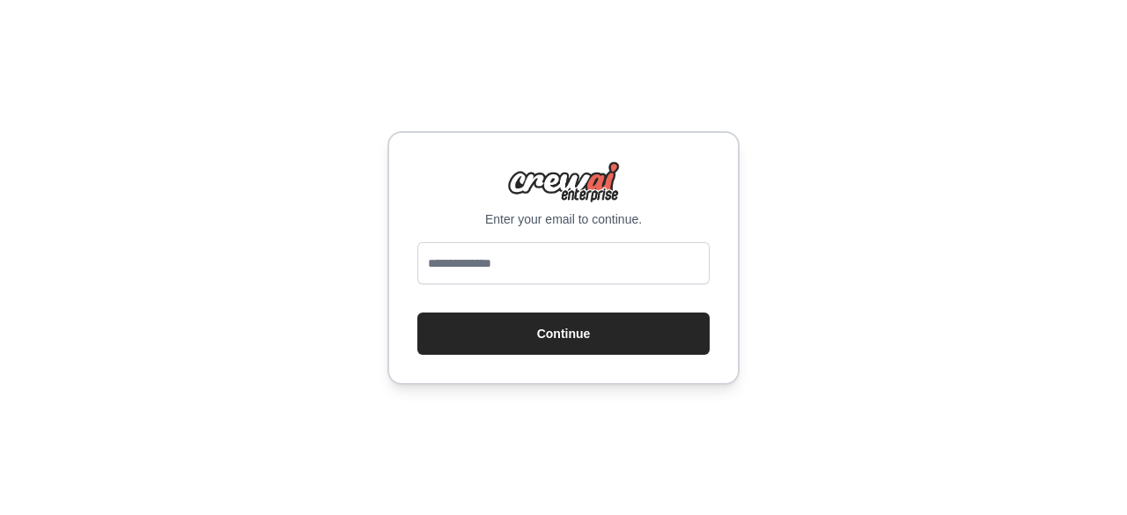
type input "**********"
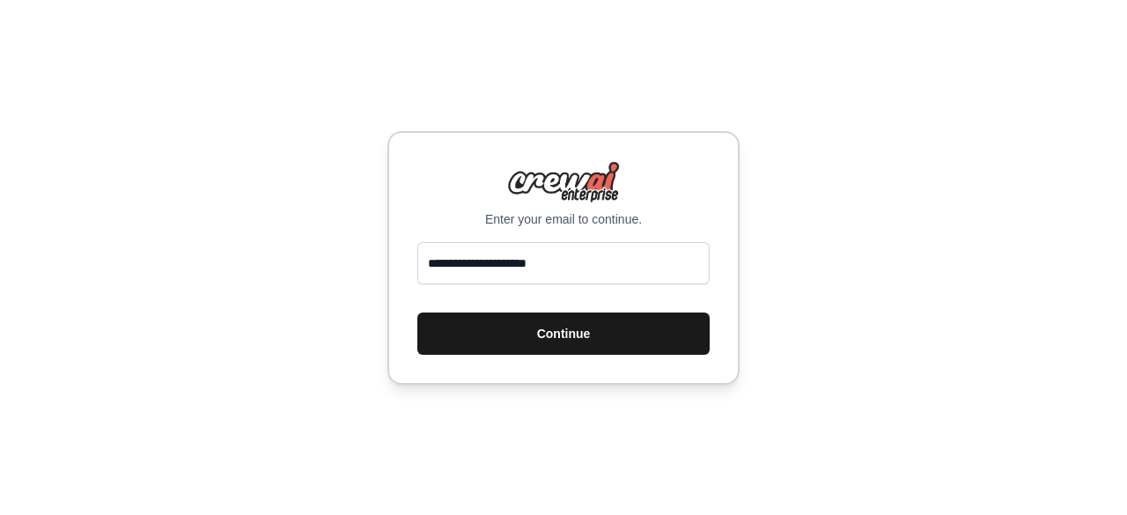
click at [576, 330] on button "Continue" at bounding box center [563, 334] width 292 height 42
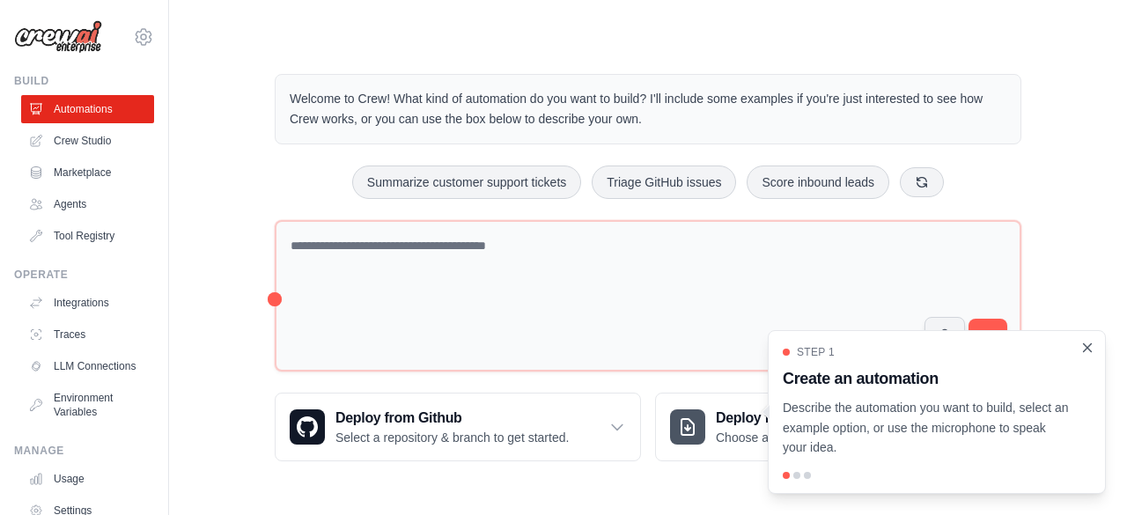
click at [1090, 355] on icon "Close walkthrough" at bounding box center [1087, 348] width 16 height 16
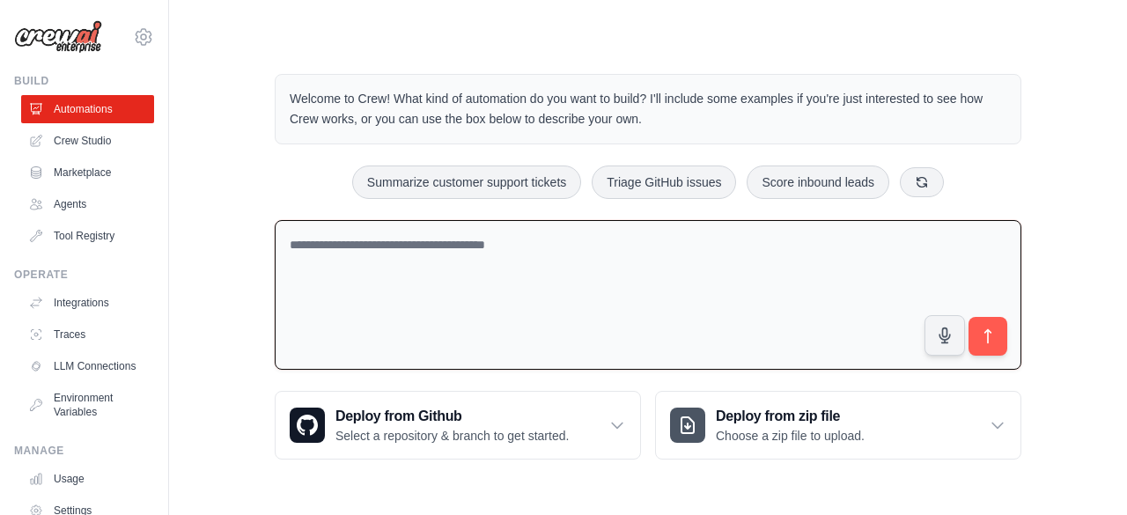
click at [461, 268] on textarea at bounding box center [648, 295] width 747 height 151
paste textarea "**********"
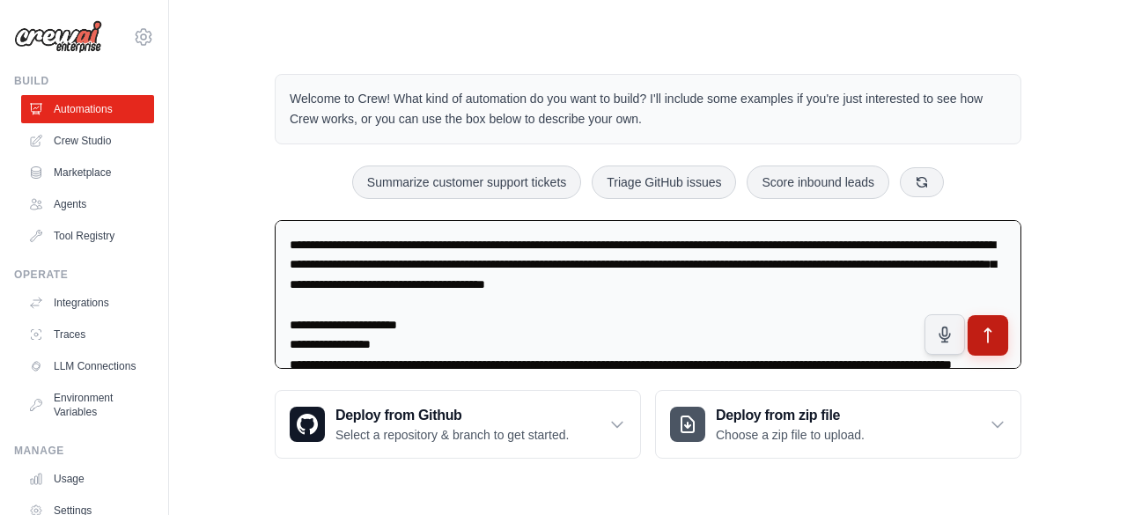
type textarea "**********"
click at [995, 320] on button "submit" at bounding box center [988, 335] width 41 height 41
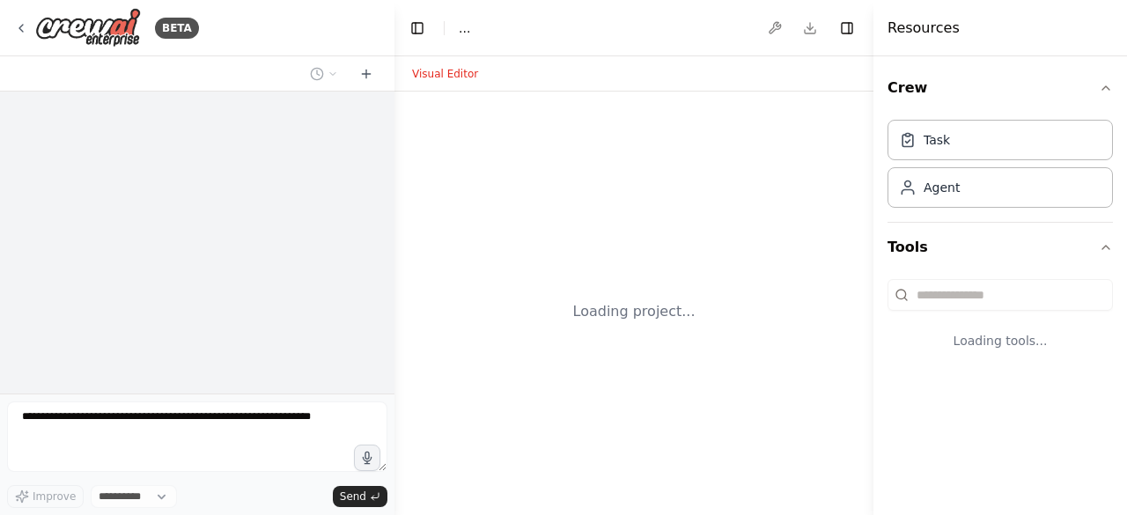
select select "****"
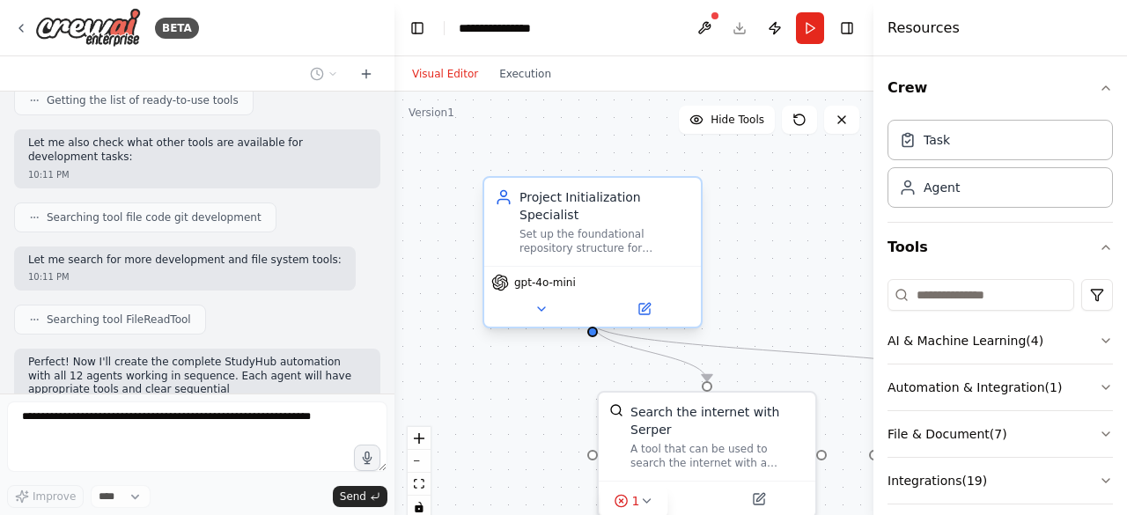
scroll to position [1479, 0]
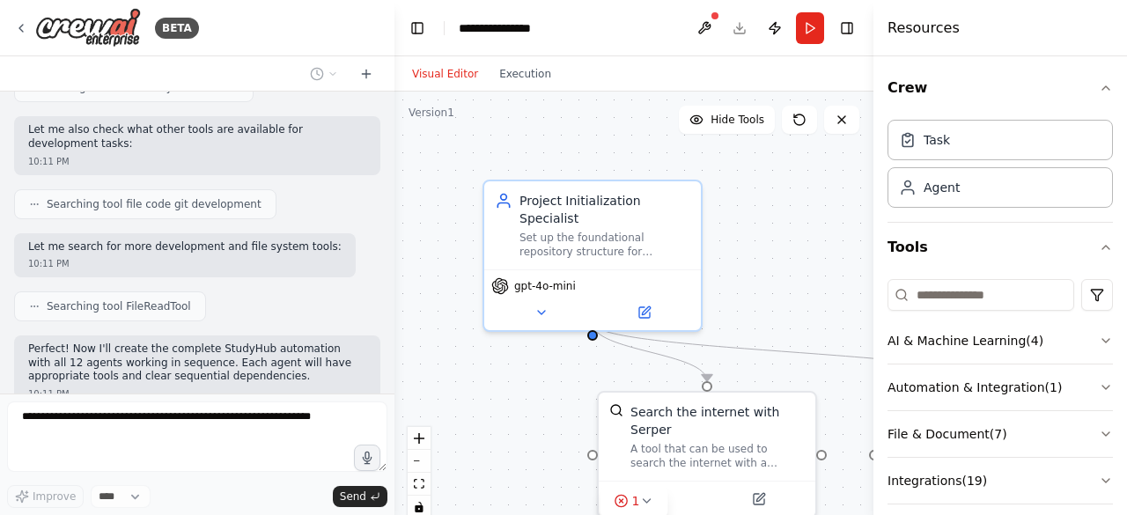
click at [764, 253] on div ".deletable-edge-delete-btn { width: 20px; height: 20px; border: 0px solid #ffff…" at bounding box center [633, 312] width 479 height 440
click at [782, 286] on div ".deletable-edge-delete-btn { width: 20px; height: 20px; border: 0px solid #ffff…" at bounding box center [633, 312] width 479 height 440
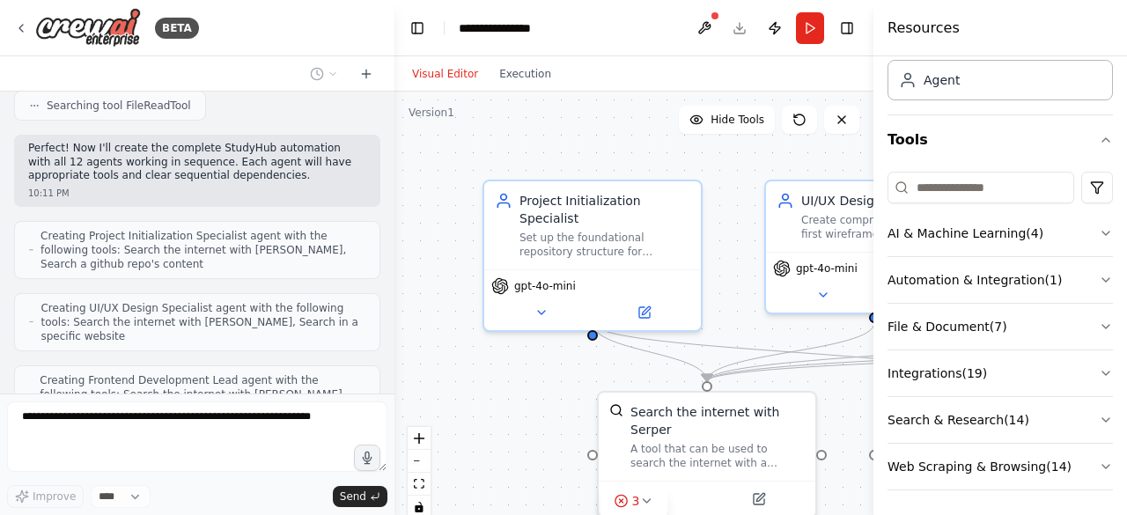
scroll to position [1738, 0]
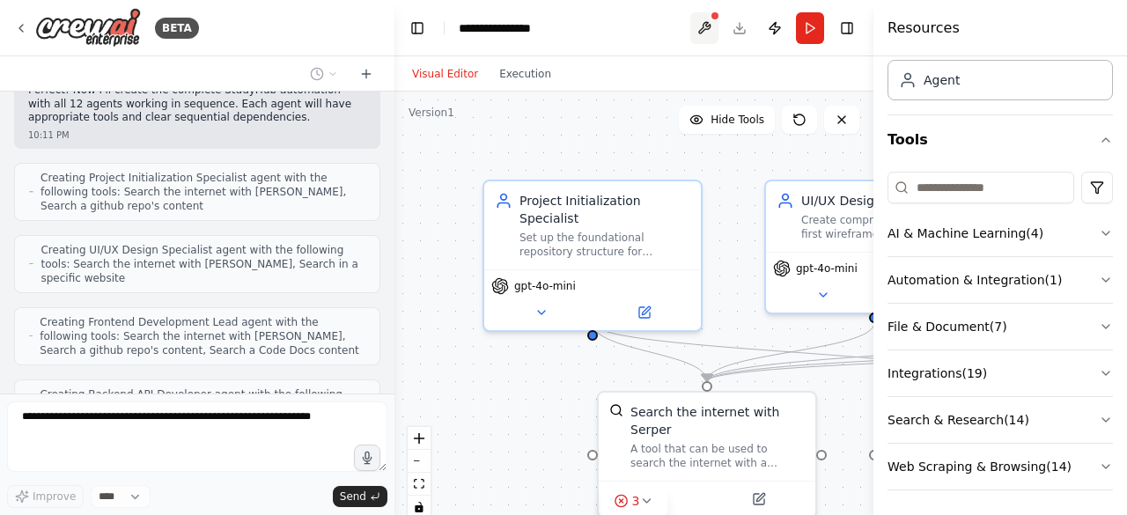
click at [698, 26] on button at bounding box center [704, 28] width 28 height 32
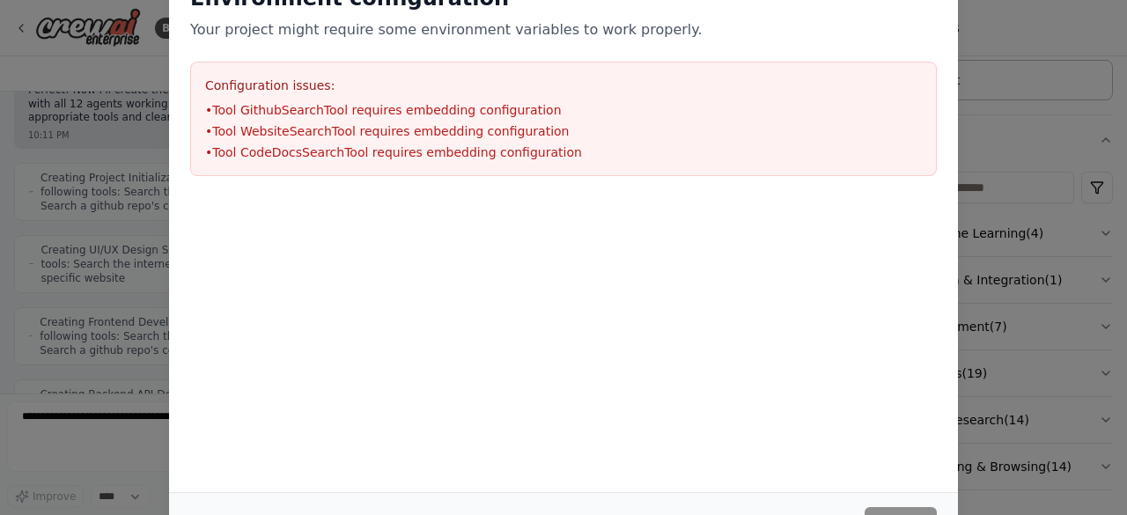
scroll to position [1809, 0]
click at [1033, 156] on div "Environment configuration Your project might require some environment variables…" at bounding box center [563, 257] width 1127 height 515
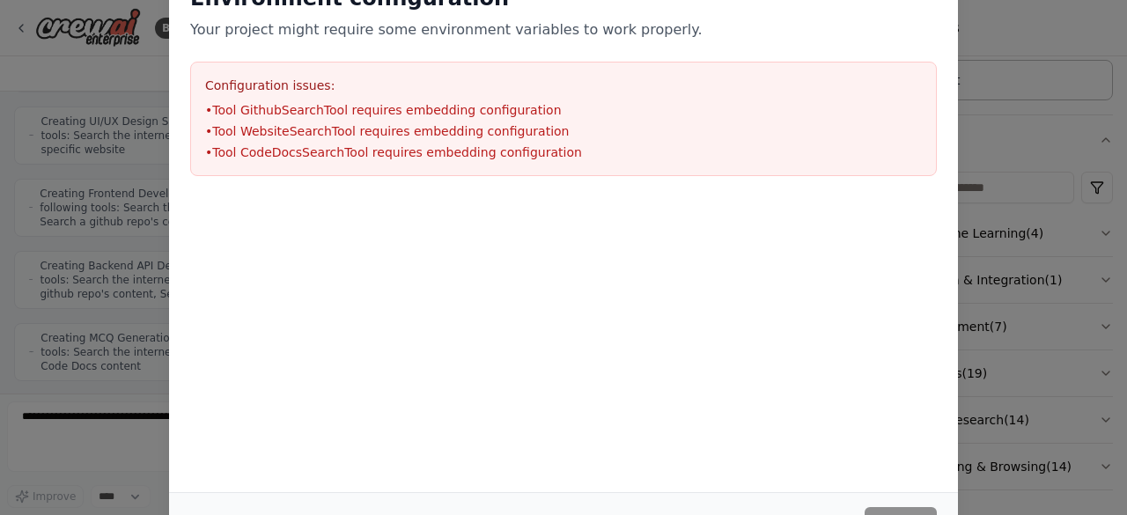
click at [947, 43] on div "Environment configuration Your project might require some environment variables…" at bounding box center [563, 80] width 789 height 234
click at [533, 114] on li "• Tool GithubSearchTool requires embedding configuration" at bounding box center [563, 110] width 717 height 18
click at [491, 114] on li "• Tool GithubSearchTool requires embedding configuration" at bounding box center [563, 110] width 717 height 18
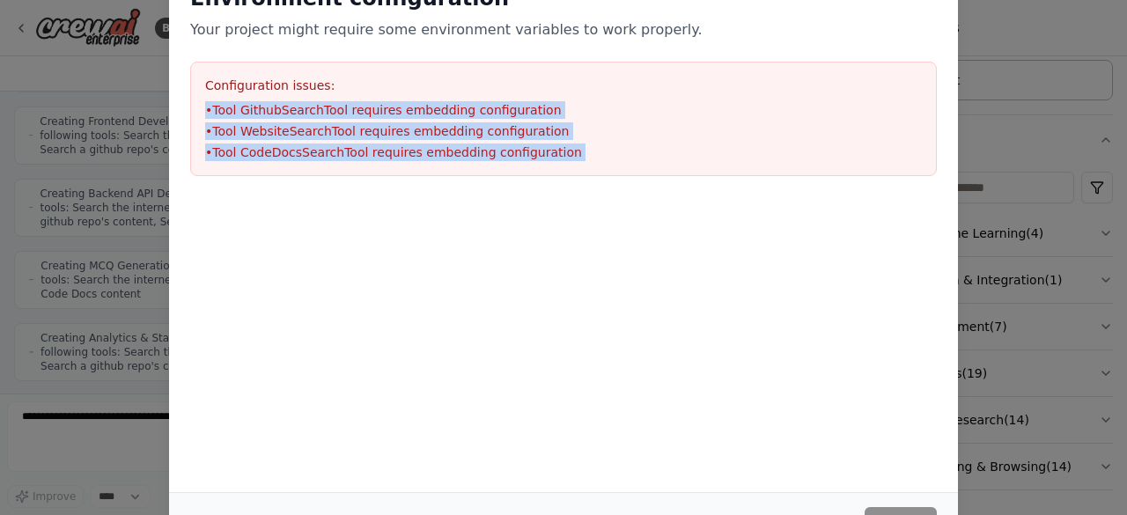
drag, startPoint x: 917, startPoint y: 75, endPoint x: 1108, endPoint y: 212, distance: 234.6
click at [1108, 212] on div "Environment configuration Your project might require some environment variables…" at bounding box center [563, 257] width 1127 height 515
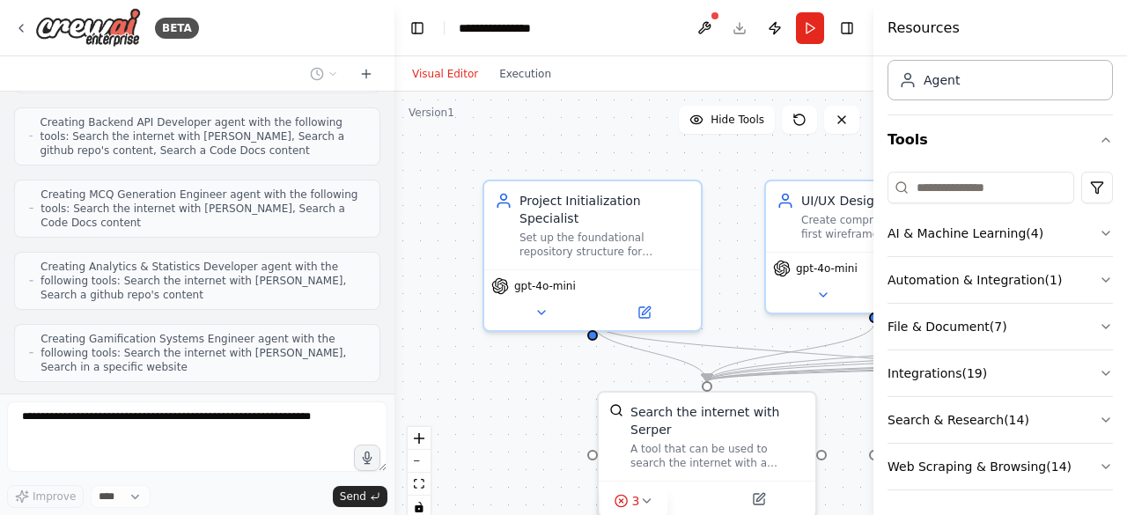
scroll to position [1996, 0]
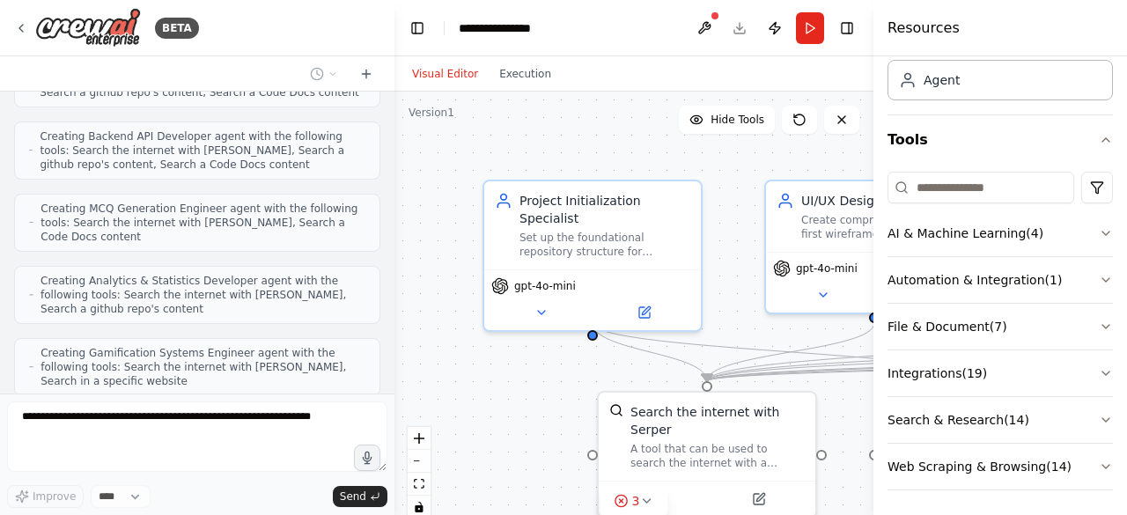
click at [822, 119] on div "Hide Tools" at bounding box center [769, 120] width 181 height 28
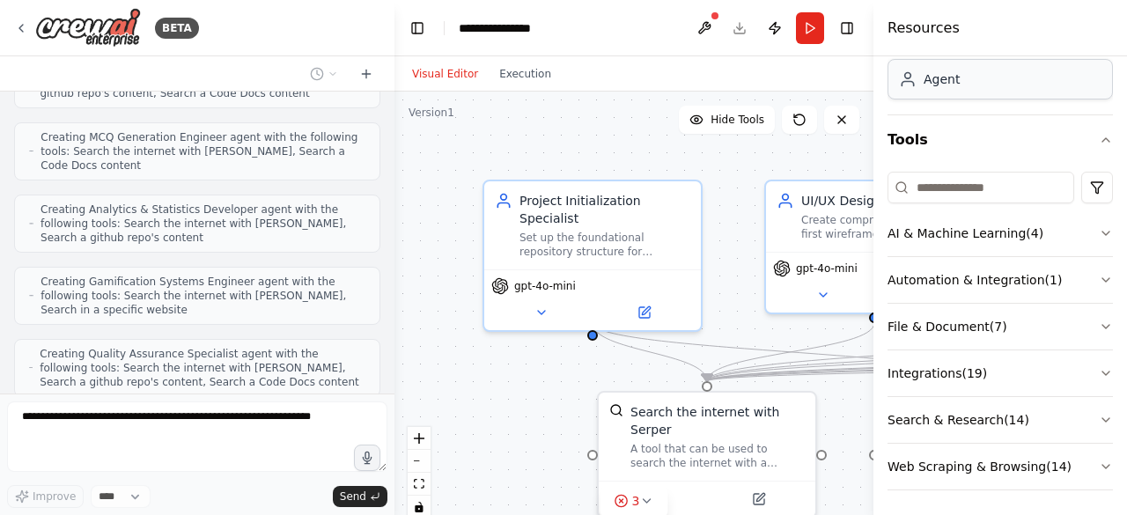
click at [1035, 96] on div "Agent" at bounding box center [1000, 79] width 225 height 41
click at [982, 75] on div "Agent" at bounding box center [1000, 79] width 225 height 41
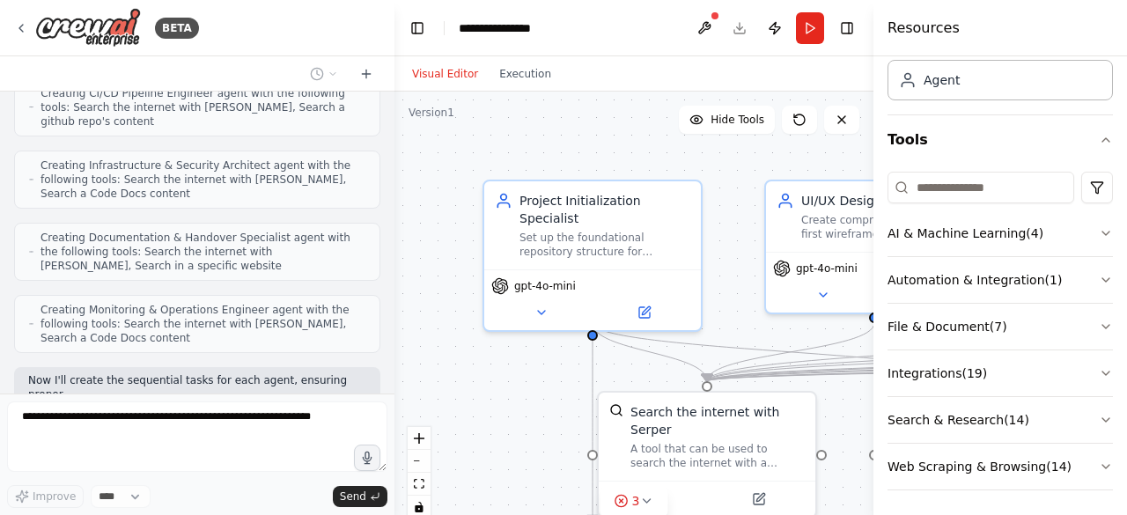
scroll to position [2413, 0]
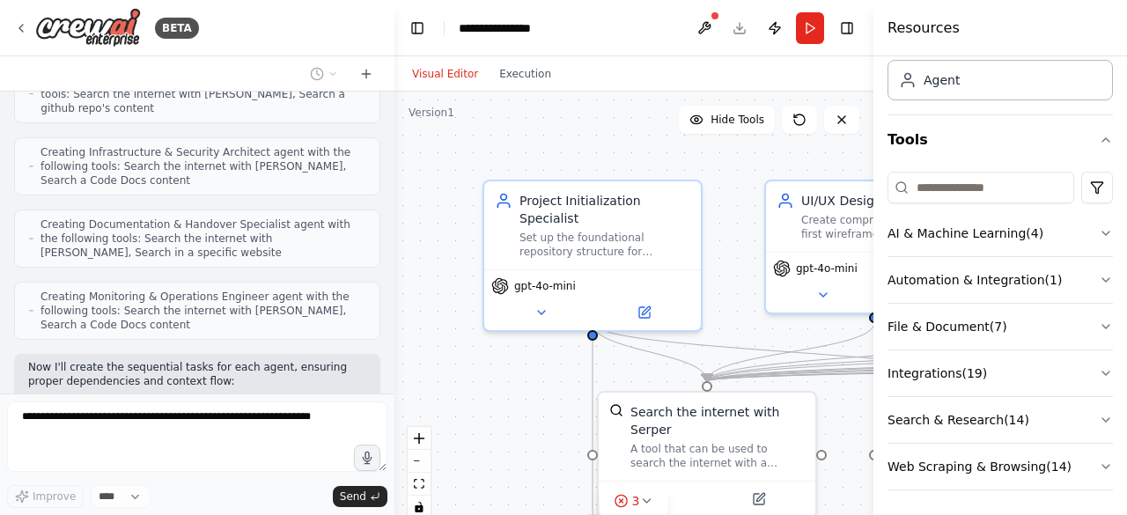
click at [517, 404] on div ".deletable-edge-delete-btn { width: 20px; height: 20px; border: 0px solid #ffff…" at bounding box center [633, 312] width 479 height 440
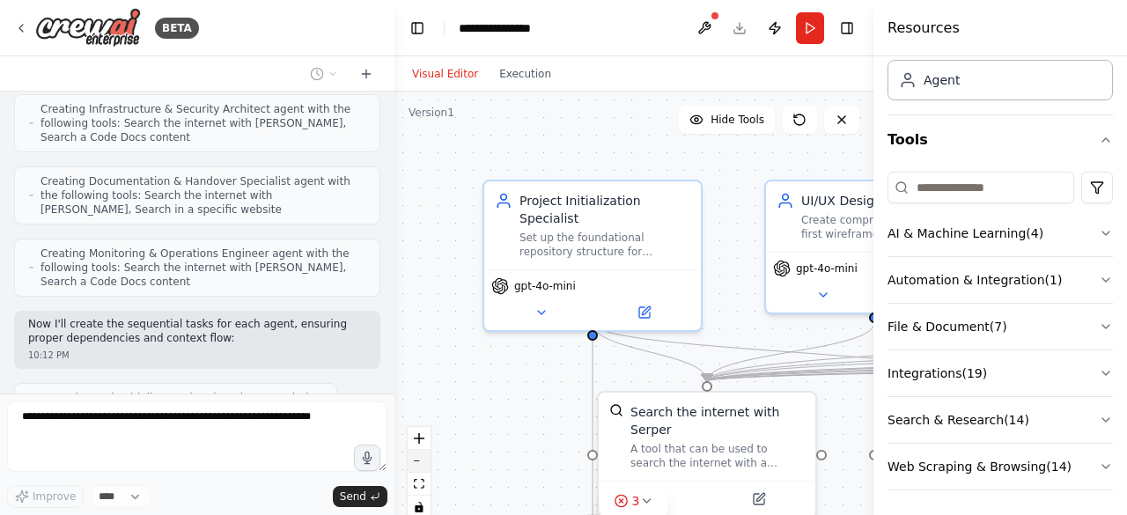
click at [424, 466] on button "zoom out" at bounding box center [419, 461] width 23 height 23
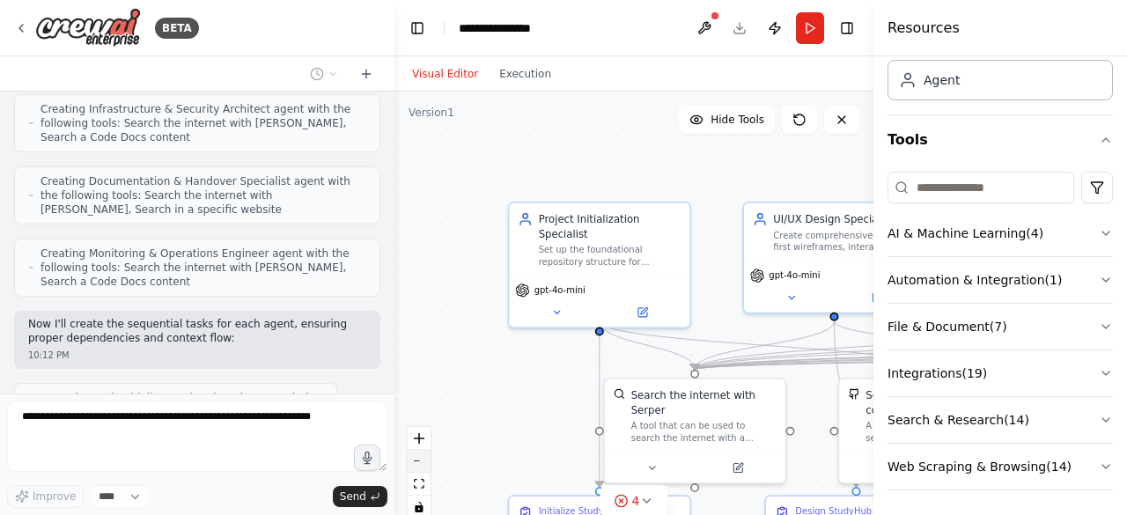
click at [424, 466] on button "zoom out" at bounding box center [419, 461] width 23 height 23
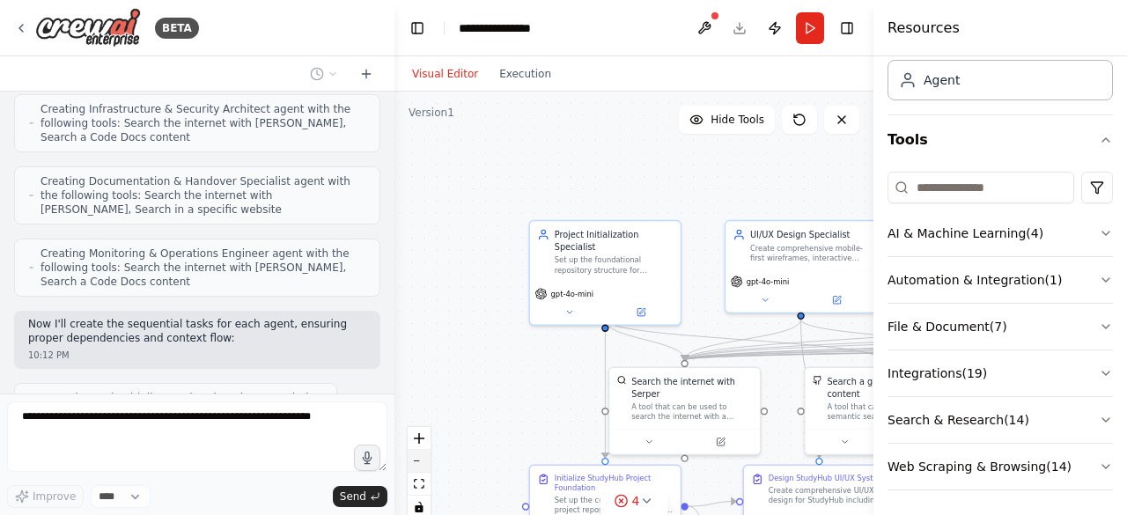
click at [424, 466] on button "zoom out" at bounding box center [419, 461] width 23 height 23
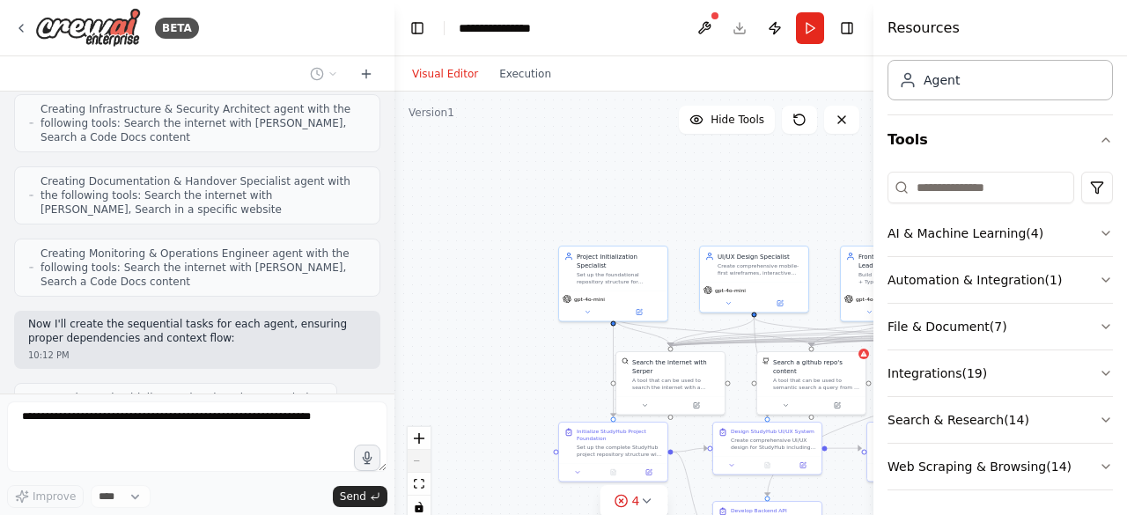
click at [424, 466] on div "React Flow controls" at bounding box center [419, 473] width 23 height 92
click at [724, 210] on div ".deletable-edge-delete-btn { width: 20px; height: 20px; border: 0px solid #ffff…" at bounding box center [633, 312] width 479 height 440
click at [629, 504] on div "4" at bounding box center [628, 501] width 26 height 18
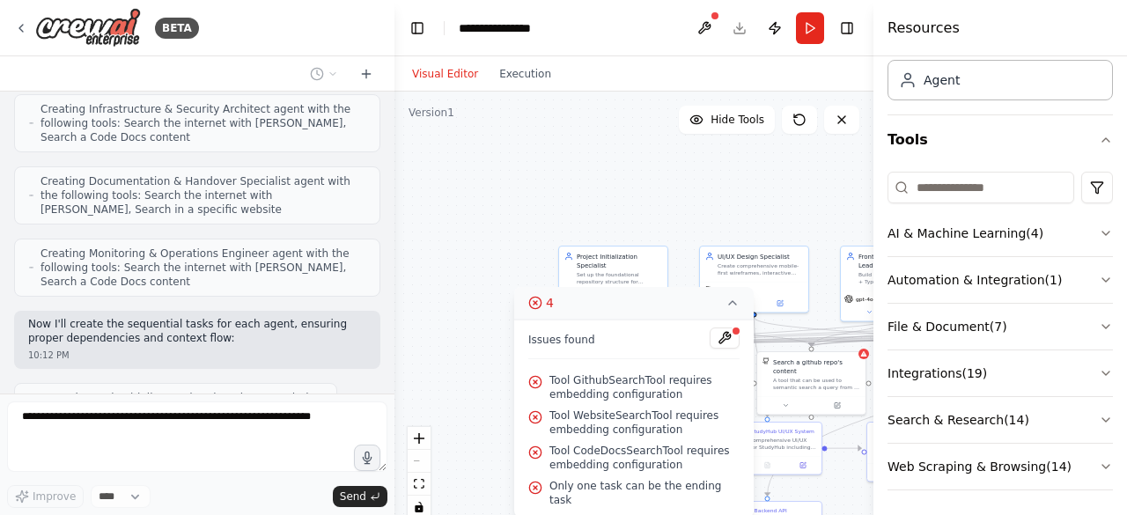
scroll to position [2501, 0]
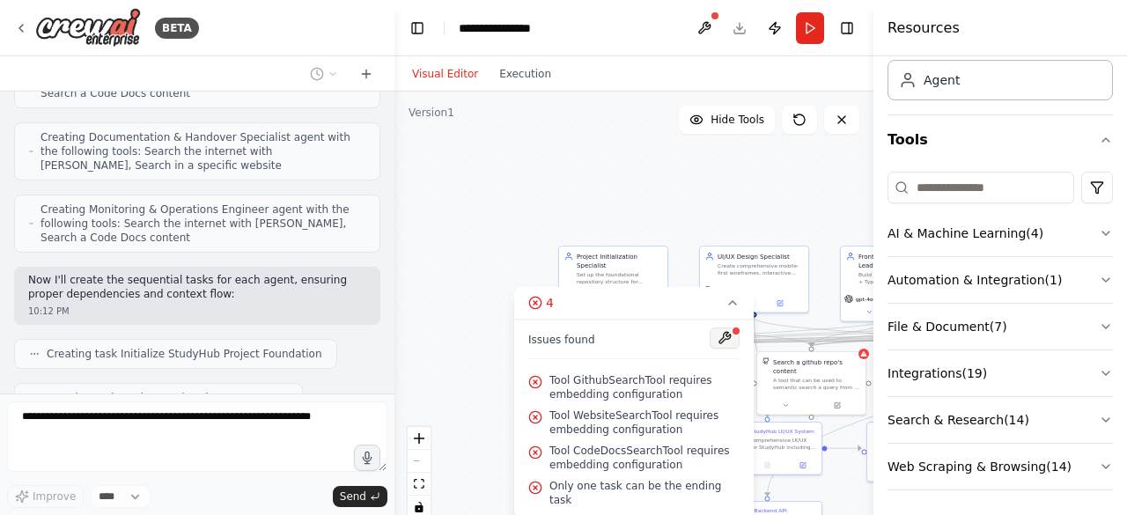
click at [726, 349] on button at bounding box center [725, 338] width 30 height 21
click at [723, 351] on div at bounding box center [725, 340] width 30 height 24
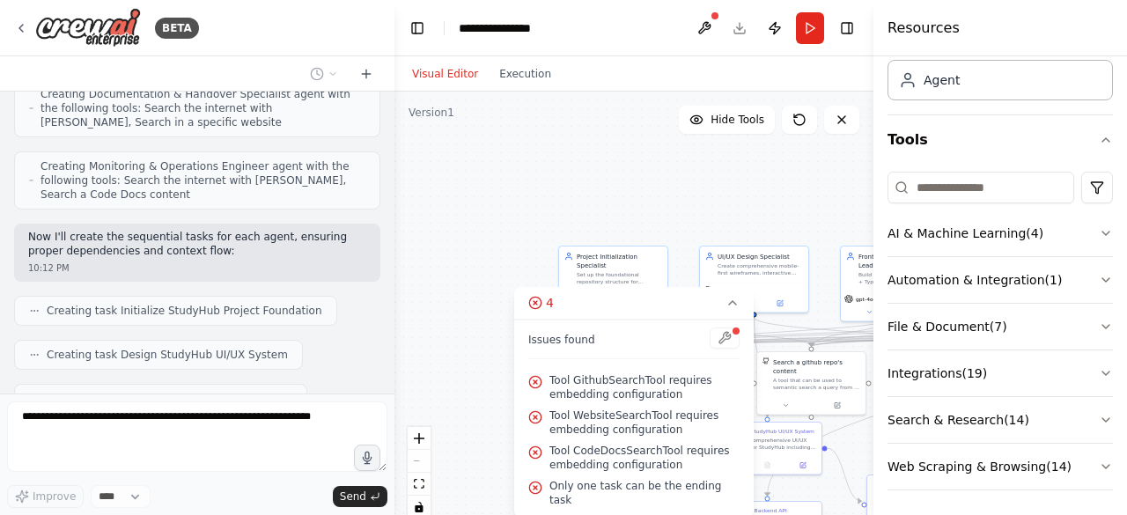
click at [723, 351] on div at bounding box center [725, 340] width 30 height 24
click at [666, 402] on span "Tool GithubSearchTool requires embedding configuration" at bounding box center [644, 387] width 190 height 28
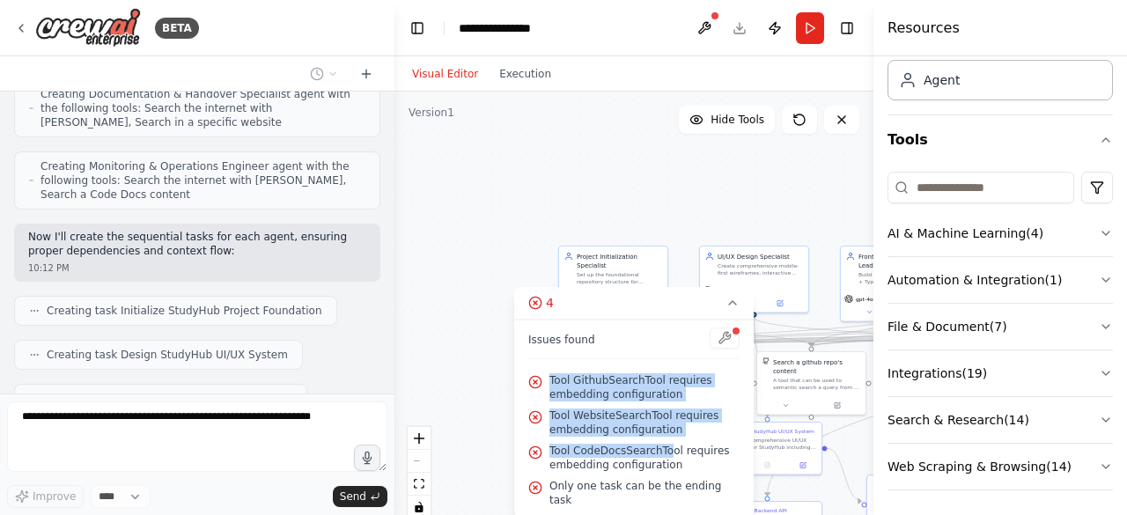
scroll to position [2587, 0]
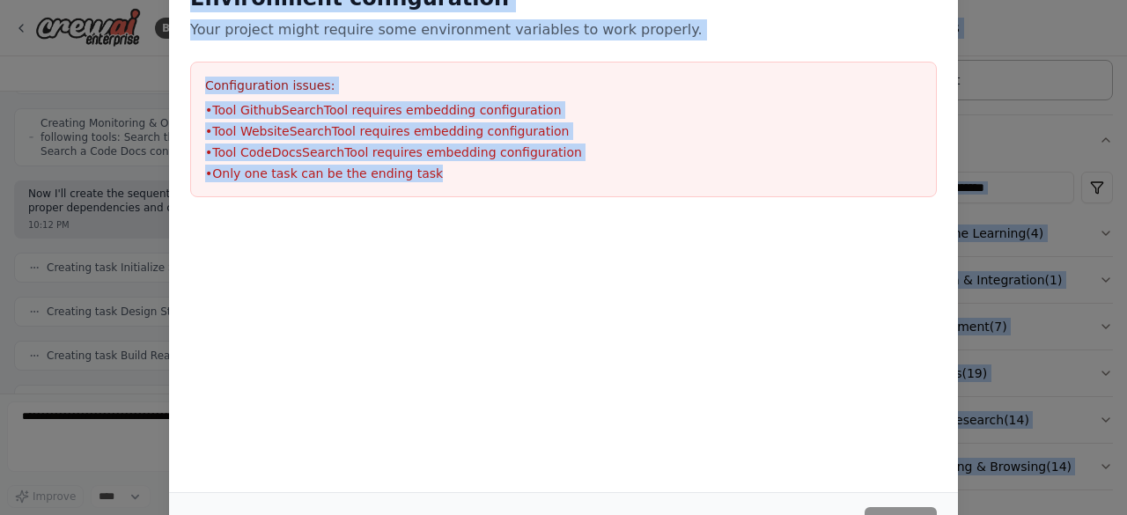
drag, startPoint x: 528, startPoint y: 372, endPoint x: 435, endPoint y: 195, distance: 200.1
click at [435, 195] on body "BETA You are a CrewAI orchestrator building StudyHub — a multi-layered personal…" at bounding box center [563, 257] width 1127 height 515
copy body "Tool GithubSearchTool requires embedding configuration Tool WebsiteSearchTool r…"
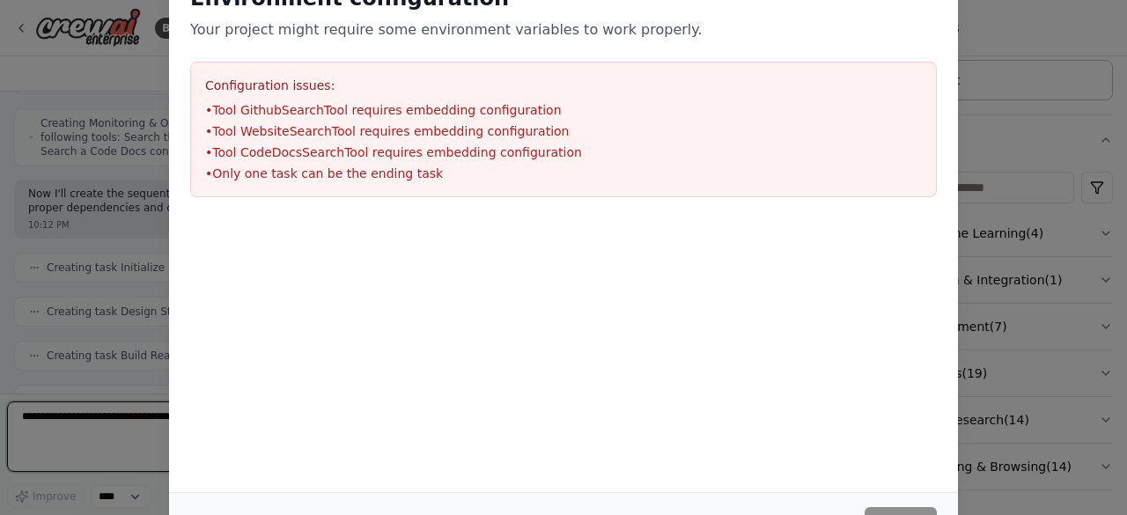
scroll to position [2961, 0]
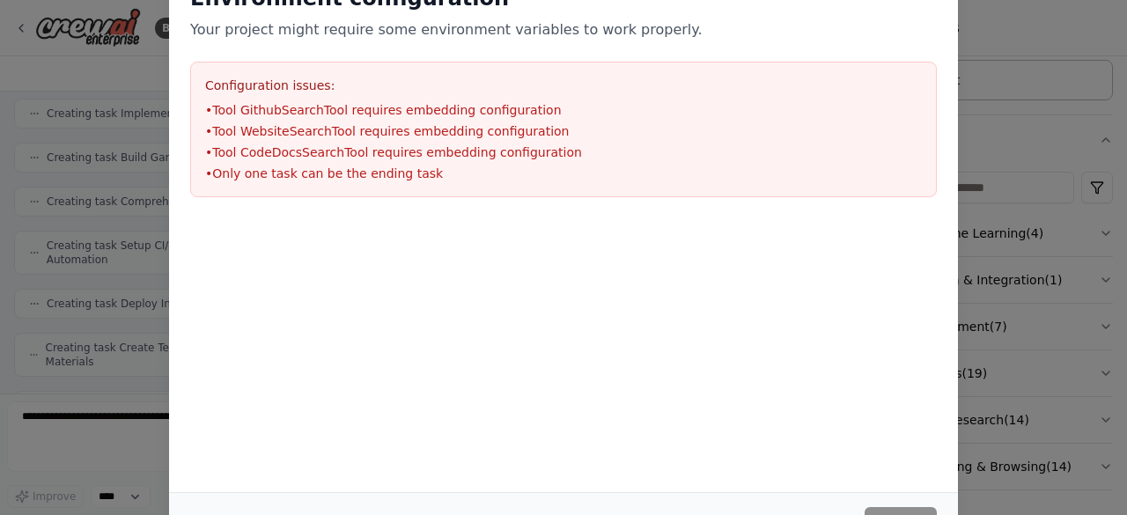
drag, startPoint x: 474, startPoint y: 383, endPoint x: 143, endPoint y: 399, distance: 331.4
click at [143, 399] on div "Environment configuration Your project might require some environment variables…" at bounding box center [563, 257] width 1127 height 515
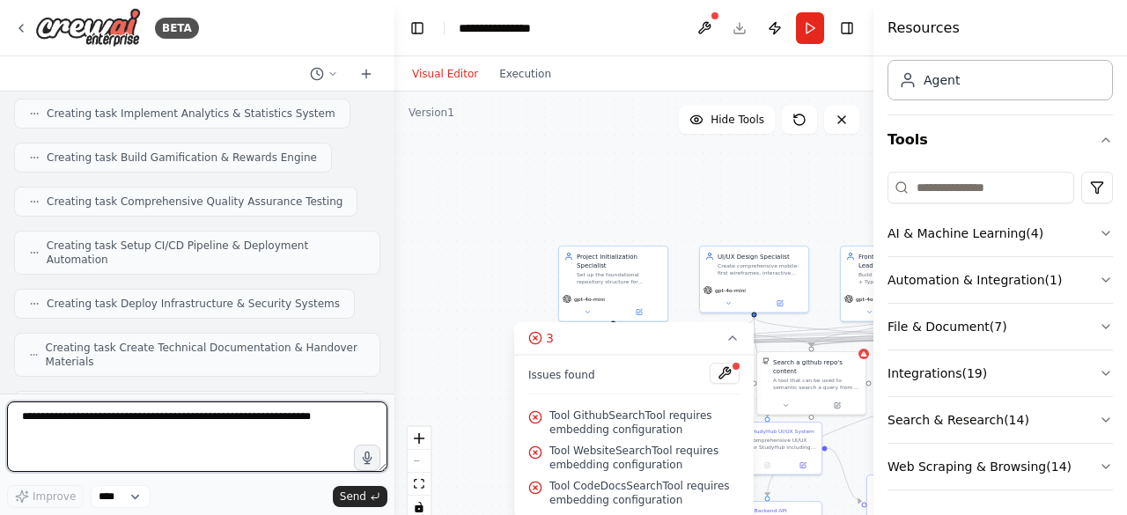
click at [101, 432] on textarea at bounding box center [197, 437] width 380 height 70
paste textarea "**********"
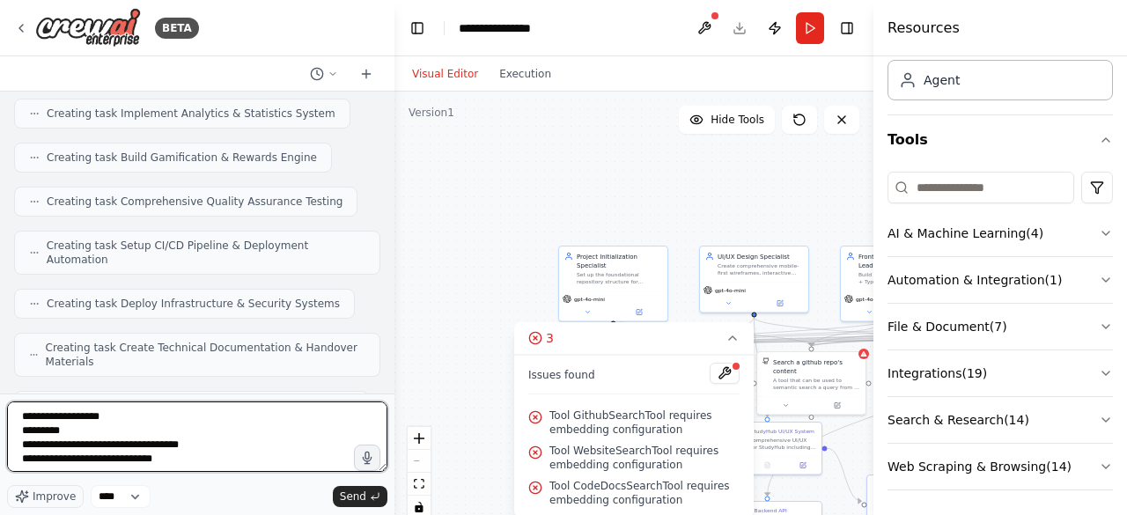
scroll to position [938, 0]
type textarea "**********"
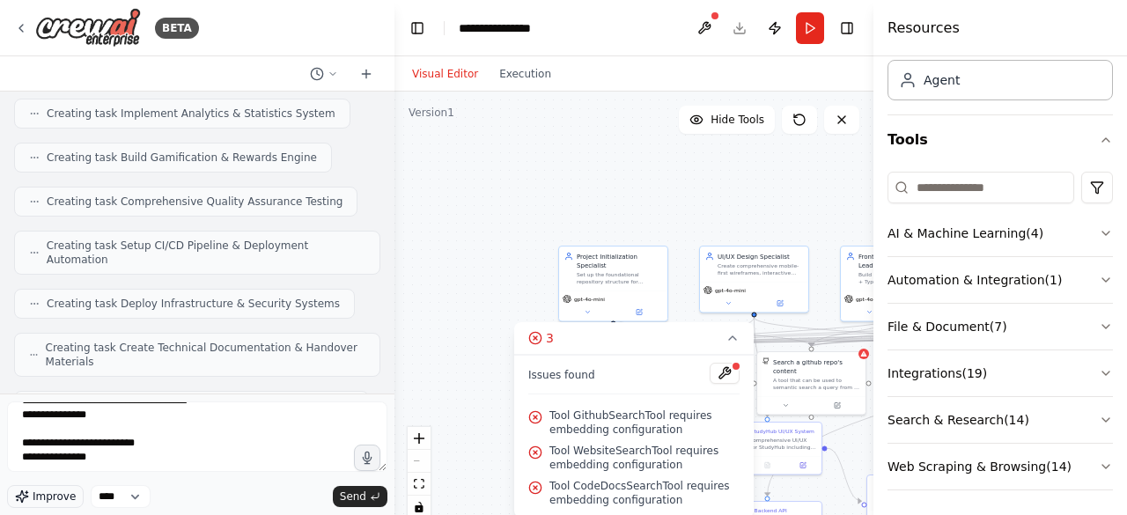
click at [49, 491] on span "Improve" at bounding box center [54, 497] width 43 height 14
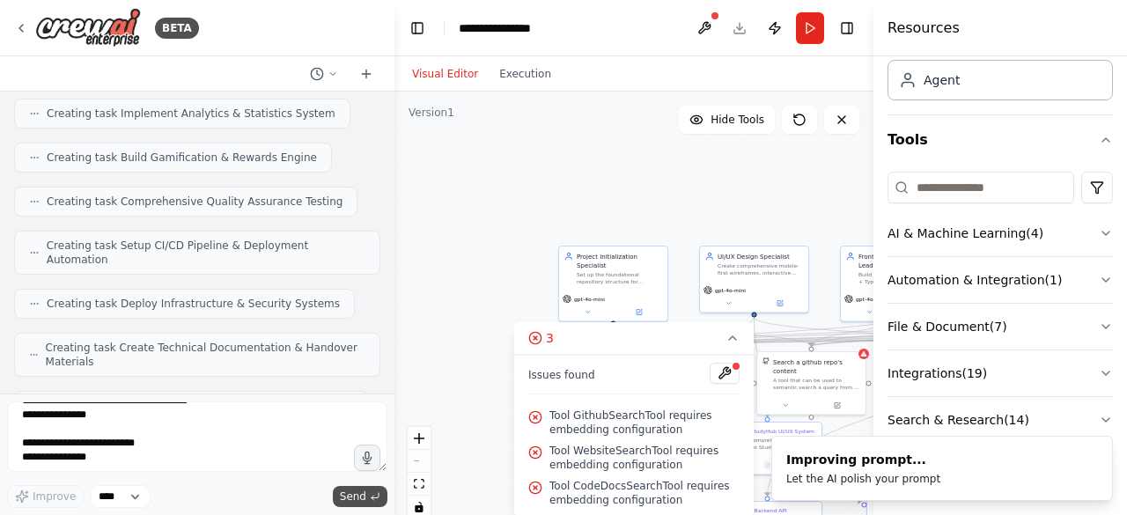
click at [357, 492] on span "Send" at bounding box center [353, 497] width 26 height 14
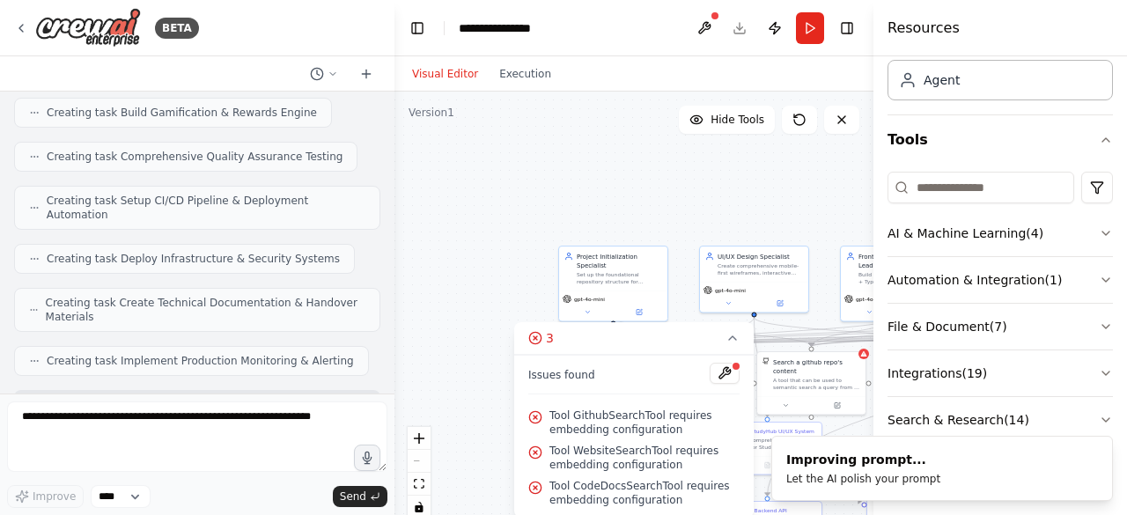
scroll to position [3673, 0]
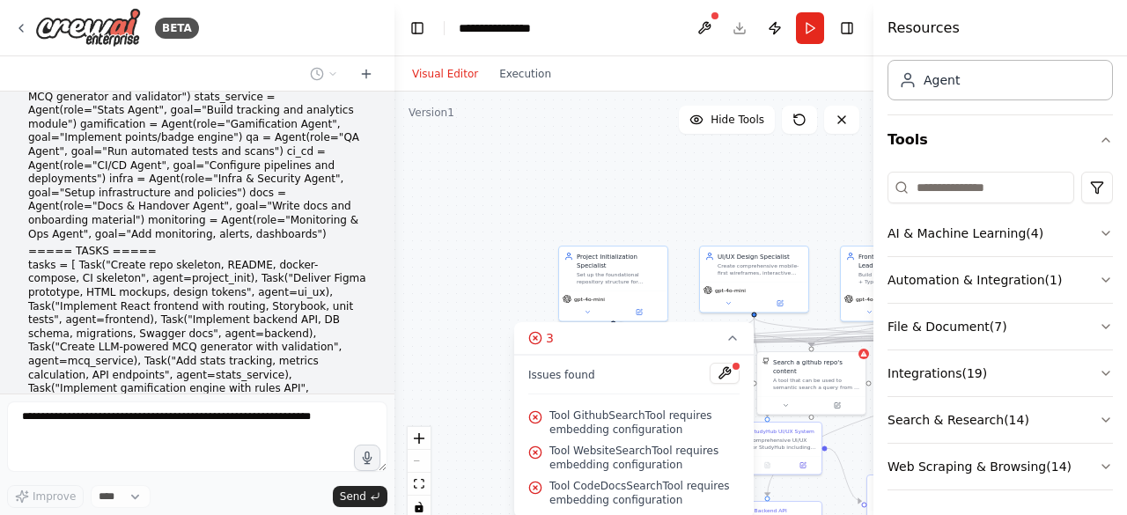
type textarea "**********"
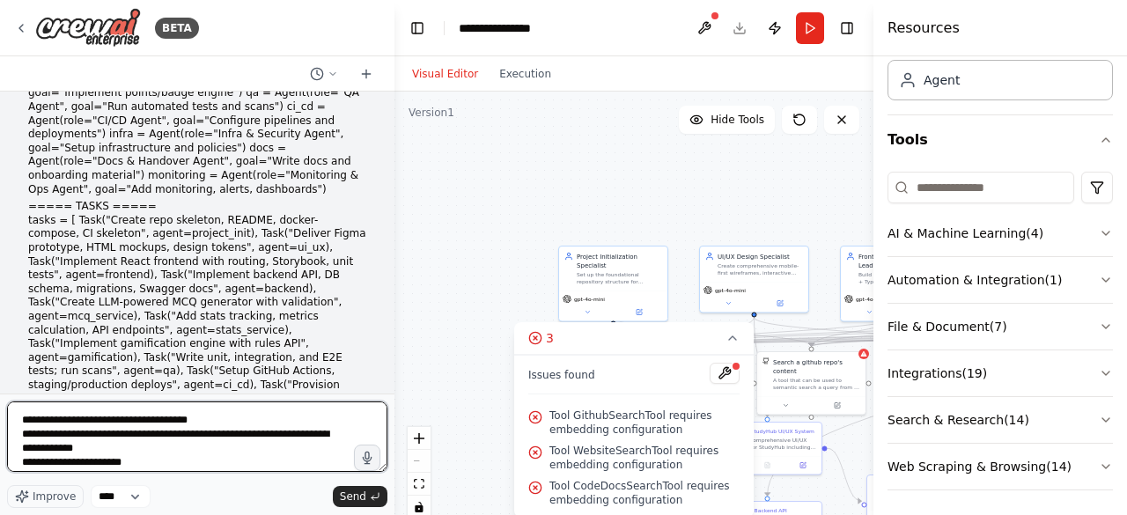
scroll to position [0, 0]
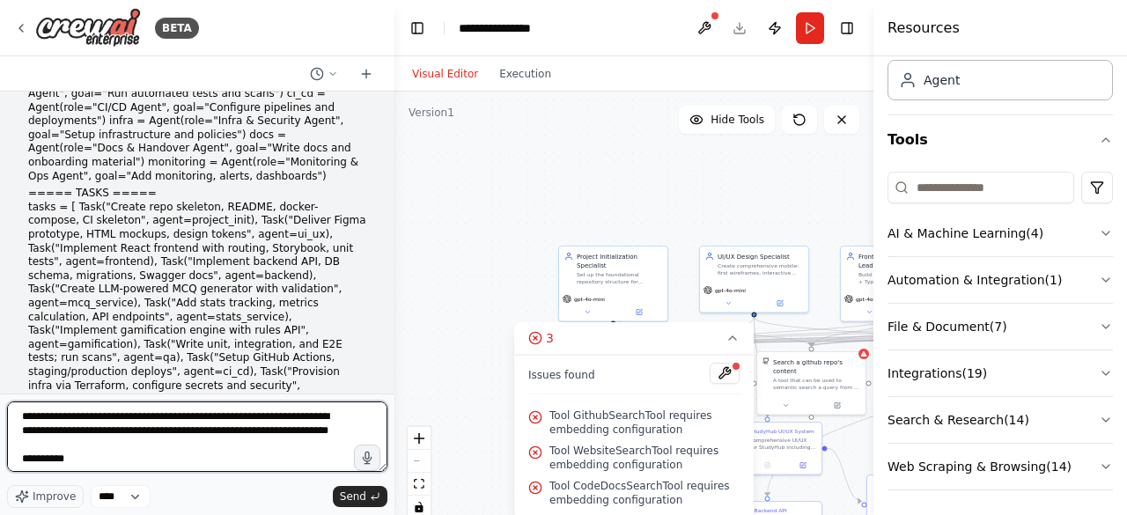
click at [0, 378] on div "BETA You are a CrewAI orchestrator building StudyHub — a multi-layered personal…" at bounding box center [197, 257] width 394 height 515
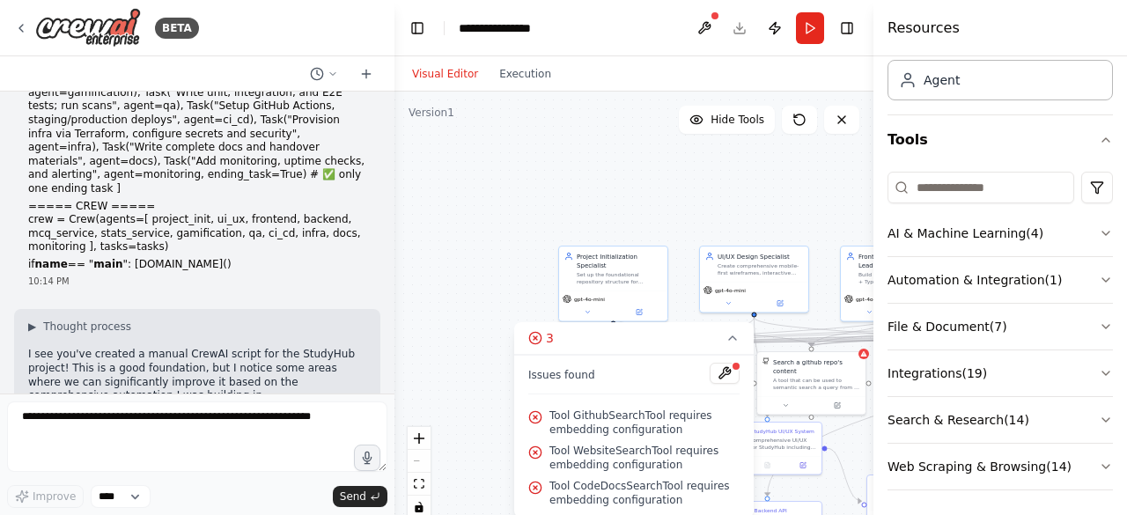
click at [124, 320] on div "▶ Thought process I see you've created a manual CrewAI script for the StudyHub …" at bounding box center [197, 477] width 338 height 314
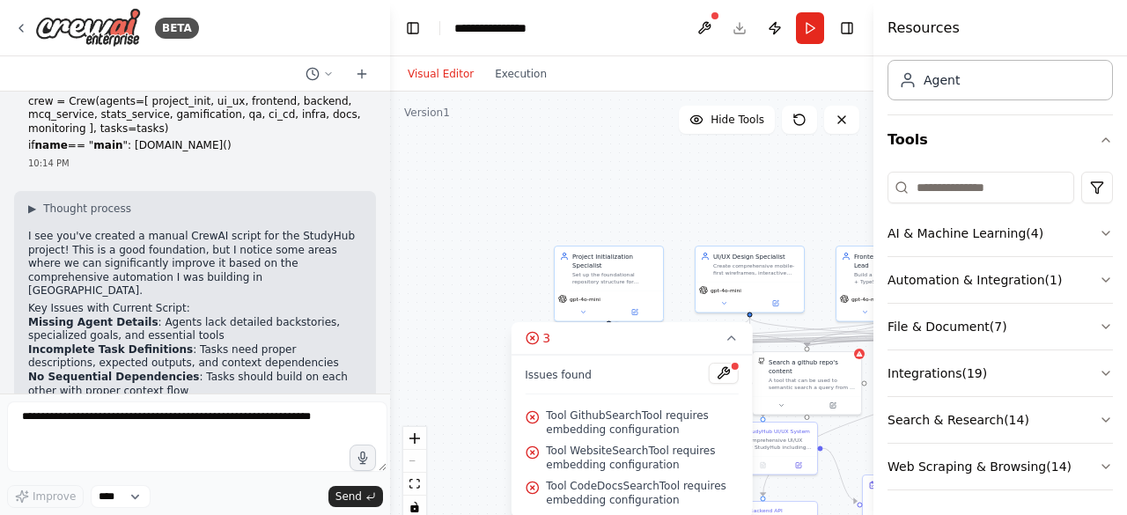
drag, startPoint x: 390, startPoint y: 373, endPoint x: 380, endPoint y: 330, distance: 44.2
click at [380, 330] on div "BETA You are a CrewAI orchestrator building StudyHub — a multi-layered personal…" at bounding box center [195, 257] width 390 height 515
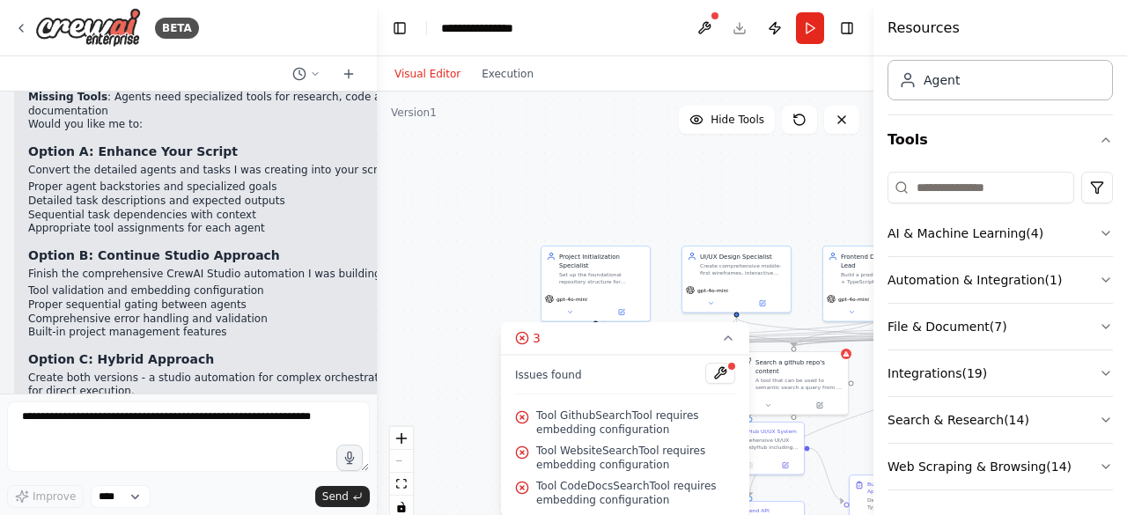
drag, startPoint x: 375, startPoint y: 371, endPoint x: 377, endPoint y: 334, distance: 37.0
click at [377, 334] on div "BETA You are a CrewAI orchestrator building StudyHub — a multi-layered personal…" at bounding box center [563, 257] width 1127 height 515
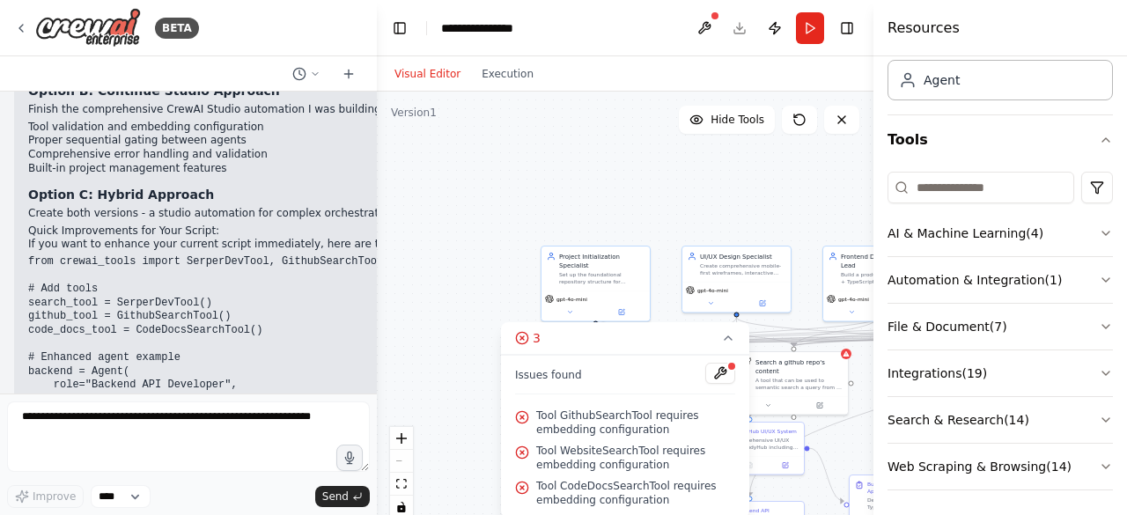
scroll to position [4616, 0]
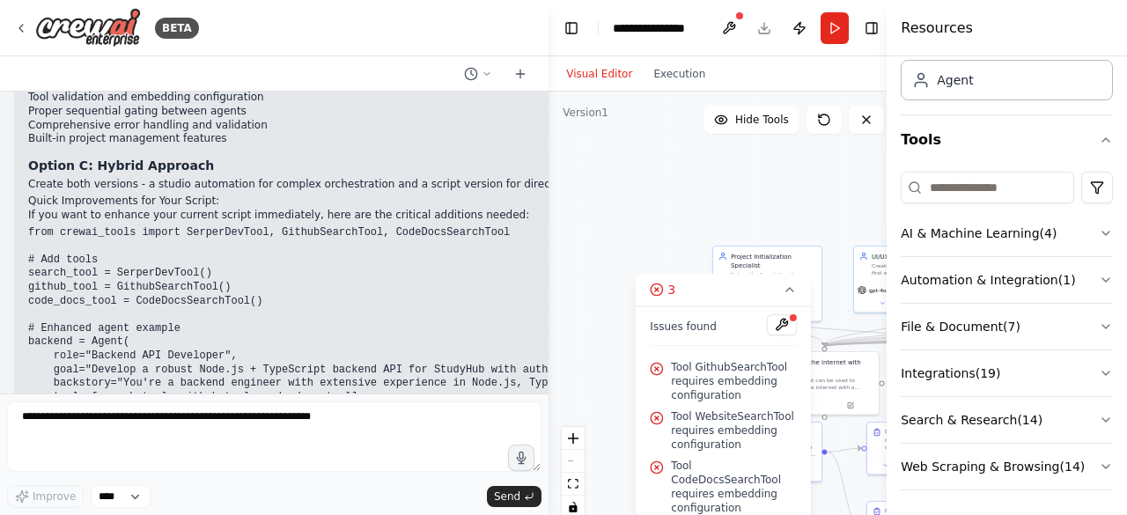
drag, startPoint x: 370, startPoint y: 367, endPoint x: 637, endPoint y: 325, distance: 271.0
click at [635, 327] on div "BETA You are a CrewAI orchestrator building StudyHub — a multi-layered personal…" at bounding box center [563, 257] width 1127 height 515
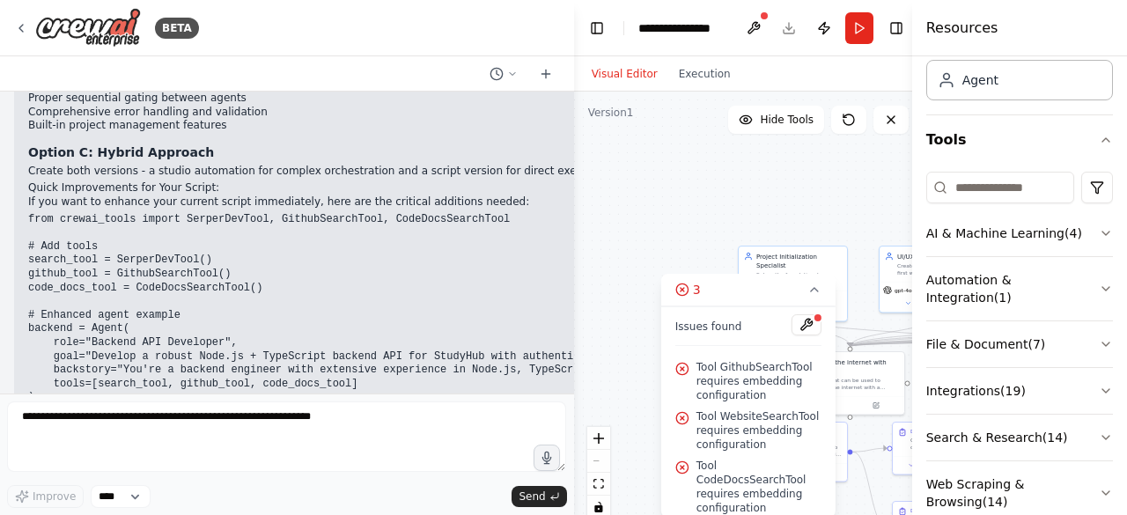
scroll to position [3689, 0]
drag, startPoint x: 559, startPoint y: 129, endPoint x: 794, endPoint y: 137, distance: 235.3
click at [794, 137] on div "BETA You are a CrewAI orchestrator building StudyHub — a multi-layered personal…" at bounding box center [563, 257] width 1127 height 515
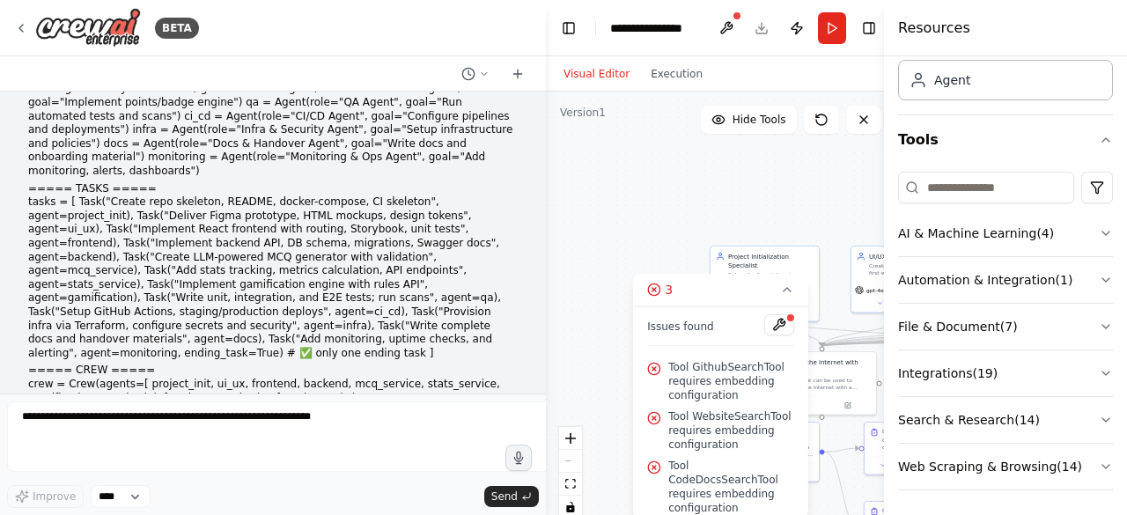
scroll to position [3126, 0]
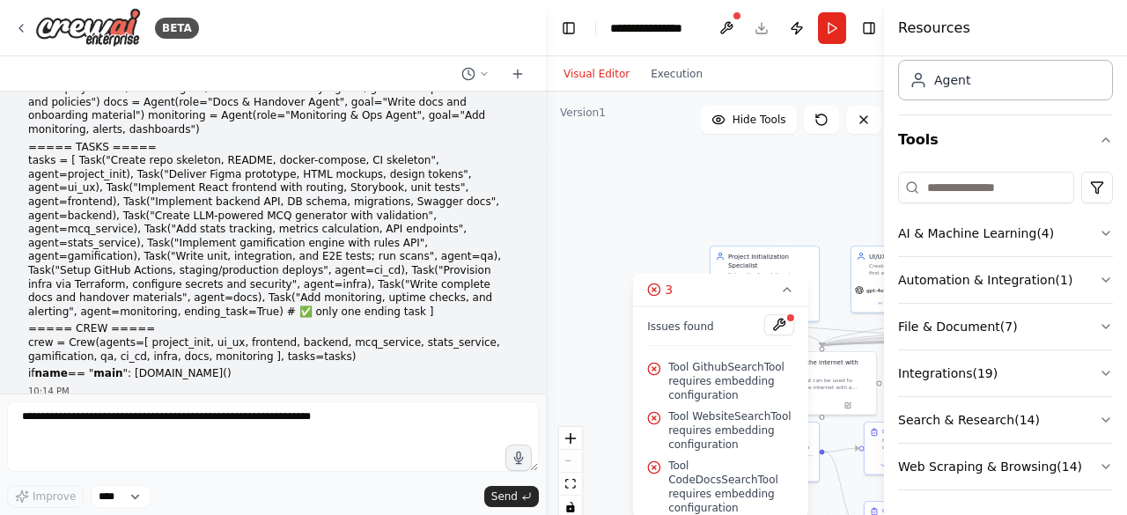
click at [570, 335] on div "BETA You are a CrewAI orchestrator building StudyHub — a multi-layered personal…" at bounding box center [563, 257] width 1127 height 515
drag, startPoint x: 150, startPoint y: 369, endPoint x: 28, endPoint y: 290, distance: 145.1
drag, startPoint x: 465, startPoint y: 355, endPoint x: 20, endPoint y: 274, distance: 452.0
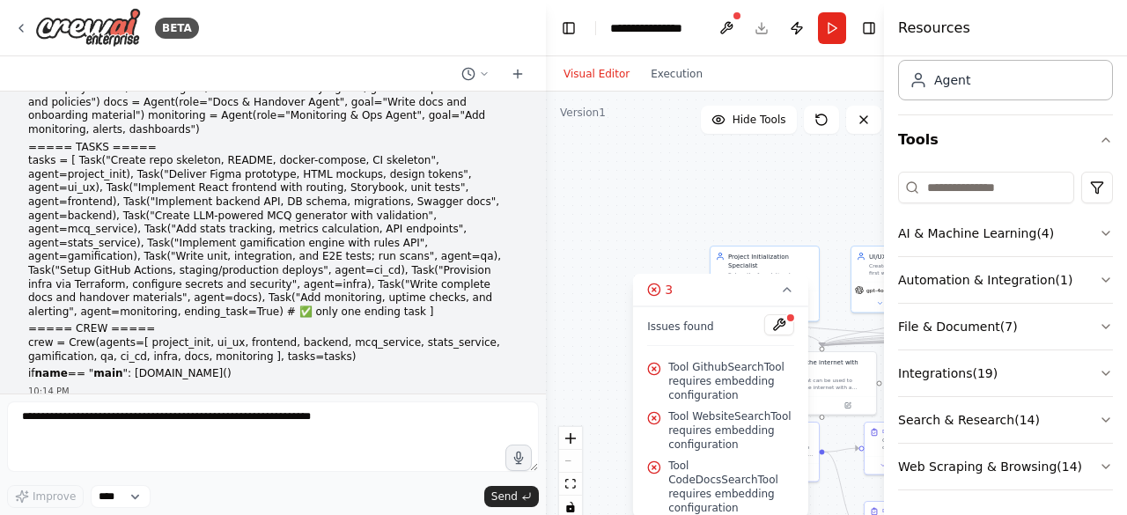
copy div "I see you've created a manual CrewAI script for the StudyHub project! This is a…"
click at [33, 458] on p "I see you've created a manual CrewAI script for the StudyHub project! This is a…" at bounding box center [766, 465] width 1477 height 14
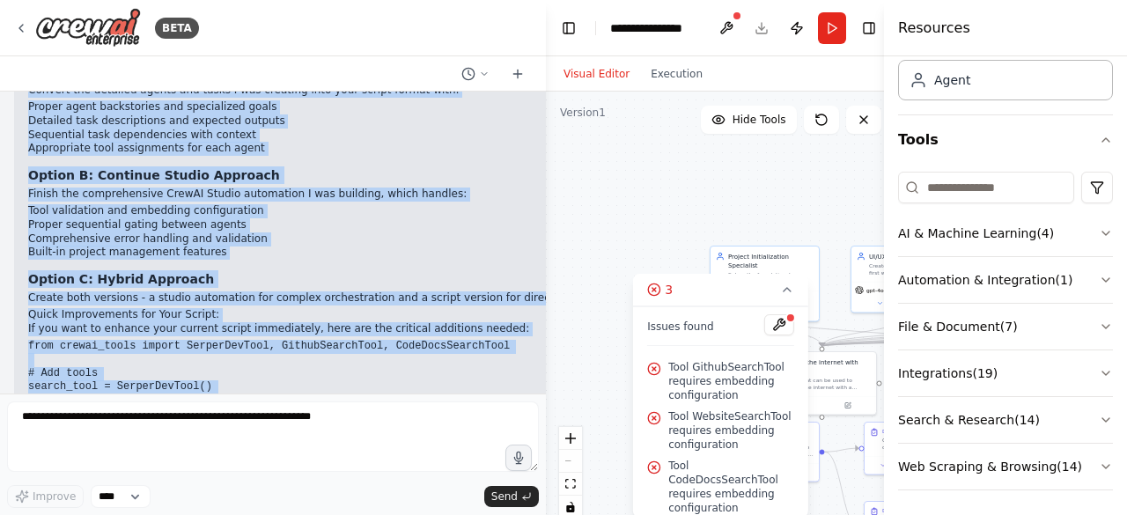
scroll to position [3745, 0]
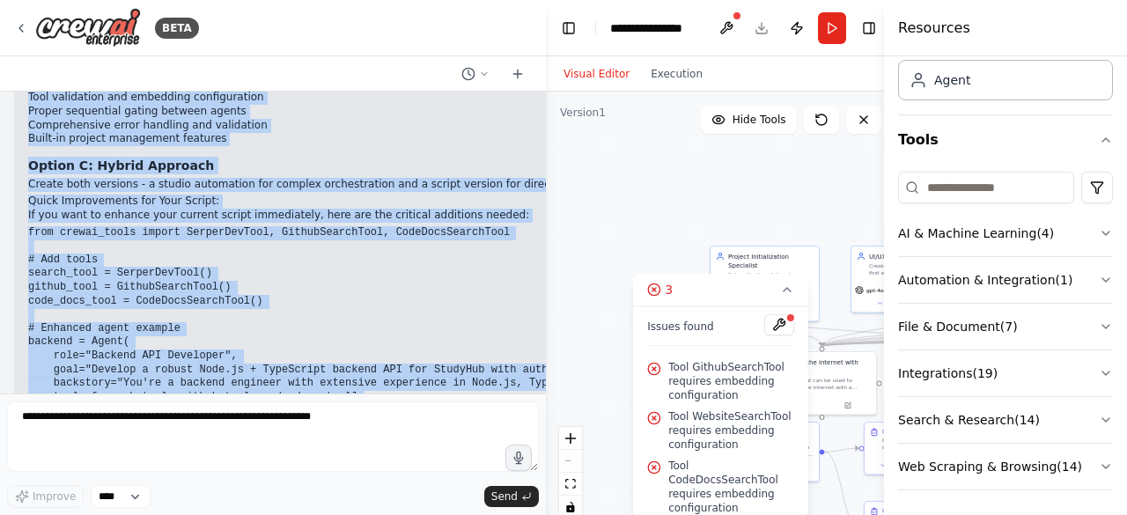
drag, startPoint x: 21, startPoint y: 274, endPoint x: 501, endPoint y: 359, distance: 487.4
click at [501, 359] on div "▶ Thought process I see you've created a manual CrewAI script for the StudyHub …" at bounding box center [767, 183] width 1506 height 766
copy div "I see you've created a manual CrewAI script for the StudyHub project! This is a…"
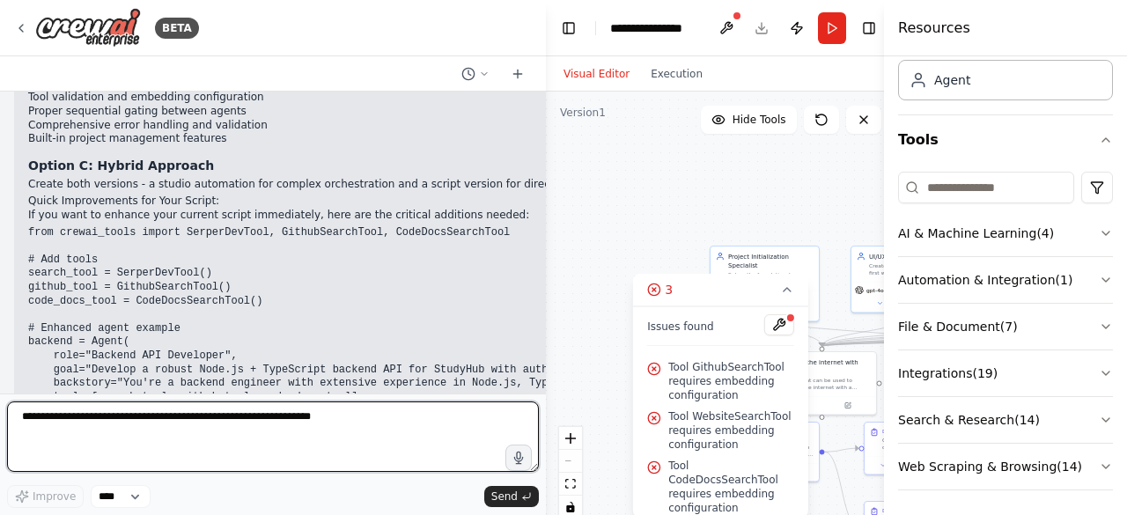
click at [132, 416] on textarea at bounding box center [273, 437] width 532 height 70
type textarea "********"
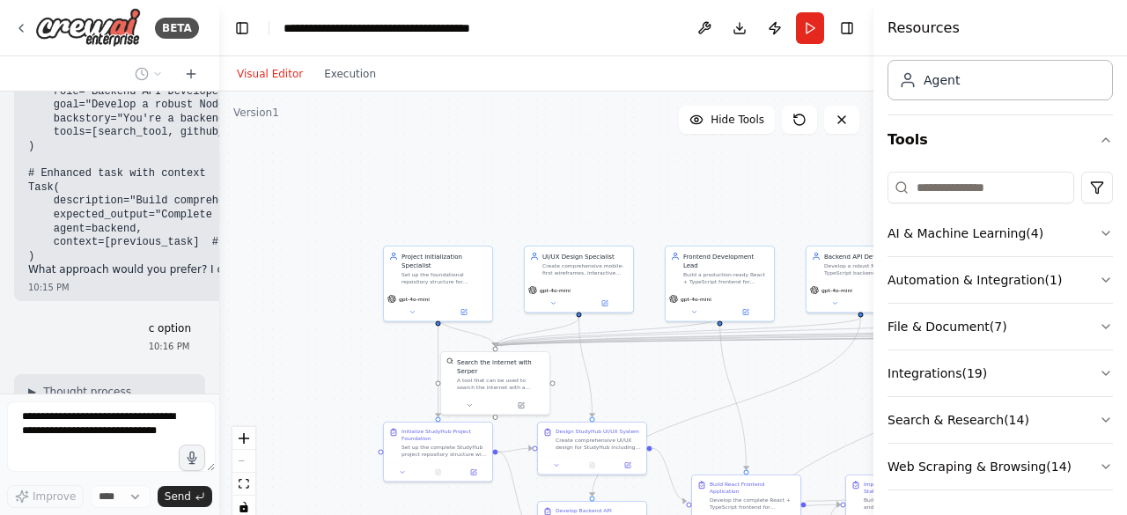
scroll to position [9423, 0]
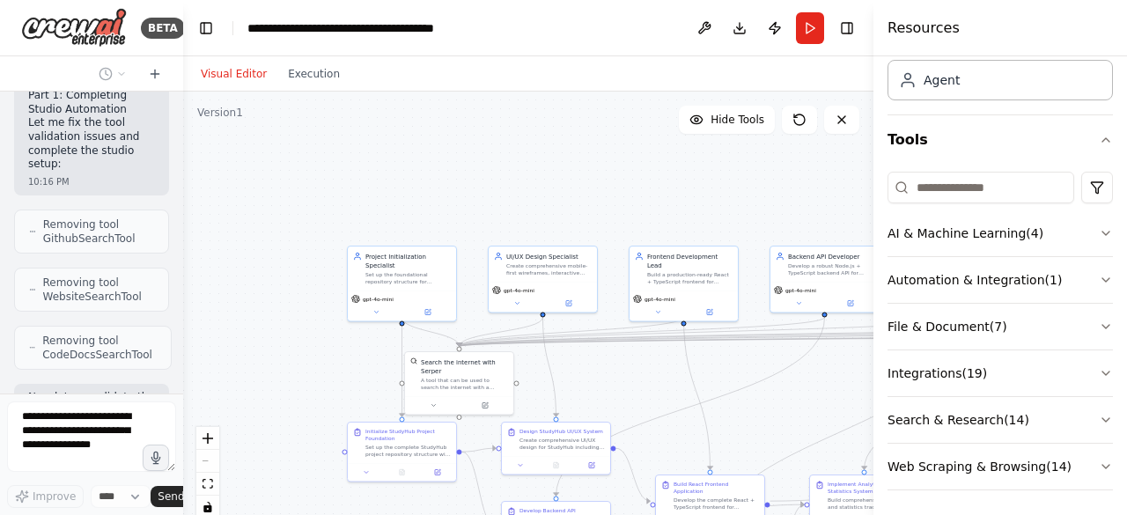
drag, startPoint x: 544, startPoint y: 297, endPoint x: 54, endPoint y: 324, distance: 491.2
click at [54, 324] on div "BETA You are a CrewAI orchestrator building StudyHub — a multi-layered personal…" at bounding box center [91, 257] width 183 height 515
click at [210, 487] on icon "fit view" at bounding box center [208, 484] width 11 height 10
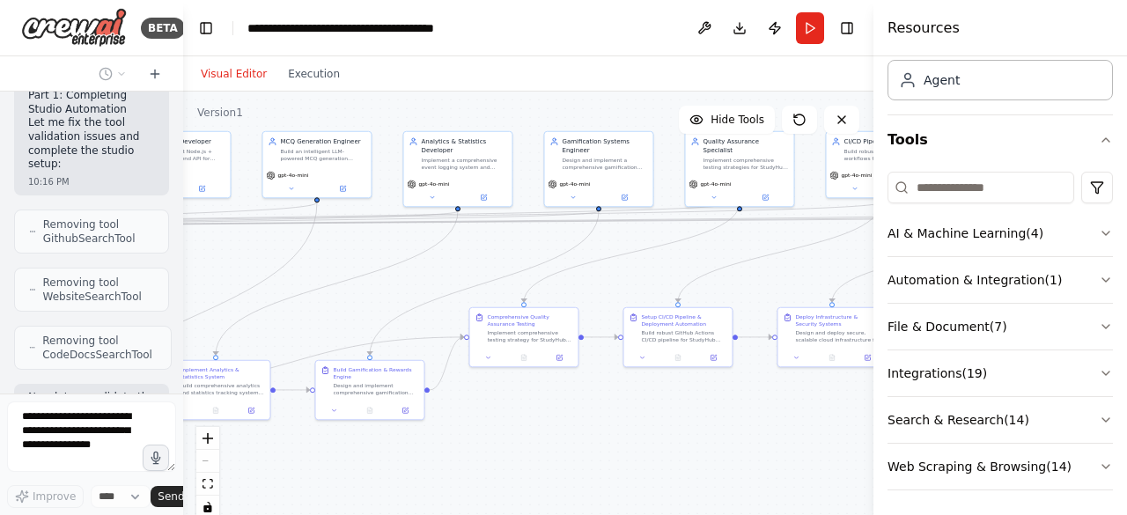
click at [483, 453] on div ".deletable-edge-delete-btn { width: 20px; height: 20px; border: 0px solid #ffff…" at bounding box center [528, 312] width 690 height 440
click at [213, 459] on div "React Flow controls" at bounding box center [207, 473] width 23 height 92
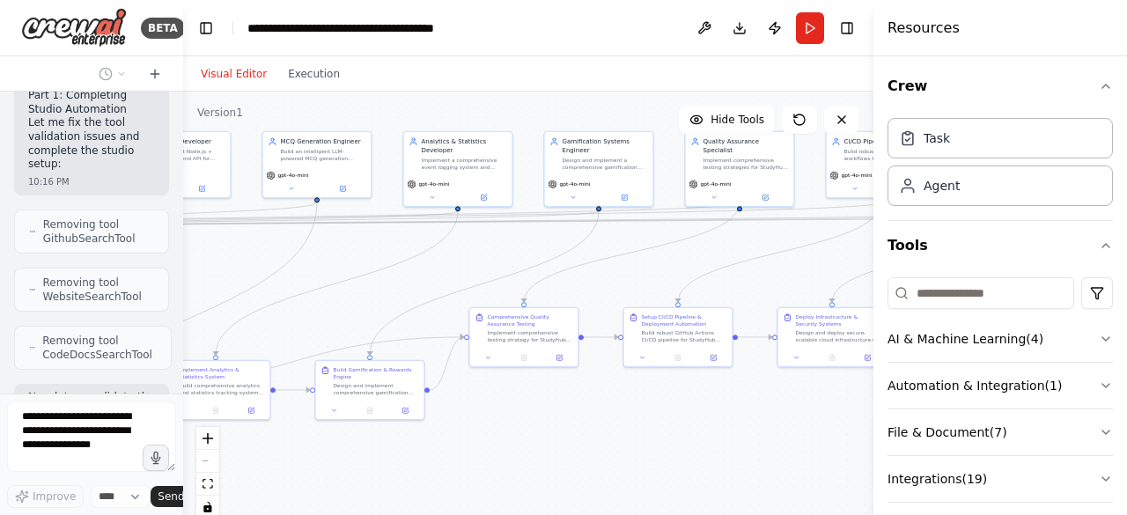
scroll to position [0, 0]
click at [1082, 87] on button "Crew" at bounding box center [1000, 87] width 225 height 49
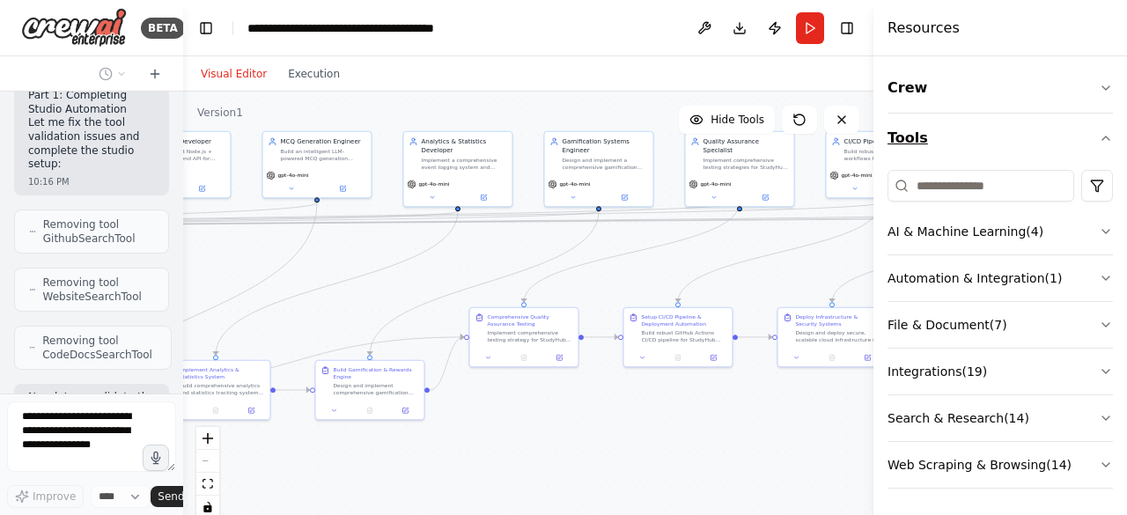
click at [1104, 140] on icon "button" at bounding box center [1106, 138] width 14 height 14
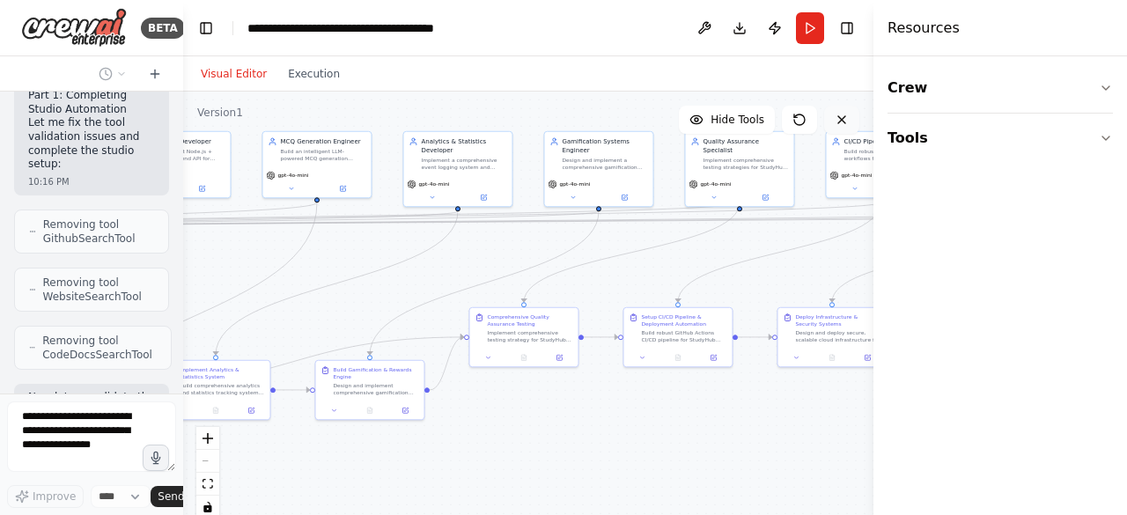
click at [831, 117] on button at bounding box center [841, 120] width 35 height 28
click at [839, 119] on icon at bounding box center [842, 120] width 14 height 14
click at [770, 246] on div ".deletable-edge-delete-btn { width: 20px; height: 20px; border: 0px solid #ffff…" at bounding box center [528, 312] width 690 height 440
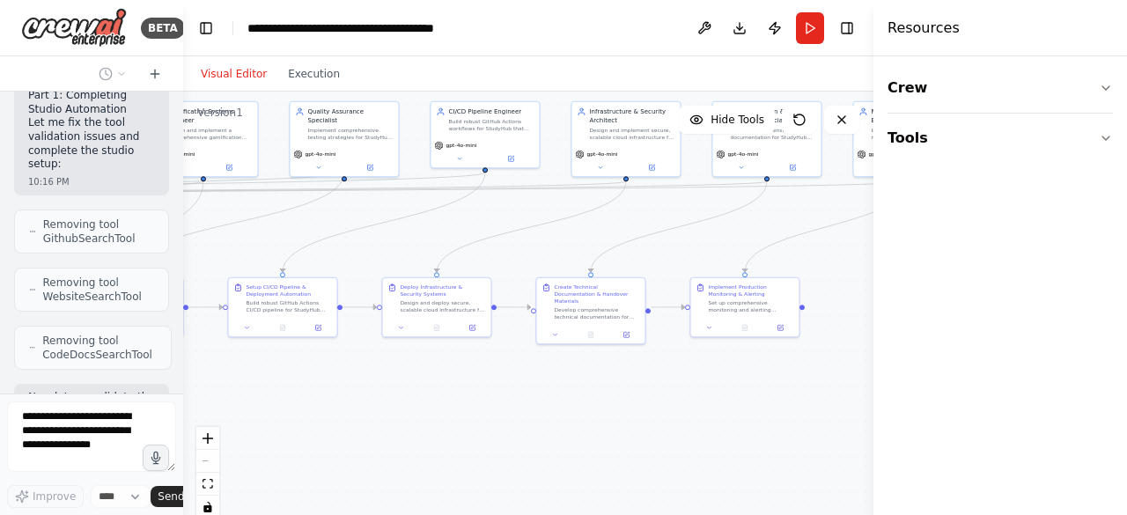
drag, startPoint x: 732, startPoint y: 475, endPoint x: 282, endPoint y: 448, distance: 450.7
click at [282, 448] on div ".deletable-edge-delete-btn { width: 20px; height: 20px; border: 0px solid #ffff…" at bounding box center [528, 312] width 690 height 440
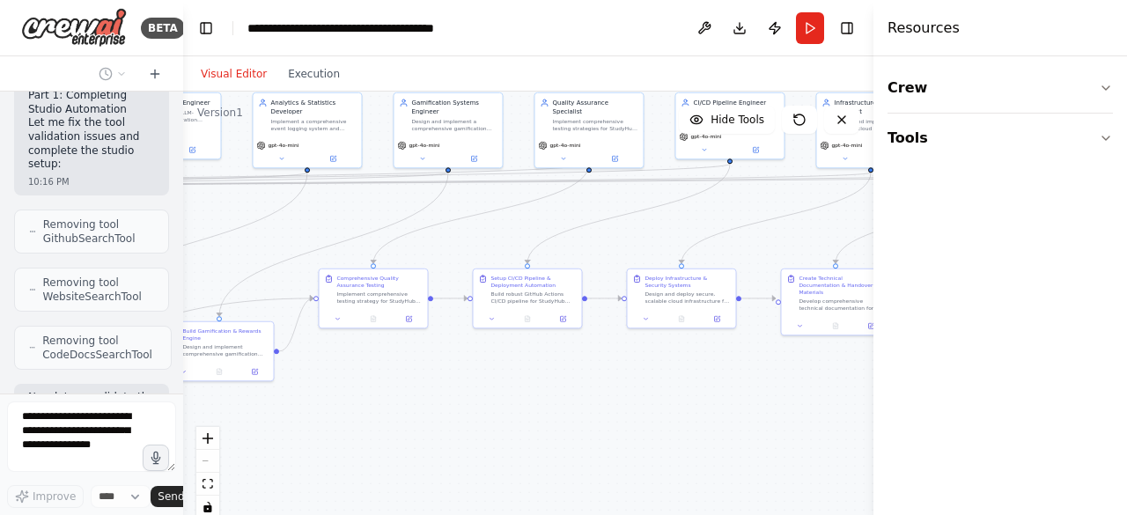
drag, startPoint x: 805, startPoint y: 274, endPoint x: 1126, endPoint y: 252, distance: 322.1
click at [1126, 252] on div "BETA You are a CrewAI orchestrator building StudyHub — a multi-layered personal…" at bounding box center [563, 257] width 1127 height 515
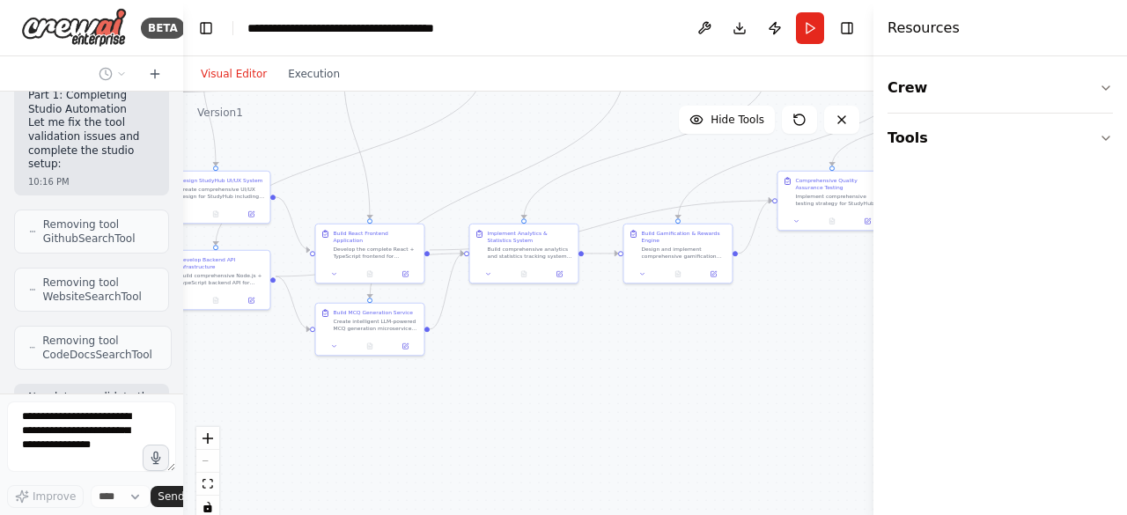
drag, startPoint x: 483, startPoint y: 440, endPoint x: 919, endPoint y: 352, distance: 445.5
click at [919, 352] on div "BETA You are a CrewAI orchestrator building StudyHub — a multi-layered personal…" at bounding box center [563, 257] width 1127 height 515
drag, startPoint x: 611, startPoint y: 335, endPoint x: 435, endPoint y: 357, distance: 177.4
click at [435, 357] on div ".deletable-edge-delete-btn { width: 20px; height: 20px; border: 0px solid #ffff…" at bounding box center [528, 312] width 690 height 440
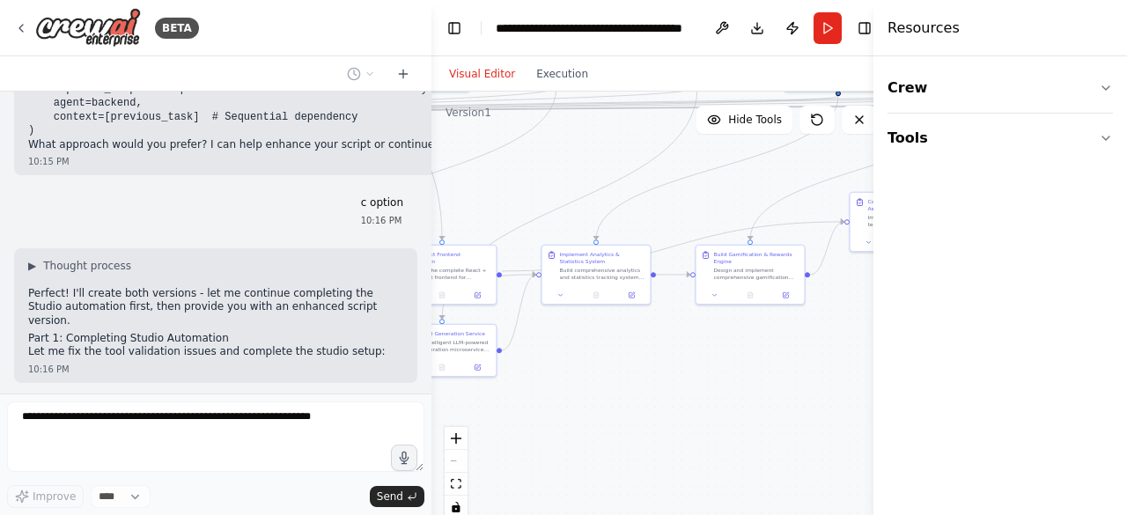
drag, startPoint x: 181, startPoint y: 374, endPoint x: 431, endPoint y: 390, distance: 250.6
click at [431, 390] on div "BETA You are a CrewAI orchestrator building StudyHub — a multi-layered personal…" at bounding box center [563, 257] width 1127 height 515
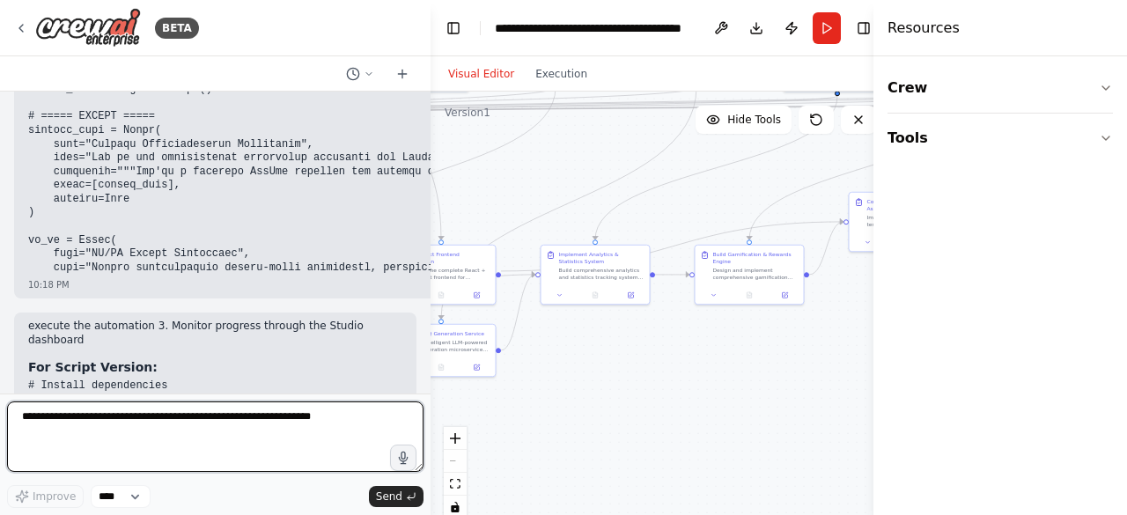
scroll to position [5613, 0]
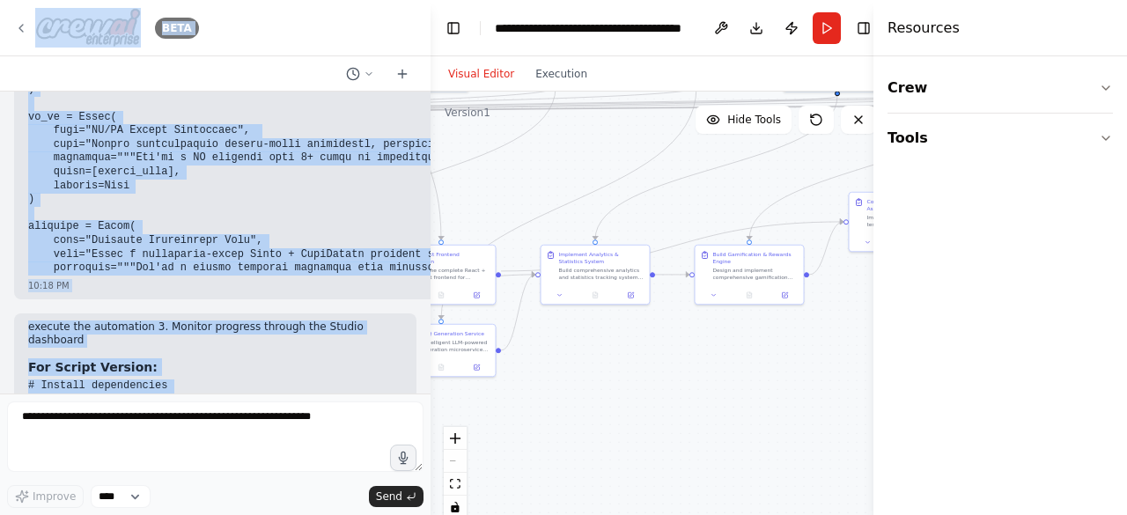
drag, startPoint x: 181, startPoint y: 372, endPoint x: 57, endPoint y: 36, distance: 358.5
click at [57, 36] on div "BETA You are a CrewAI orchestrator building StudyHub — a multi-layered personal…" at bounding box center [215, 257] width 431 height 515
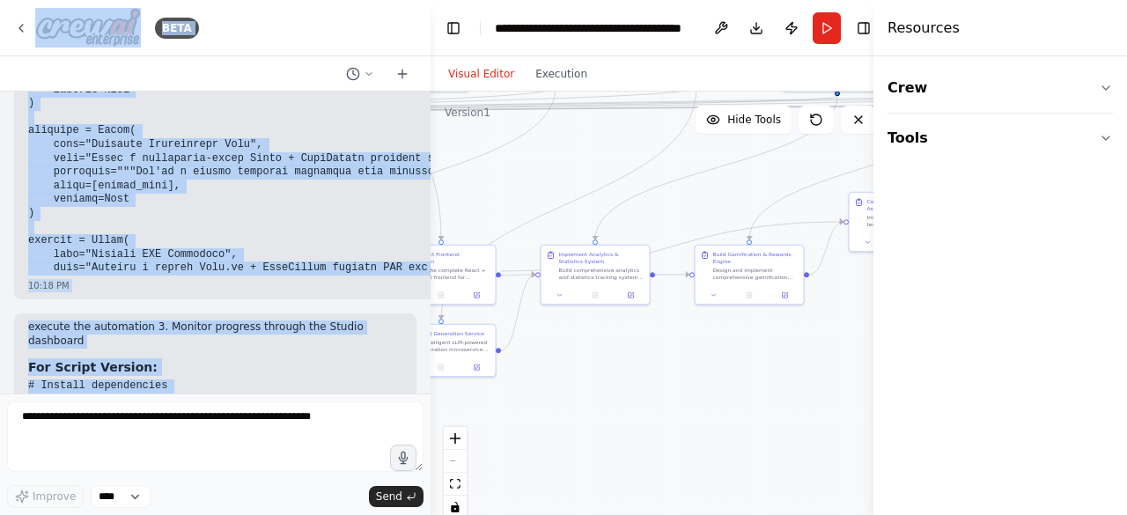
scroll to position [5833, 0]
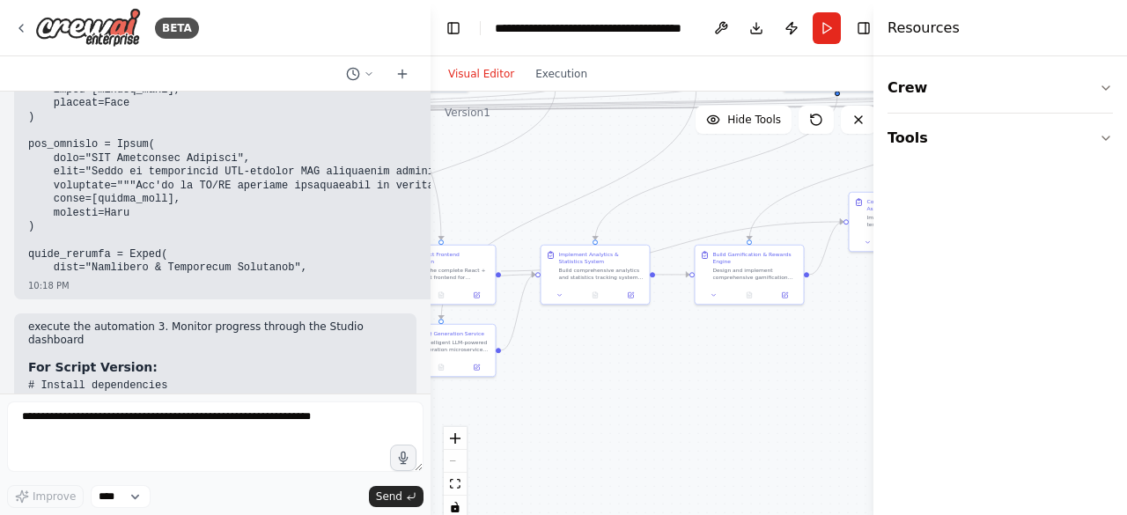
scroll to position [6038, 0]
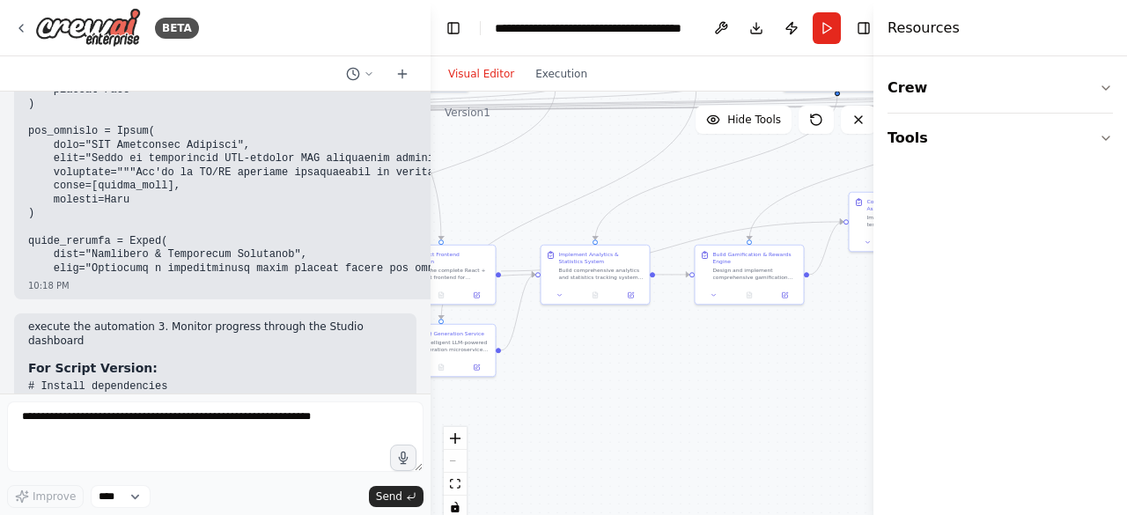
drag, startPoint x: 208, startPoint y: 355, endPoint x: 12, endPoint y: 170, distance: 269.1
click at [12, 170] on div "You are a CrewAI orchestrator building StudyHub — a multi-layered personal lear…" at bounding box center [215, 243] width 431 height 302
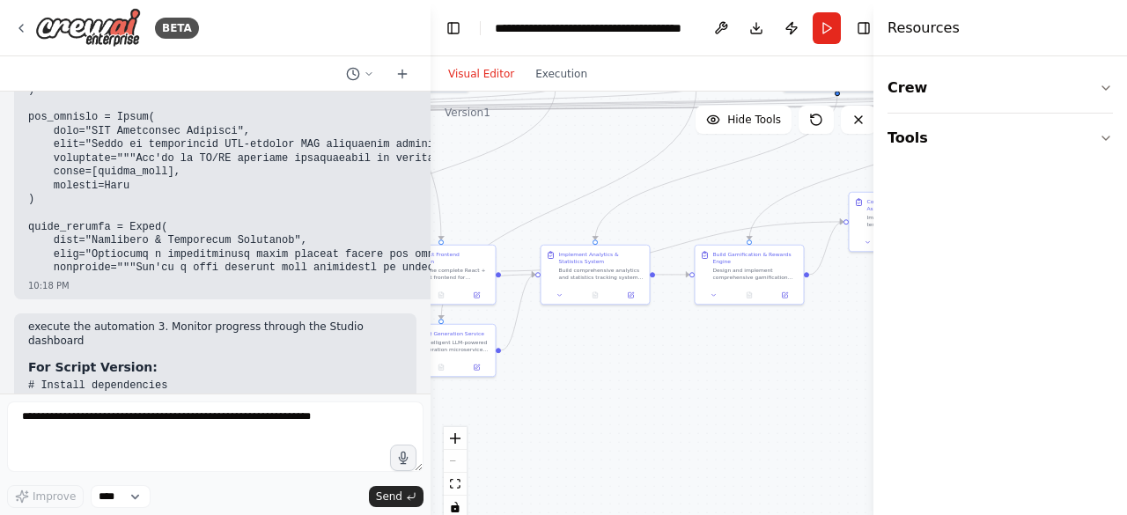
copy div "Visual task dependency management Built-in validation and error handling Easy a…"
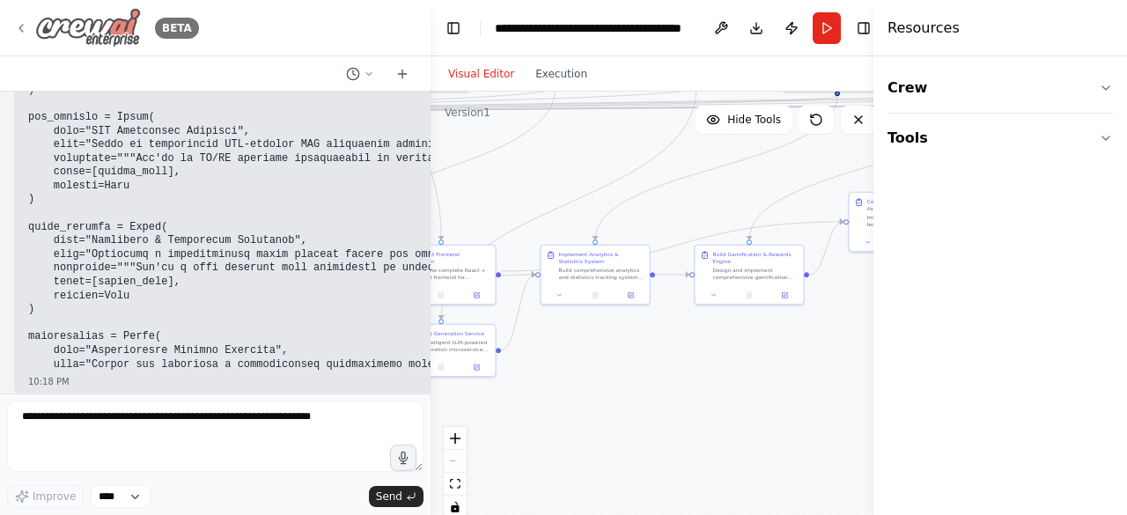
scroll to position [6149, 0]
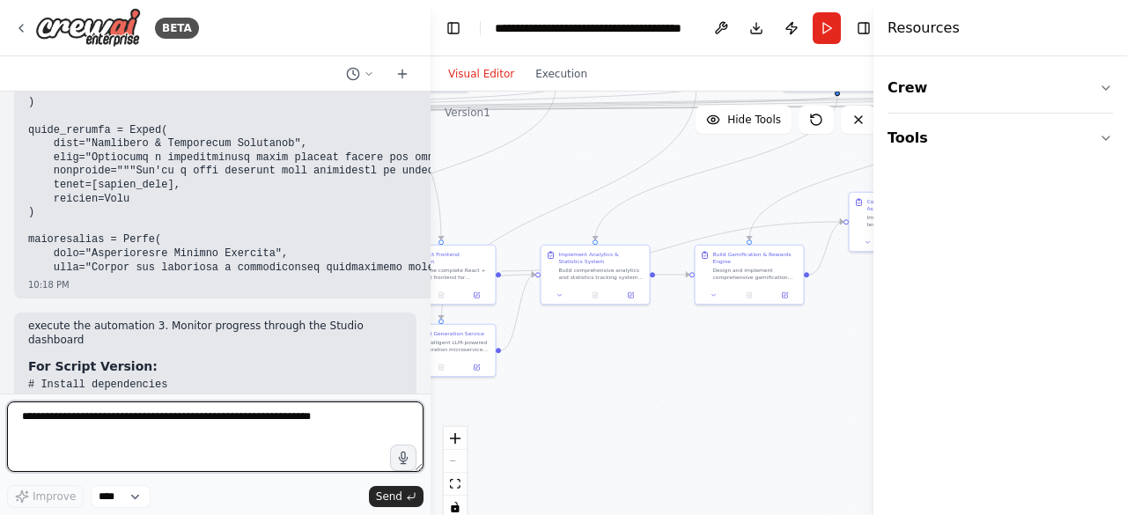
click at [129, 448] on textarea at bounding box center [215, 437] width 416 height 70
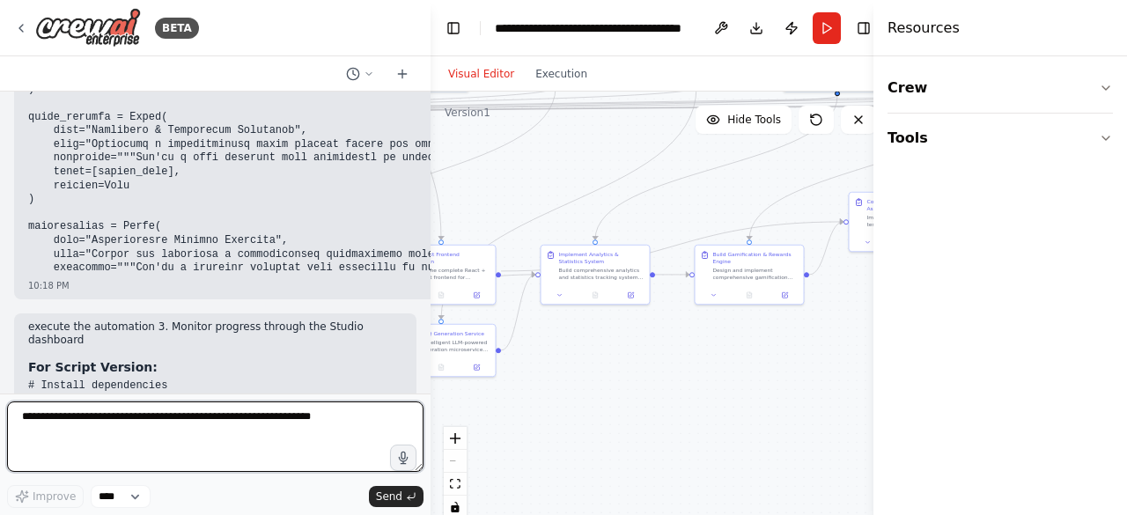
paste textarea "**********"
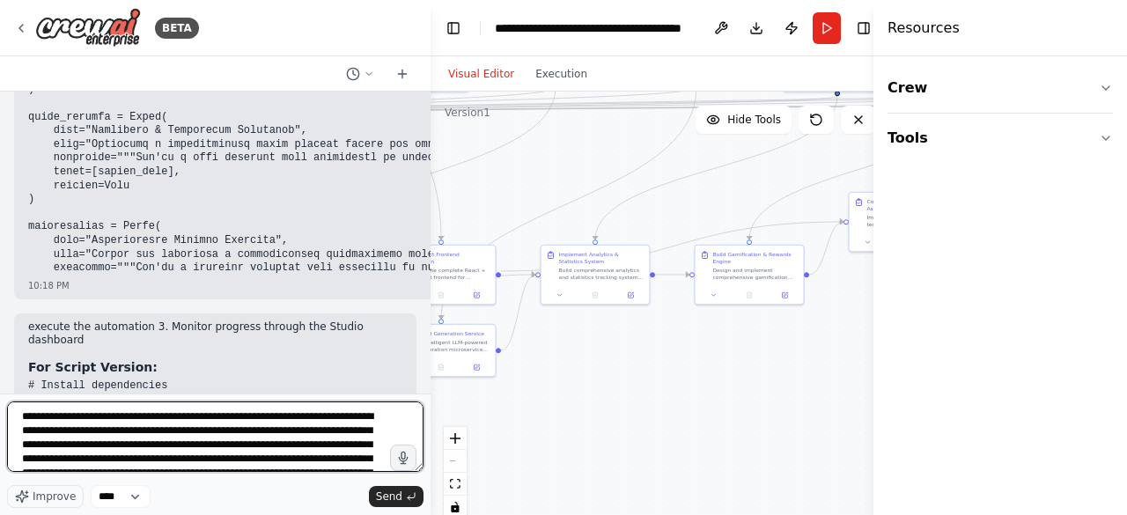
scroll to position [121, 0]
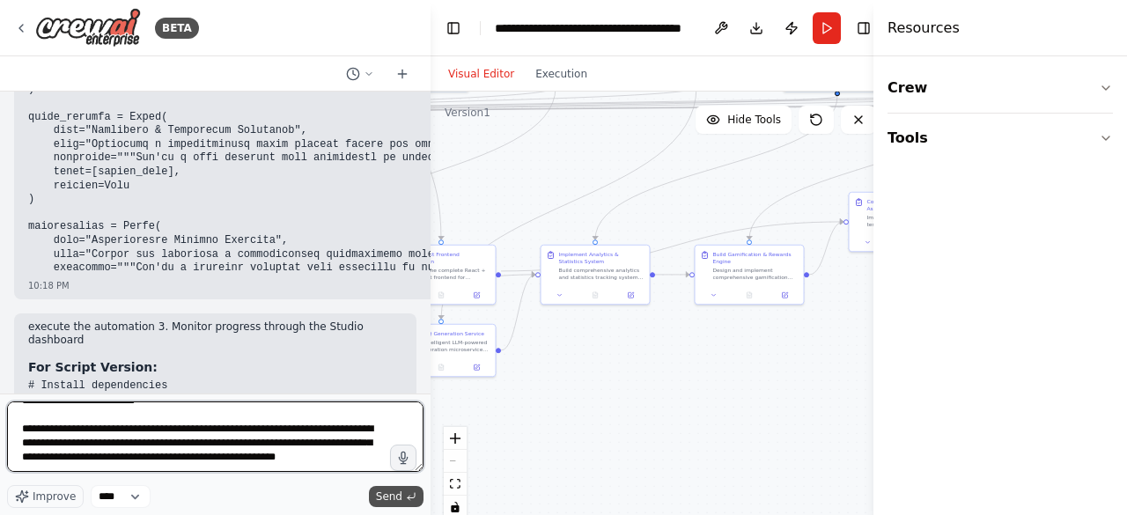
type textarea "**********"
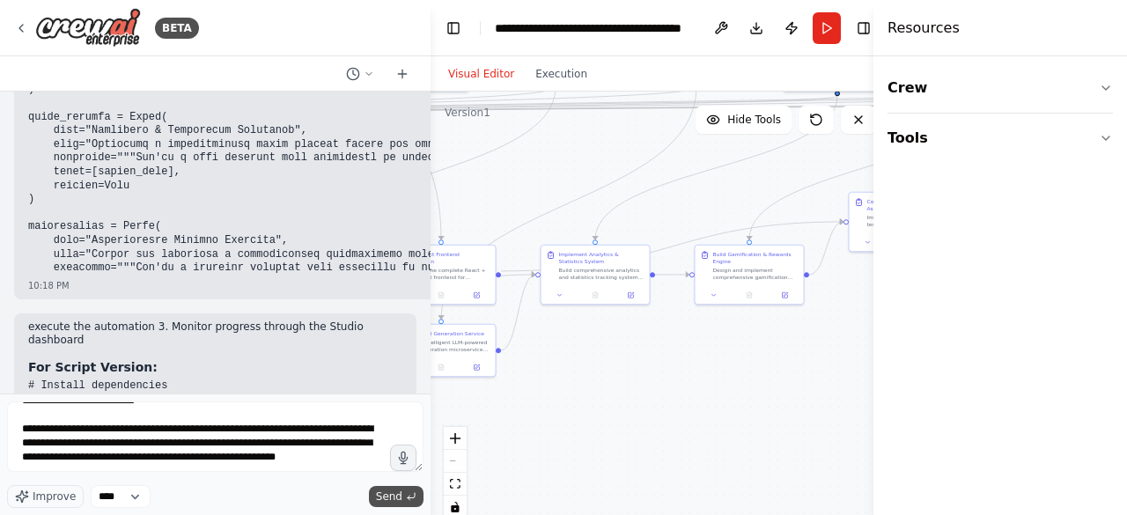
click at [395, 492] on span "Send" at bounding box center [389, 497] width 26 height 14
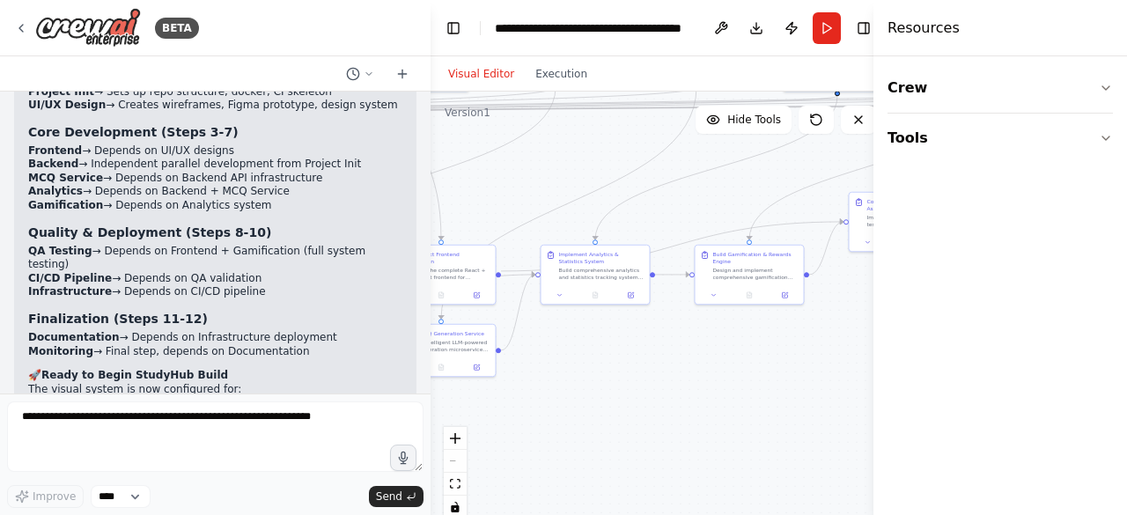
scroll to position [8858, 0]
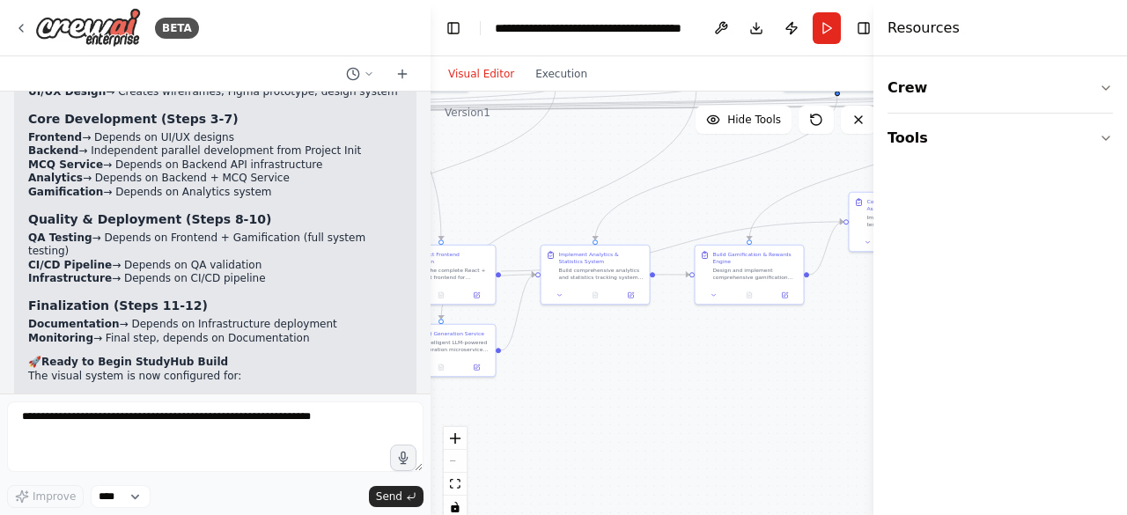
drag, startPoint x: 170, startPoint y: 361, endPoint x: 26, endPoint y: 103, distance: 295.2
click at [26, 103] on div "✅ All systems validated and ready! 📋 Visual Dependency Map Documentation: Found…" at bounding box center [215, 419] width 402 height 834
copy div "Sequential gating with proper context flow Comprehensive deliverables for each …"
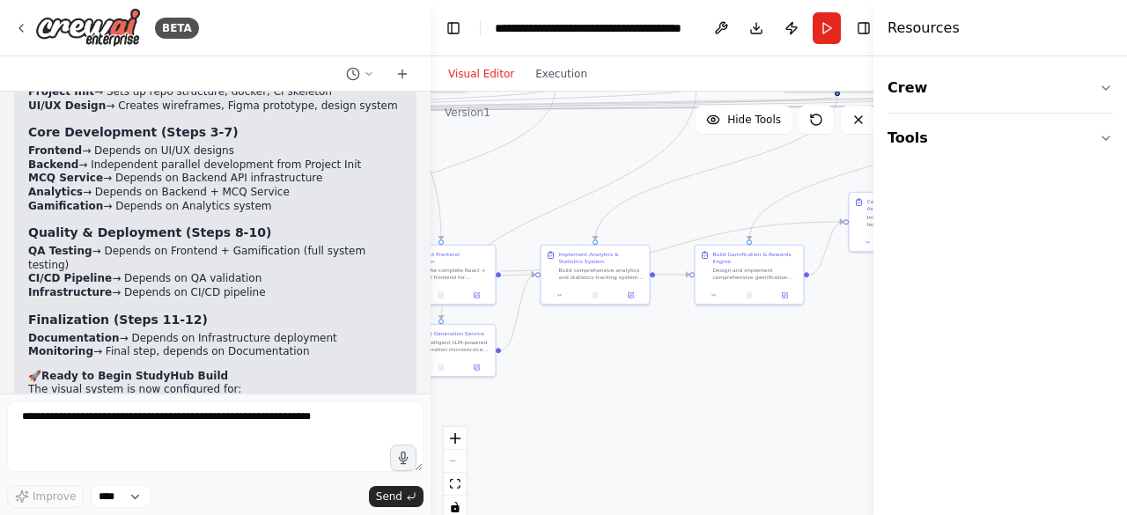
scroll to position [8872, 0]
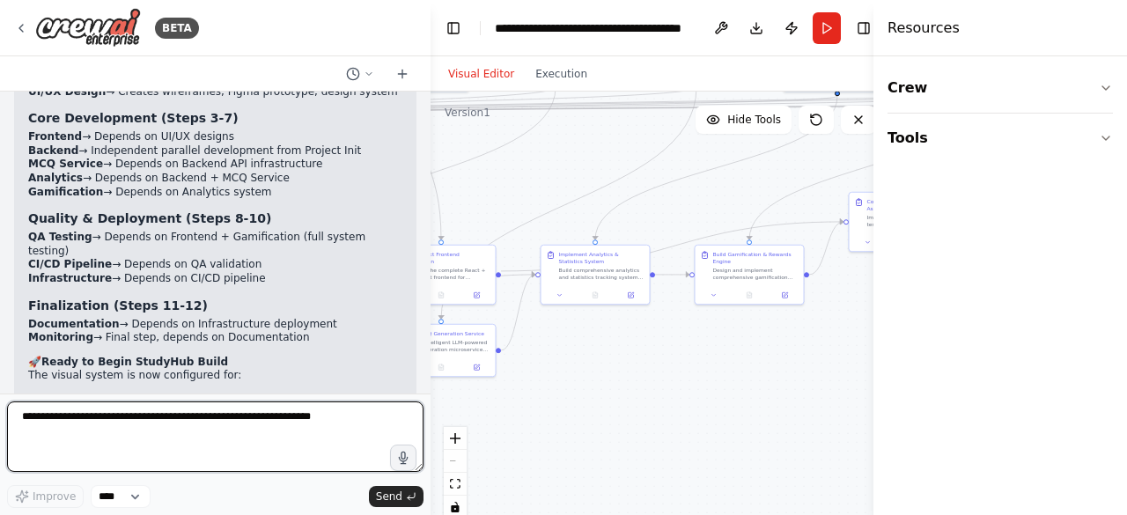
click at [219, 409] on textarea at bounding box center [215, 437] width 416 height 70
paste textarea "**********"
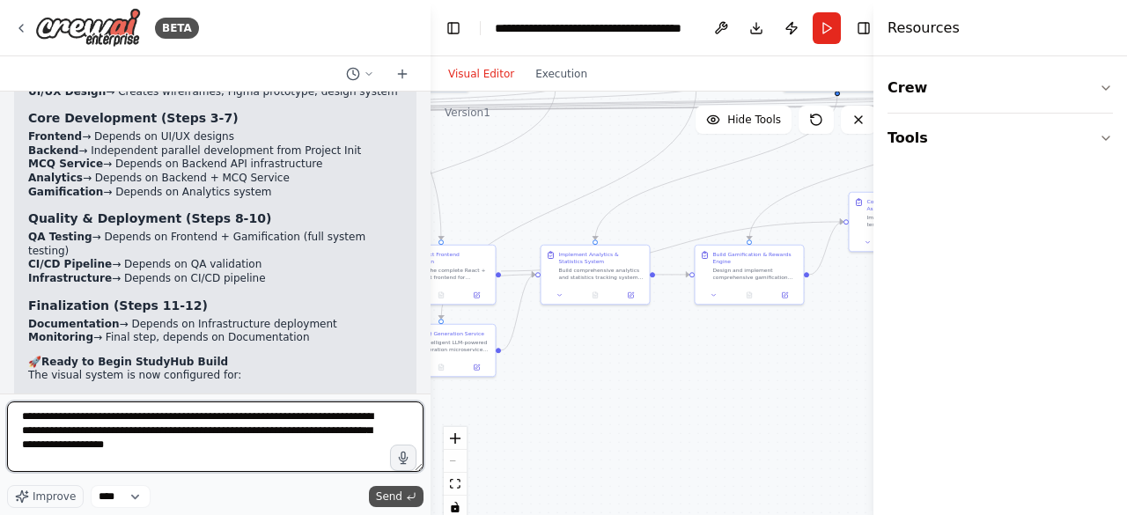
type textarea "**********"
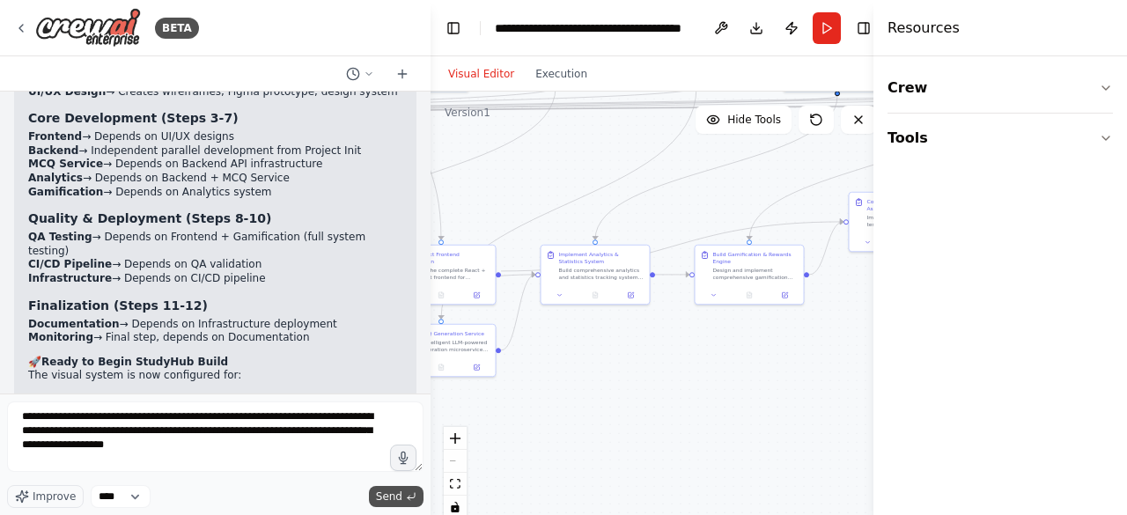
click at [399, 494] on span "Send" at bounding box center [389, 497] width 26 height 14
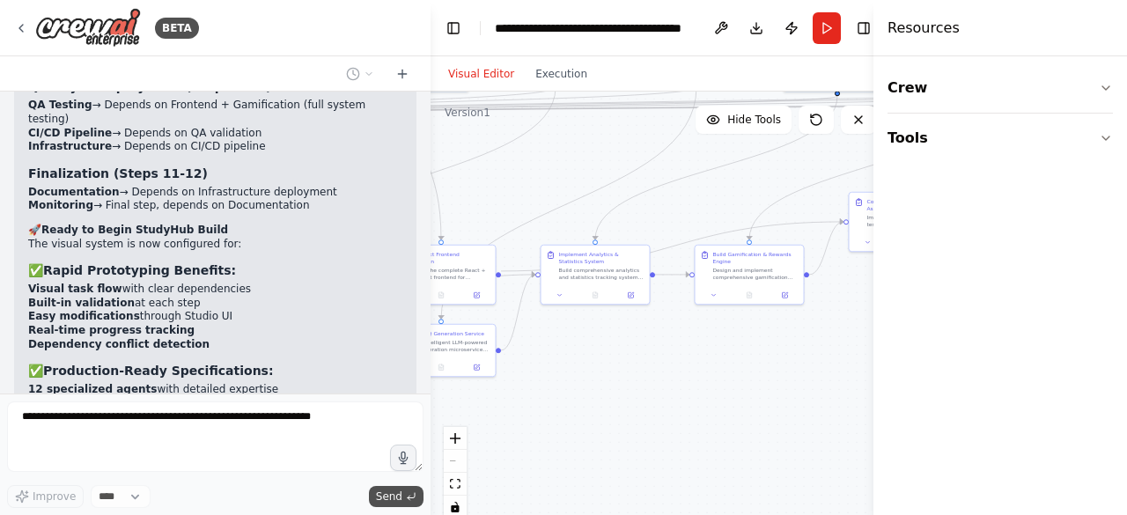
scroll to position [9182, 0]
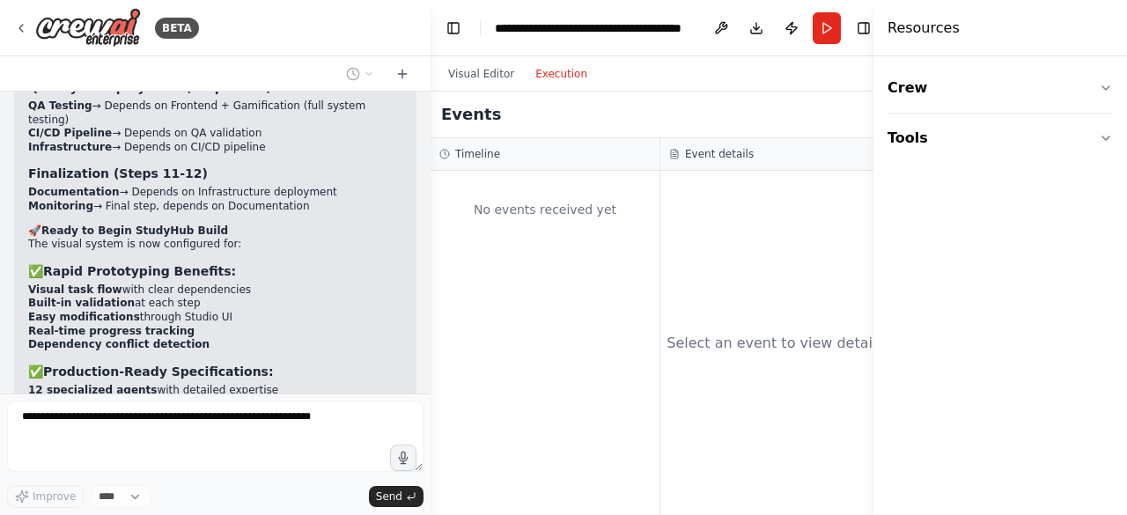
click at [551, 75] on button "Execution" at bounding box center [561, 73] width 73 height 21
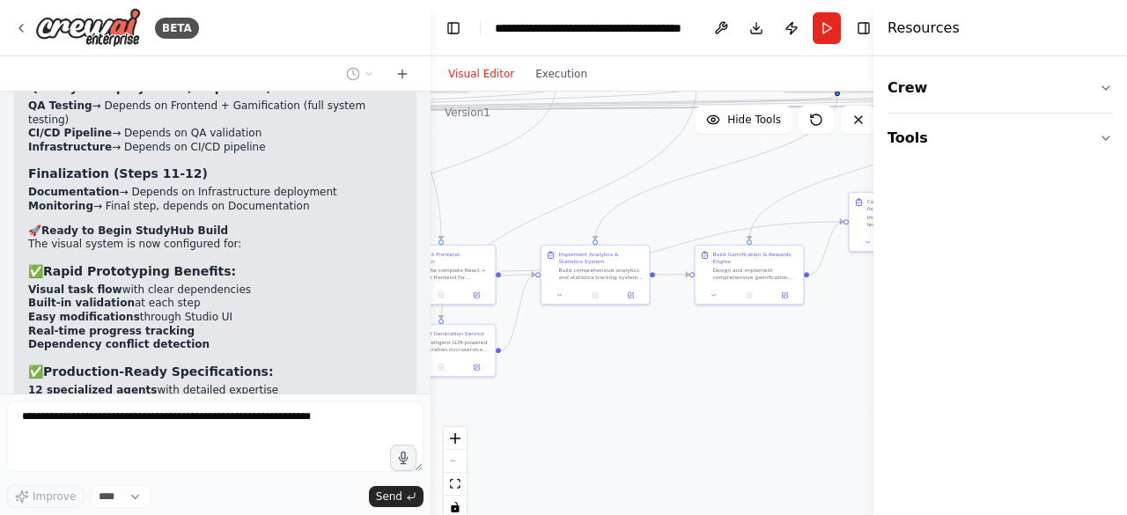
click at [500, 76] on button "Visual Editor" at bounding box center [481, 73] width 87 height 21
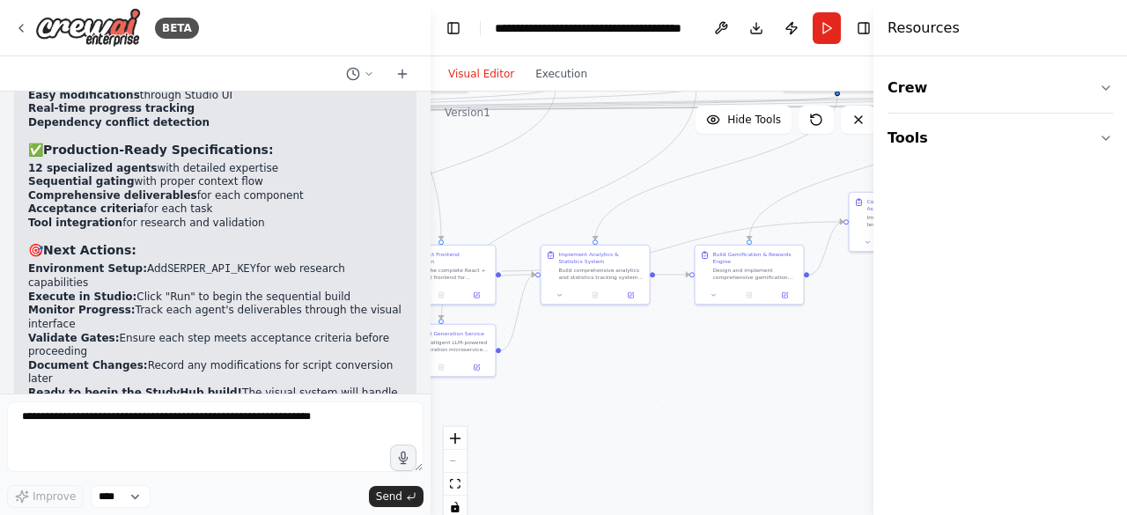
drag, startPoint x: 28, startPoint y: 262, endPoint x: 100, endPoint y: 282, distance: 75.0
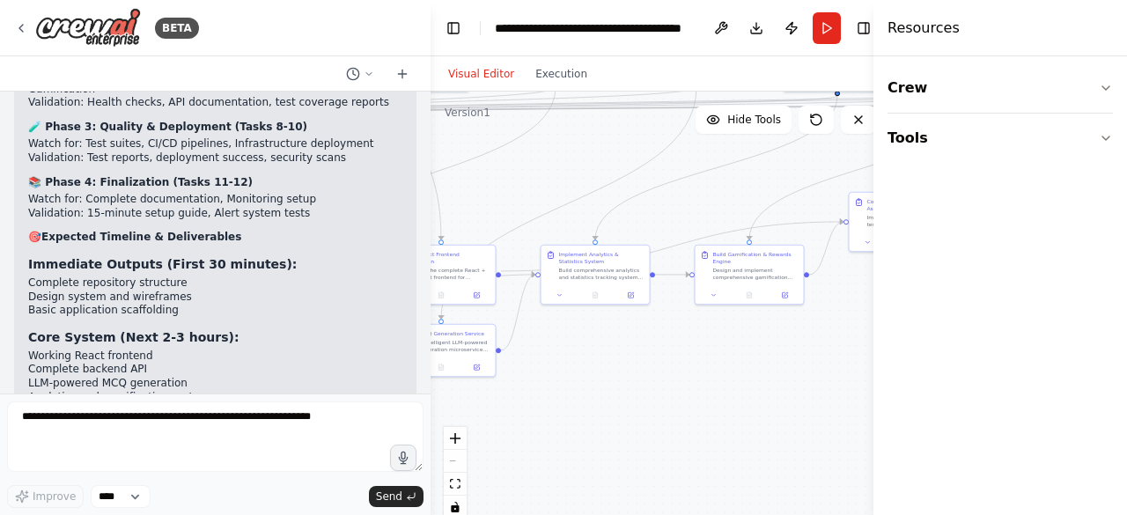
scroll to position [10822, 0]
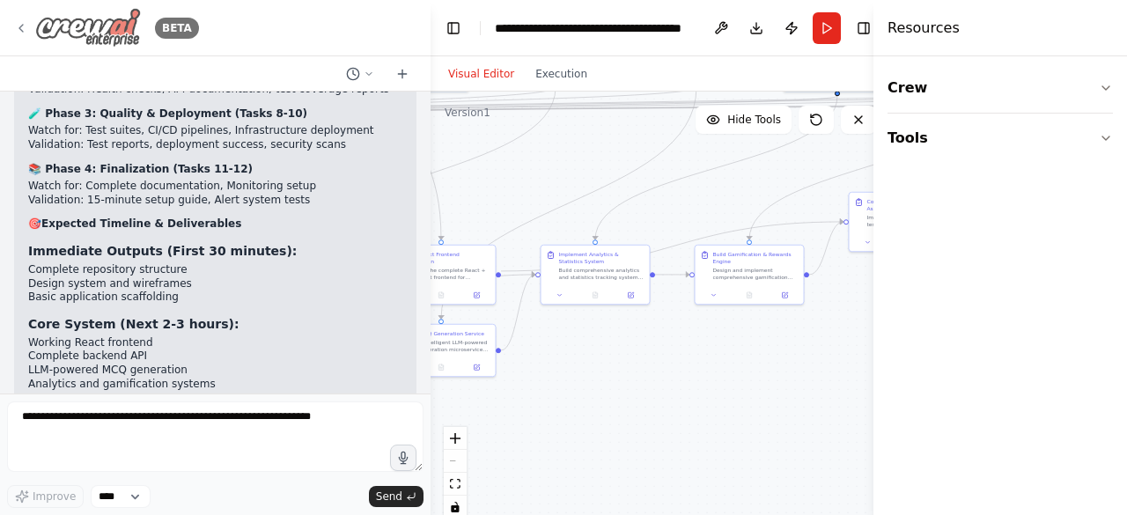
click at [29, 26] on div "BETA" at bounding box center [106, 28] width 185 height 40
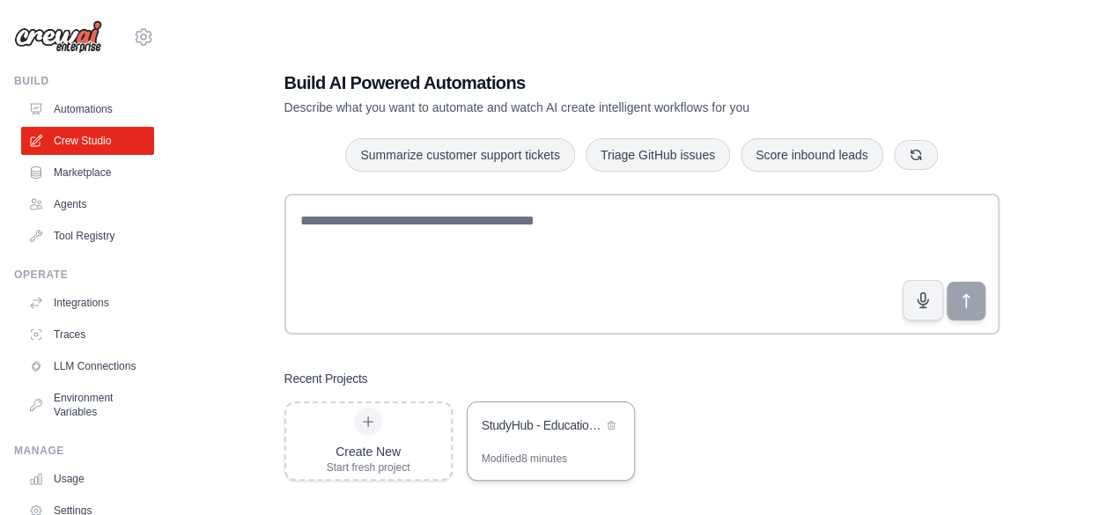
click at [544, 431] on div "StudyHub - Educational Platform Automation" at bounding box center [542, 425] width 121 height 18
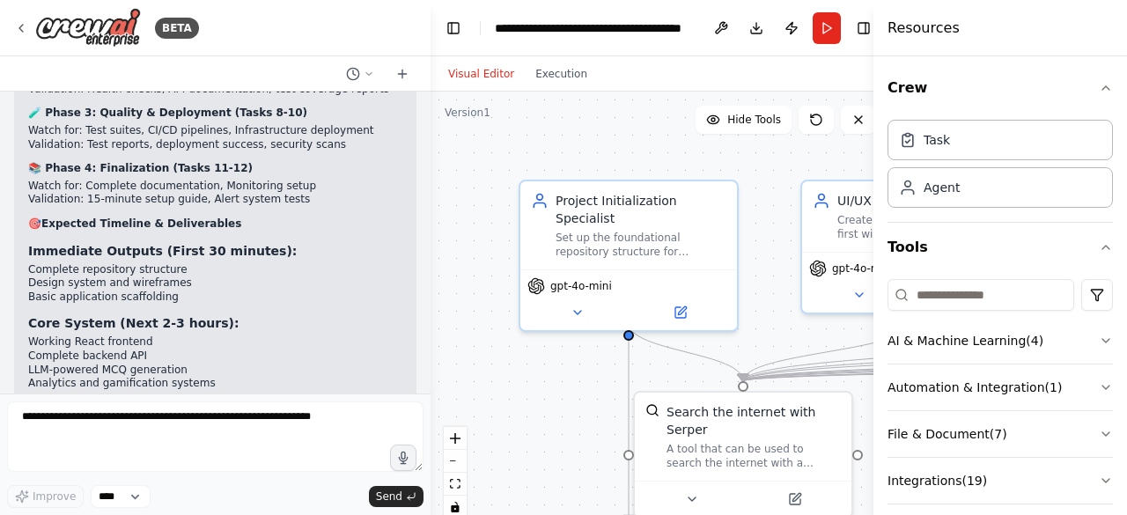
scroll to position [11376, 0]
click at [28, 21] on div "BETA" at bounding box center [106, 28] width 185 height 40
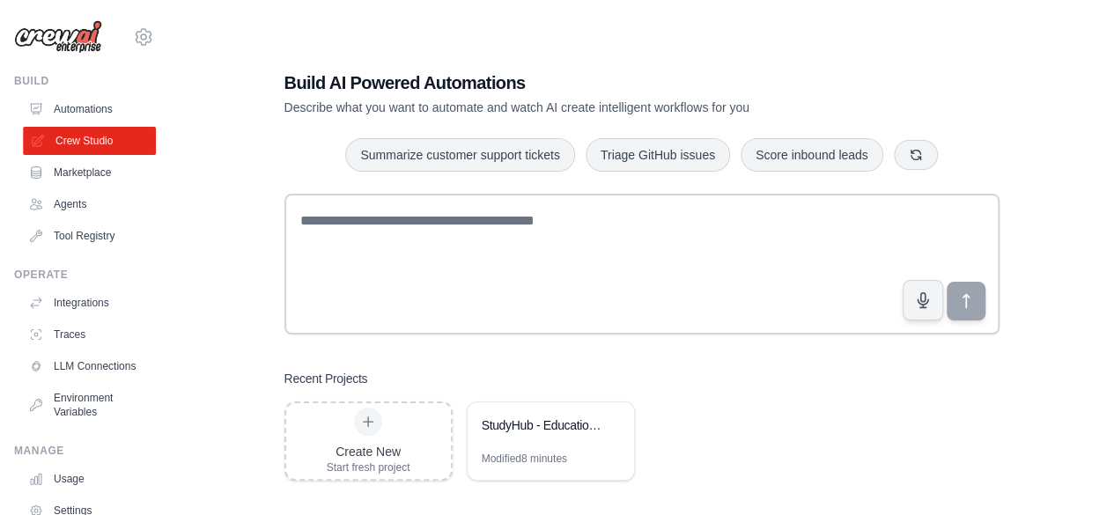
click at [90, 144] on link "Crew Studio" at bounding box center [89, 141] width 133 height 28
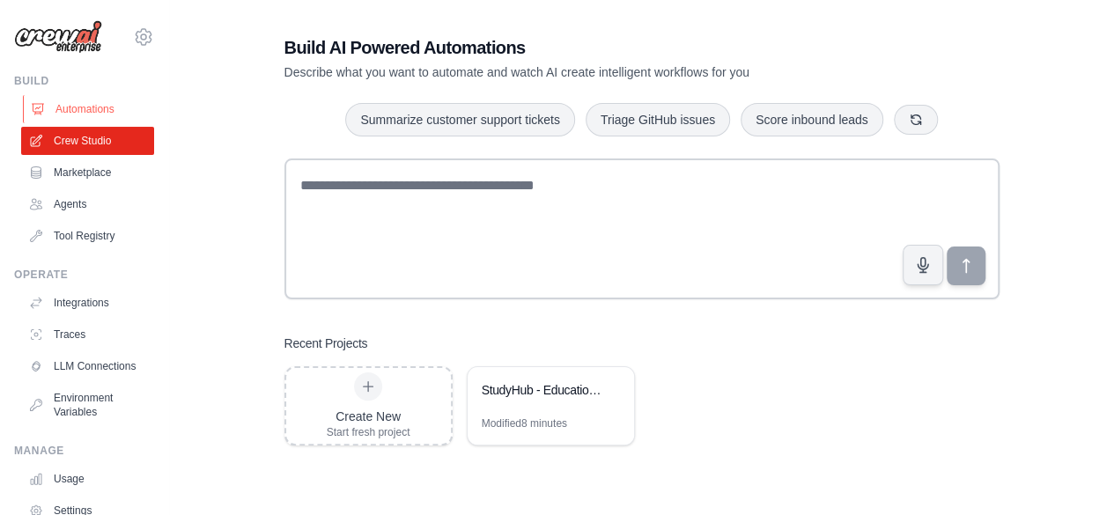
click at [77, 112] on link "Automations" at bounding box center [89, 109] width 133 height 28
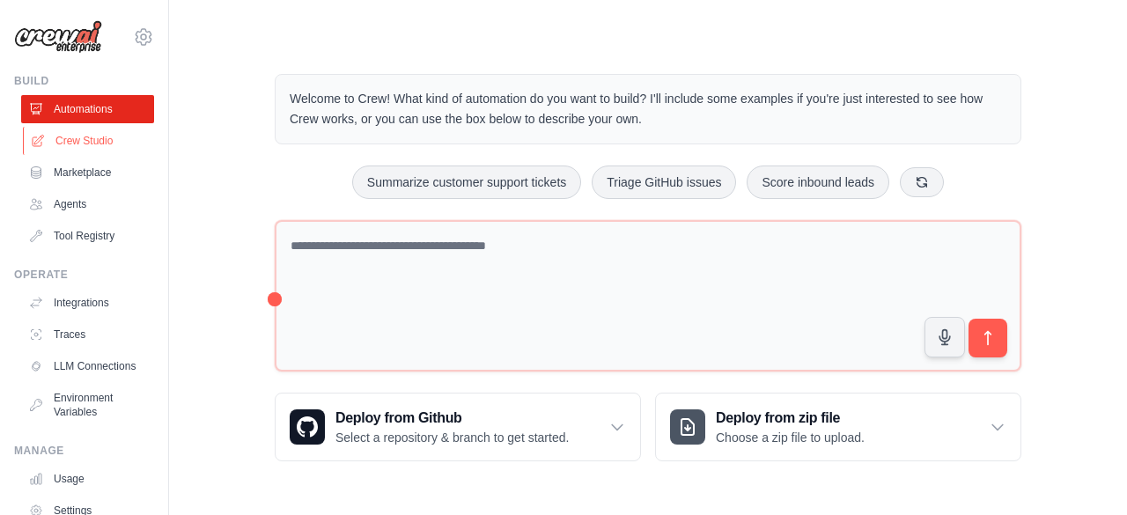
click at [77, 136] on link "Crew Studio" at bounding box center [89, 141] width 133 height 28
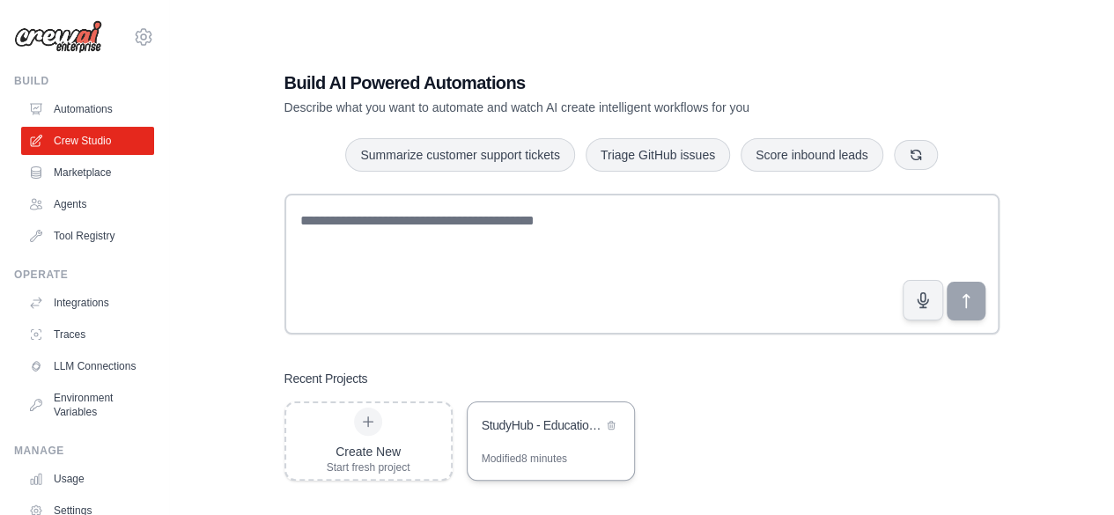
click at [539, 456] on div "Modified 8 minutes" at bounding box center [524, 459] width 85 height 14
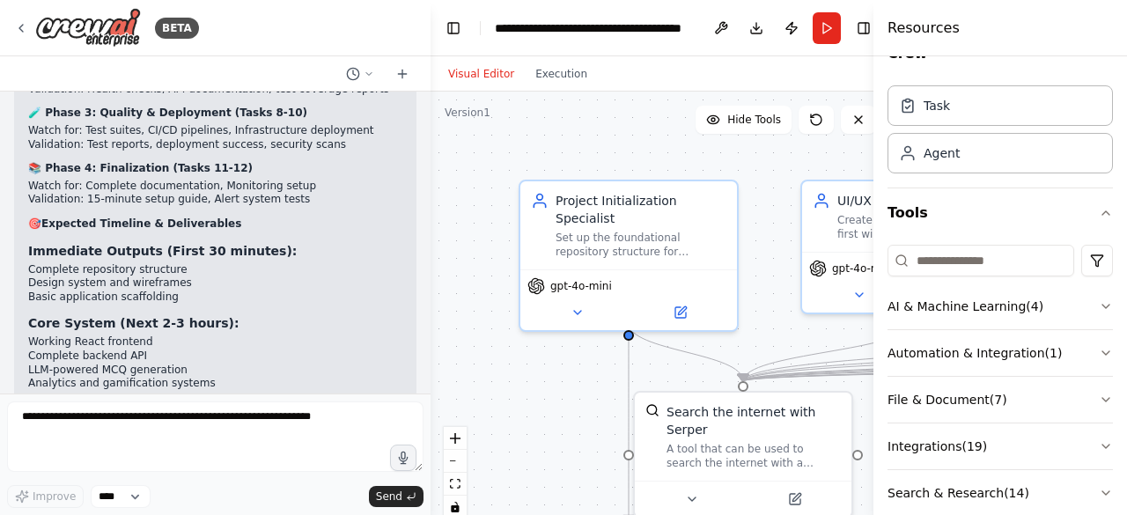
scroll to position [107, 0]
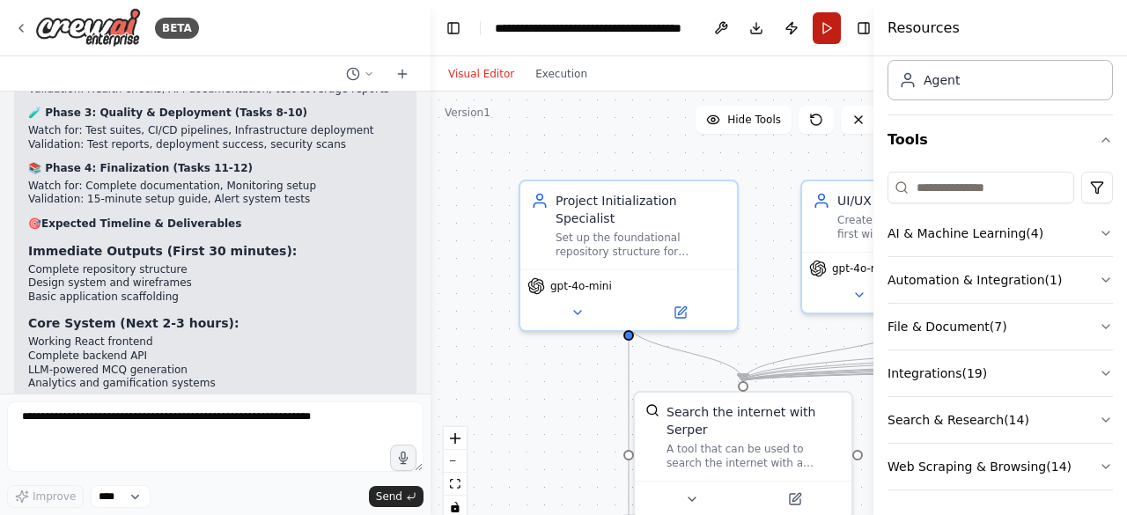
click at [828, 29] on button "Run" at bounding box center [827, 28] width 28 height 32
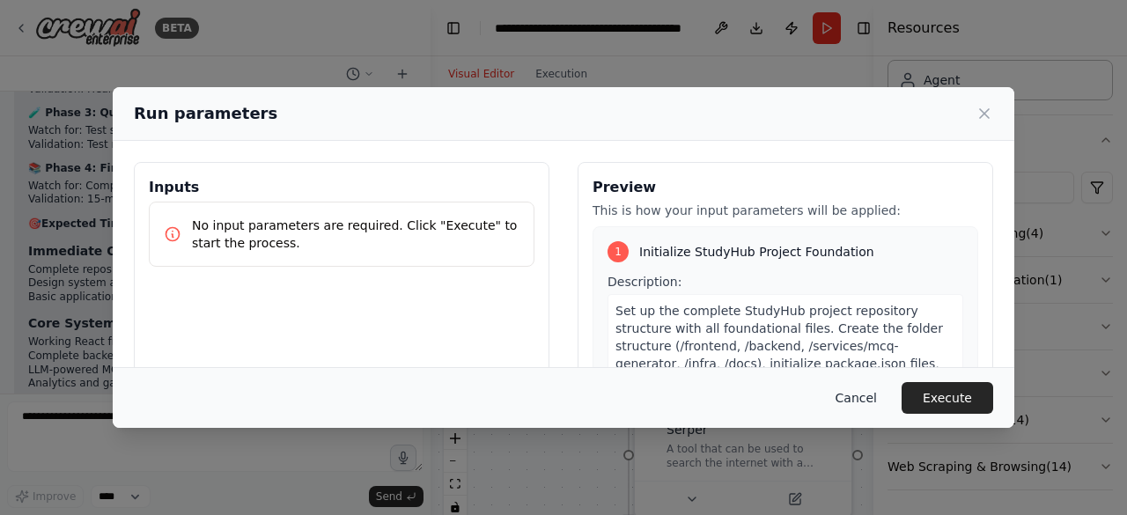
click at [875, 402] on button "Cancel" at bounding box center [857, 398] width 70 height 32
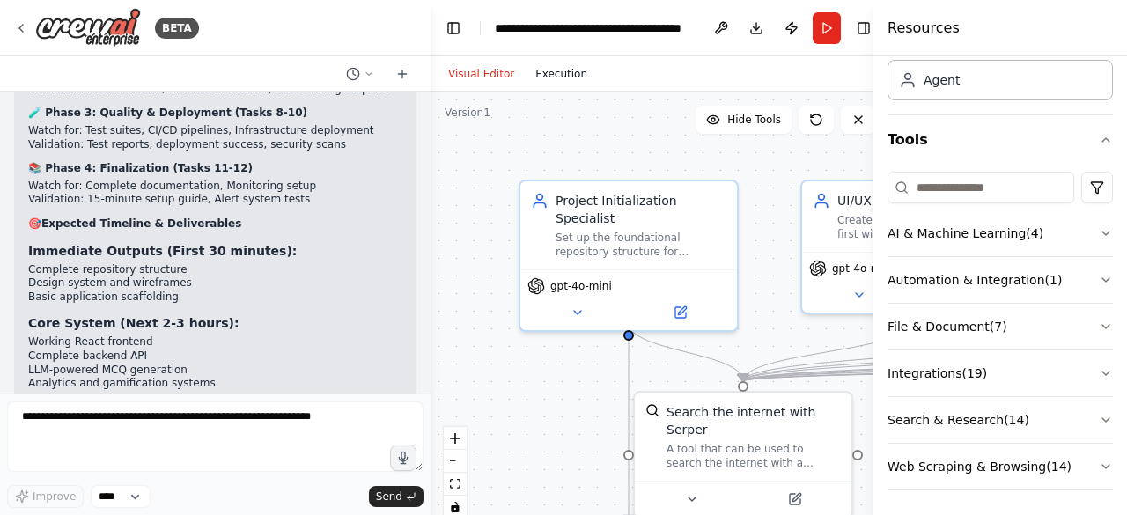
click at [542, 67] on button "Execution" at bounding box center [561, 73] width 73 height 21
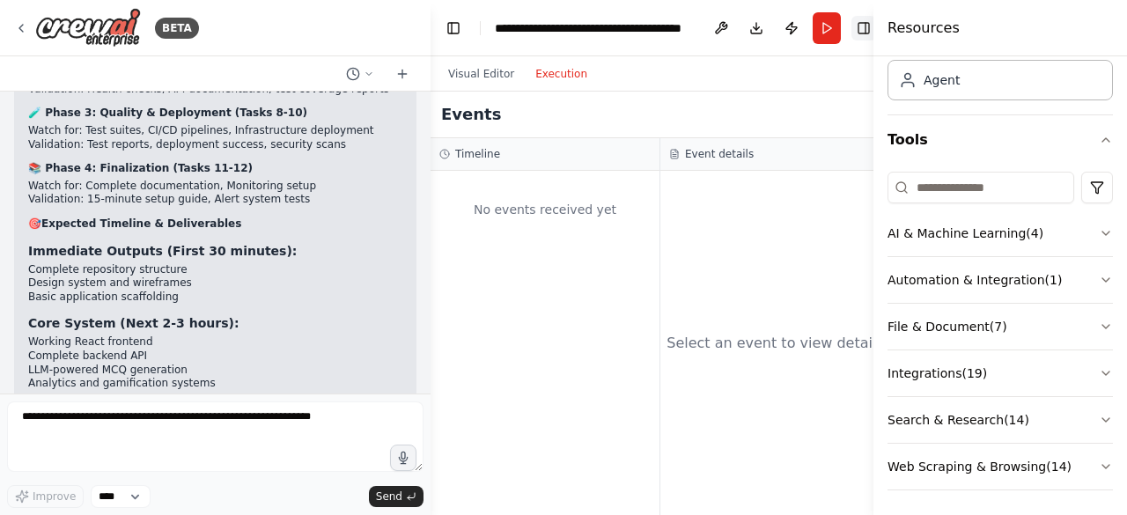
click at [863, 27] on button "Toggle Right Sidebar" at bounding box center [863, 28] width 25 height 25
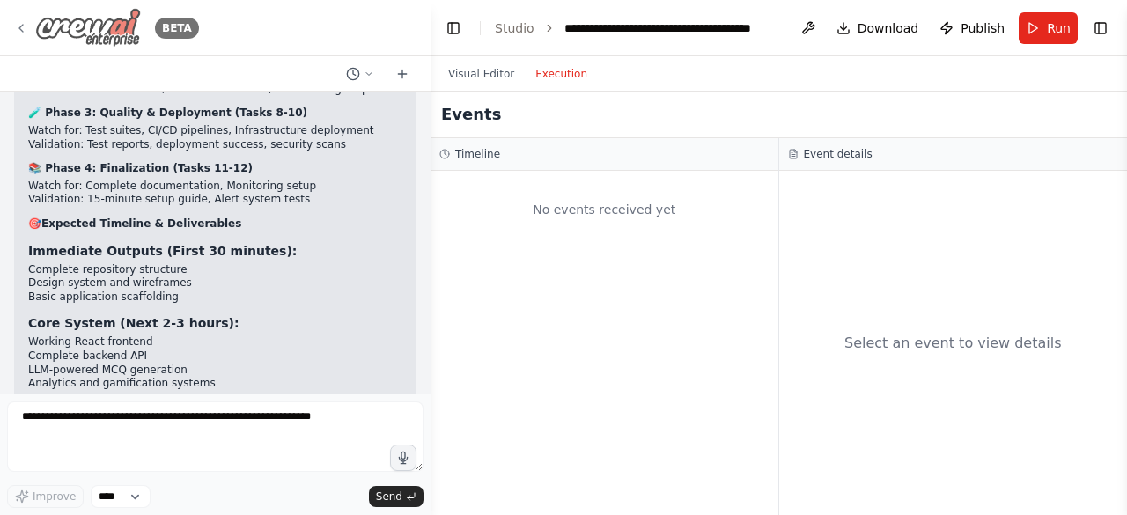
click at [26, 25] on icon at bounding box center [21, 28] width 14 height 14
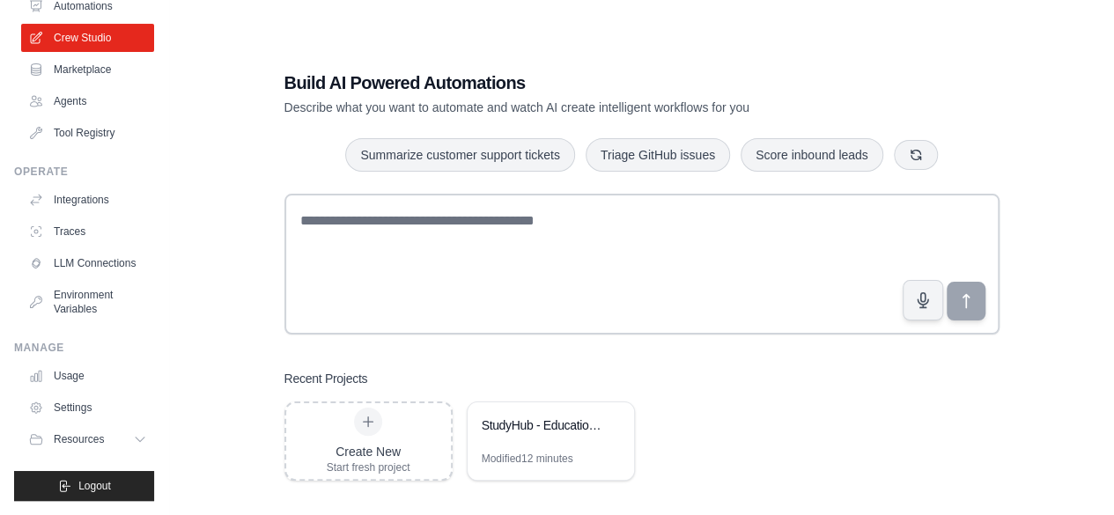
scroll to position [35, 0]
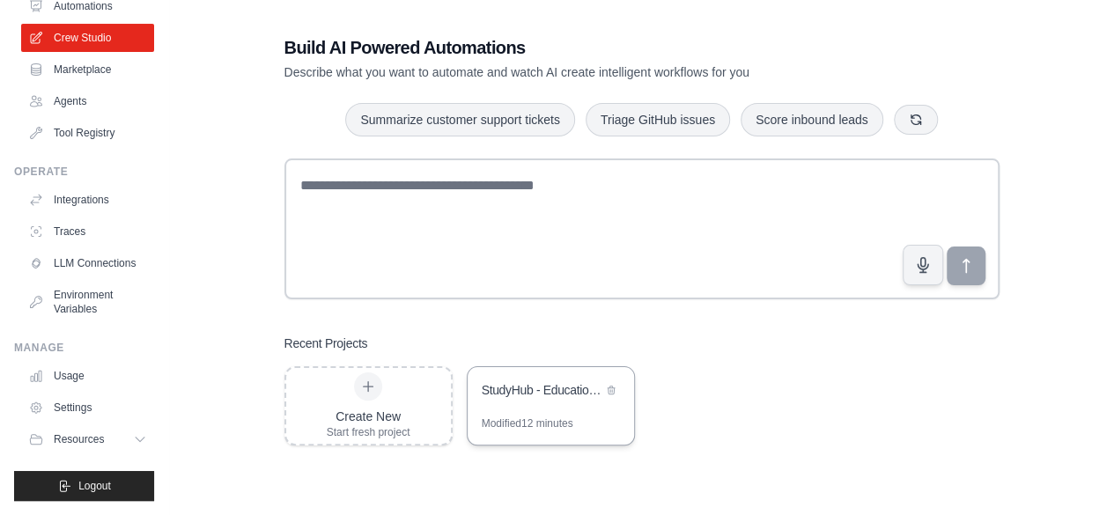
click at [504, 402] on div "StudyHub - Educational Platform Automation" at bounding box center [542, 391] width 121 height 21
click at [554, 387] on div "StudyHub - Educational Platform Automation" at bounding box center [542, 390] width 121 height 18
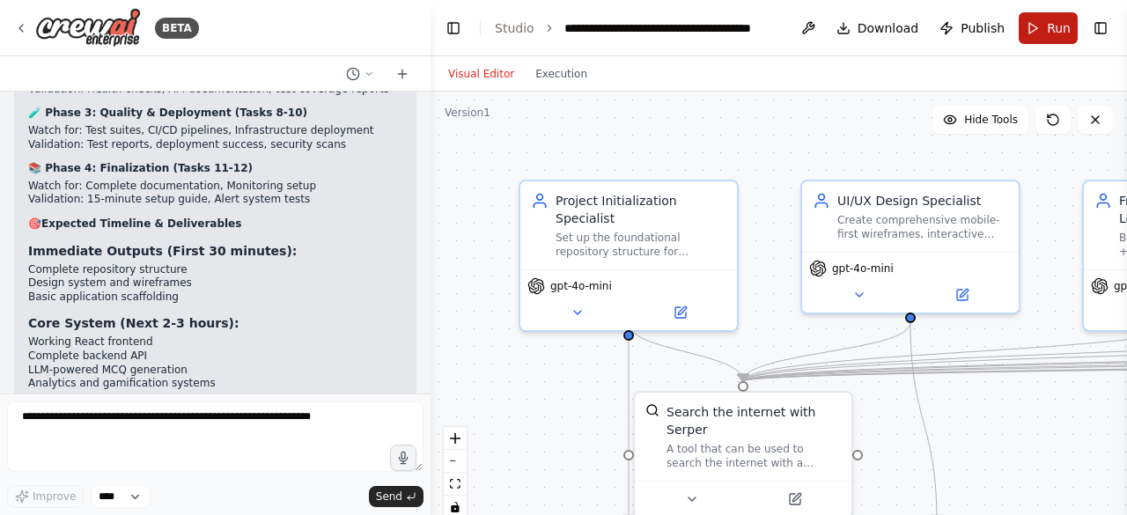
click at [1058, 26] on span "Run" at bounding box center [1059, 28] width 24 height 18
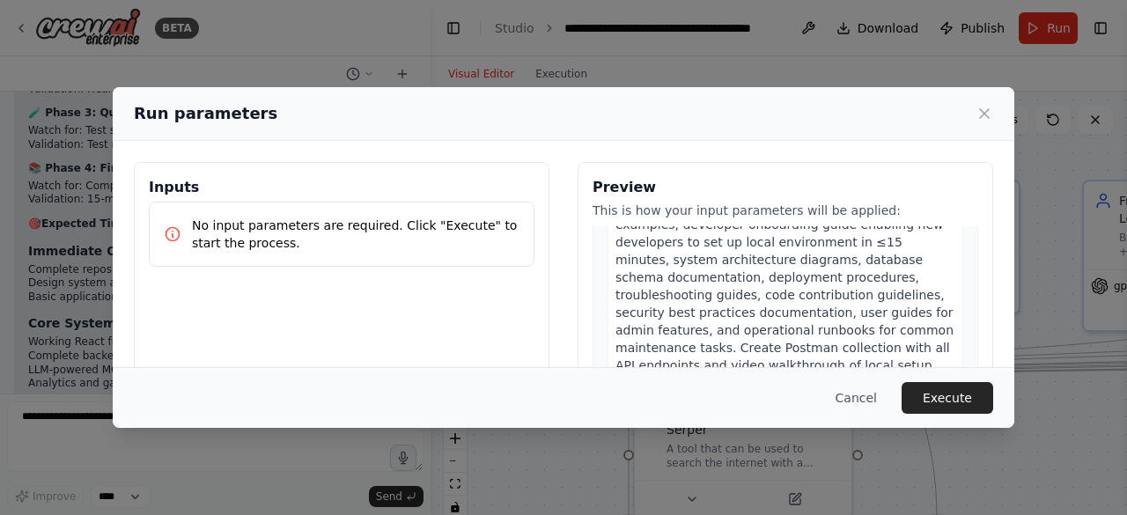
scroll to position [5403, 0]
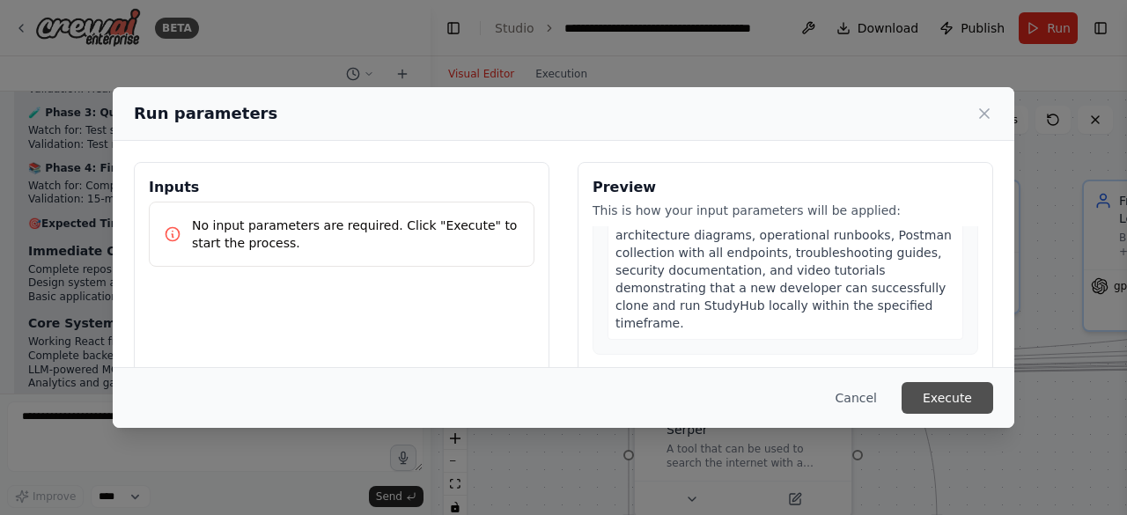
click at [970, 403] on button "Execute" at bounding box center [948, 398] width 92 height 32
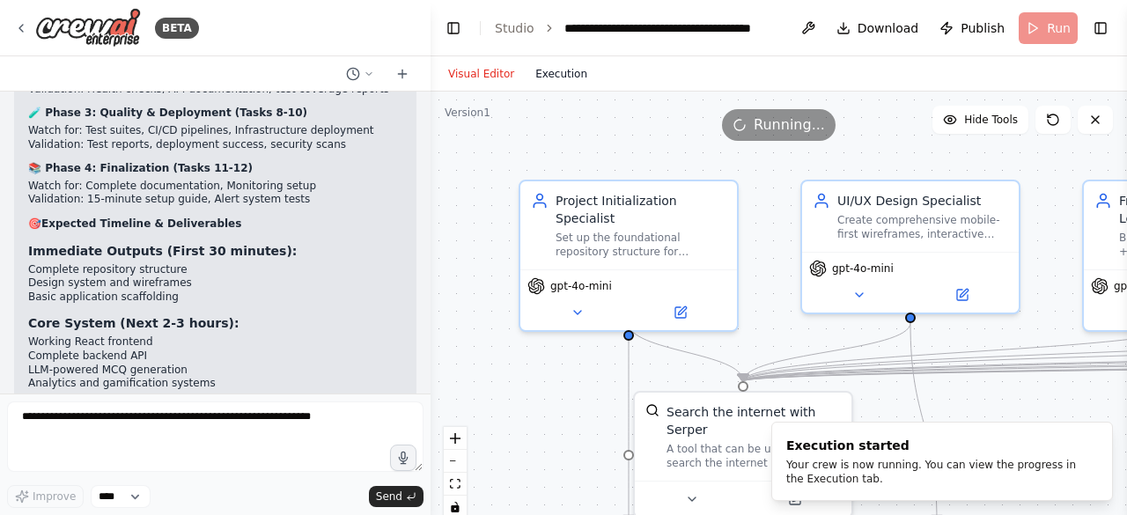
click at [551, 72] on button "Execution" at bounding box center [561, 73] width 73 height 21
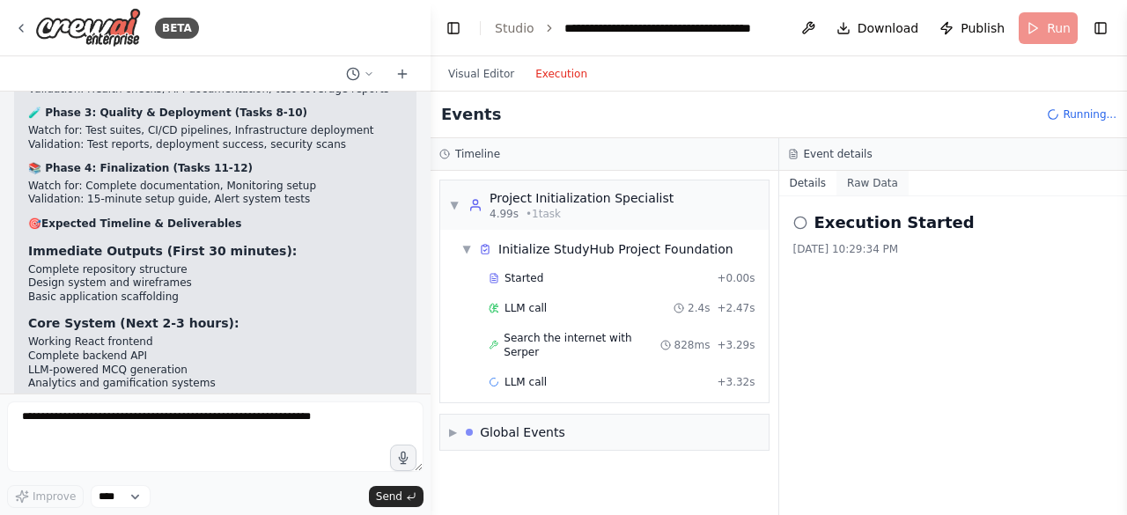
click at [845, 186] on button "Raw Data" at bounding box center [872, 183] width 72 height 25
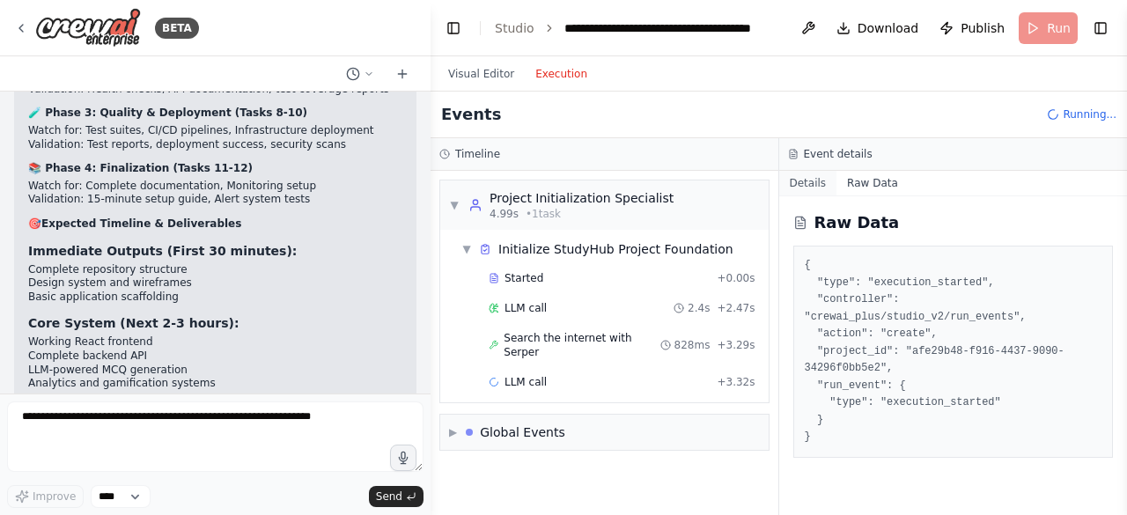
click at [808, 184] on button "Details" at bounding box center [808, 183] width 58 height 25
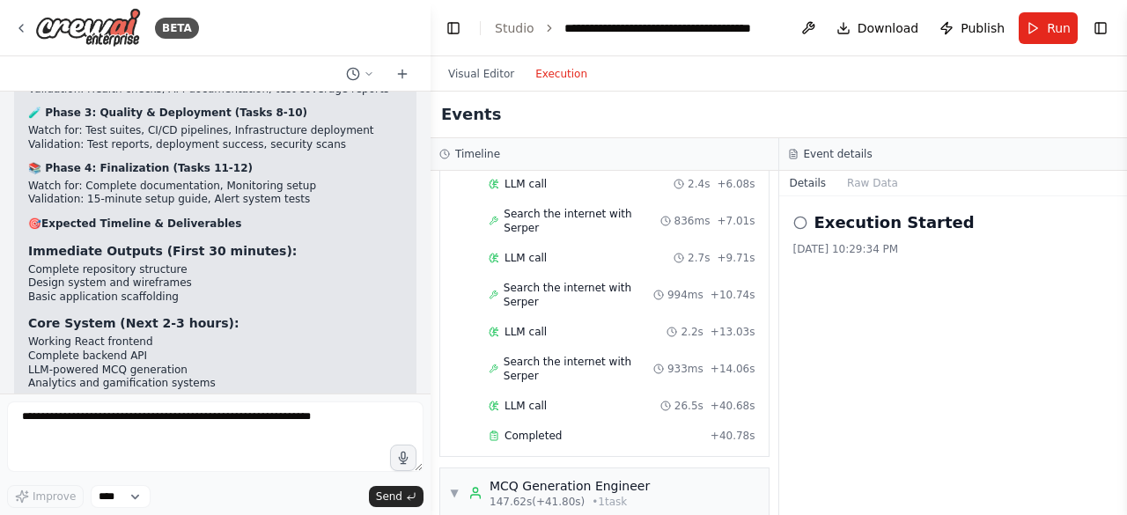
scroll to position [3846, 0]
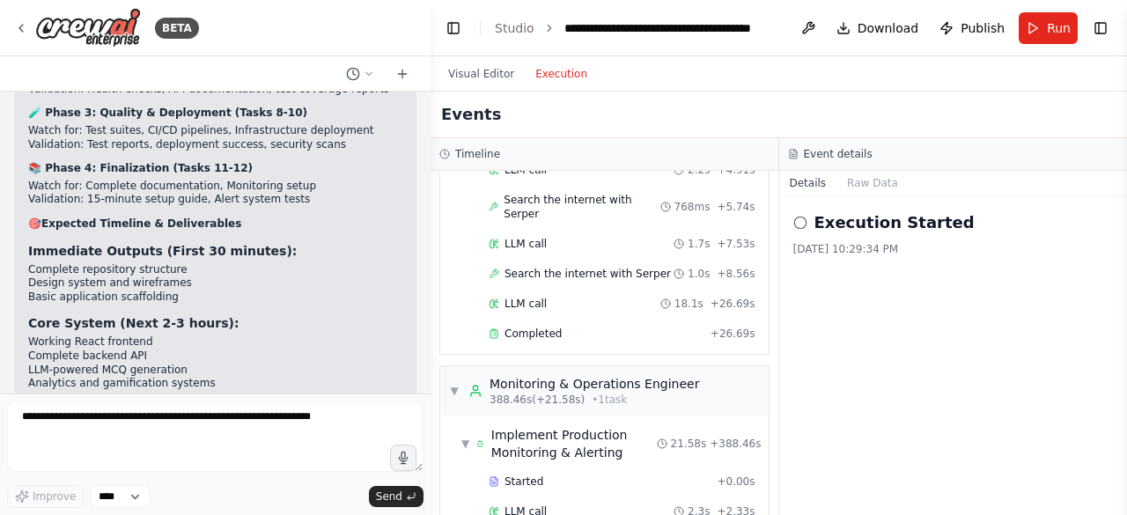
click at [799, 225] on icon at bounding box center [800, 223] width 14 height 14
click at [905, 239] on div "Execution Completed 8/10/2025, 10:36:25 PM" at bounding box center [953, 233] width 320 height 46
click at [925, 219] on h2 "Execution Completed" at bounding box center [908, 222] width 189 height 25
click at [1000, 27] on span "Publish" at bounding box center [983, 28] width 44 height 18
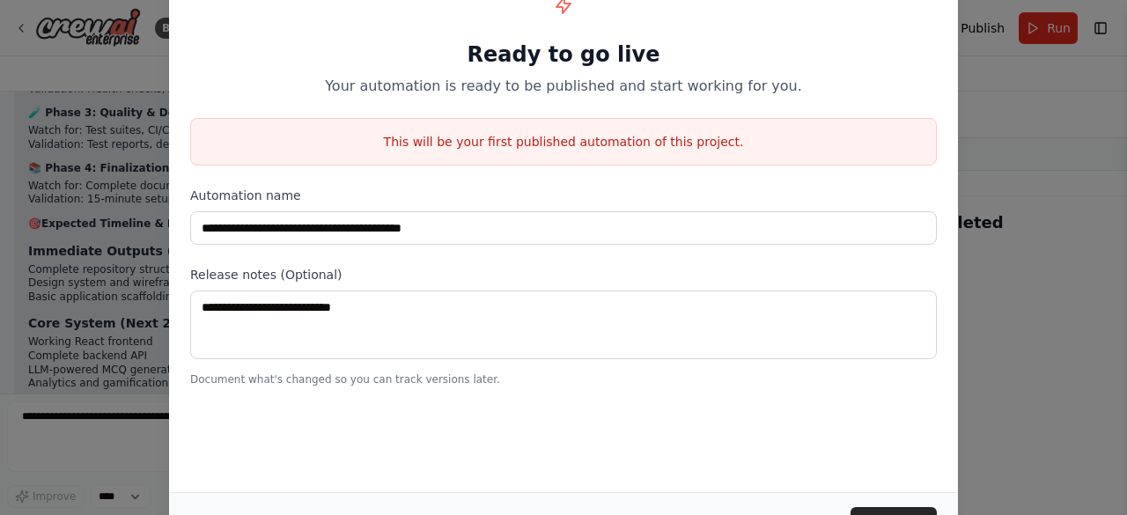
click at [985, 221] on div "**********" at bounding box center [563, 257] width 1127 height 515
click at [1016, 91] on div "**********" at bounding box center [563, 257] width 1127 height 515
click at [1020, 207] on div "**********" at bounding box center [563, 257] width 1127 height 515
click at [814, 408] on div "**********" at bounding box center [563, 227] width 789 height 529
click at [120, 369] on div "**********" at bounding box center [563, 257] width 1127 height 515
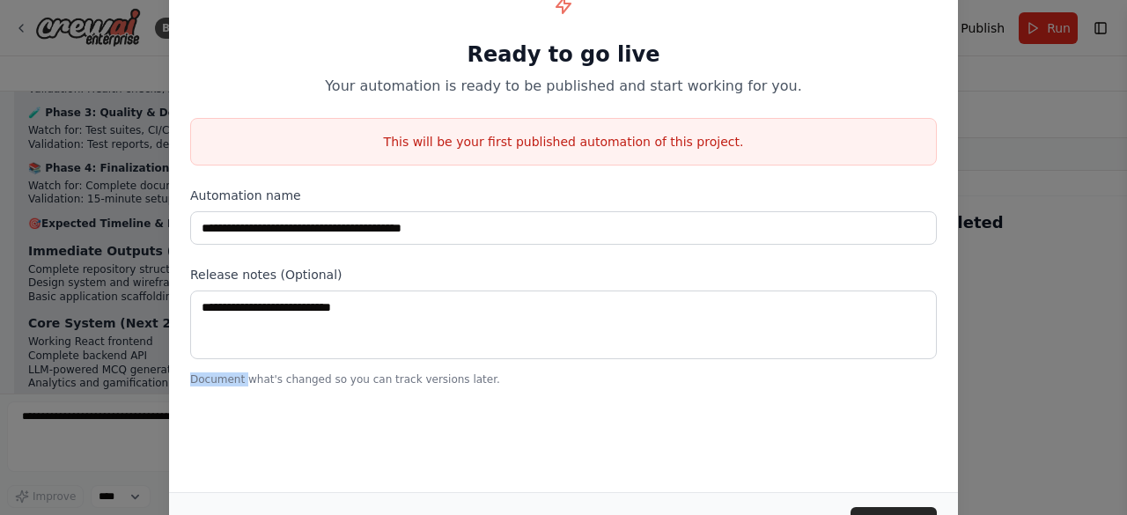
click at [120, 369] on div "**********" at bounding box center [563, 257] width 1127 height 515
click at [153, 369] on div "**********" at bounding box center [563, 257] width 1127 height 515
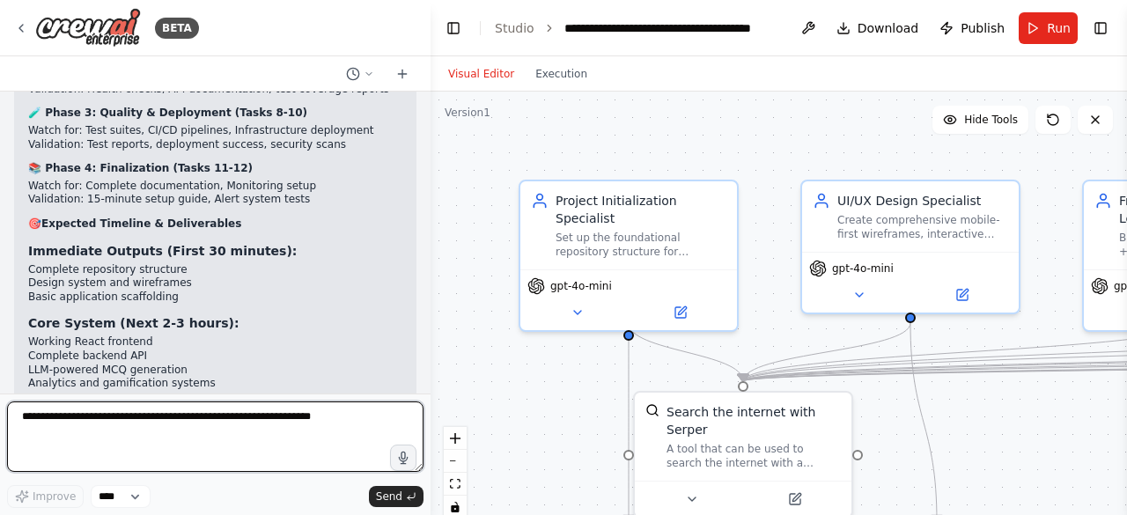
click at [158, 439] on textarea at bounding box center [215, 437] width 416 height 70
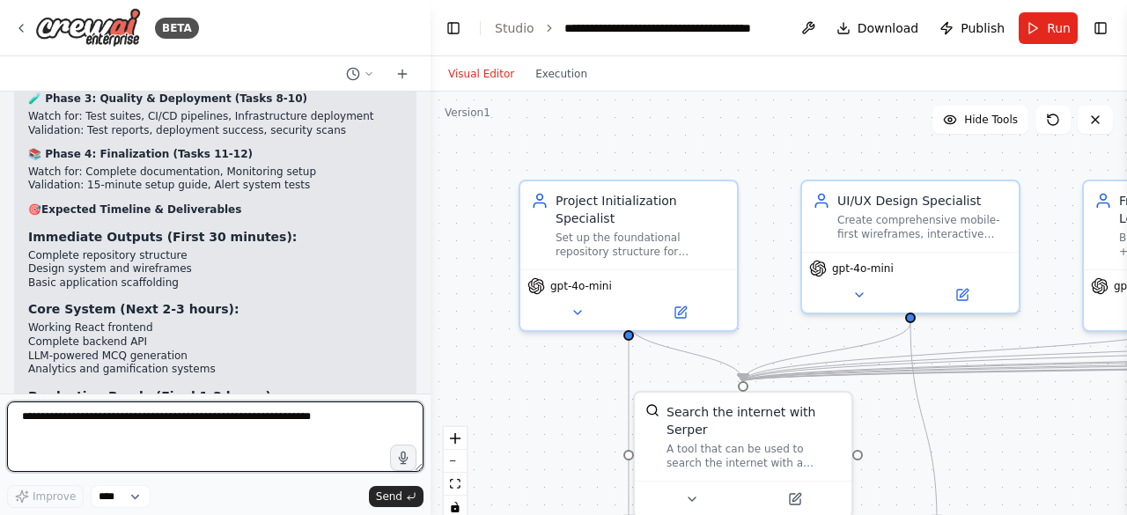
scroll to position [11376, 0]
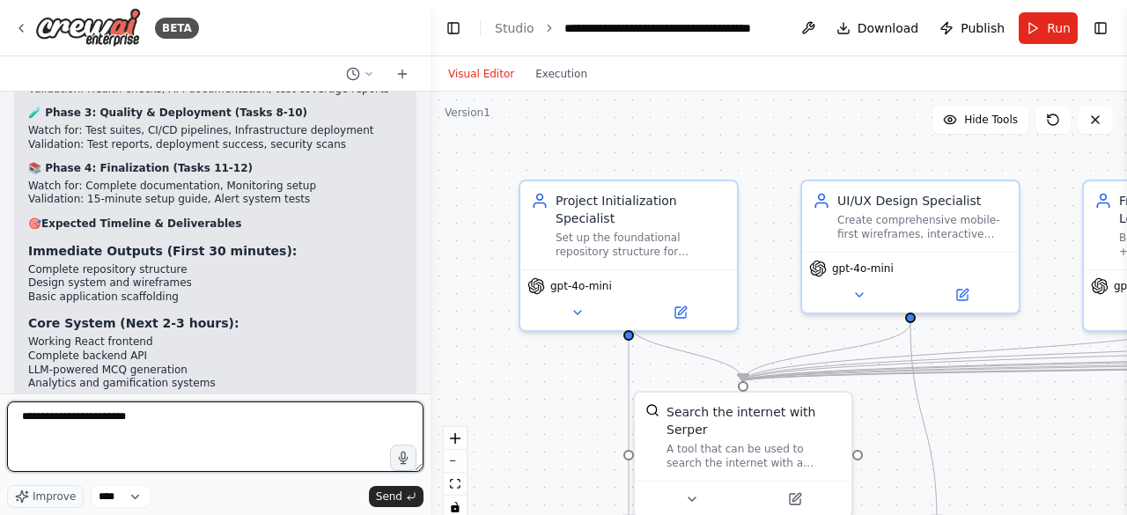
type textarea "**********"
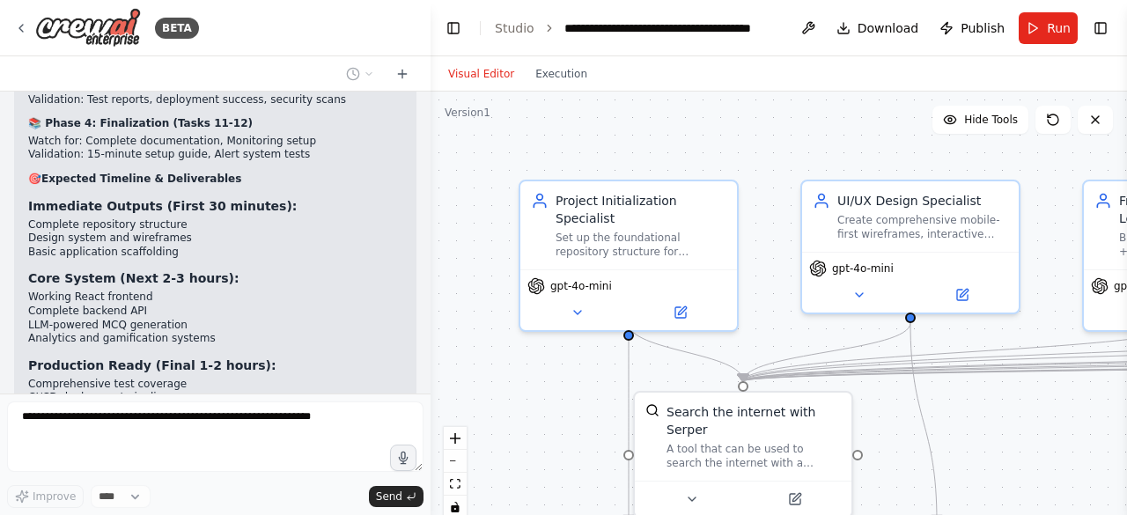
scroll to position [11480, 0]
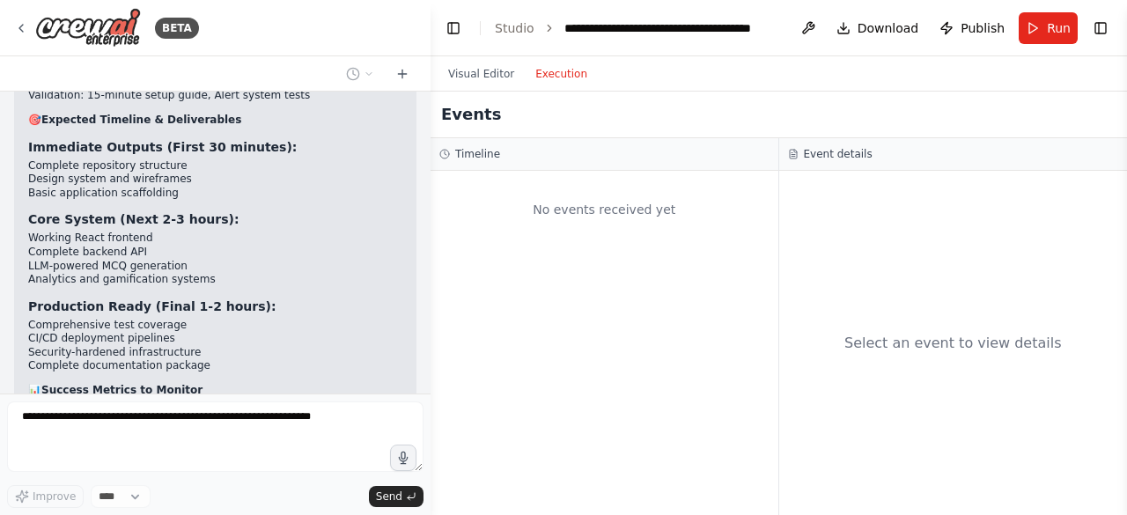
click at [555, 75] on button "Execution" at bounding box center [561, 73] width 73 height 21
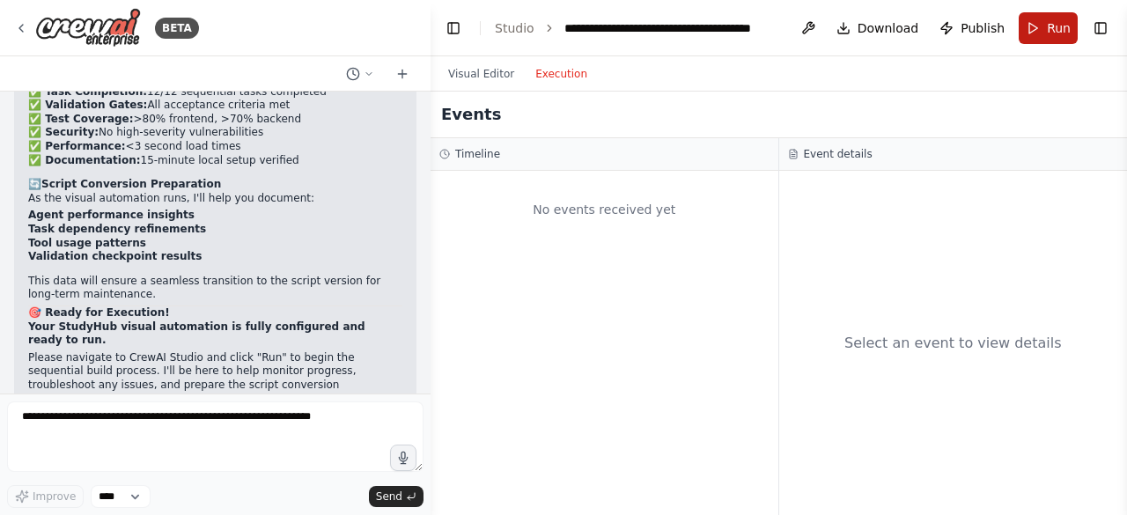
click at [1038, 38] on button "Run" at bounding box center [1048, 28] width 59 height 32
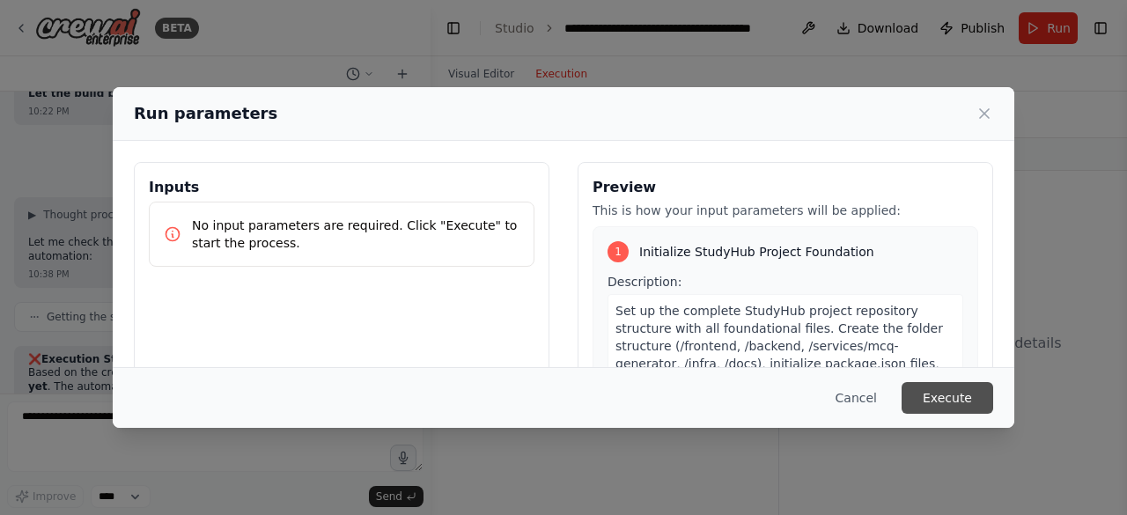
click at [969, 387] on button "Execute" at bounding box center [948, 398] width 92 height 32
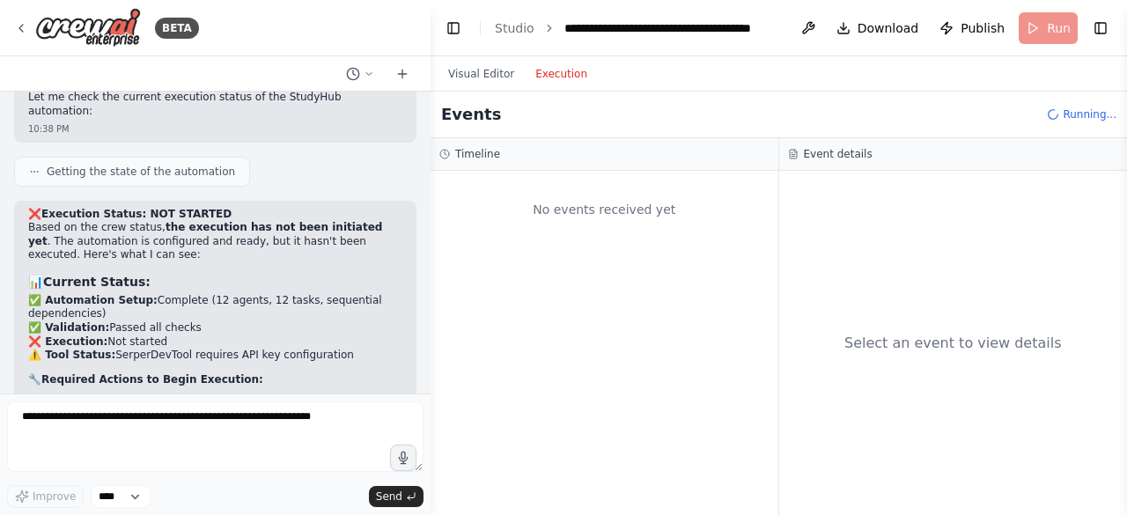
scroll to position [12273, 0]
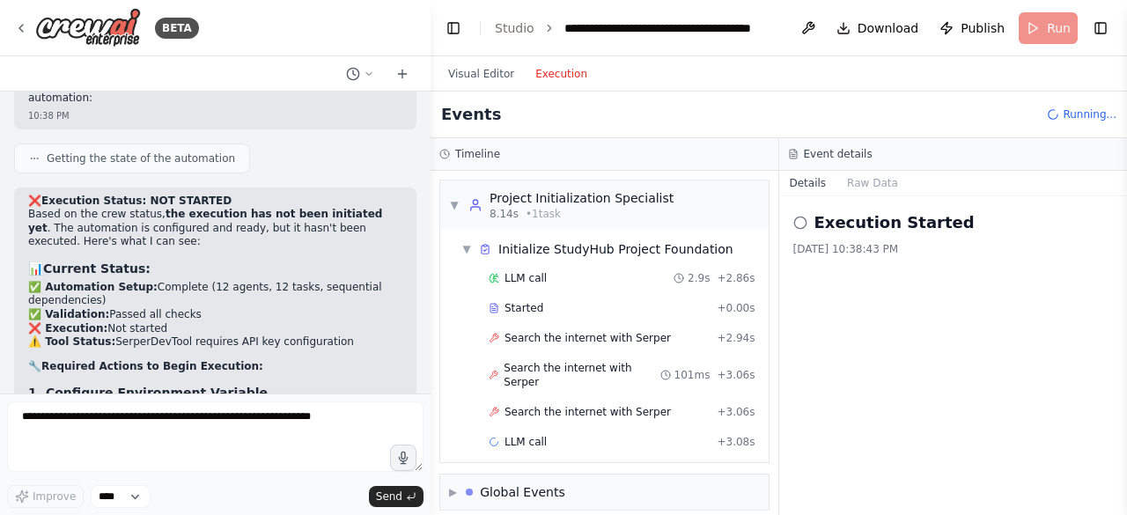
click at [484, 358] on div "Search the internet with Serper 101ms + 3.06s" at bounding box center [622, 375] width 279 height 41
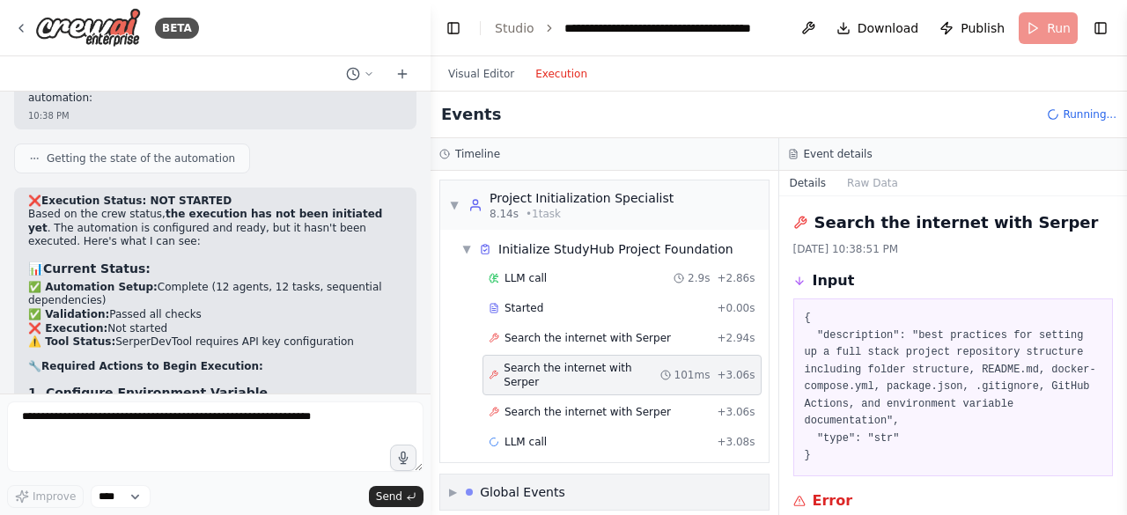
click at [521, 475] on div "▶ Global Events" at bounding box center [604, 492] width 328 height 35
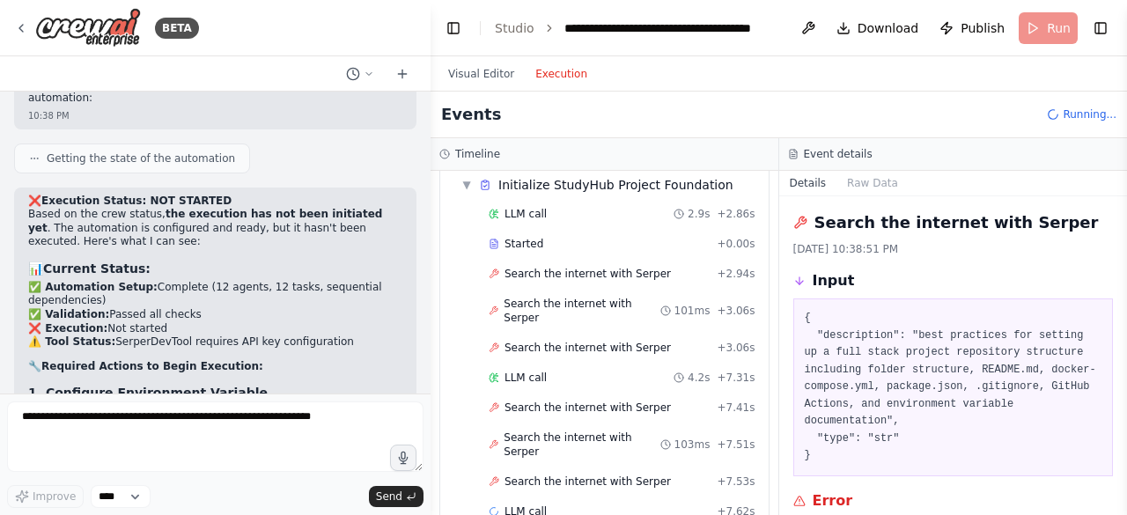
scroll to position [181, 0]
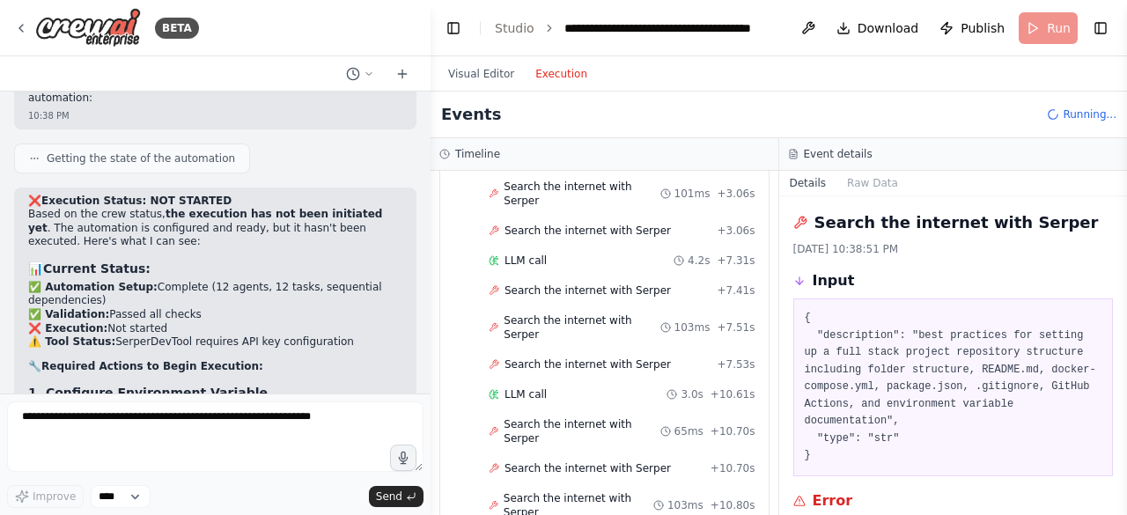
drag, startPoint x: 1126, startPoint y: 329, endPoint x: 1126, endPoint y: 416, distance: 86.3
click at [1126, 416] on button "Toggle Sidebar" at bounding box center [1127, 257] width 14 height 515
click at [798, 287] on div "Input" at bounding box center [953, 280] width 320 height 21
click at [813, 277] on h3 "Input" at bounding box center [834, 280] width 42 height 21
drag, startPoint x: 1126, startPoint y: 275, endPoint x: 1126, endPoint y: 408, distance: 133.0
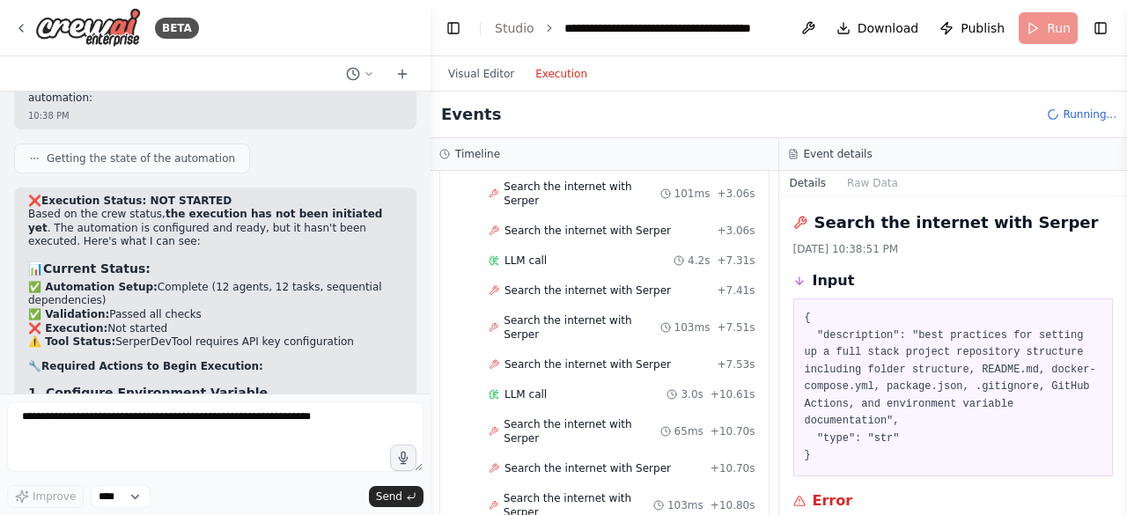
click at [1126, 408] on button "Toggle Sidebar" at bounding box center [1127, 257] width 14 height 515
drag, startPoint x: 1124, startPoint y: 298, endPoint x: 1126, endPoint y: 370, distance: 72.2
click at [1126, 370] on button "Toggle Sidebar" at bounding box center [1127, 257] width 14 height 515
click at [1120, 505] on button "Toggle Sidebar" at bounding box center [1127, 257] width 14 height 515
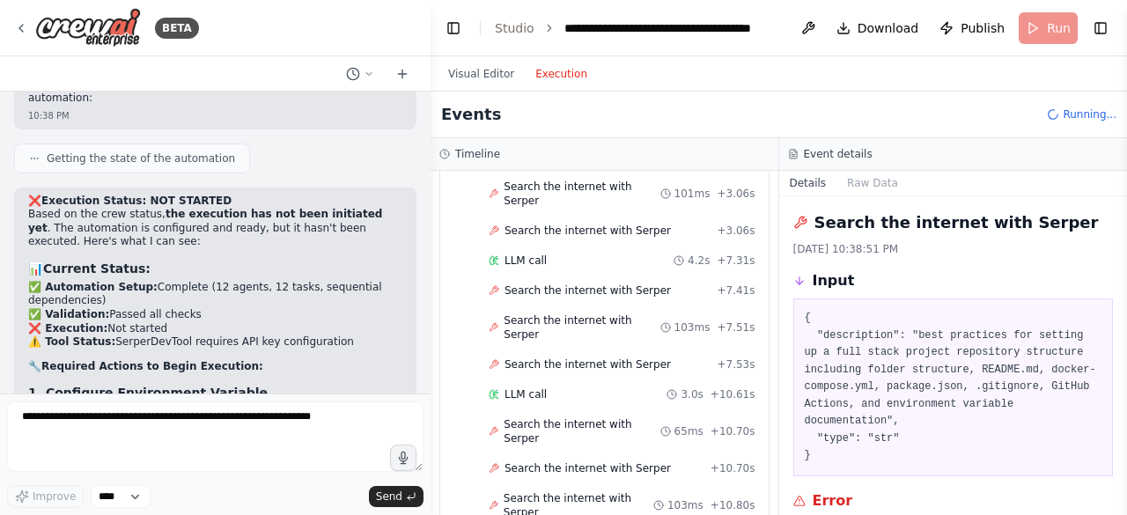
drag, startPoint x: 1120, startPoint y: 343, endPoint x: 1126, endPoint y: 404, distance: 61.9
click at [1126, 404] on button "Toggle Sidebar" at bounding box center [1127, 257] width 14 height 515
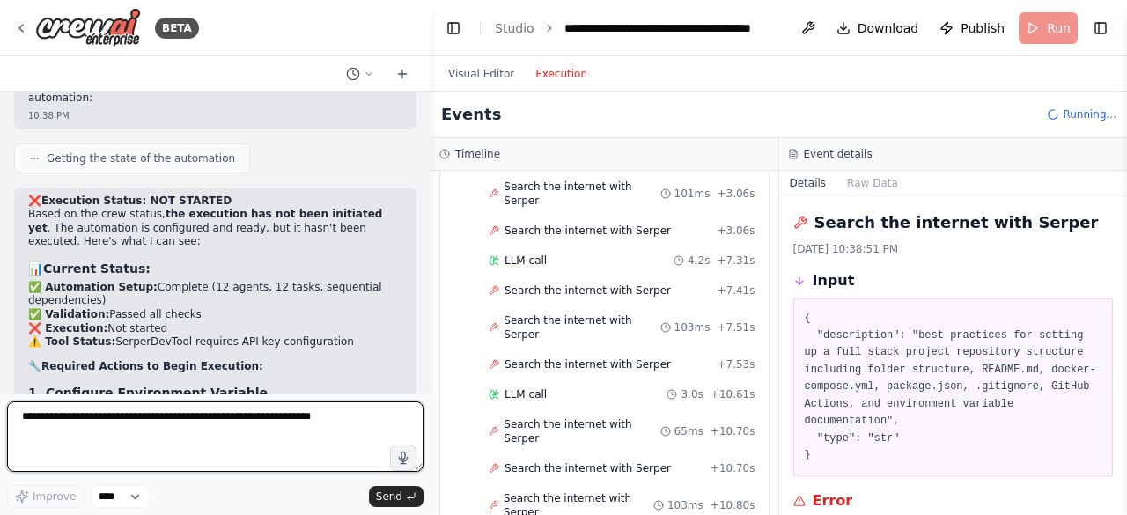
click at [231, 452] on textarea at bounding box center [215, 437] width 416 height 70
type textarea "**********"
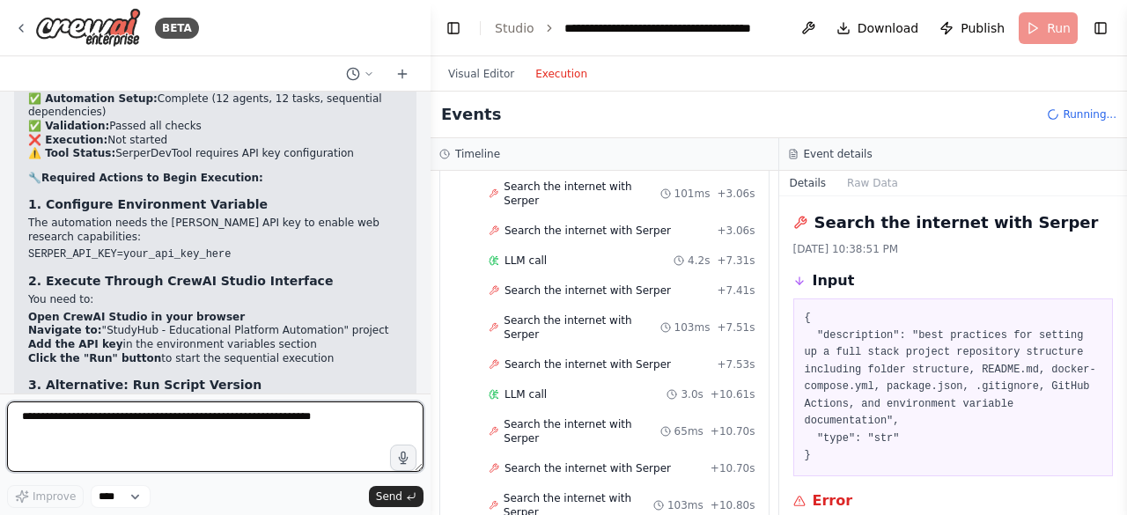
scroll to position [12521, 0]
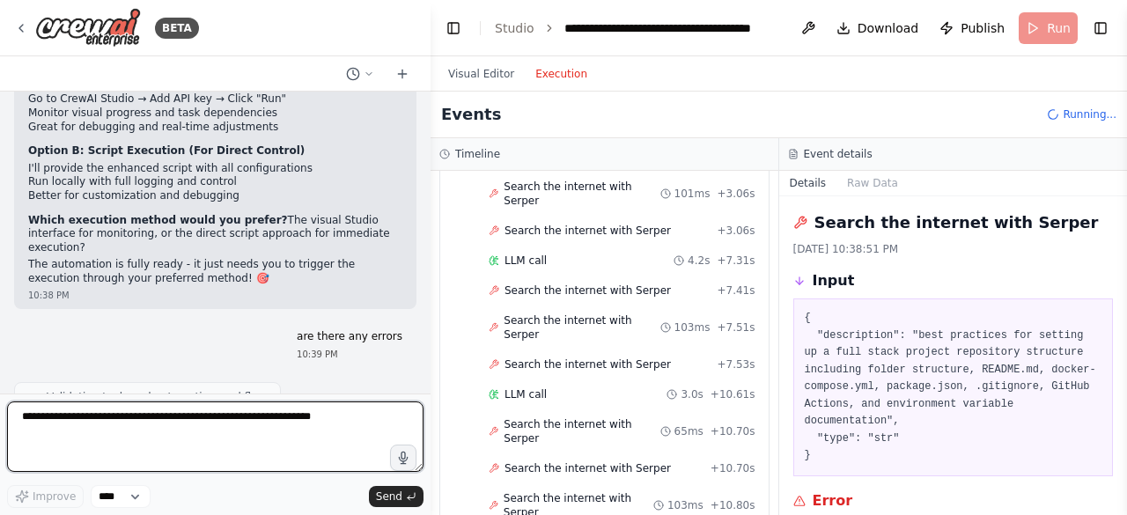
click at [340, 431] on textarea at bounding box center [215, 437] width 416 height 70
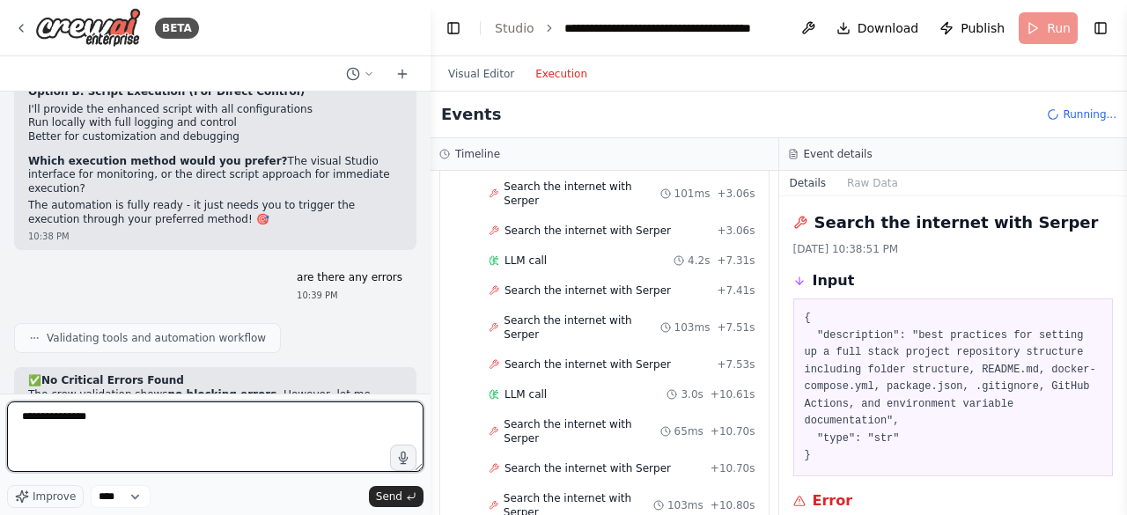
scroll to position [12941, 0]
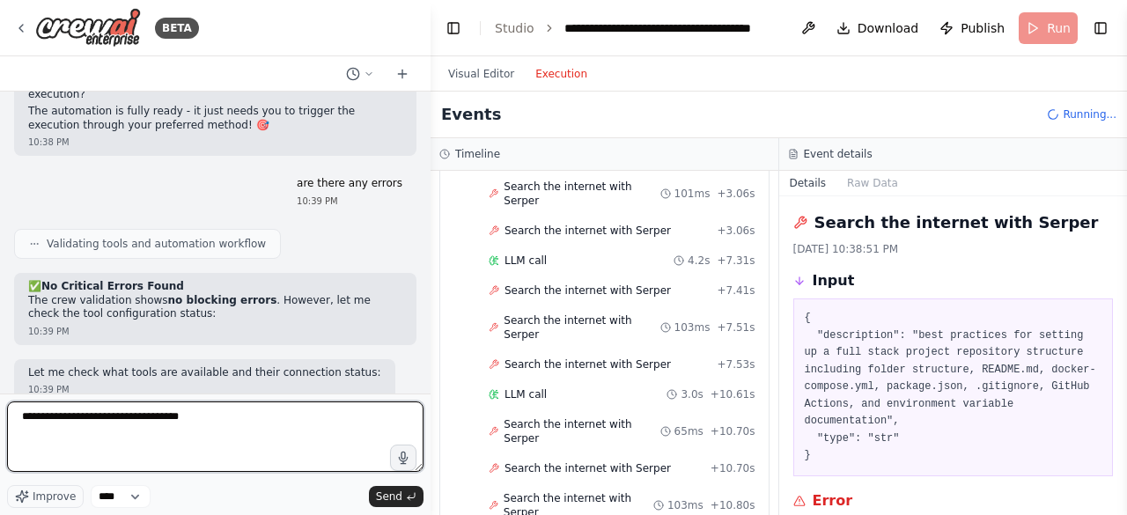
type textarea "**********"
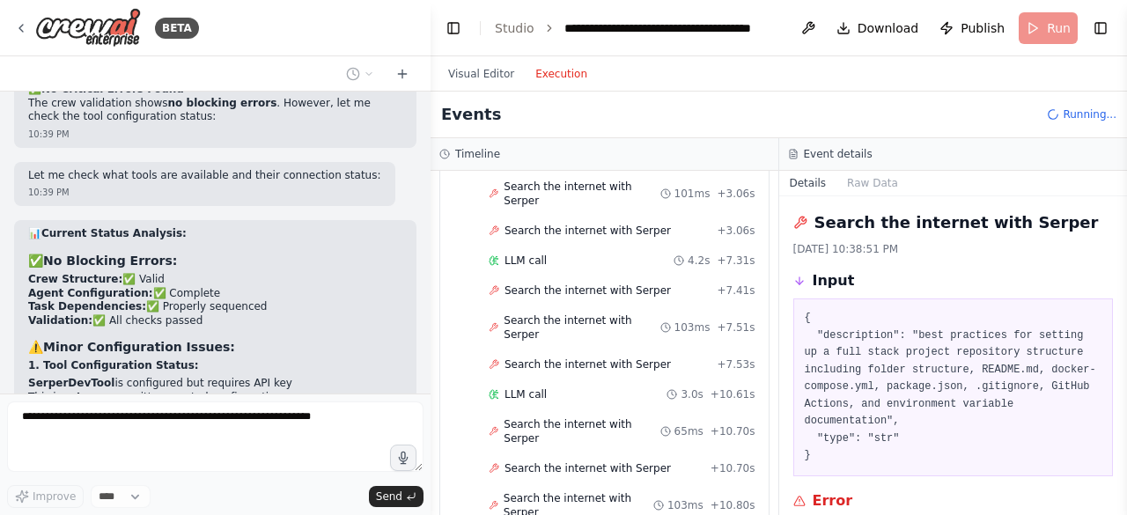
scroll to position [13234, 0]
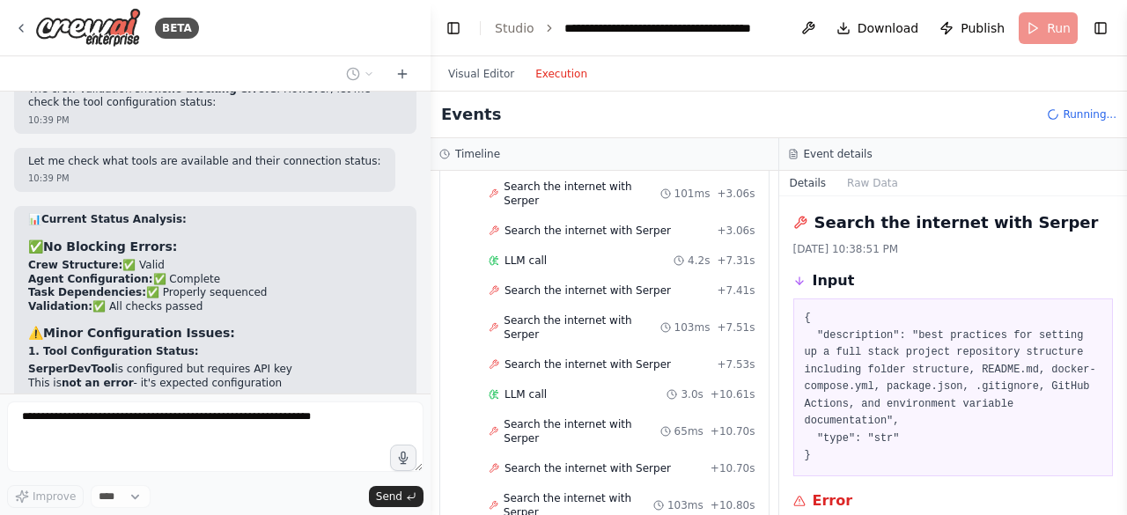
click at [1041, 26] on header "**********" at bounding box center [779, 28] width 696 height 56
click at [513, 32] on link "Studio" at bounding box center [515, 28] width 40 height 14
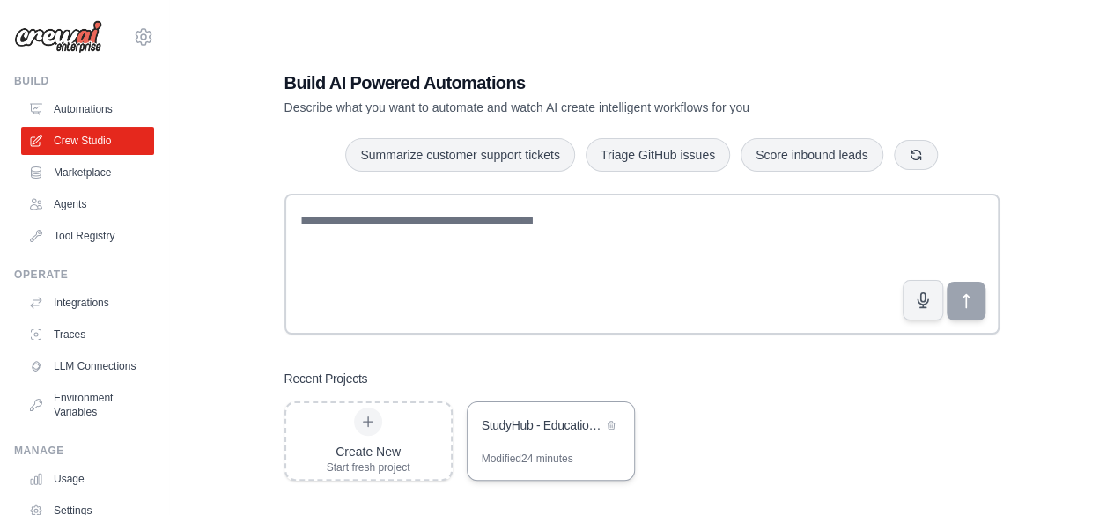
click at [497, 420] on div "StudyHub - Educational Platform Automation" at bounding box center [542, 425] width 121 height 18
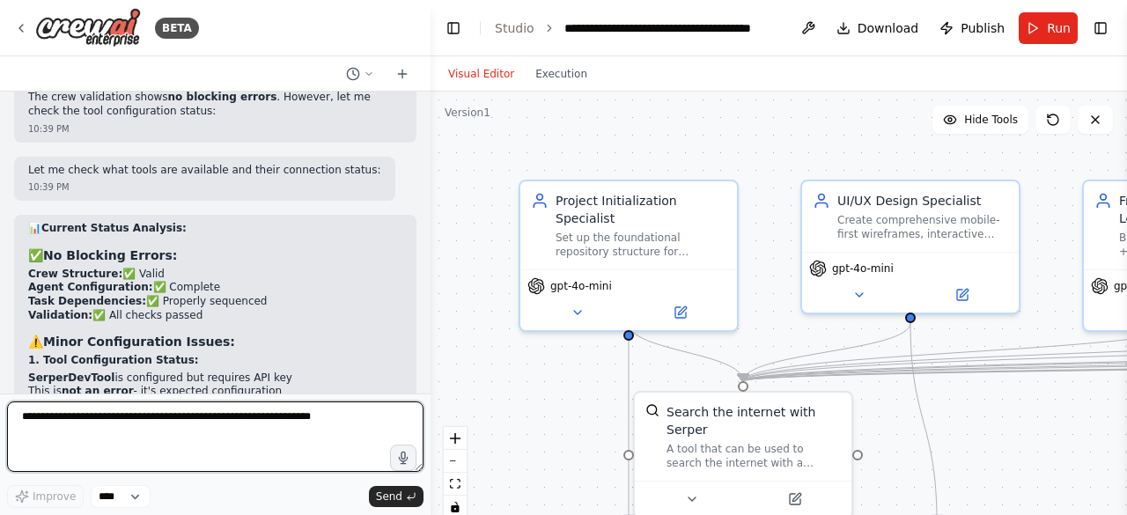
click at [314, 439] on textarea at bounding box center [215, 437] width 416 height 70
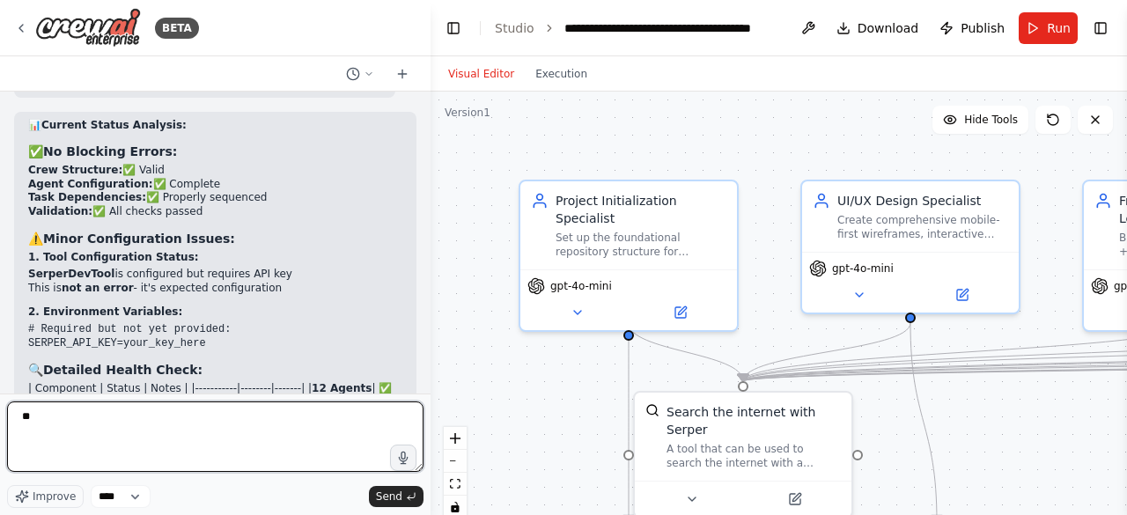
type textarea "*"
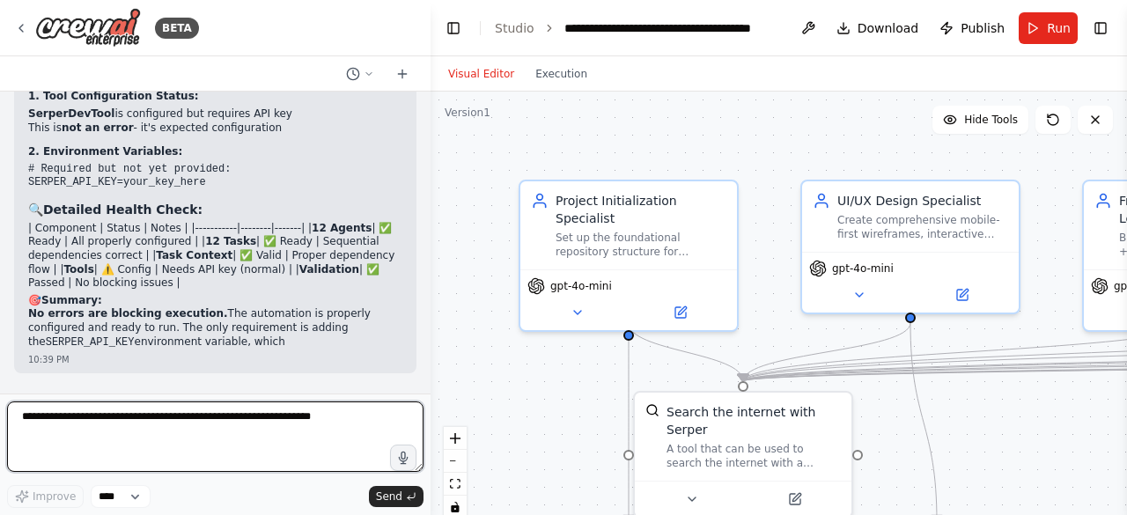
paste textarea "**********"
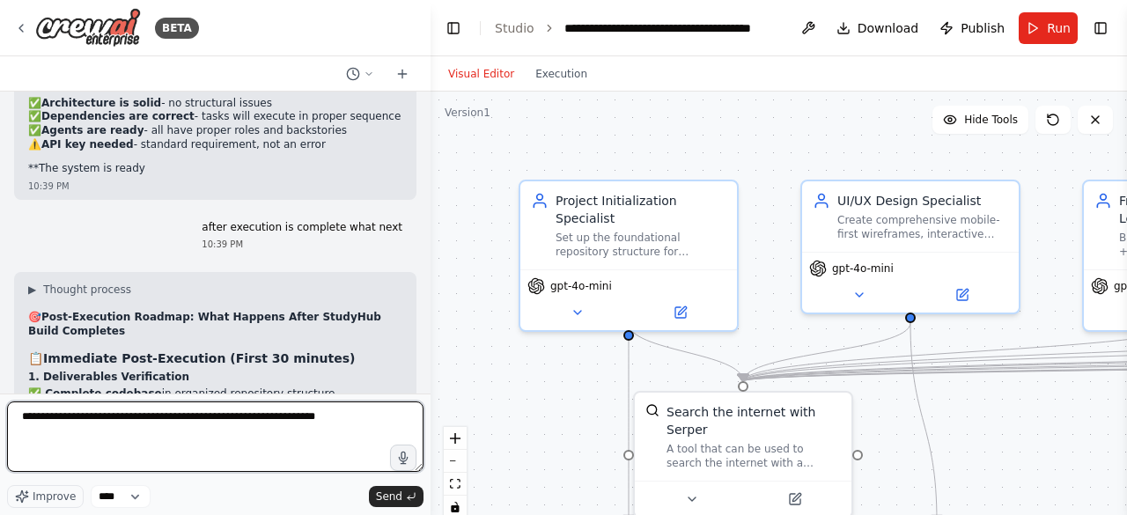
type textarea "**********"
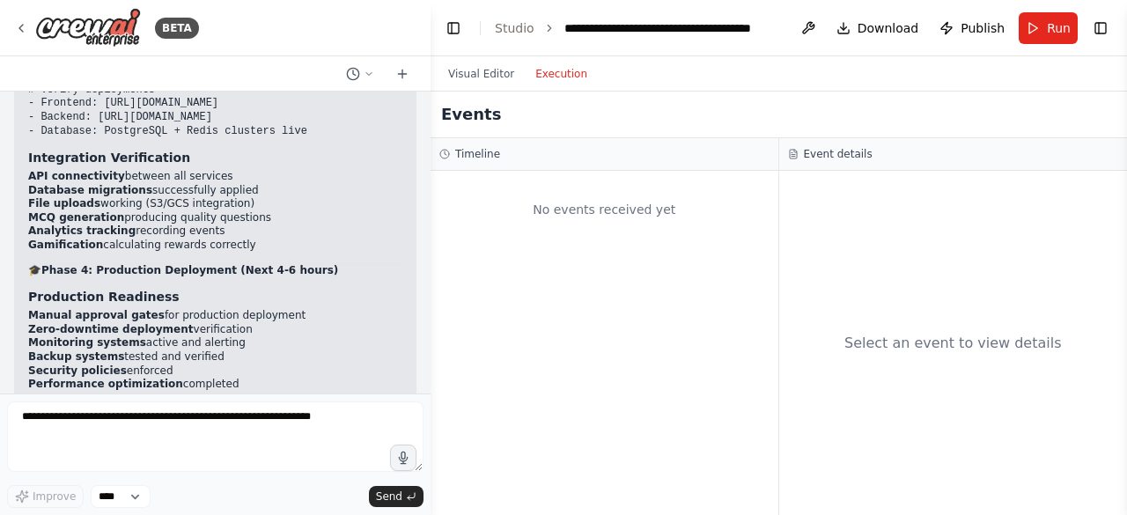
click at [527, 73] on button "Execution" at bounding box center [561, 73] width 73 height 21
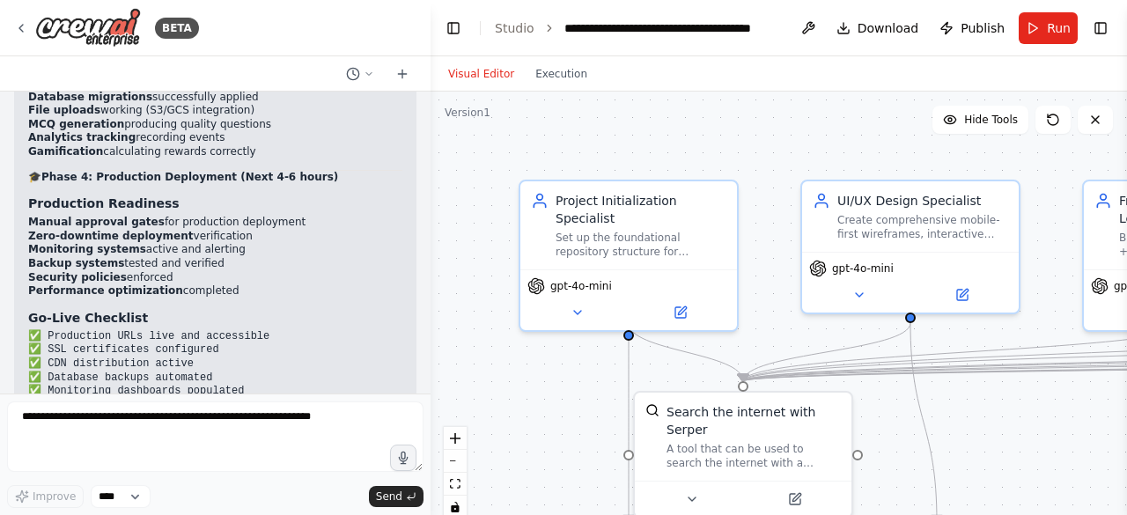
click at [490, 84] on button "Visual Editor" at bounding box center [481, 73] width 87 height 21
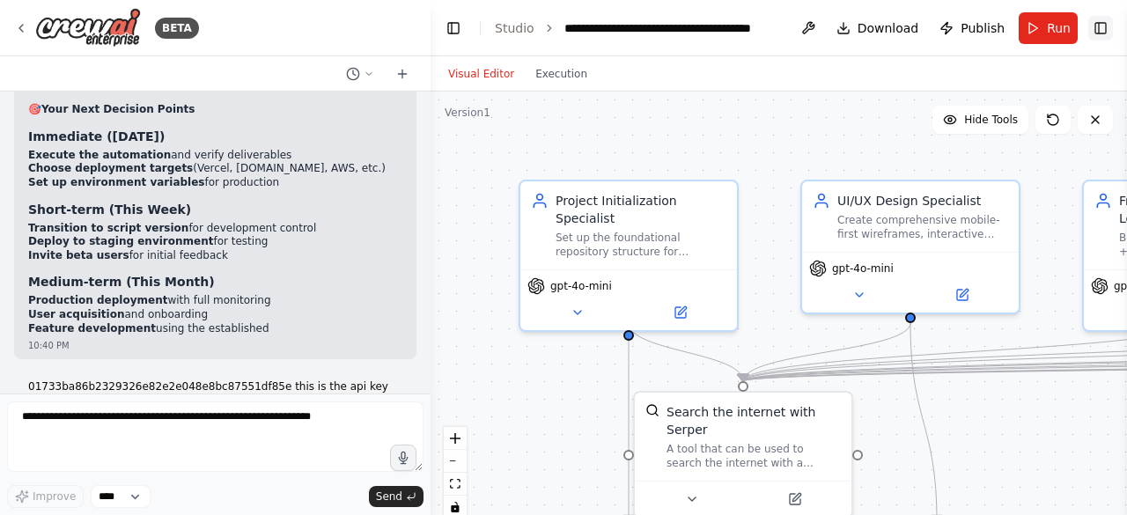
click at [1096, 29] on button "Toggle Right Sidebar" at bounding box center [1100, 28] width 25 height 25
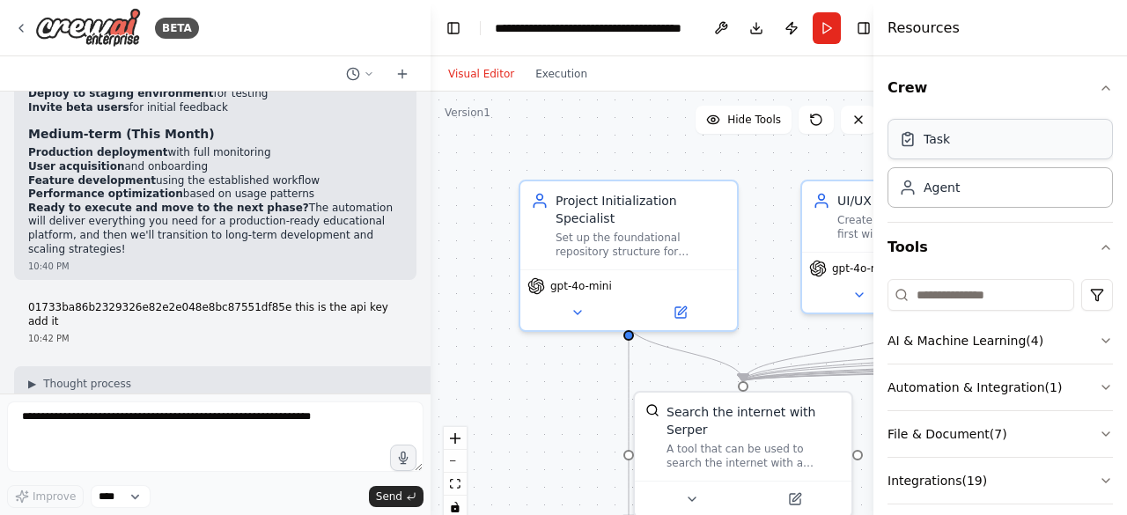
click at [971, 136] on div "Task" at bounding box center [1000, 139] width 225 height 41
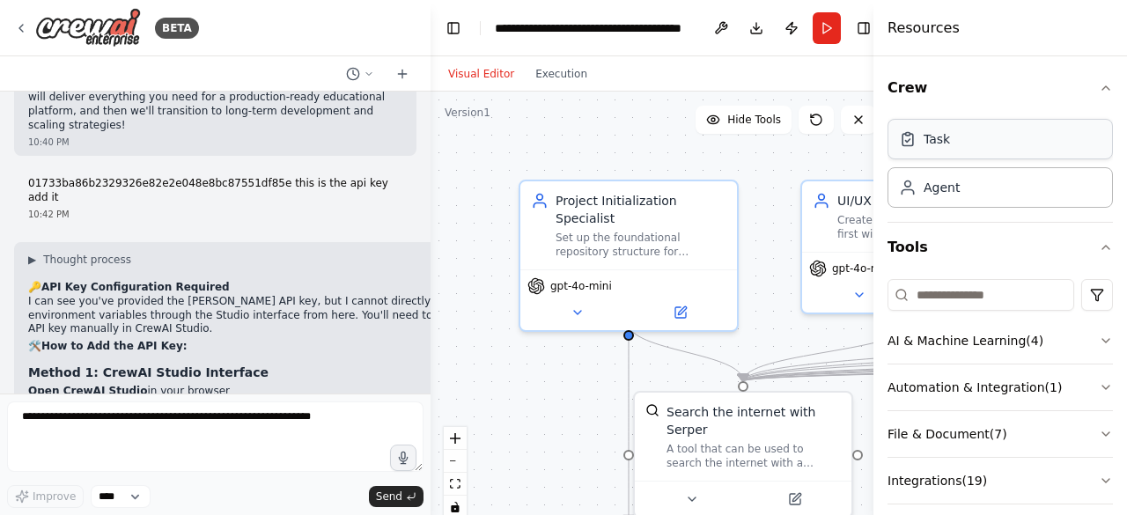
click at [921, 138] on div "Task" at bounding box center [924, 139] width 51 height 18
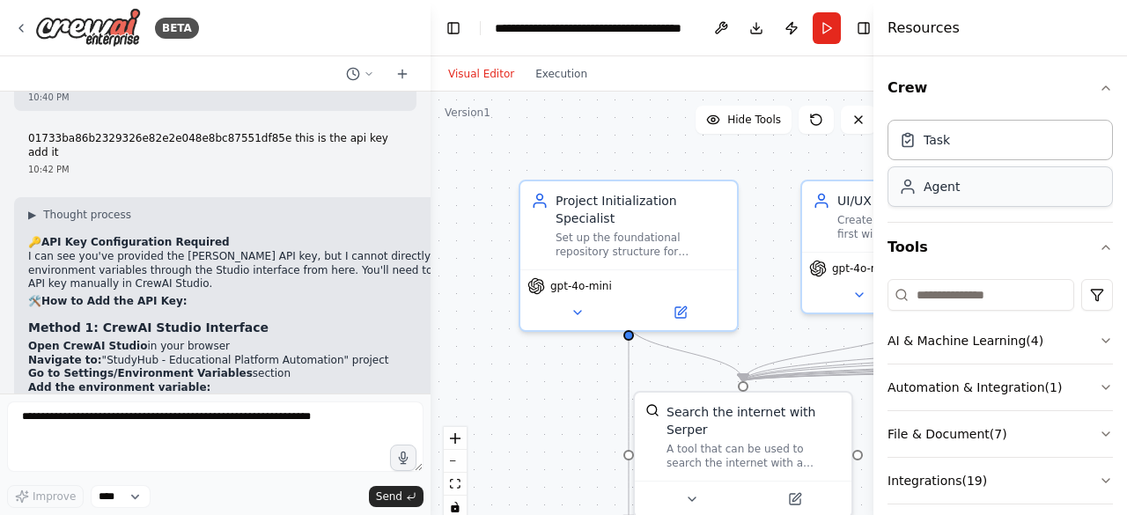
click at [932, 179] on div "Agent" at bounding box center [942, 187] width 36 height 18
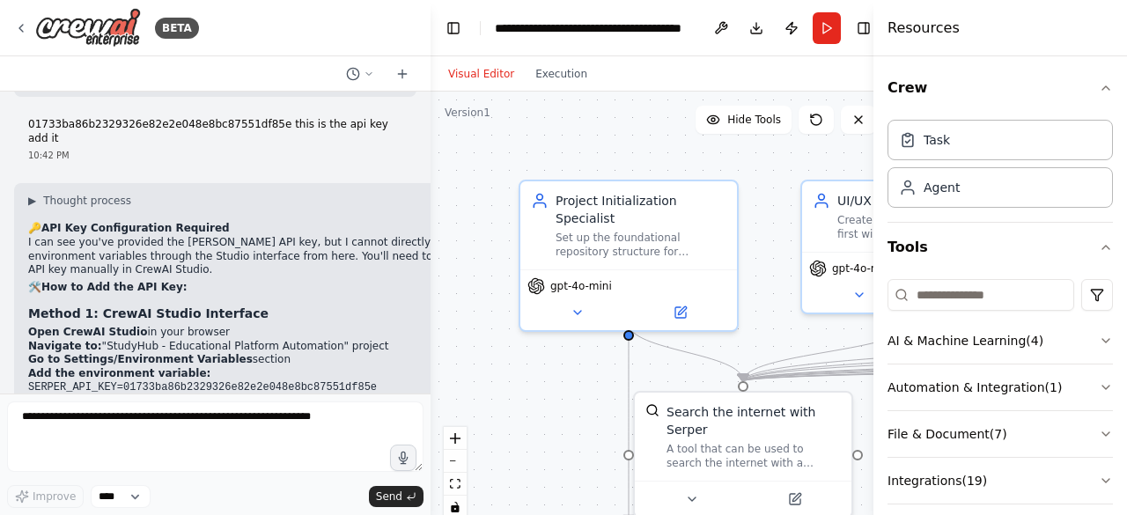
scroll to position [16243, 0]
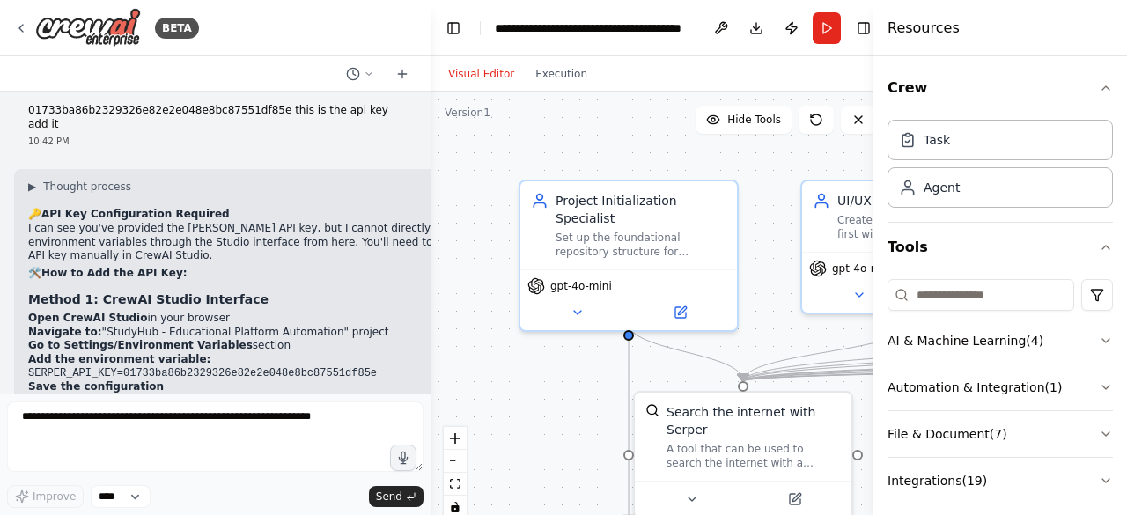
click at [645, 81] on div "Visual Editor Execution" at bounding box center [661, 73] width 460 height 35
click at [718, 36] on button at bounding box center [721, 28] width 28 height 32
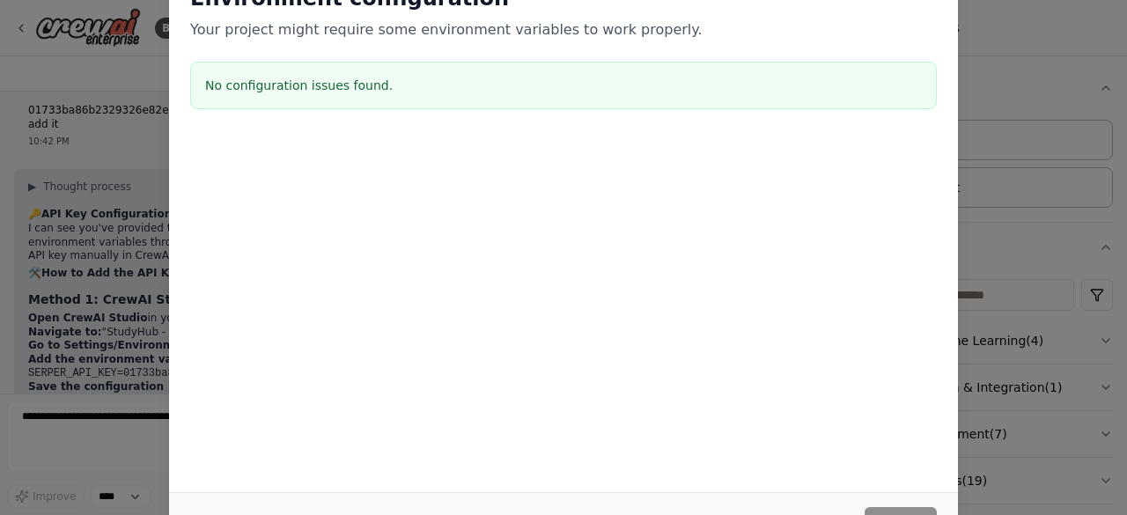
click at [1018, 173] on div "Environment configuration Your project might require some environment variables…" at bounding box center [563, 257] width 1127 height 515
click at [815, 507] on div "Cancel Save" at bounding box center [563, 523] width 747 height 32
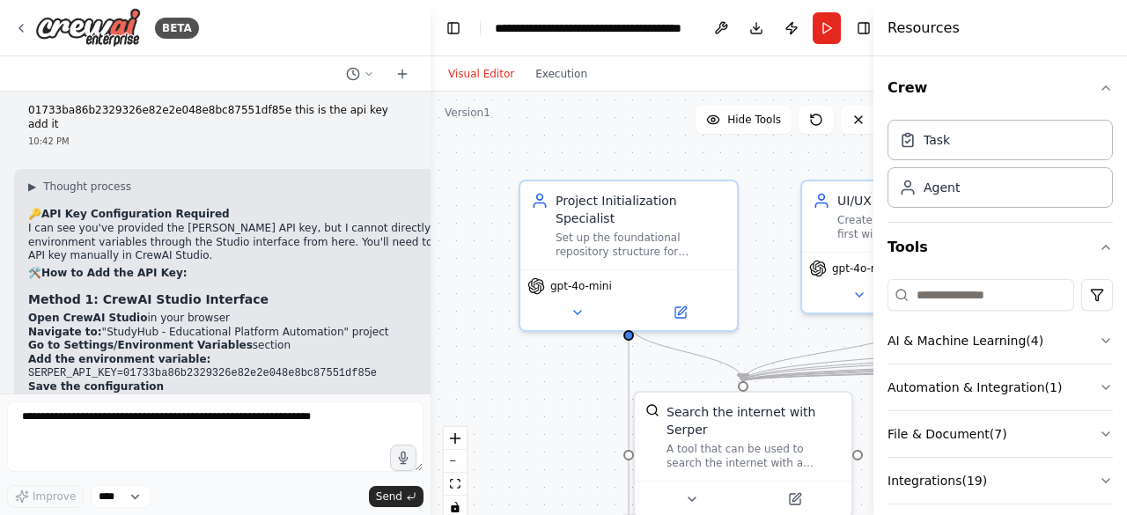
click at [631, 126] on div ".deletable-edge-delete-btn { width: 20px; height: 20px; border: 0px solid #ffff…" at bounding box center [661, 312] width 460 height 440
click at [860, 29] on button "Toggle Right Sidebar" at bounding box center [863, 28] width 25 height 25
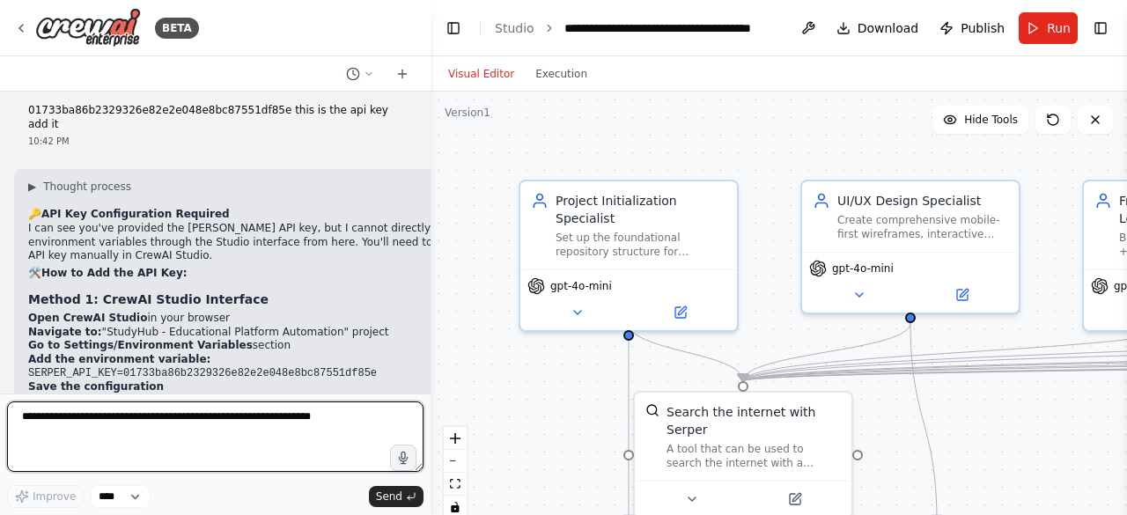
click at [188, 443] on textarea at bounding box center [215, 437] width 416 height 70
type textarea "**********"
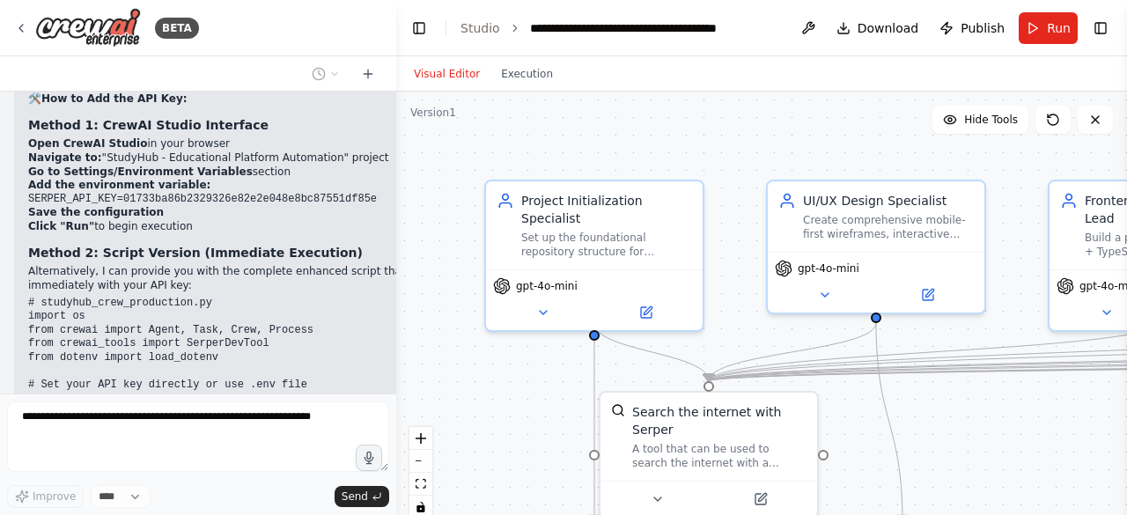
scroll to position [16858, 0]
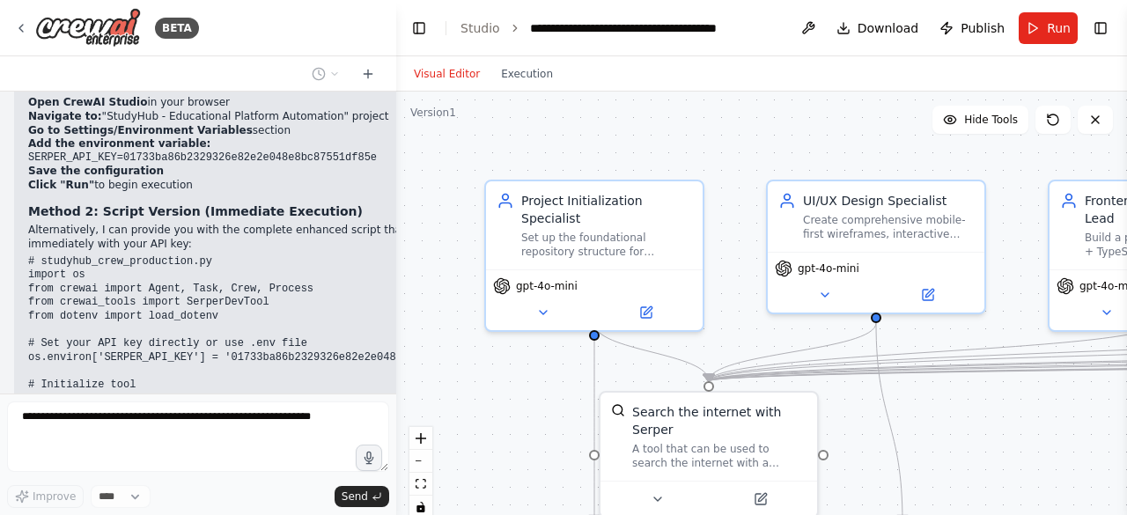
drag, startPoint x: 424, startPoint y: 117, endPoint x: 396, endPoint y: 133, distance: 32.3
click at [396, 133] on div "BETA You are a CrewAI orchestrator building StudyHub — a multi-layered personal…" at bounding box center [563, 257] width 1127 height 515
click at [989, 126] on span "Hide Tools" at bounding box center [991, 120] width 54 height 14
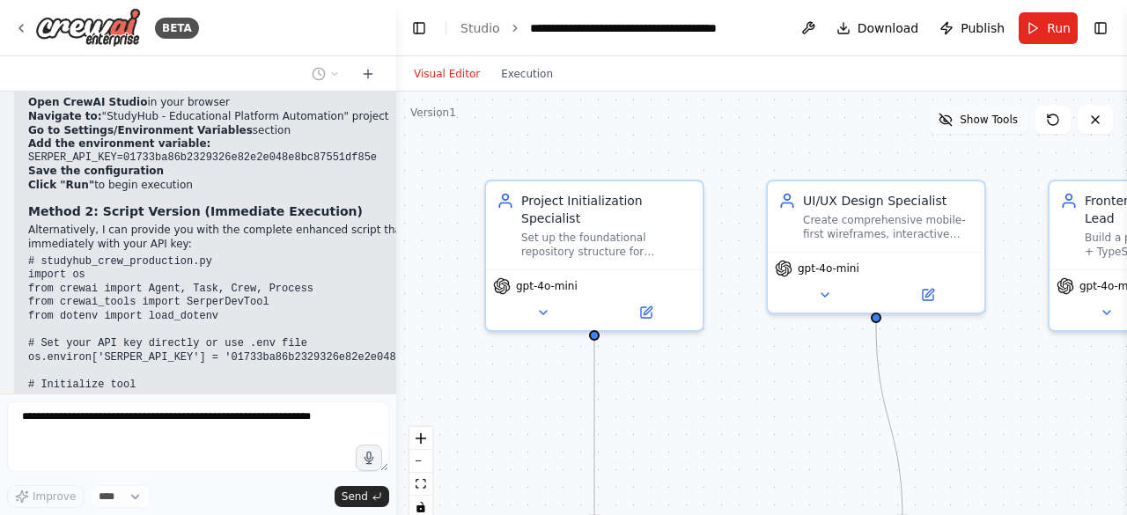
click at [989, 126] on span "Show Tools" at bounding box center [989, 120] width 58 height 14
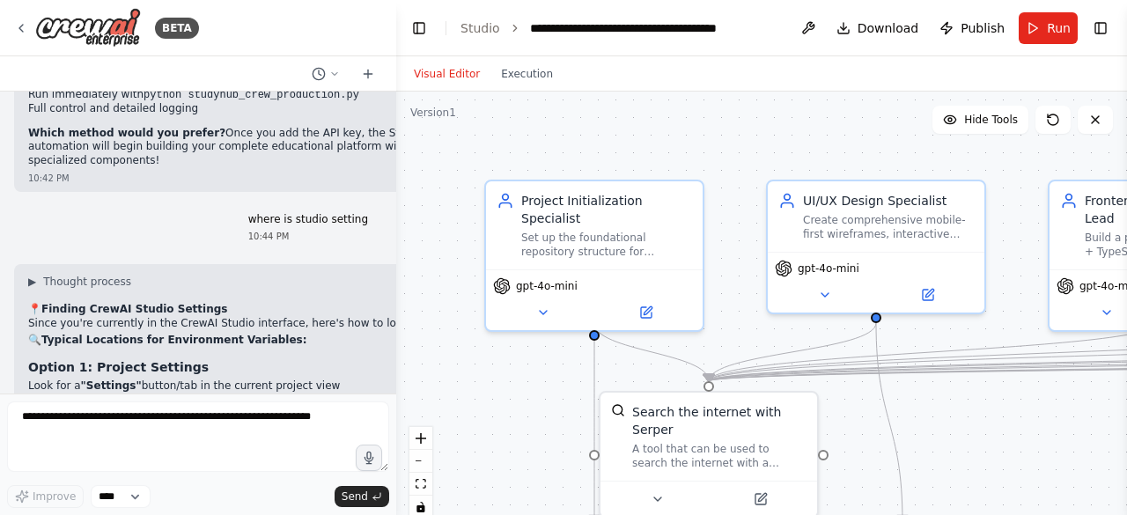
click at [1120, 30] on button "Toggle Sidebar" at bounding box center [1127, 257] width 14 height 515
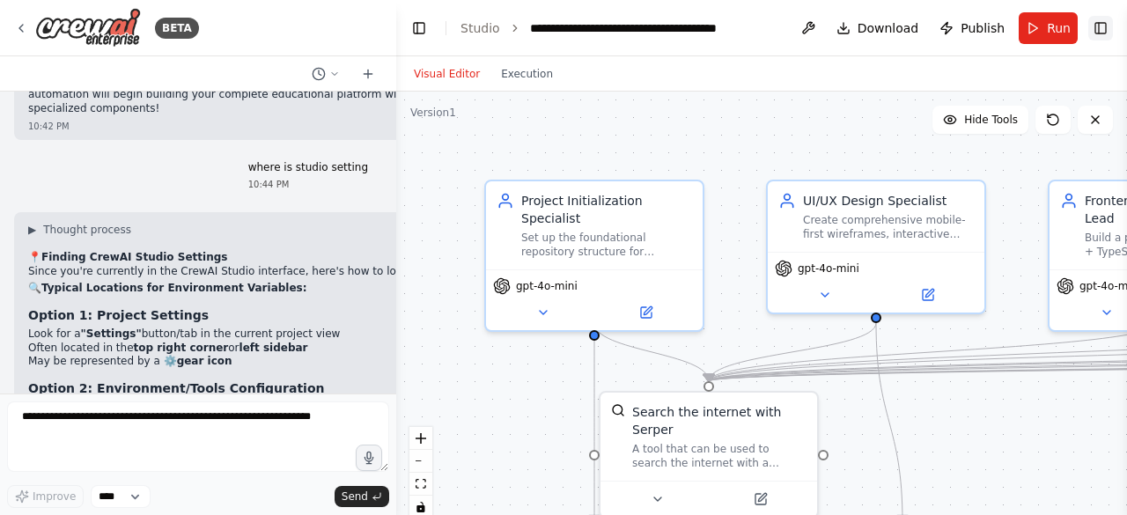
click at [1101, 32] on button "Toggle Right Sidebar" at bounding box center [1100, 28] width 25 height 25
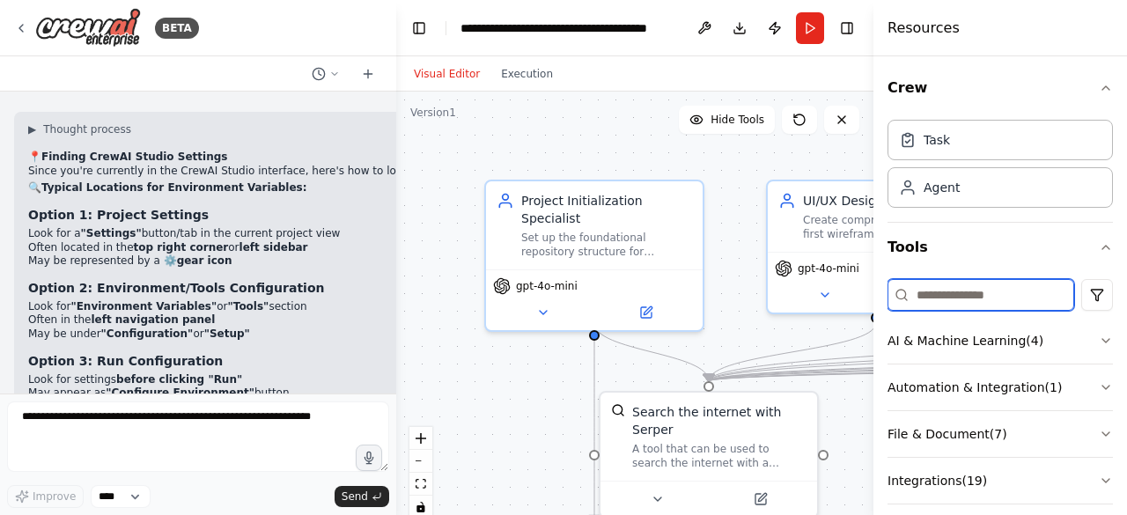
click at [1018, 293] on input at bounding box center [981, 295] width 187 height 32
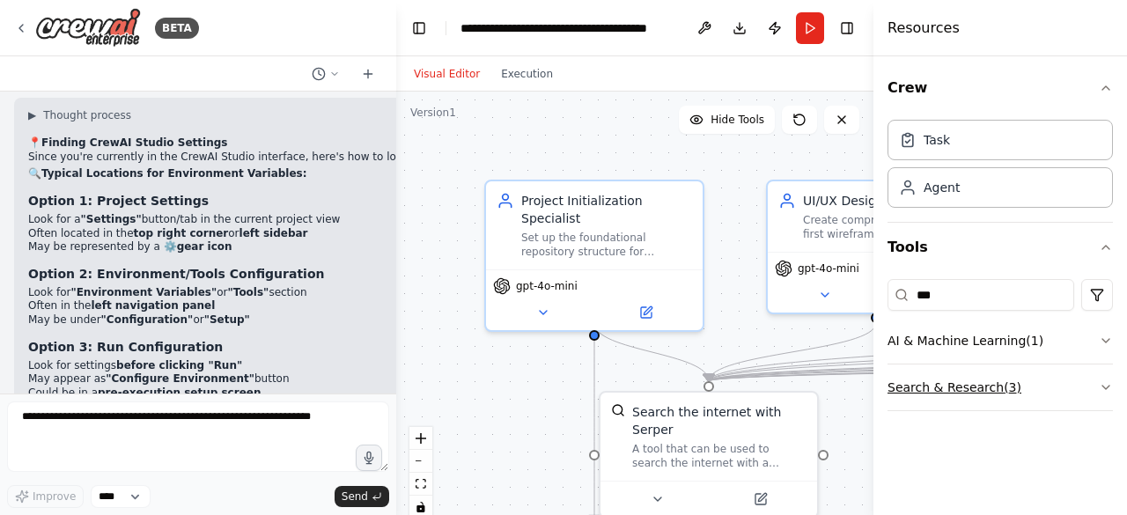
click at [1022, 383] on button "Search & Research ( 3 )" at bounding box center [1000, 388] width 225 height 46
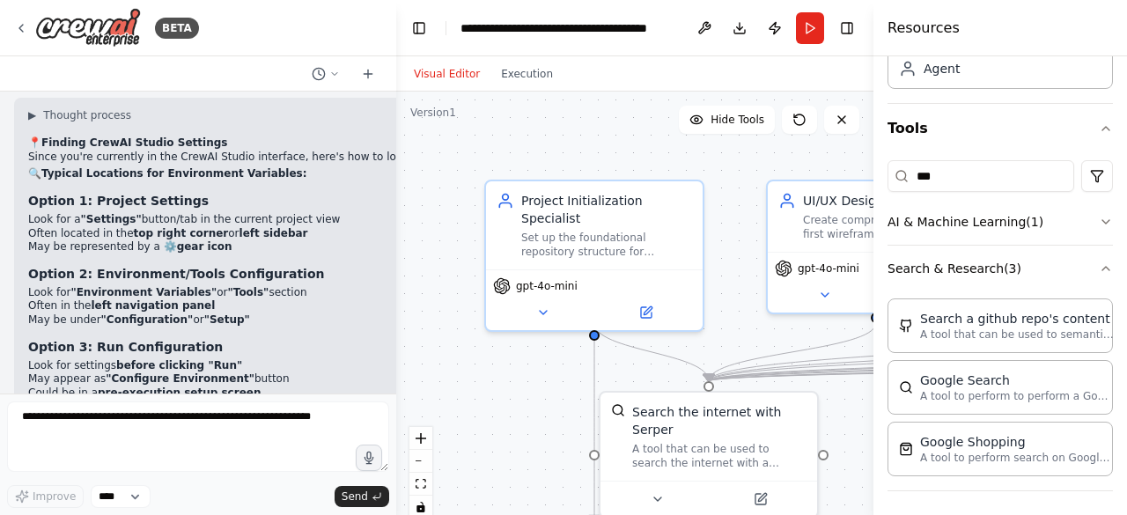
scroll to position [0, 0]
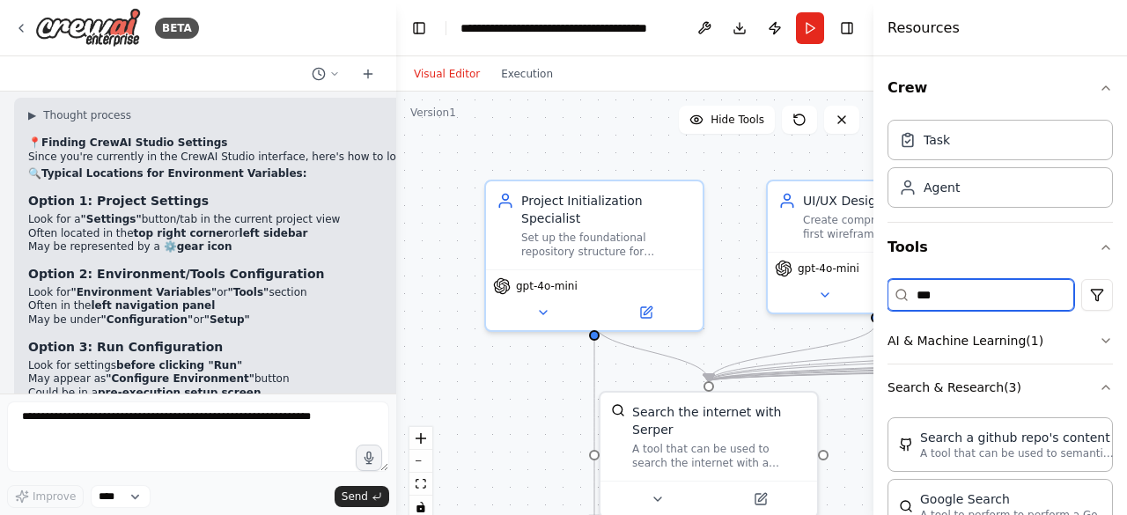
click at [973, 303] on input "***" at bounding box center [981, 295] width 187 height 32
type input "*"
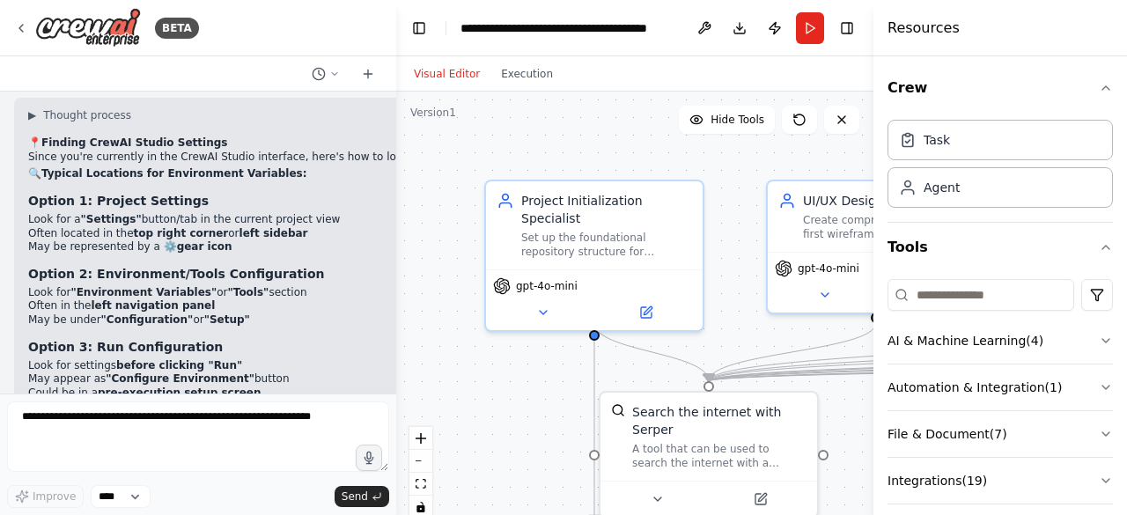
click at [431, 303] on div ".deletable-edge-delete-btn { width: 20px; height: 20px; border: 0px solid #ffff…" at bounding box center [634, 312] width 477 height 440
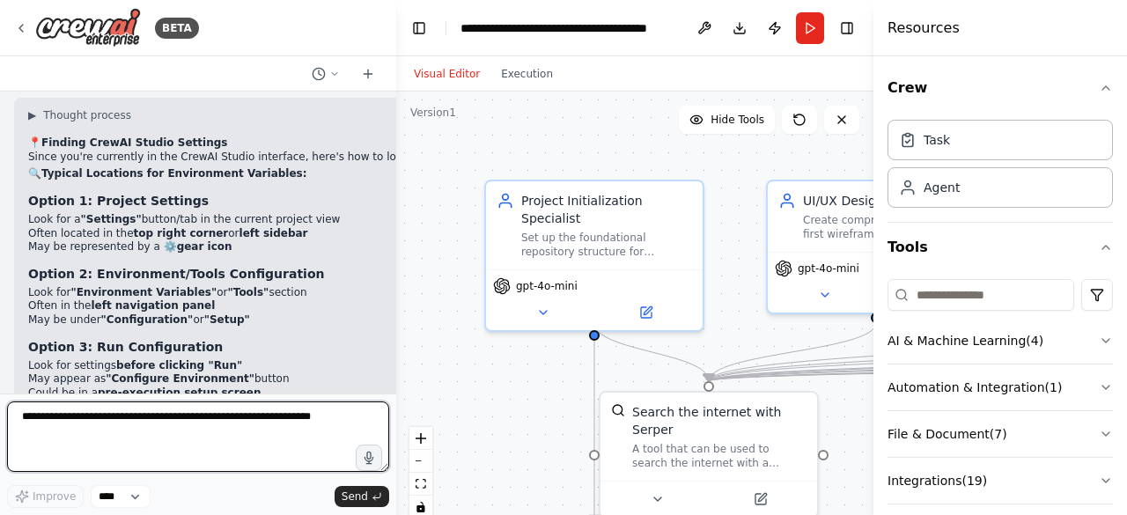
click at [273, 434] on textarea at bounding box center [198, 437] width 382 height 70
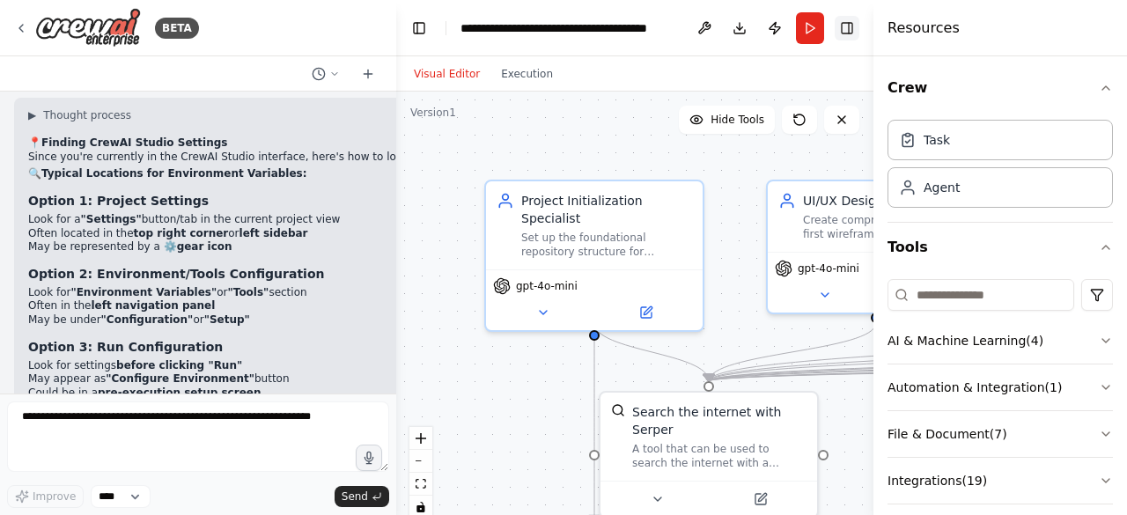
click at [851, 27] on button "Toggle Right Sidebar" at bounding box center [847, 28] width 25 height 25
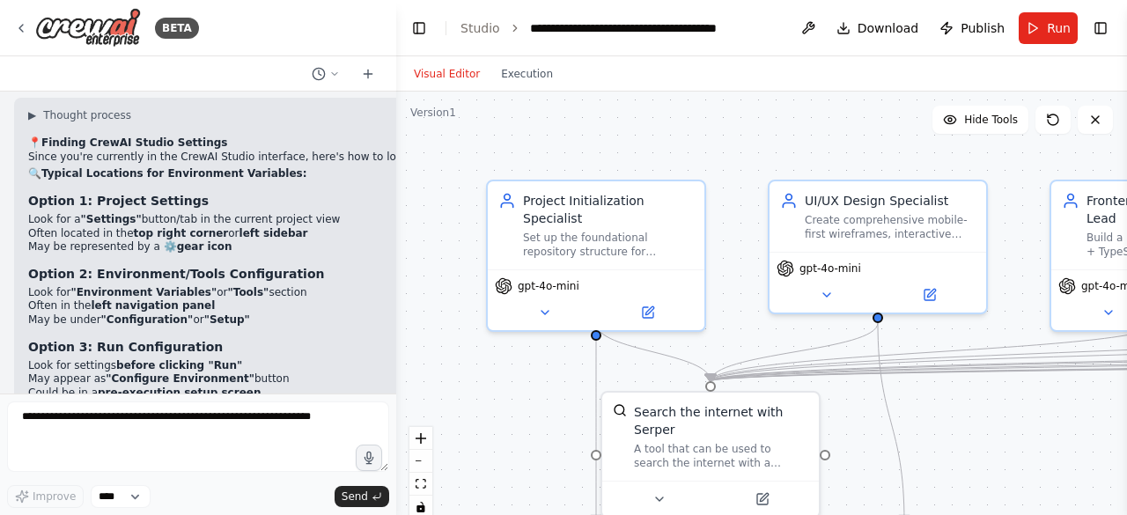
drag, startPoint x: 1105, startPoint y: 1, endPoint x: 637, endPoint y: 131, distance: 485.4
click at [637, 131] on div ".deletable-edge-delete-btn { width: 20px; height: 20px; border: 0px solid #ffff…" at bounding box center [761, 312] width 731 height 440
click at [1120, 61] on button "Toggle Sidebar" at bounding box center [1127, 257] width 14 height 515
click at [473, 490] on div ".deletable-edge-delete-btn { width: 20px; height: 20px; border: 0px solid #ffff…" at bounding box center [761, 312] width 731 height 440
click at [484, 33] on link "Studio" at bounding box center [480, 28] width 40 height 14
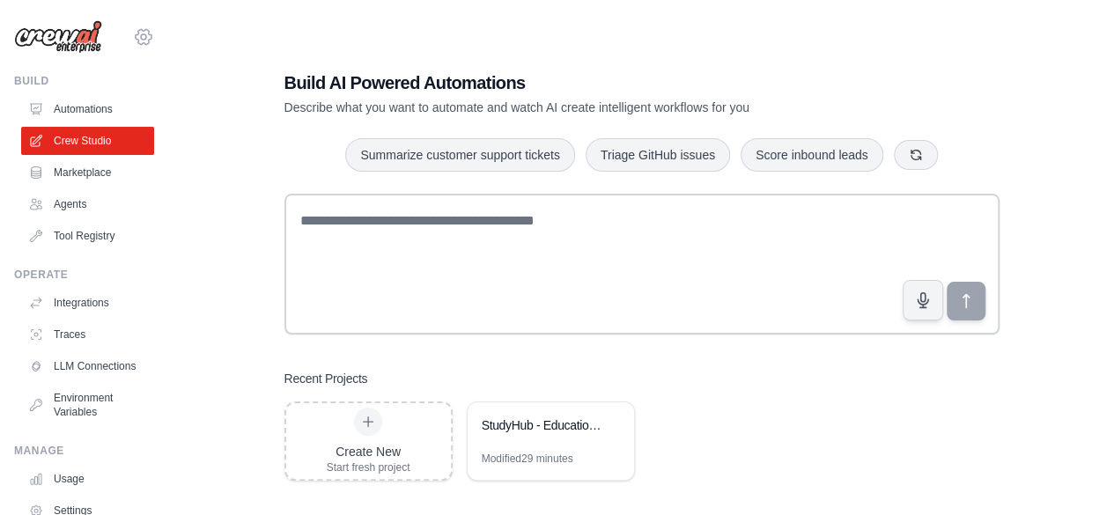
click at [133, 34] on icon at bounding box center [143, 36] width 21 height 21
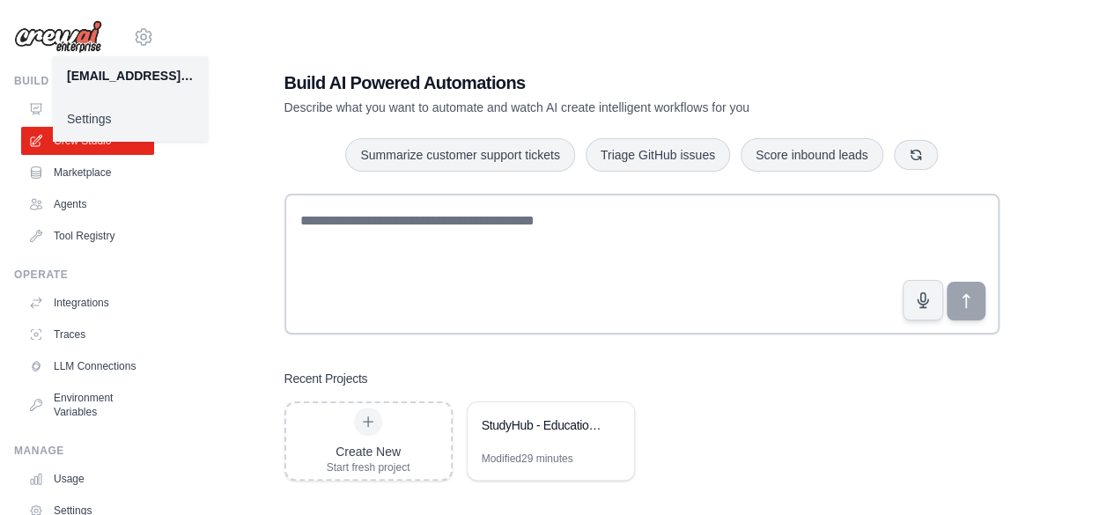
click at [116, 115] on link "Settings" at bounding box center [130, 119] width 155 height 32
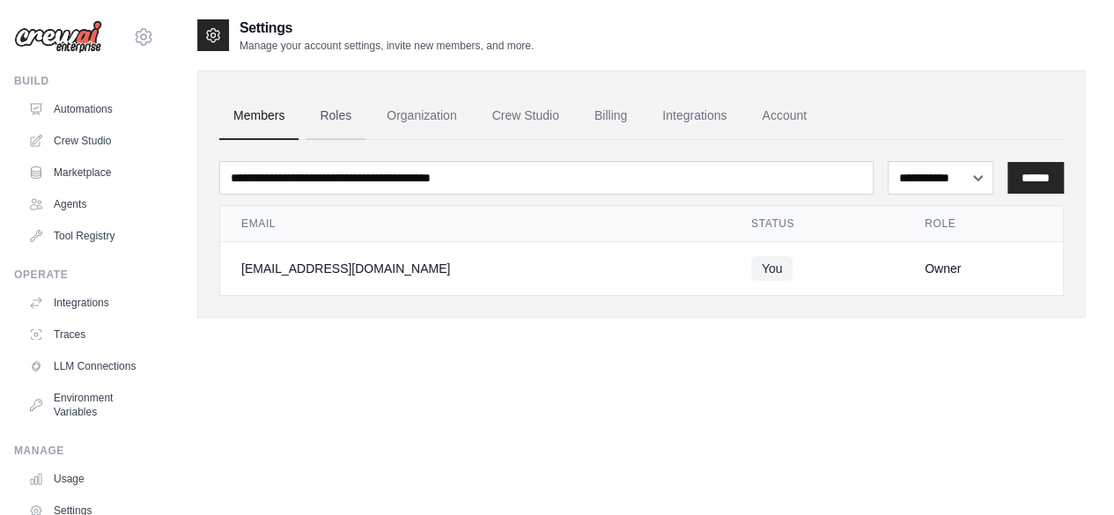
click at [318, 119] on link "Roles" at bounding box center [336, 116] width 60 height 48
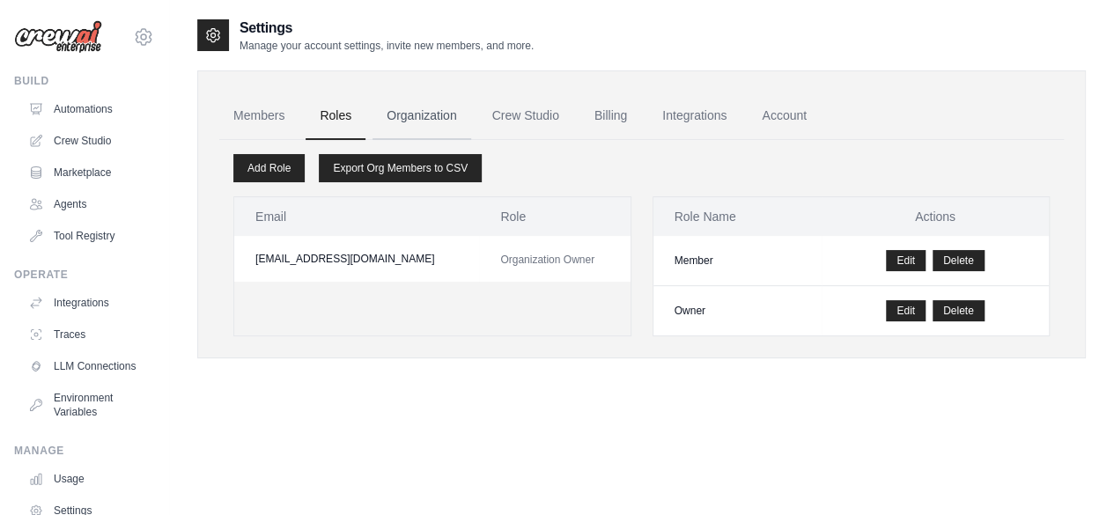
click at [402, 119] on link "Organization" at bounding box center [421, 116] width 98 height 48
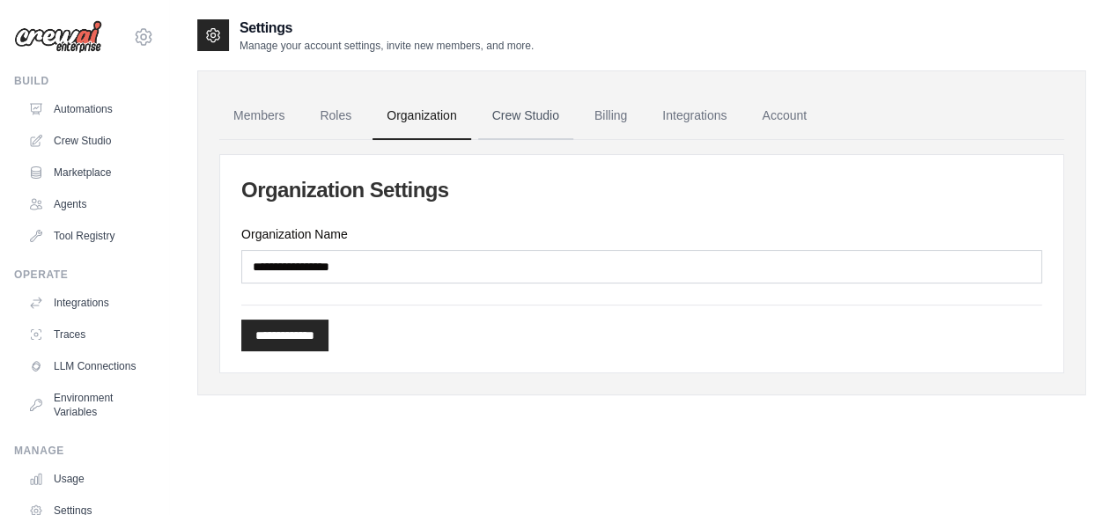
click at [508, 112] on link "Crew Studio" at bounding box center [525, 116] width 95 height 48
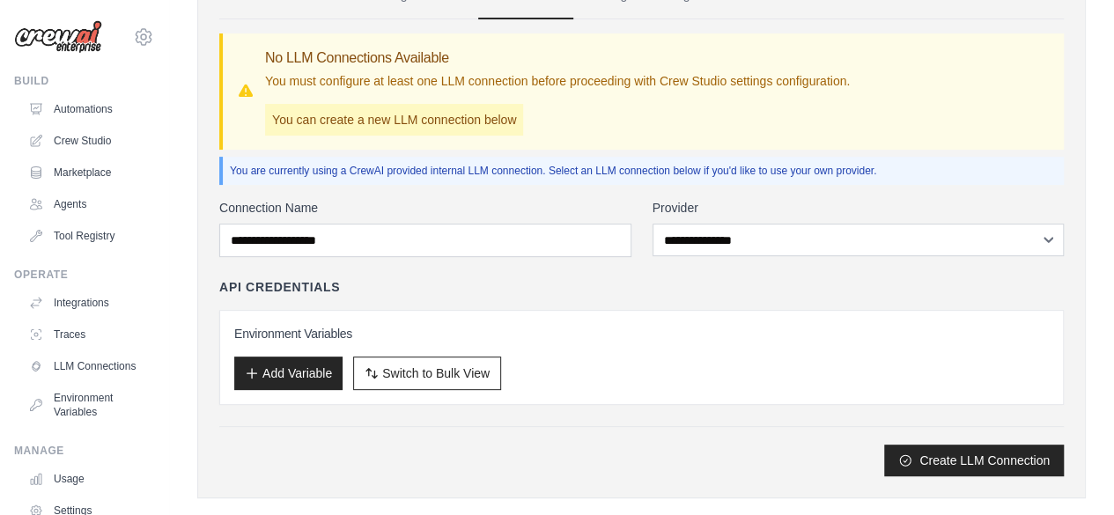
scroll to position [146, 0]
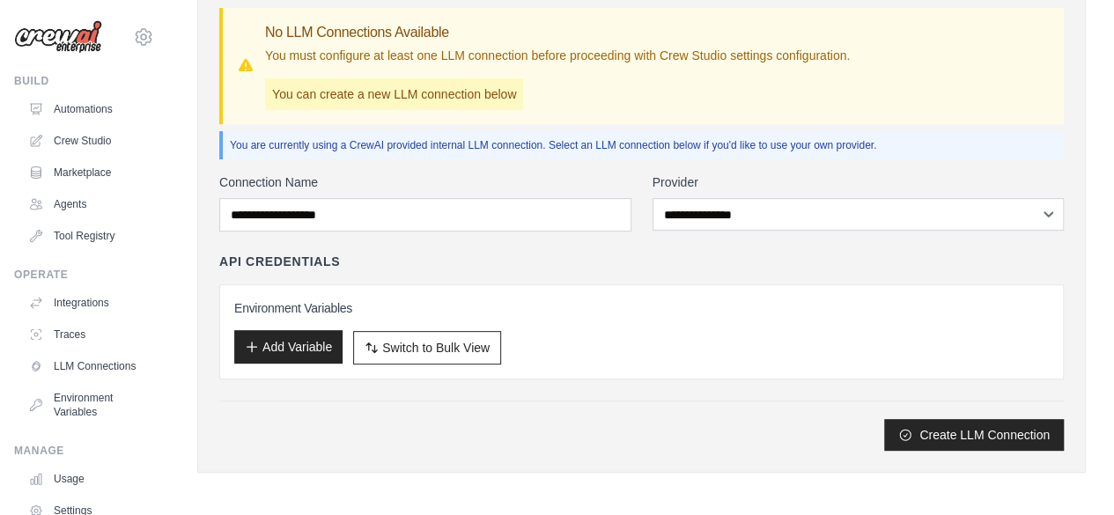
click at [271, 357] on button "Add Variable" at bounding box center [288, 346] width 108 height 33
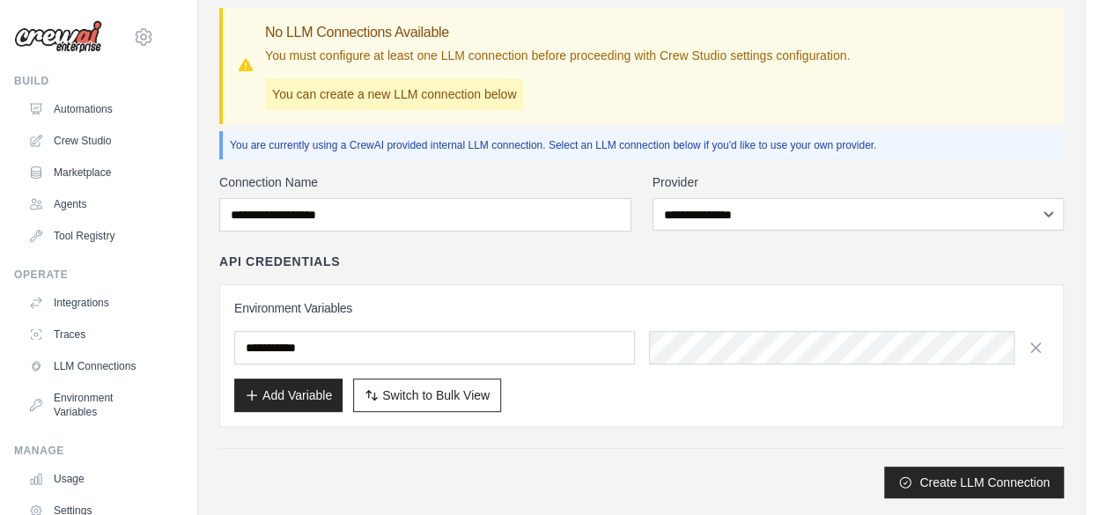
click at [295, 353] on input "text" at bounding box center [434, 347] width 401 height 33
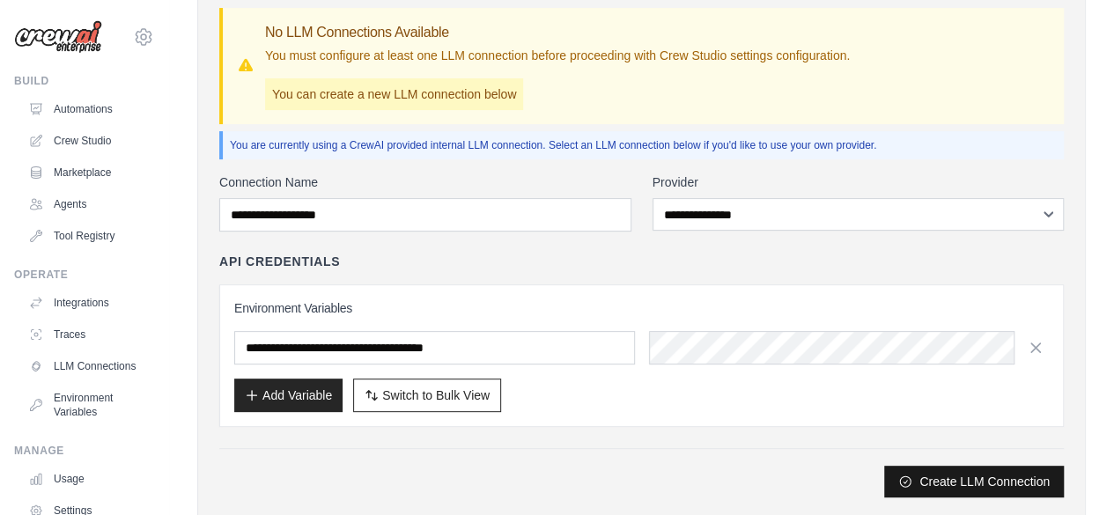
type input "**********"
click at [933, 480] on button "Create LLM Connection" at bounding box center [974, 482] width 180 height 32
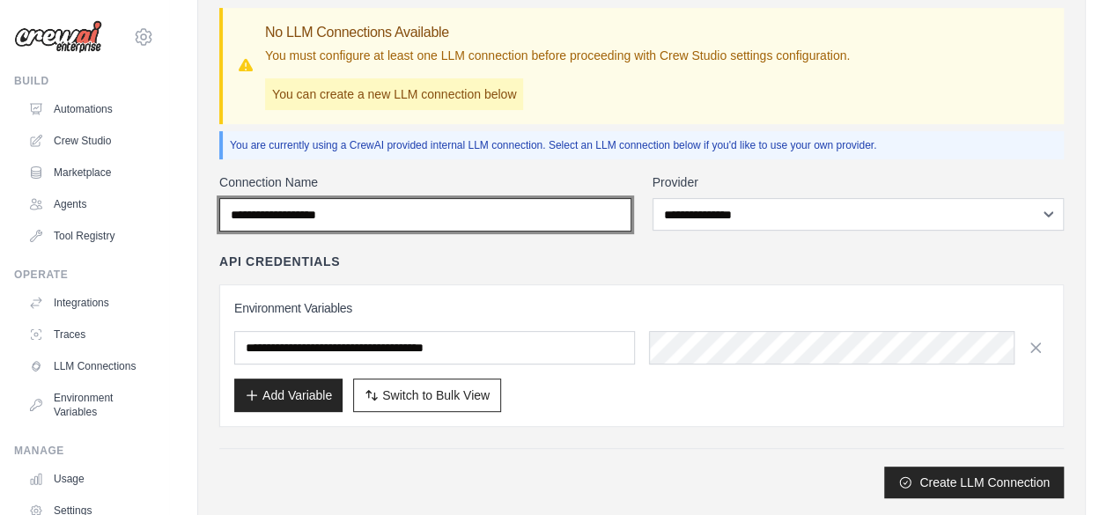
click at [532, 208] on input "Connection Name" at bounding box center [425, 214] width 412 height 33
type input "*****"
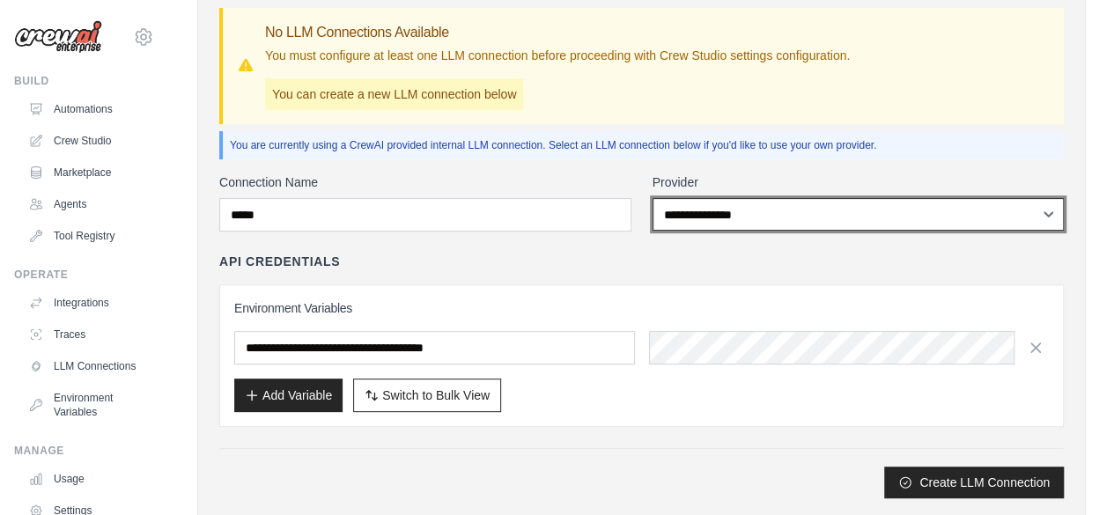
click at [729, 212] on select "**********" at bounding box center [858, 214] width 412 height 33
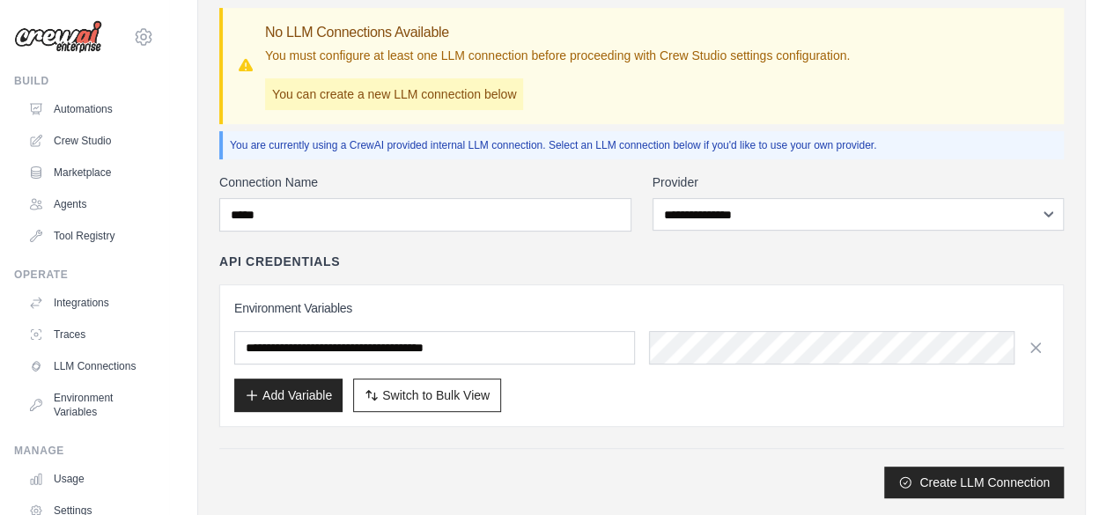
click at [572, 249] on div "**********" at bounding box center [641, 335] width 844 height 325
click at [937, 480] on button "Create LLM Connection" at bounding box center [974, 482] width 180 height 32
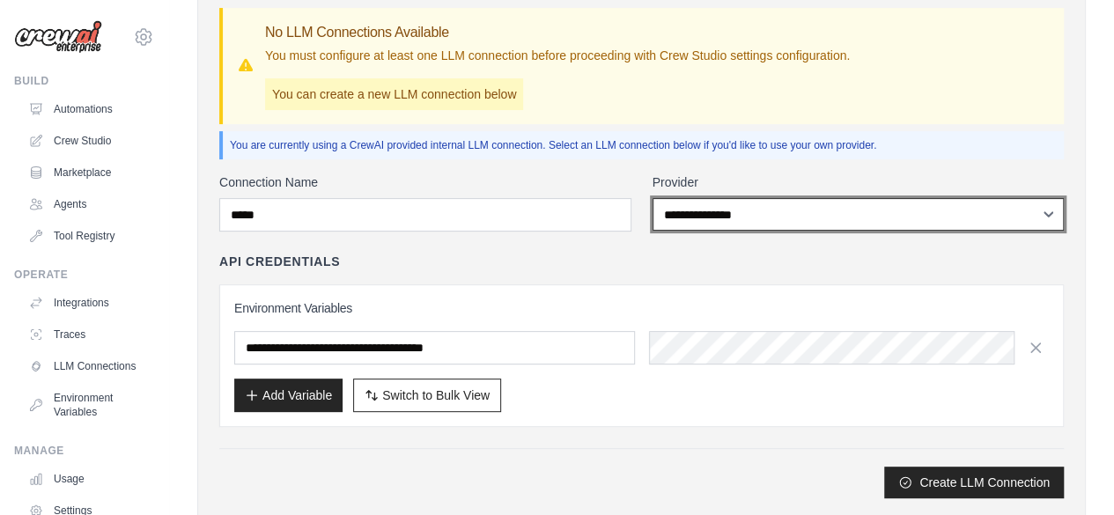
click at [741, 209] on select "**********" at bounding box center [858, 214] width 412 height 33
click at [652, 198] on select "**********" at bounding box center [858, 214] width 412 height 33
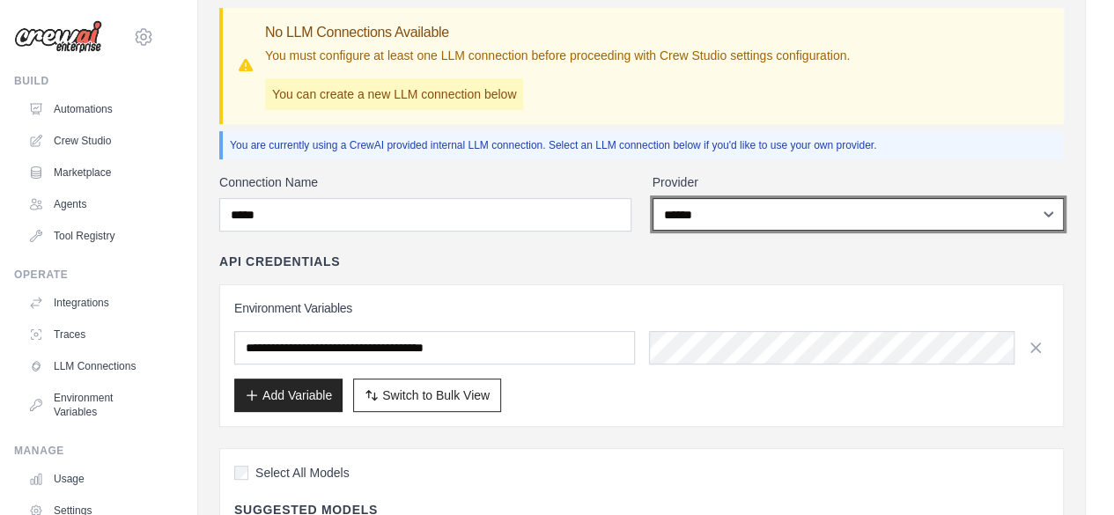
select select "*********"
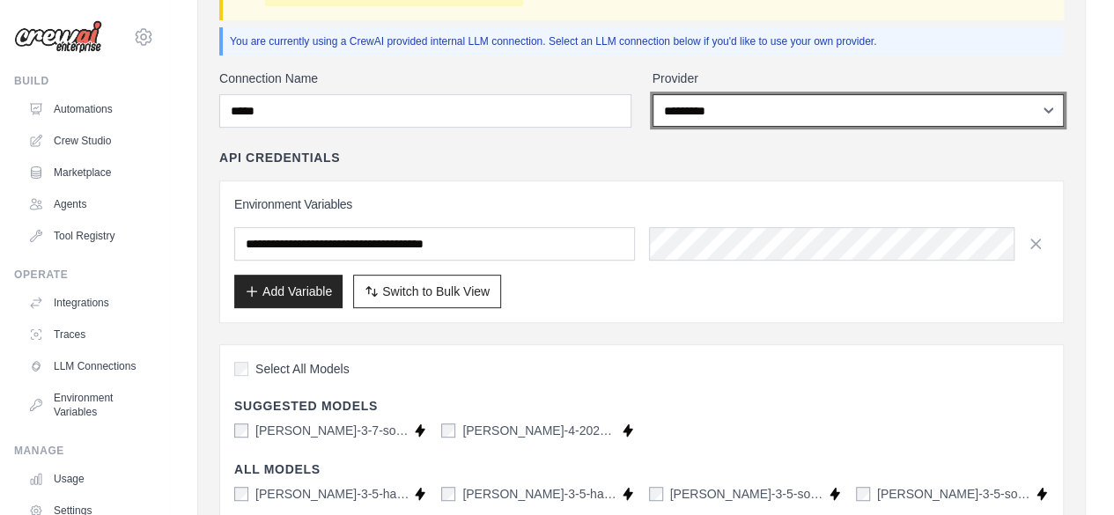
scroll to position [0, 0]
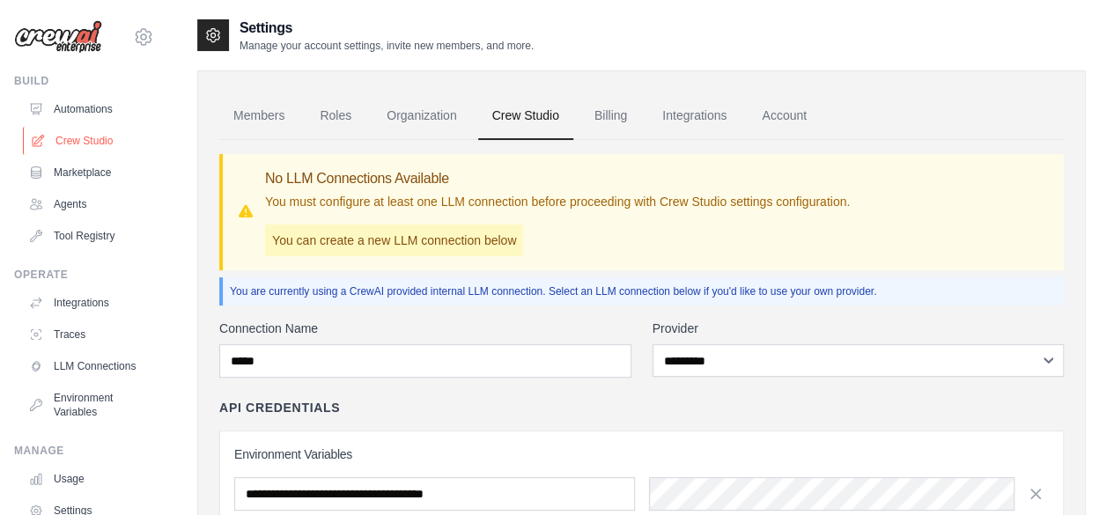
click at [90, 143] on link "Crew Studio" at bounding box center [89, 141] width 133 height 28
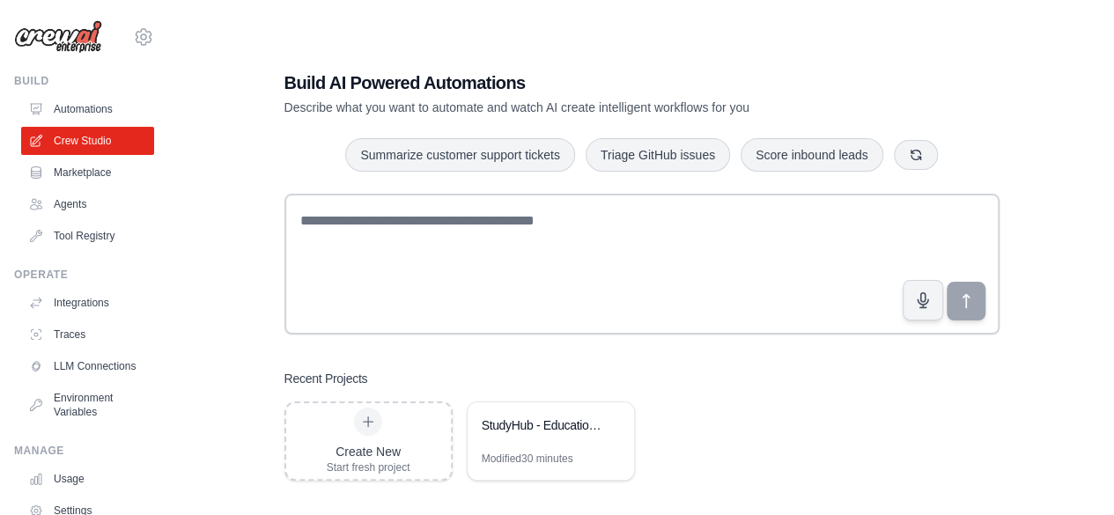
click at [530, 453] on div "Modified 30 minutes" at bounding box center [528, 459] width 92 height 14
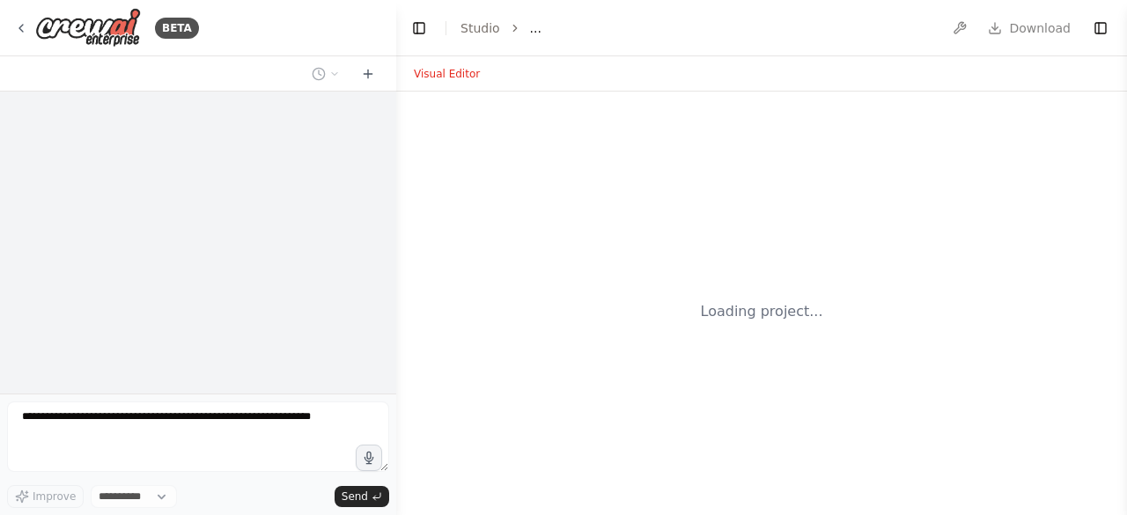
select select "****"
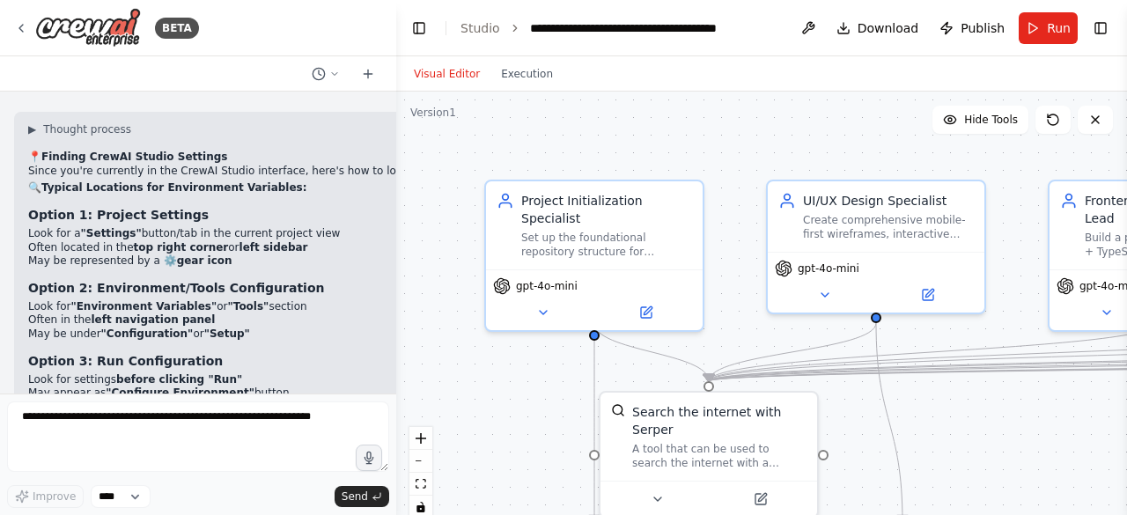
scroll to position [17594, 0]
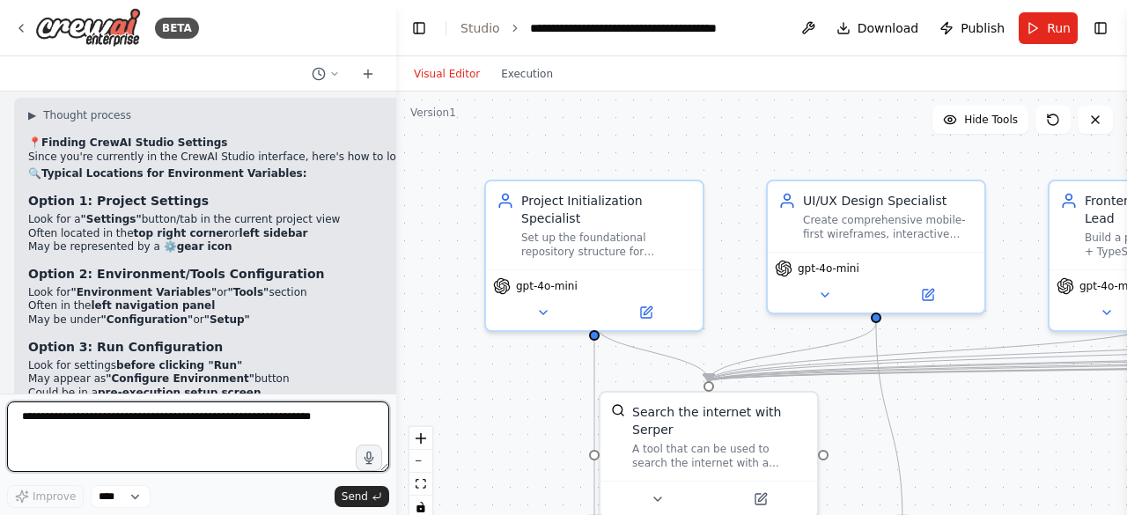
click at [147, 429] on textarea at bounding box center [198, 437] width 382 height 70
type textarea "*"
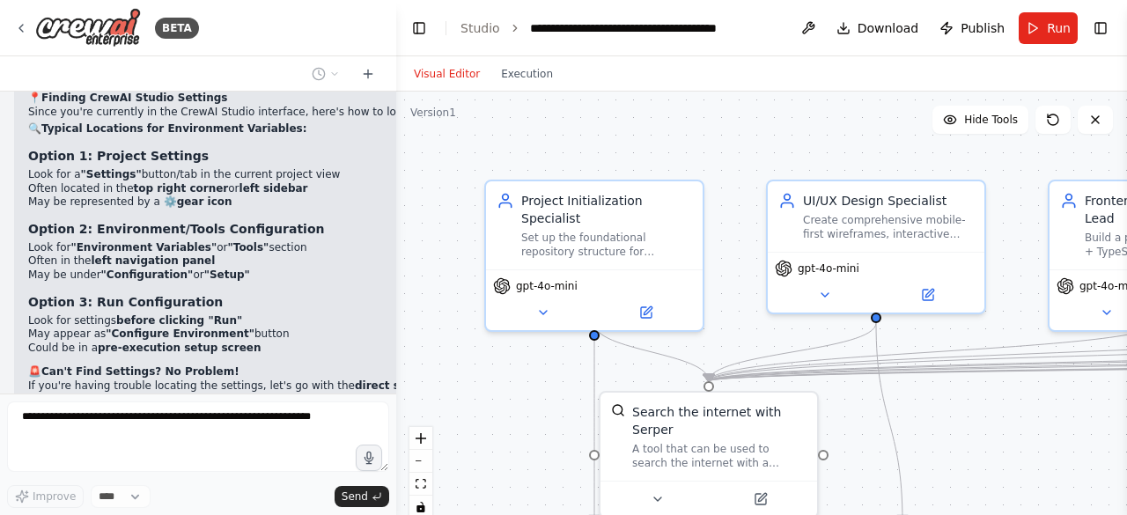
scroll to position [17698, 0]
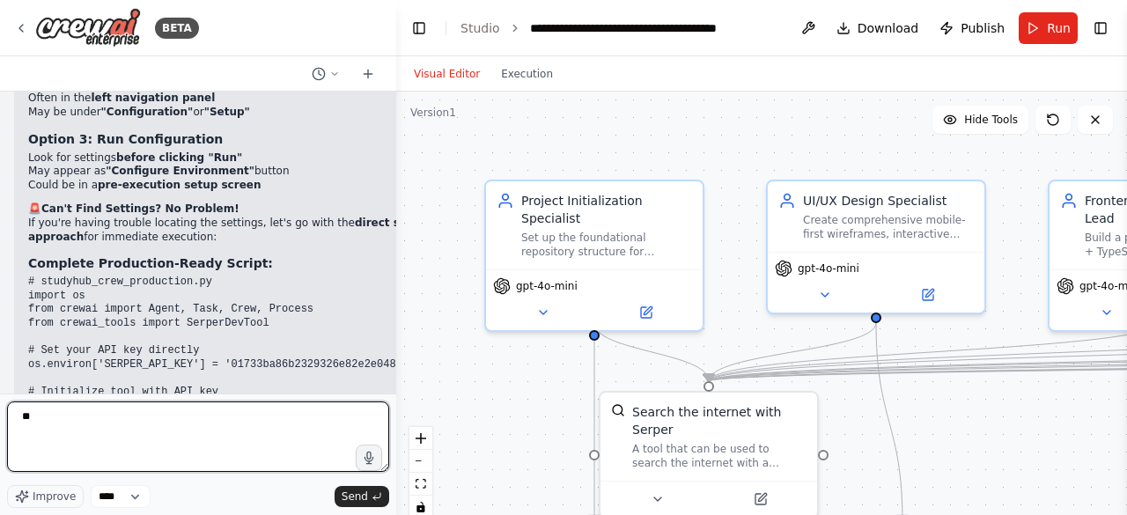
type textarea "*"
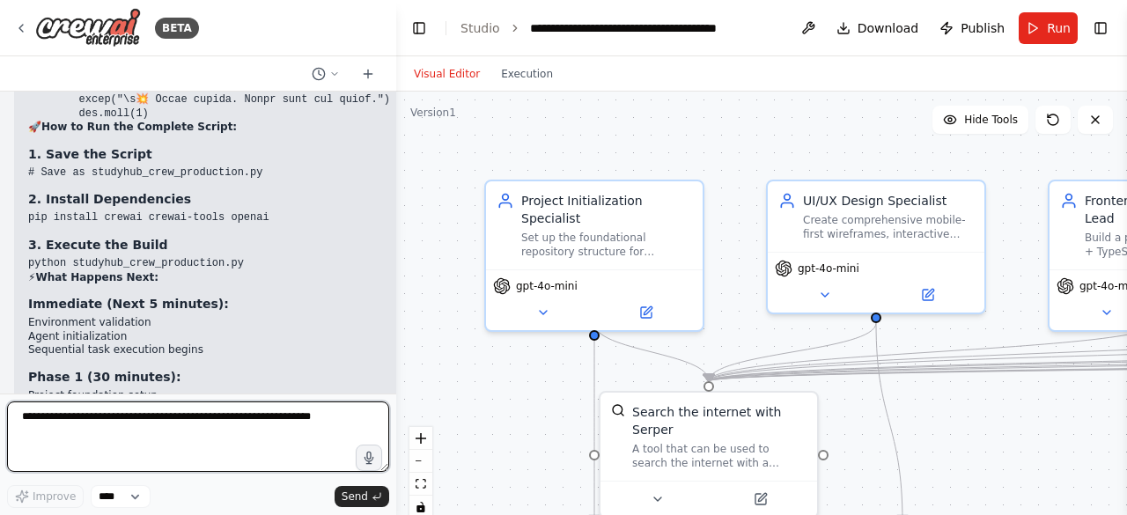
scroll to position [21950, 0]
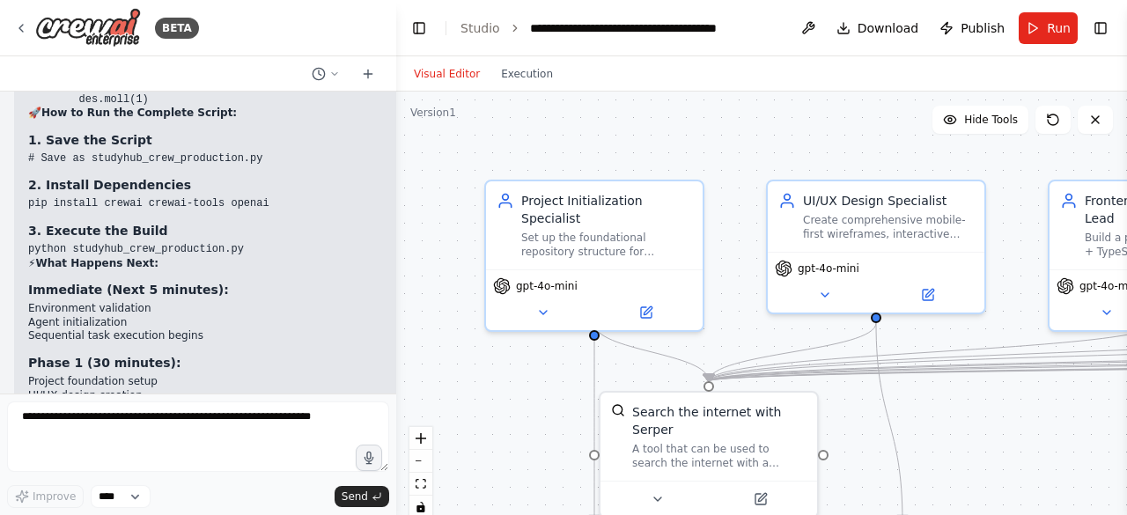
drag, startPoint x: 295, startPoint y: 353, endPoint x: 97, endPoint y: 344, distance: 198.3
copy code "python studyhub_crew_production.py"
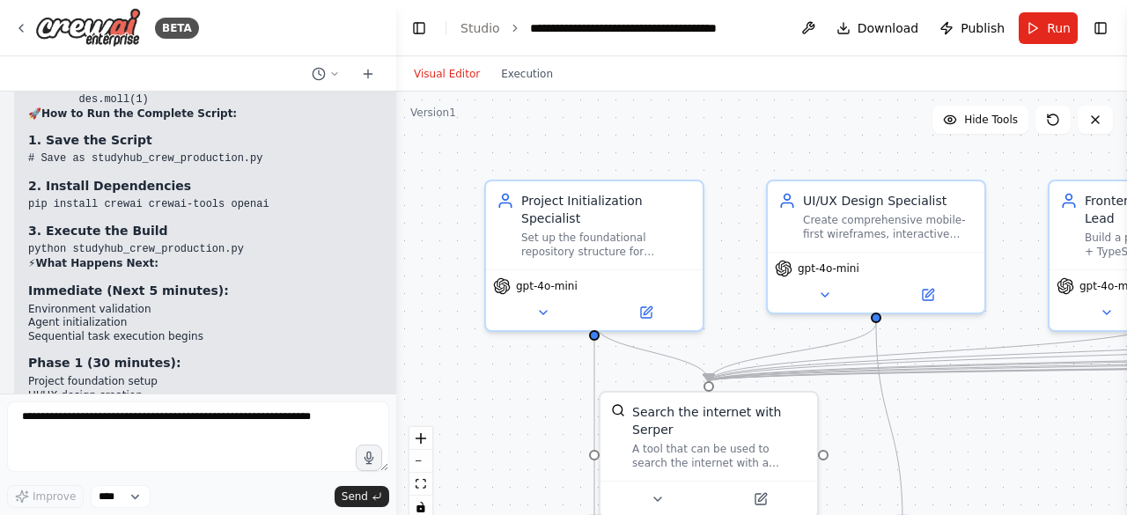
scroll to position [22087, 0]
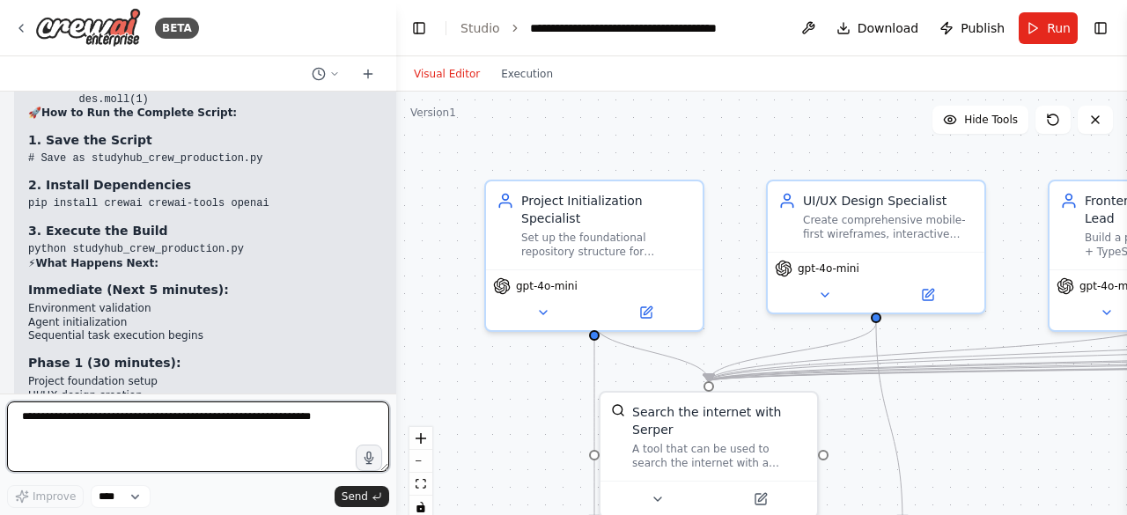
click at [134, 418] on textarea at bounding box center [198, 437] width 382 height 70
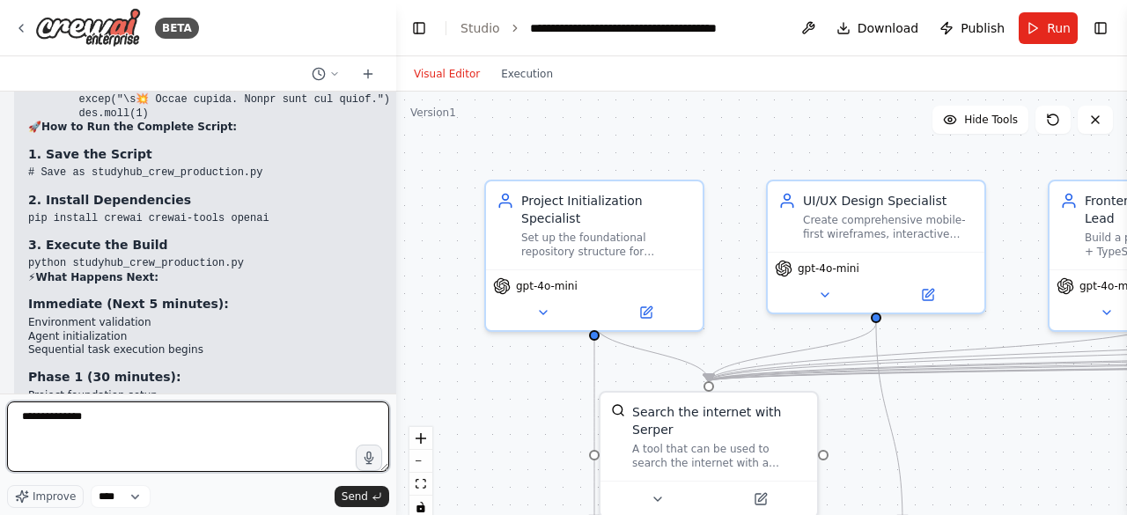
scroll to position [22252, 0]
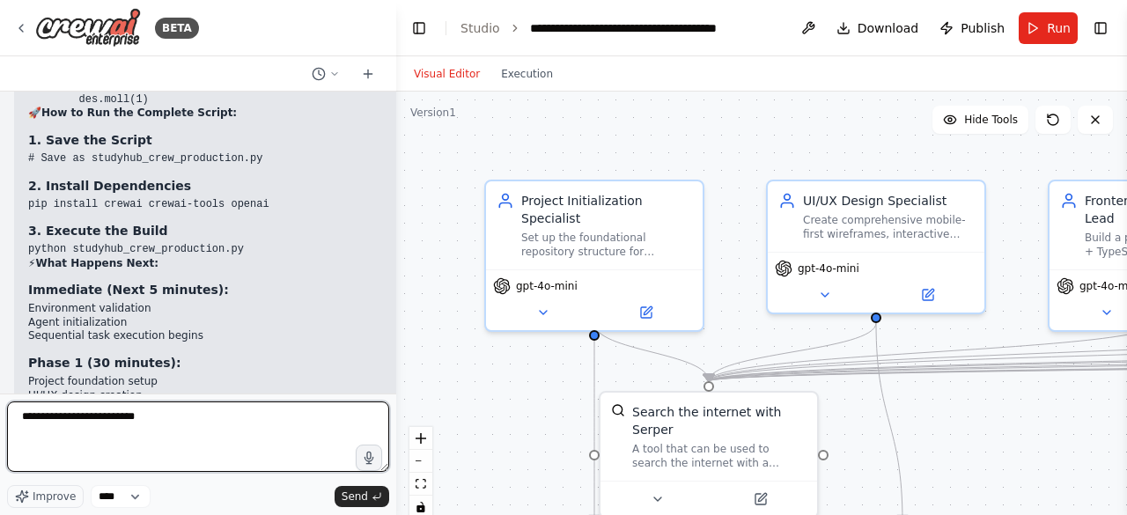
type textarea "**********"
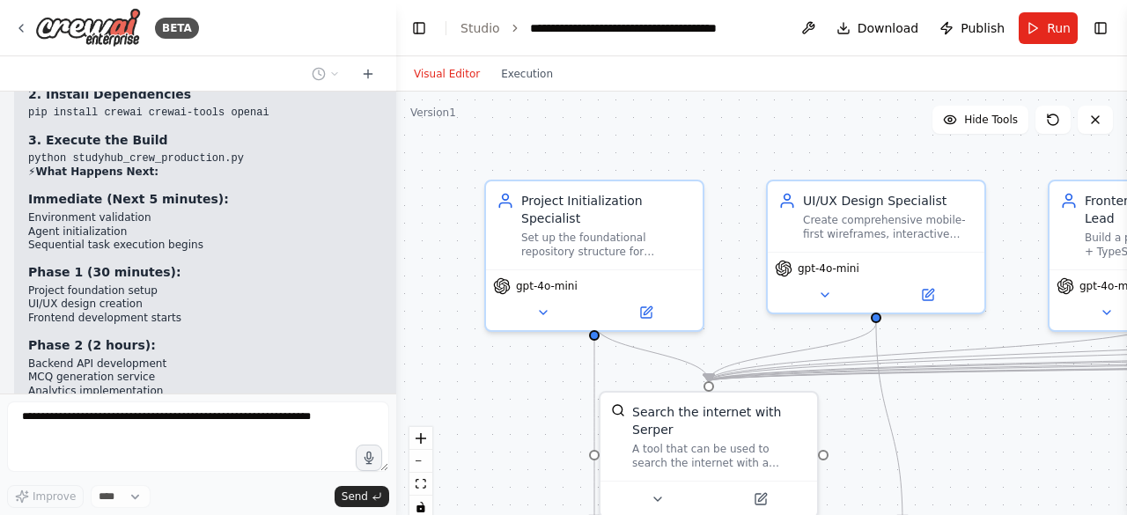
scroll to position [22534, 0]
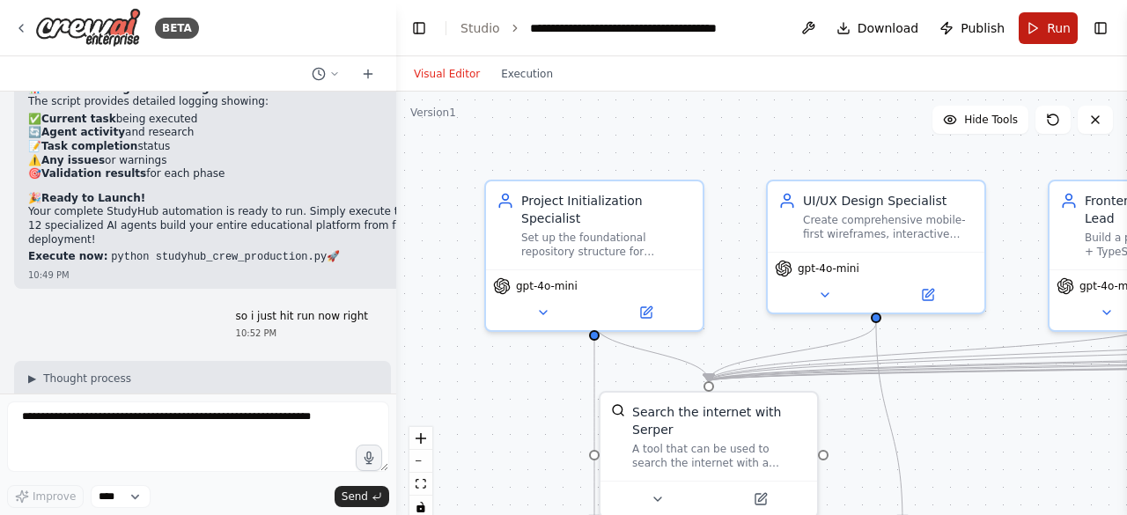
click at [1037, 16] on button "Run" at bounding box center [1048, 28] width 59 height 32
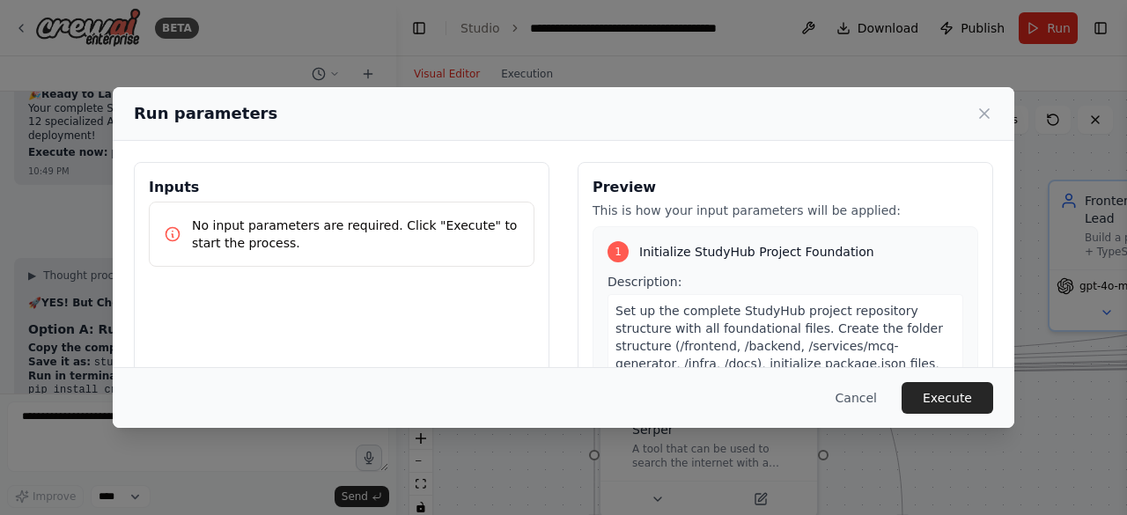
scroll to position [23318, 0]
click at [437, 249] on p "No input parameters are required. Click "Execute" to start the process." at bounding box center [356, 234] width 328 height 35
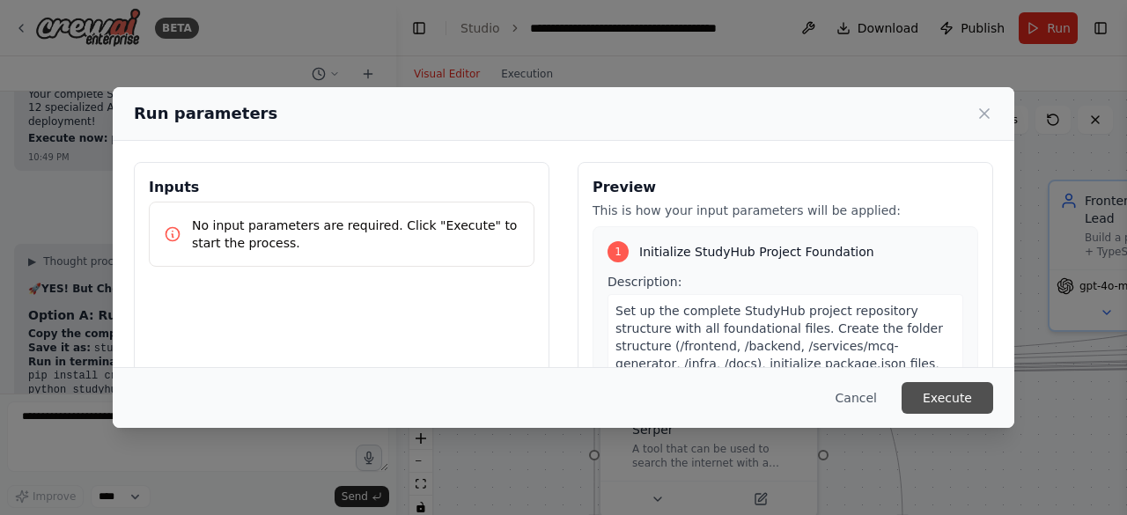
click at [955, 399] on button "Execute" at bounding box center [948, 398] width 92 height 32
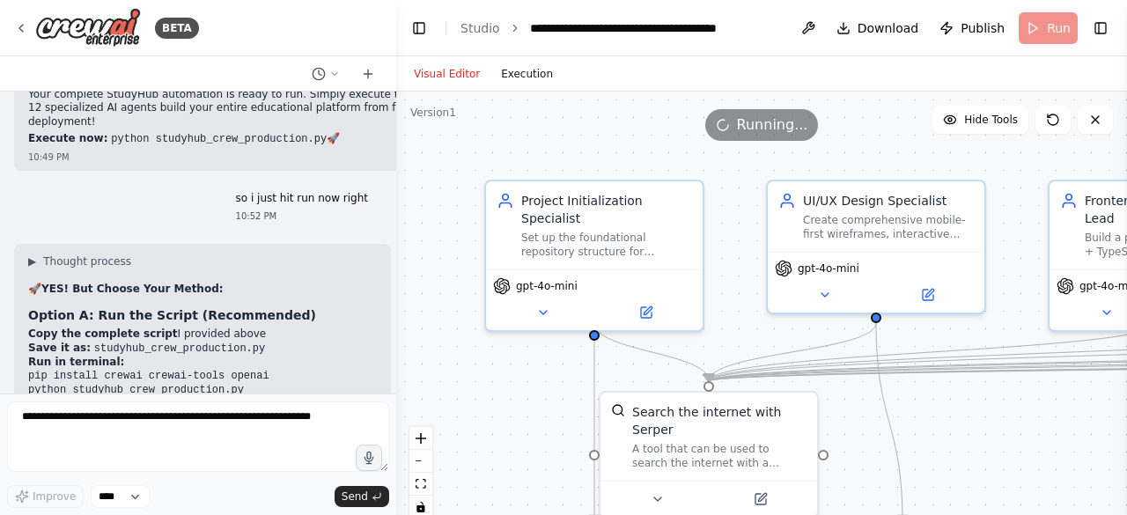
scroll to position [23331, 0]
click at [512, 80] on button "Execution" at bounding box center [526, 73] width 73 height 21
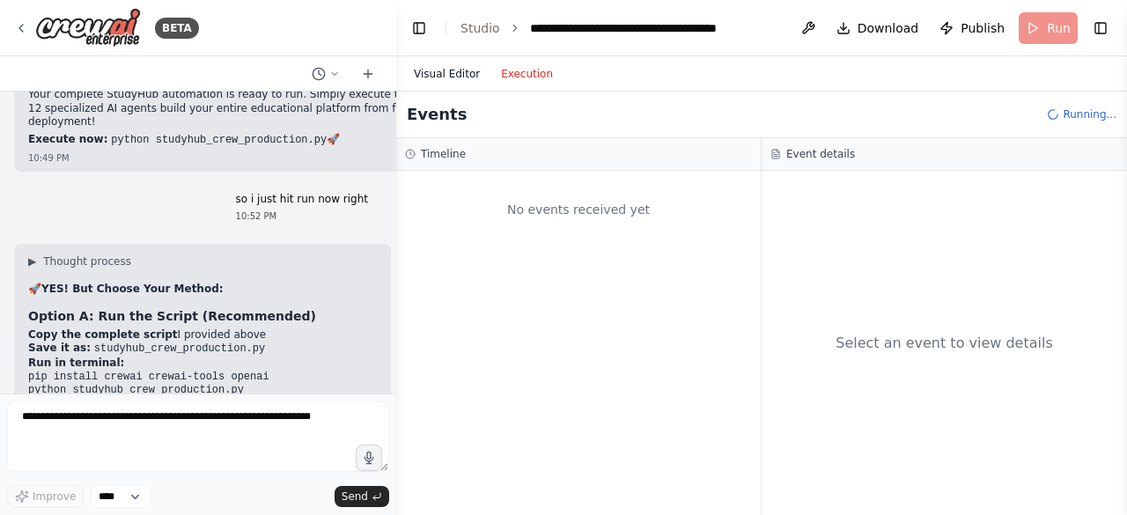
click at [443, 79] on button "Visual Editor" at bounding box center [446, 73] width 87 height 21
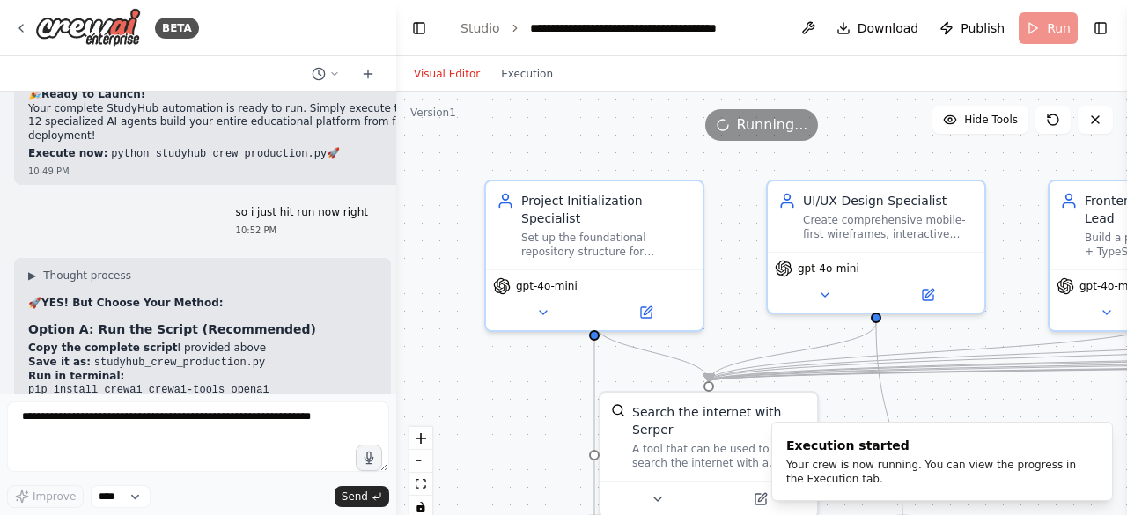
scroll to position [23414, 0]
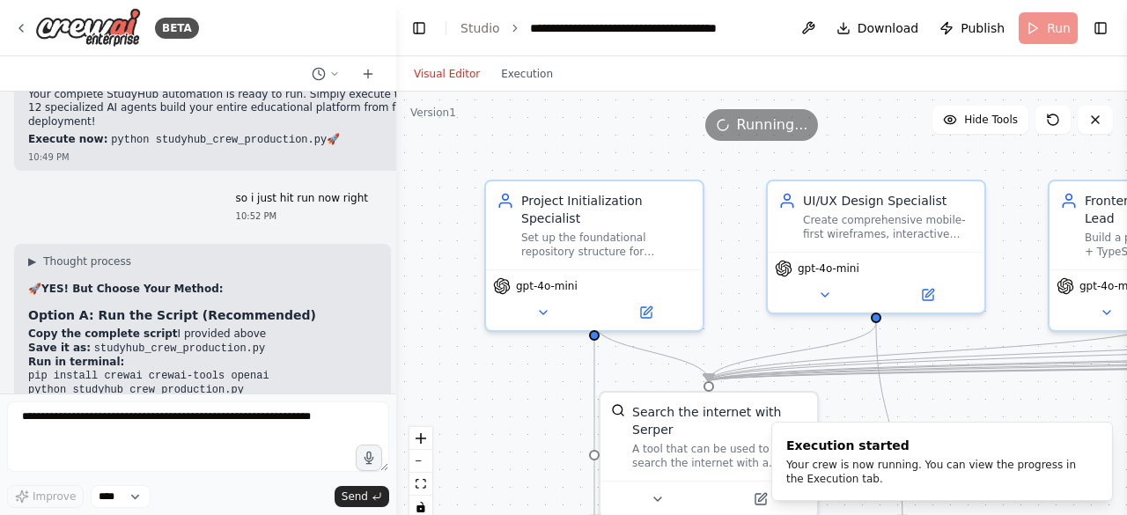
click at [518, 397] on div ".deletable-edge-delete-btn { width: 20px; height: 20px; border: 0px solid #ffff…" at bounding box center [761, 312] width 731 height 440
click at [513, 73] on button "Execution" at bounding box center [526, 73] width 73 height 21
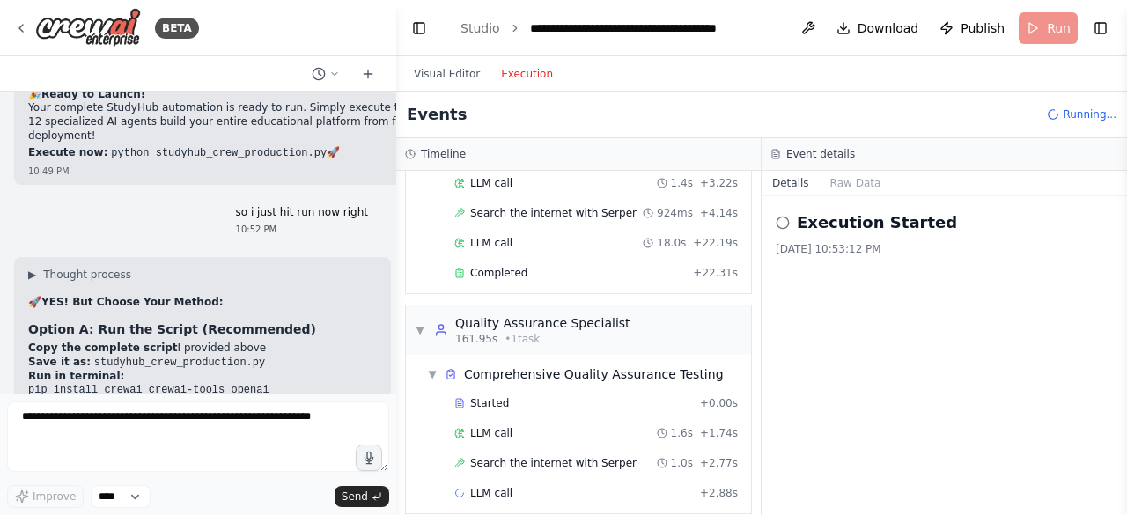
scroll to position [23524, 0]
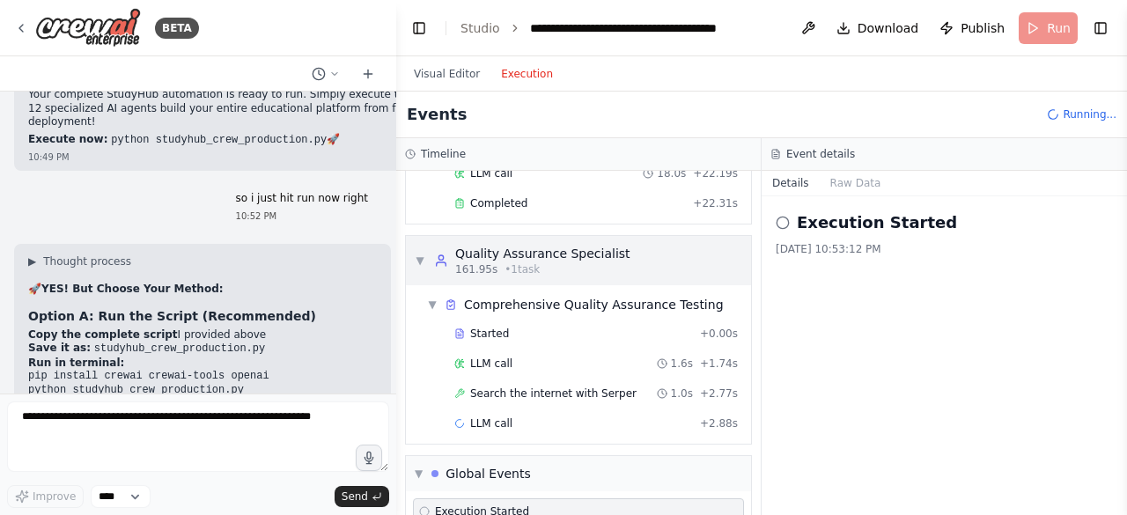
click at [428, 245] on div "▼ Quality Assurance Specialist 161.95s • 1 task" at bounding box center [523, 261] width 216 height 32
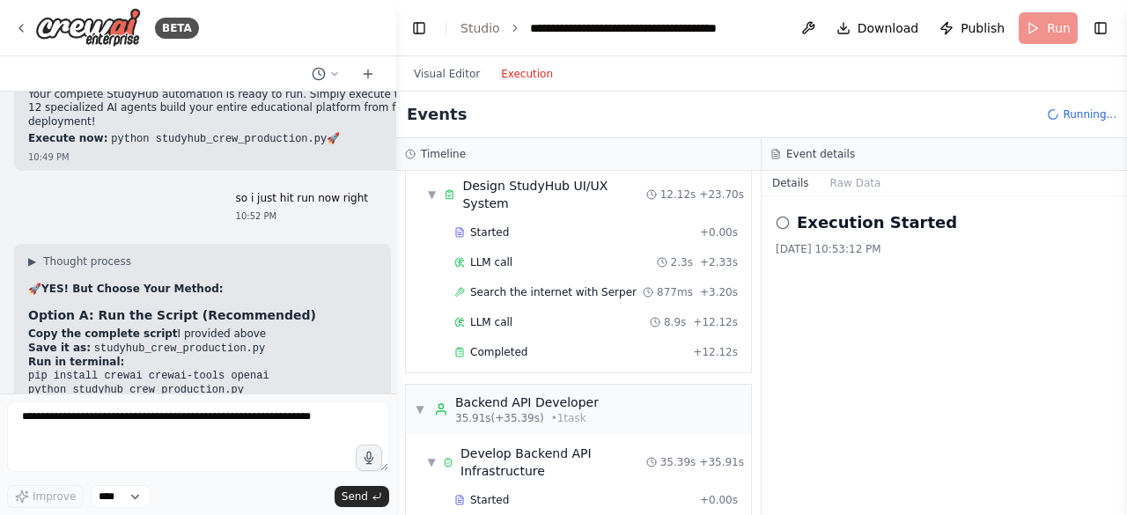
scroll to position [0, 0]
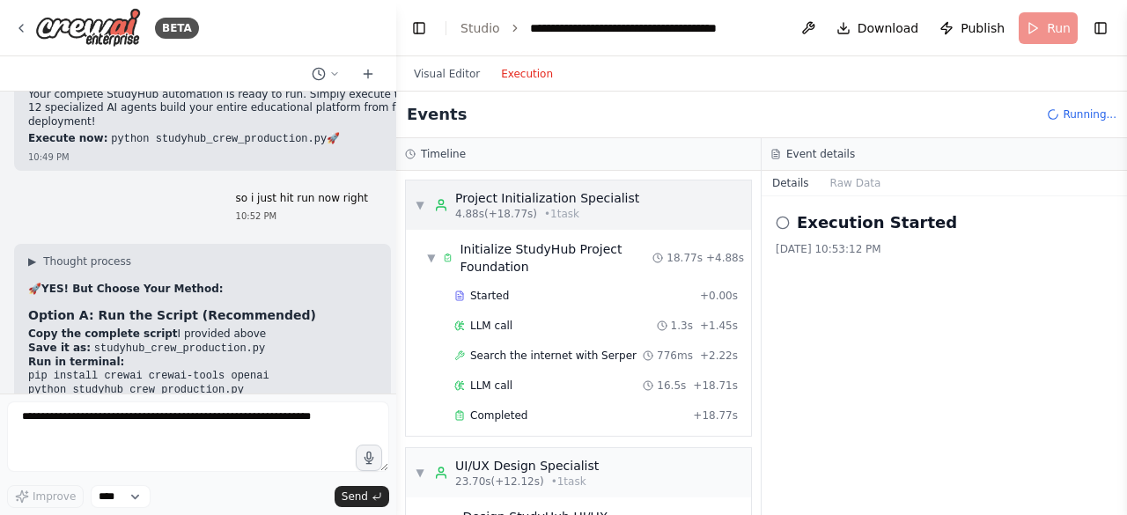
click at [422, 204] on span "▼" at bounding box center [420, 205] width 11 height 14
click at [435, 251] on span "▼" at bounding box center [431, 258] width 9 height 14
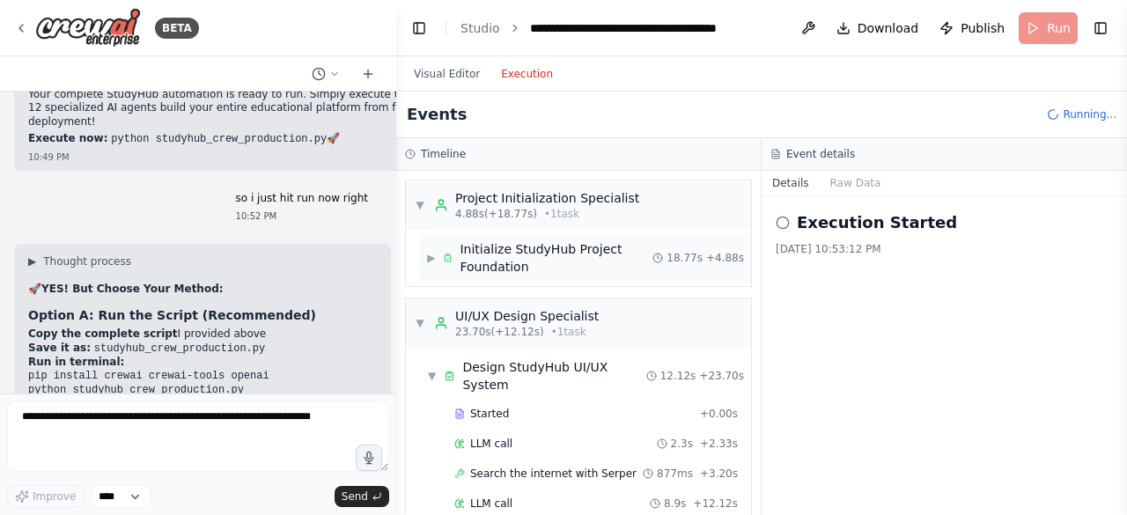
scroll to position [23703, 0]
click at [420, 195] on div "▼ Project Initialization Specialist 4.88s (+18.77s) • 1 task" at bounding box center [527, 205] width 225 height 32
click at [433, 320] on div "▼ UI/UX Design Specialist 23.70s (+12.12s) • 1 task" at bounding box center [507, 323] width 184 height 32
click at [422, 327] on span "▼" at bounding box center [420, 323] width 11 height 14
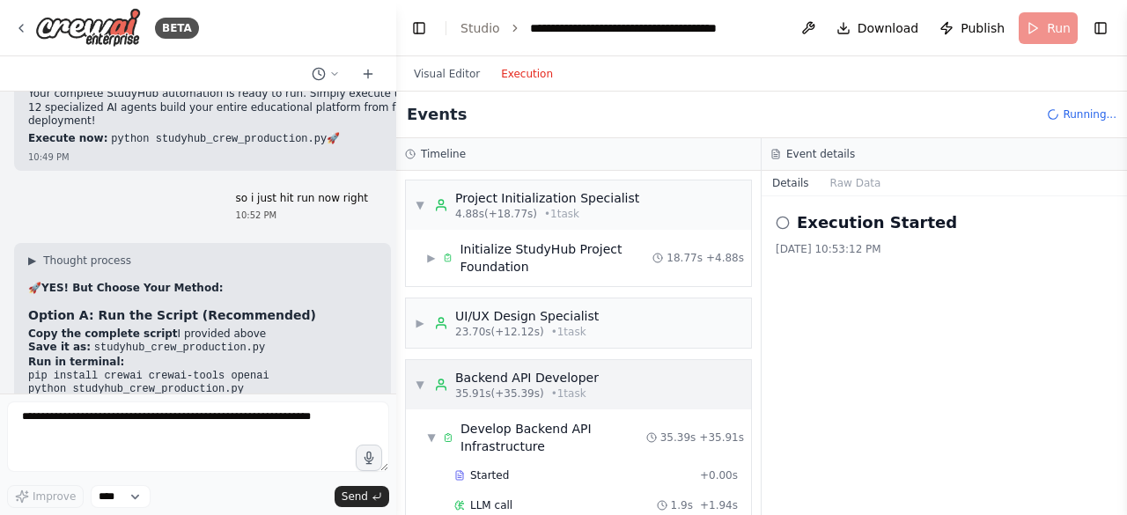
click at [421, 379] on span "▼" at bounding box center [420, 385] width 11 height 14
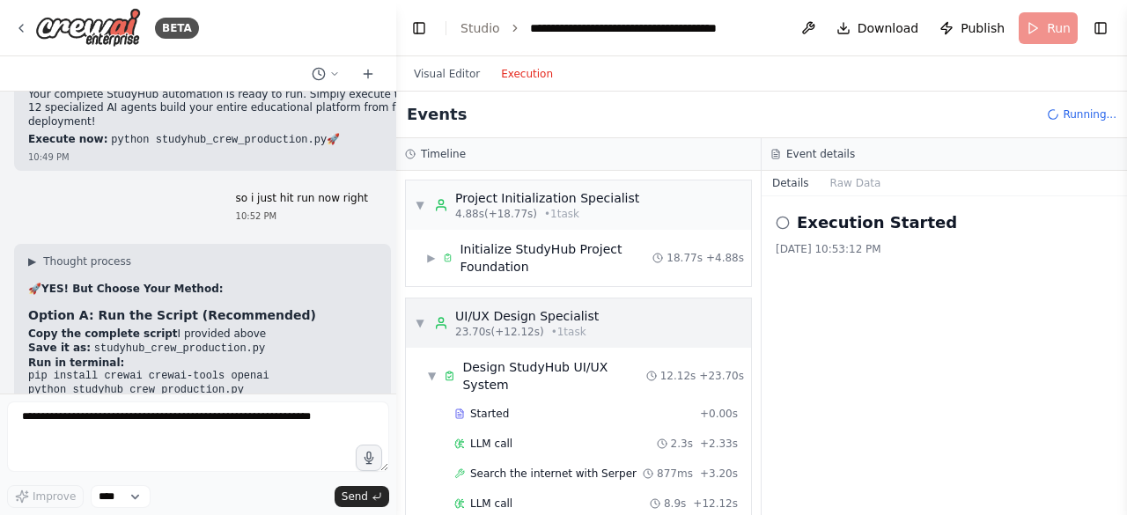
click at [425, 330] on div "▼ UI/UX Design Specialist 23.70s (+12.12s) • 1 task" at bounding box center [507, 323] width 184 height 32
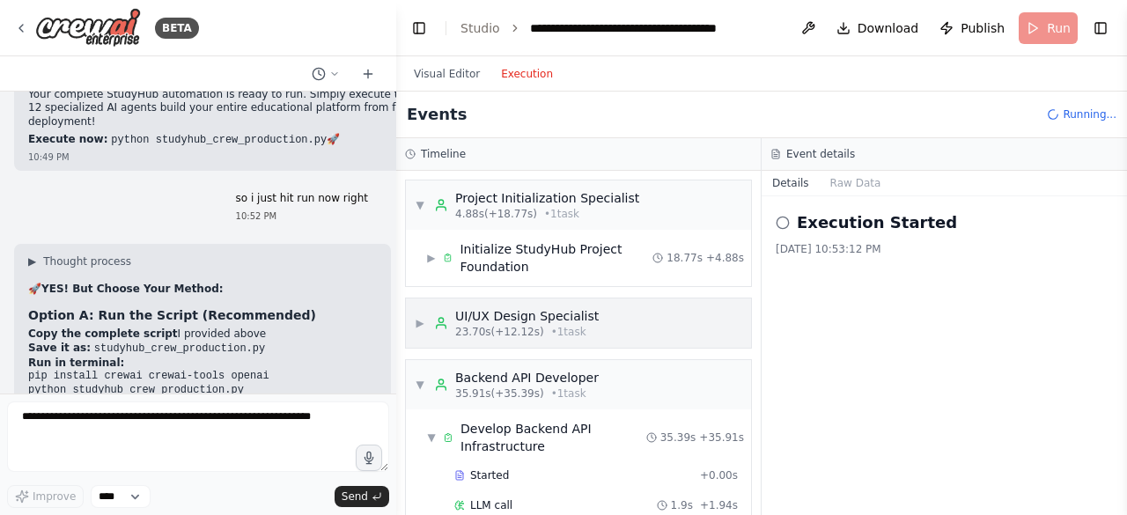
click at [425, 330] on div "▶ UI/UX Design Specialist 23.70s (+12.12s) • 1 task" at bounding box center [507, 323] width 184 height 32
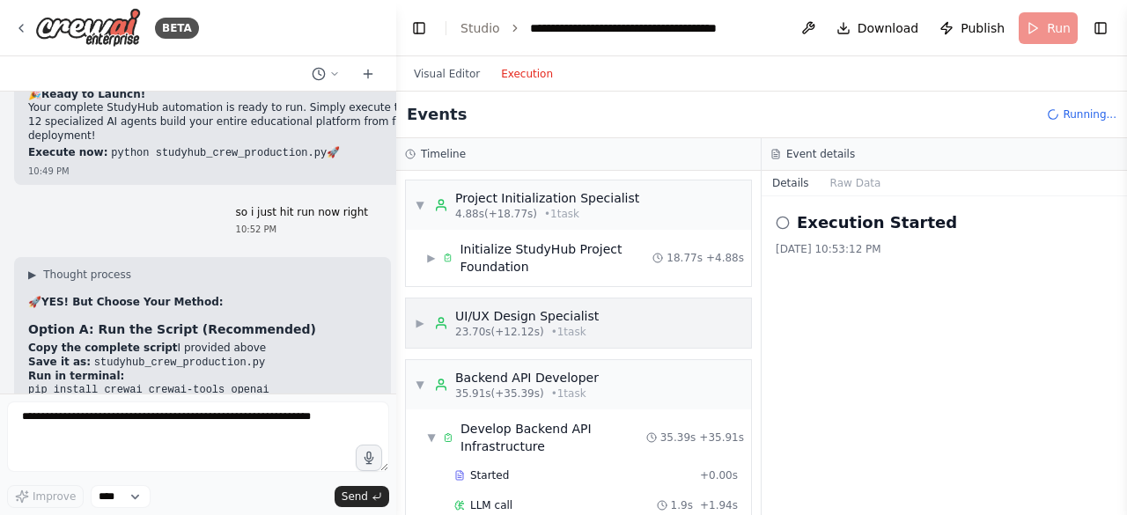
scroll to position [23798, 0]
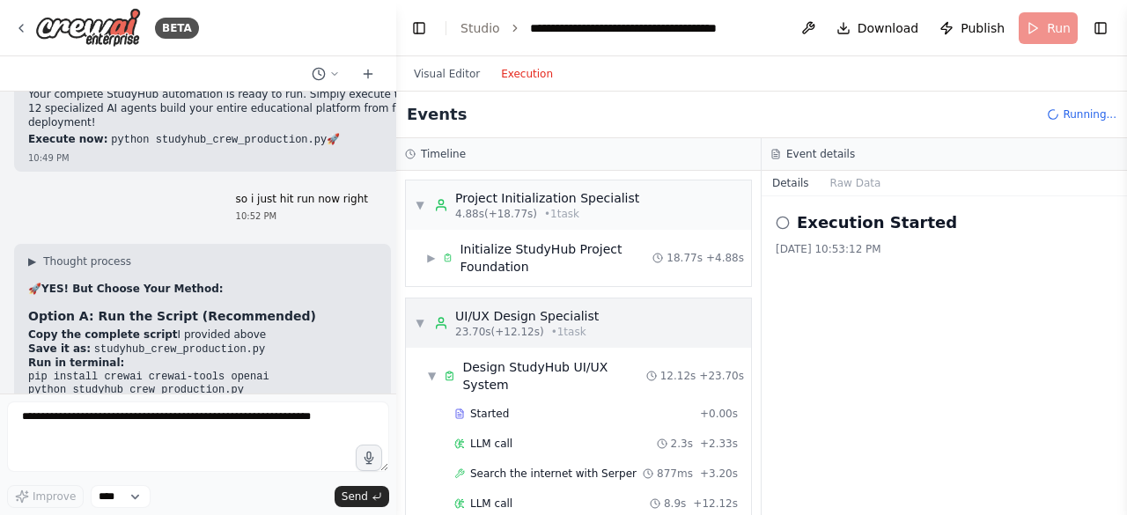
click at [419, 313] on div "▼ UI/UX Design Specialist 23.70s (+12.12s) • 1 task" at bounding box center [507, 323] width 184 height 32
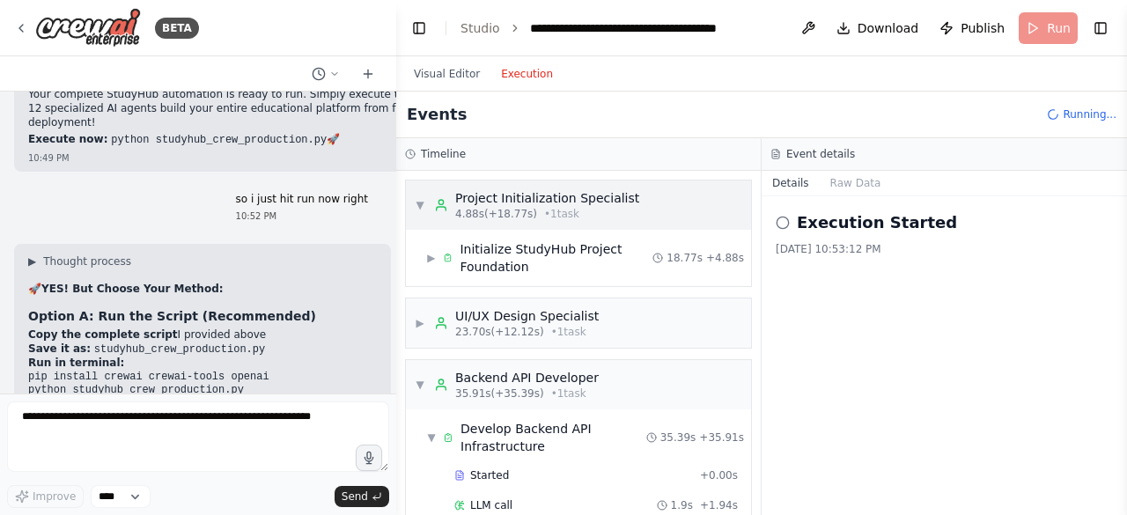
click at [419, 209] on span "▼" at bounding box center [420, 205] width 11 height 14
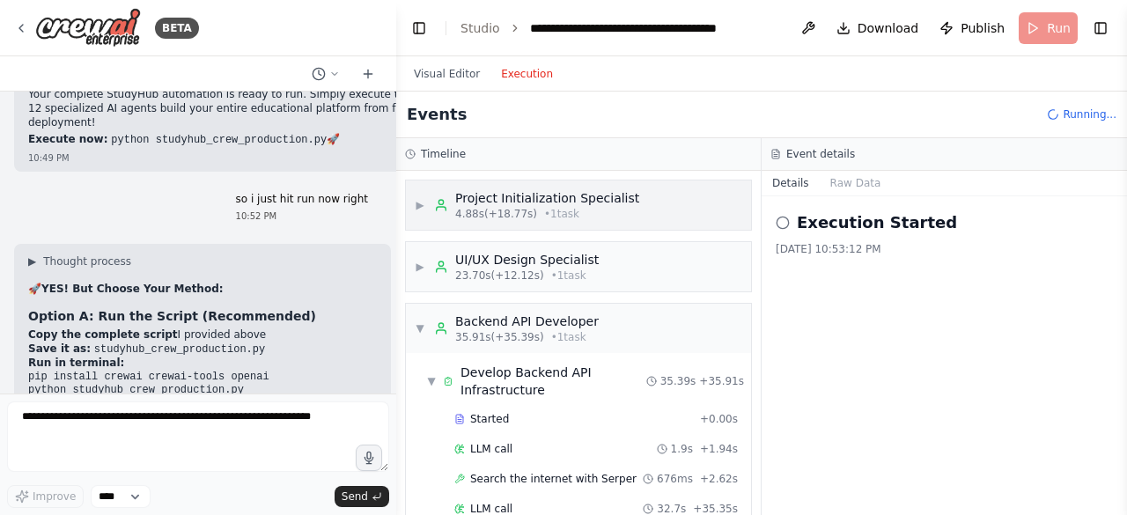
click at [419, 209] on span "▶" at bounding box center [420, 205] width 11 height 14
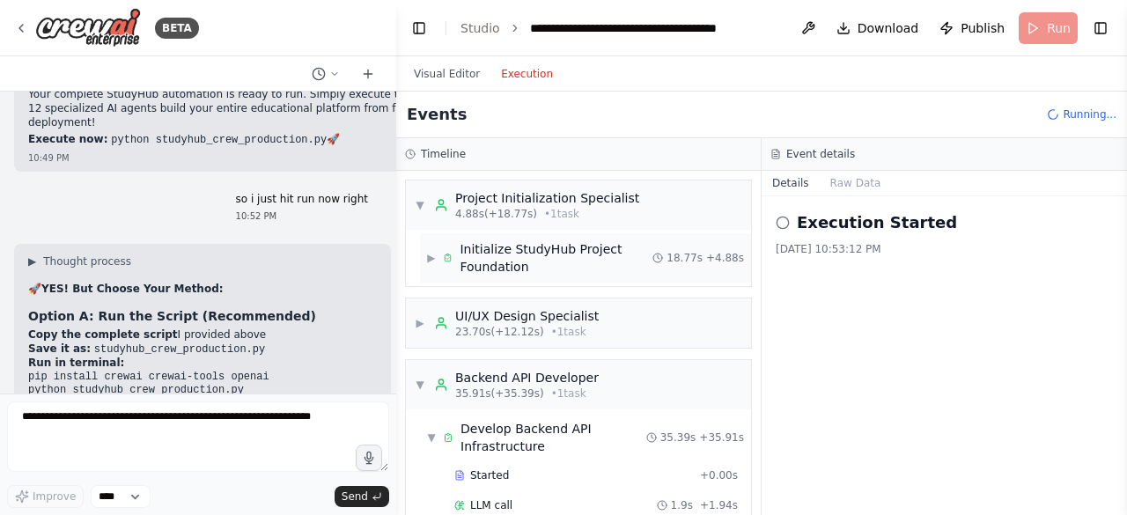
click at [436, 263] on span "▶" at bounding box center [431, 258] width 9 height 14
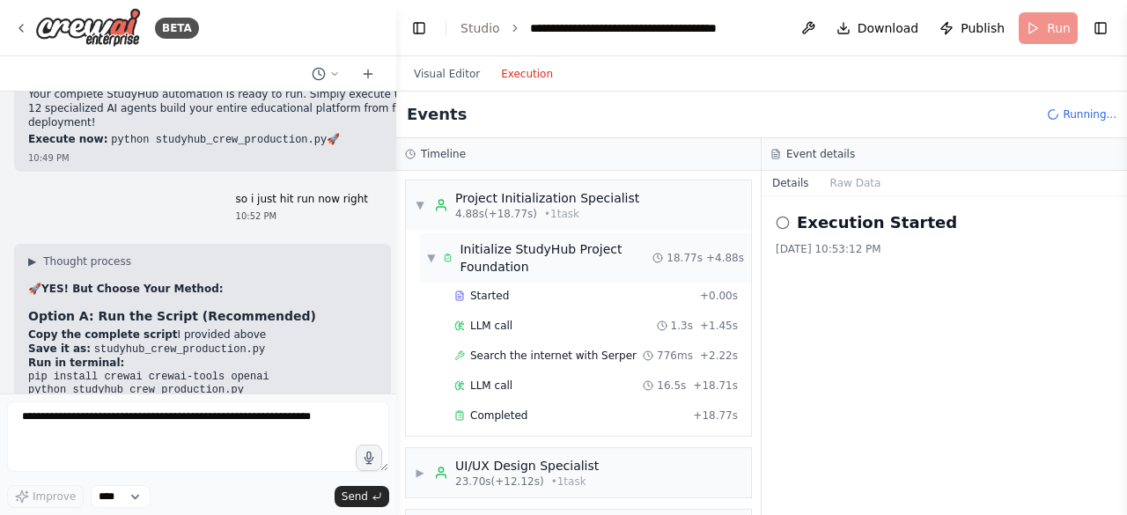
click at [437, 263] on div "▼ Initialize StudyHub Project Foundation" at bounding box center [539, 257] width 225 height 35
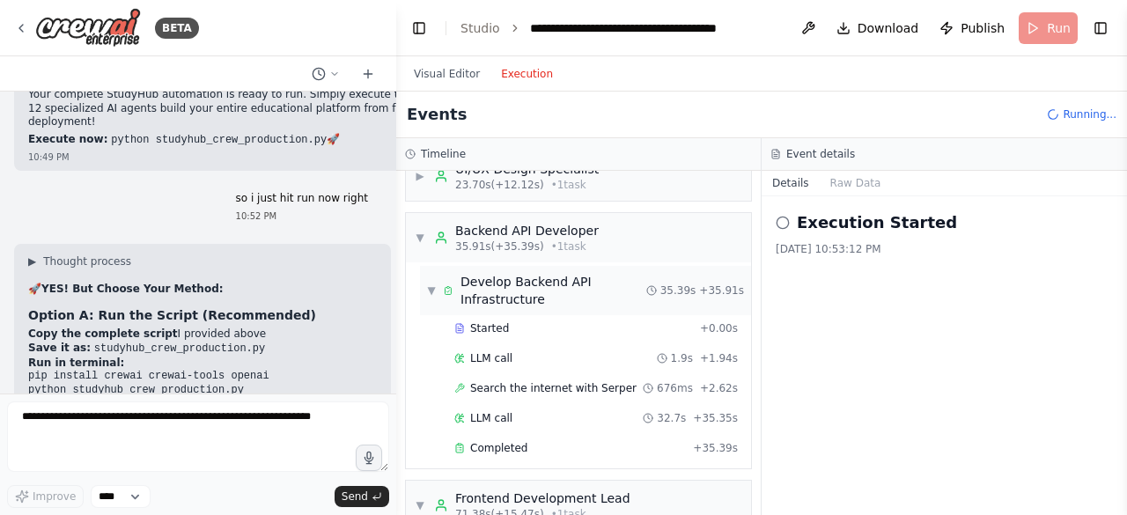
scroll to position [23895, 0]
click at [420, 279] on div "▼ Develop Backend API Infrastructure 35.39s + 35.91s" at bounding box center [585, 290] width 331 height 49
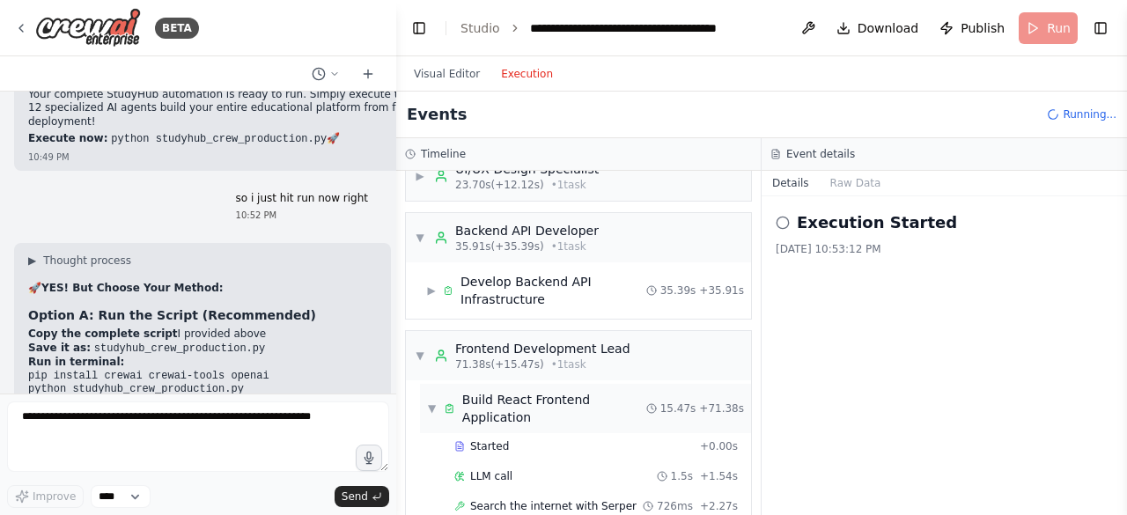
click at [431, 402] on span "▼" at bounding box center [432, 409] width 10 height 14
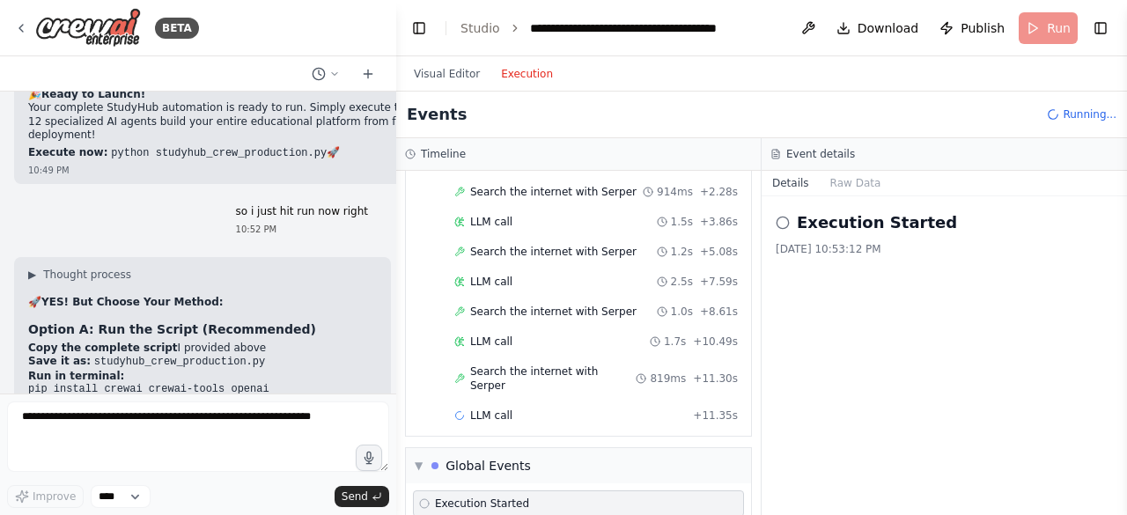
scroll to position [23908, 0]
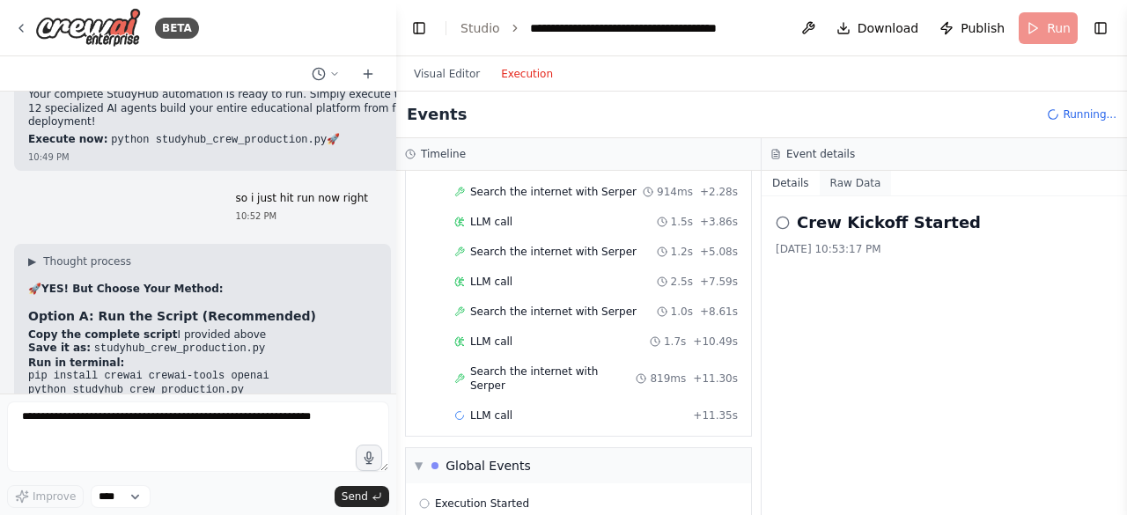
scroll to position [23991, 0]
click at [833, 188] on button "Raw Data" at bounding box center [856, 183] width 72 height 25
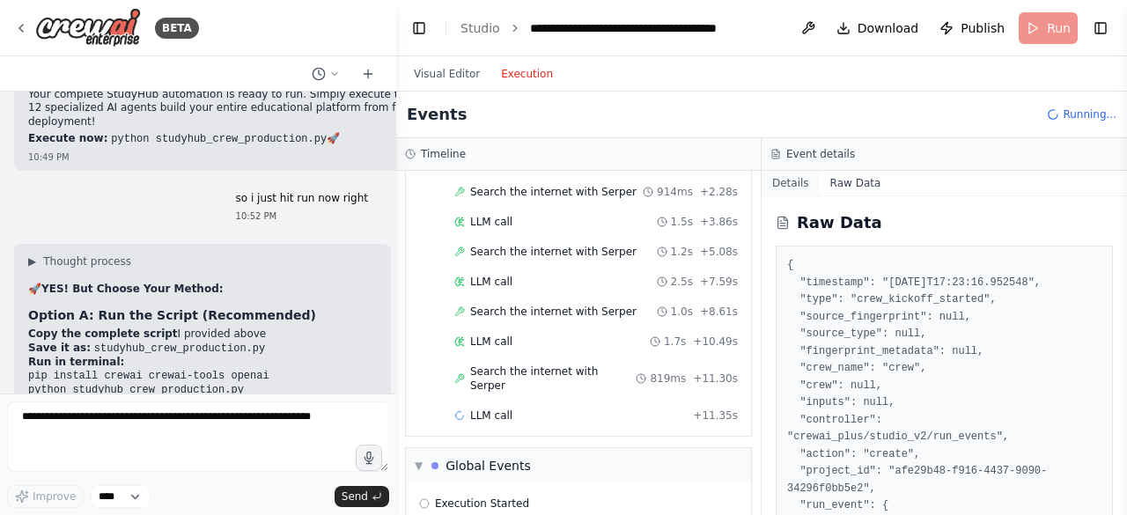
click at [798, 187] on button "Details" at bounding box center [791, 183] width 58 height 25
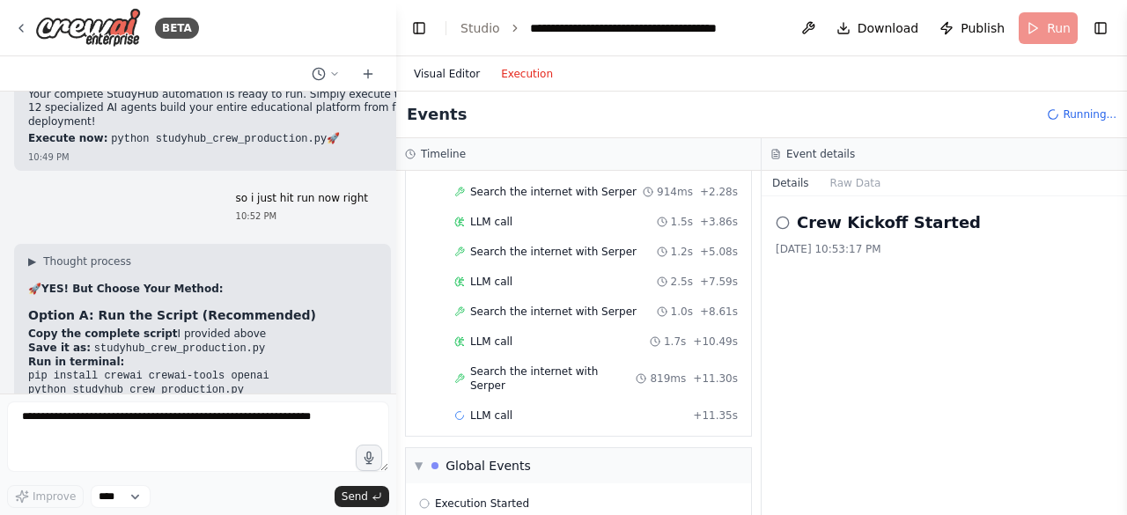
click at [459, 67] on button "Visual Editor" at bounding box center [446, 73] width 87 height 21
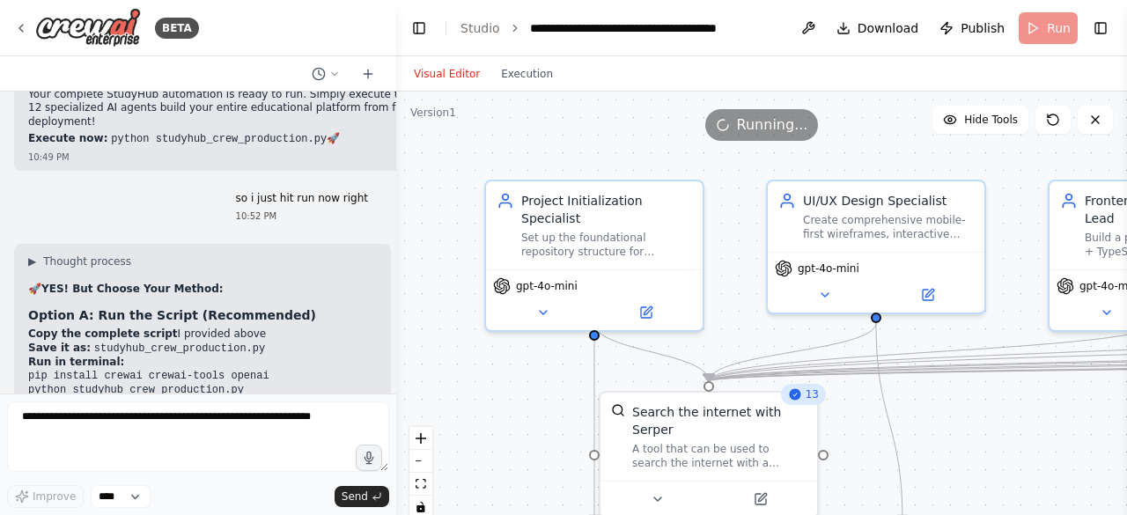
click at [475, 385] on div ".deletable-edge-delete-btn { width: 20px; height: 20px; border: 0px solid #ffff…" at bounding box center [761, 312] width 731 height 440
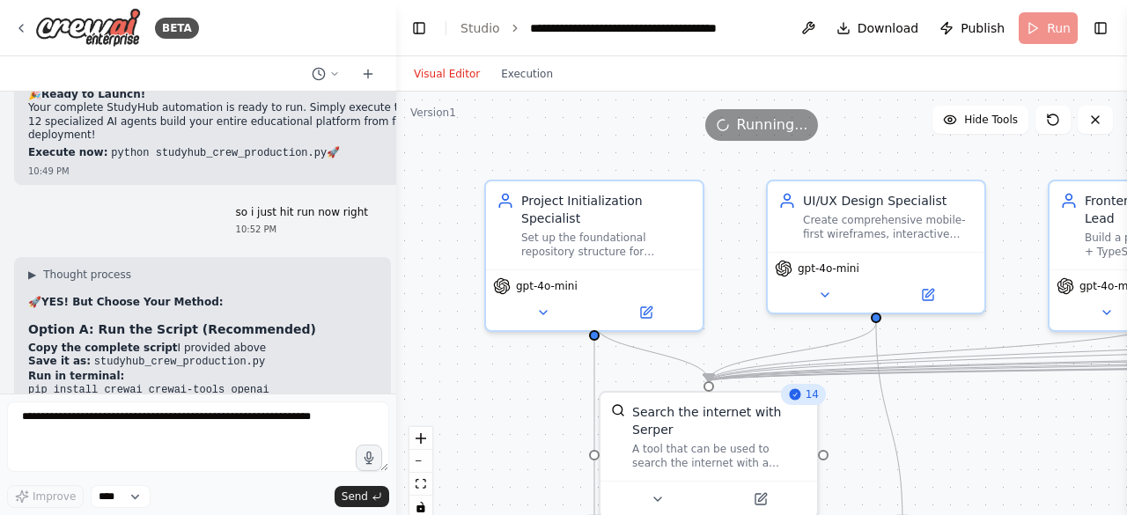
scroll to position [24004, 0]
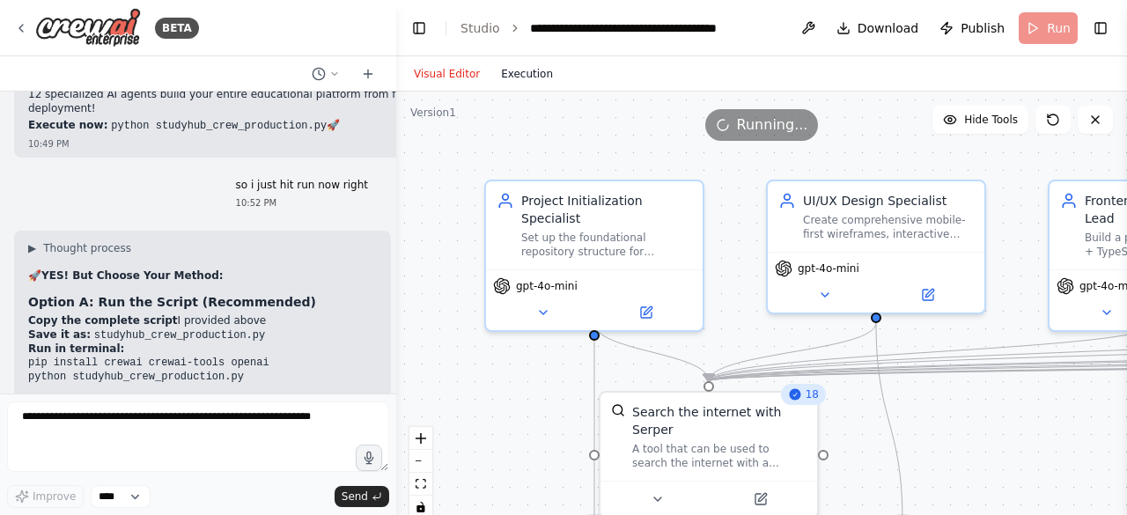
click at [490, 66] on button "Execution" at bounding box center [526, 73] width 73 height 21
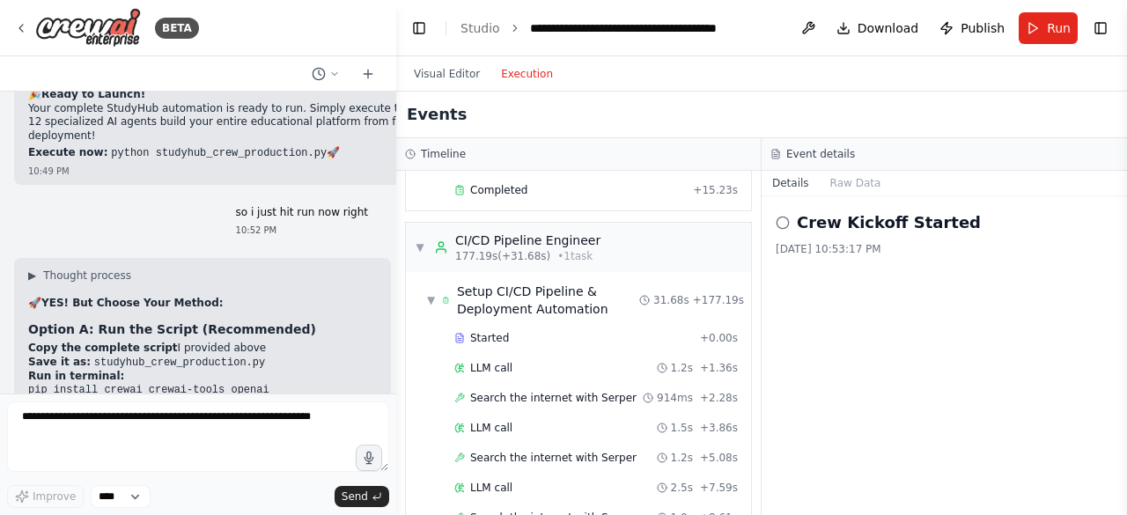
scroll to position [24279, 0]
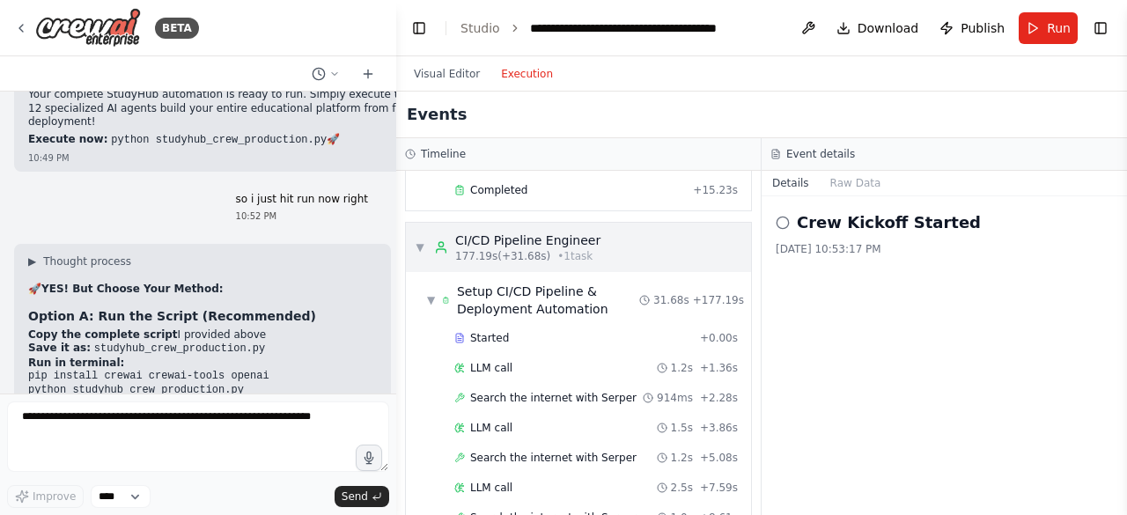
click at [423, 232] on div "▼ CI/CD Pipeline Engineer 177.19s (+31.68s) • 1 task" at bounding box center [508, 248] width 186 height 32
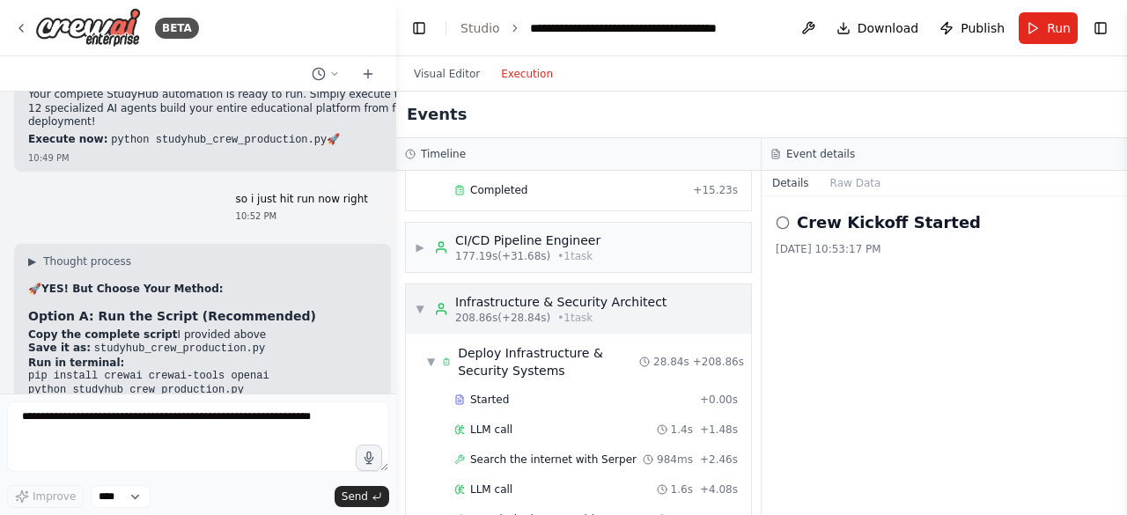
click at [412, 284] on div "▼ Infrastructure & Security Architect 208.86s (+28.84s) • 1 task" at bounding box center [578, 308] width 345 height 49
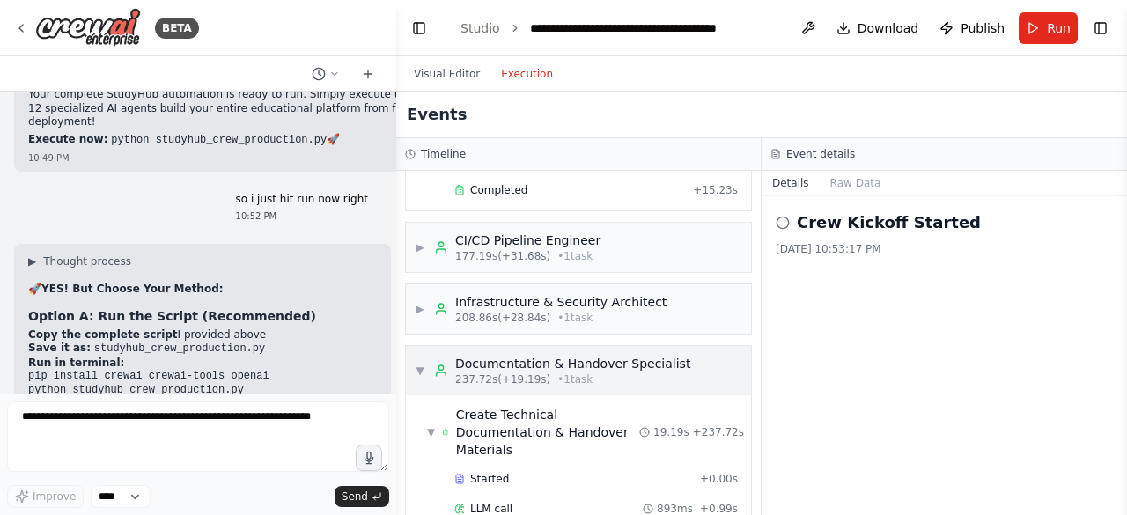
click at [413, 346] on div "▼ Documentation & Handover Specialist 237.72s (+19.19s) • 1 task" at bounding box center [578, 370] width 345 height 49
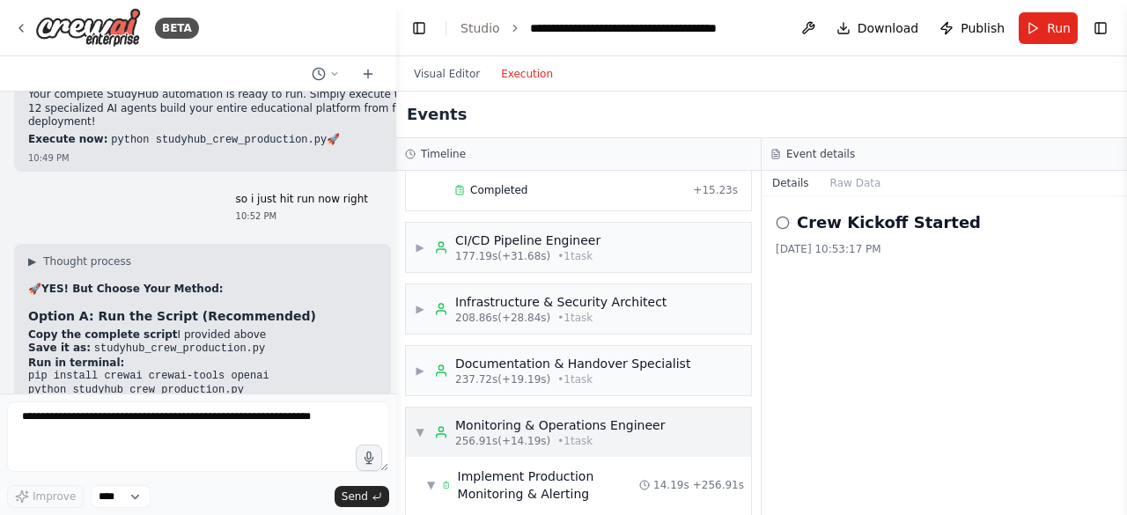
click at [417, 408] on div "▼ Monitoring & Operations Engineer 256.91s (+14.19s) • 1 task" at bounding box center [578, 432] width 345 height 49
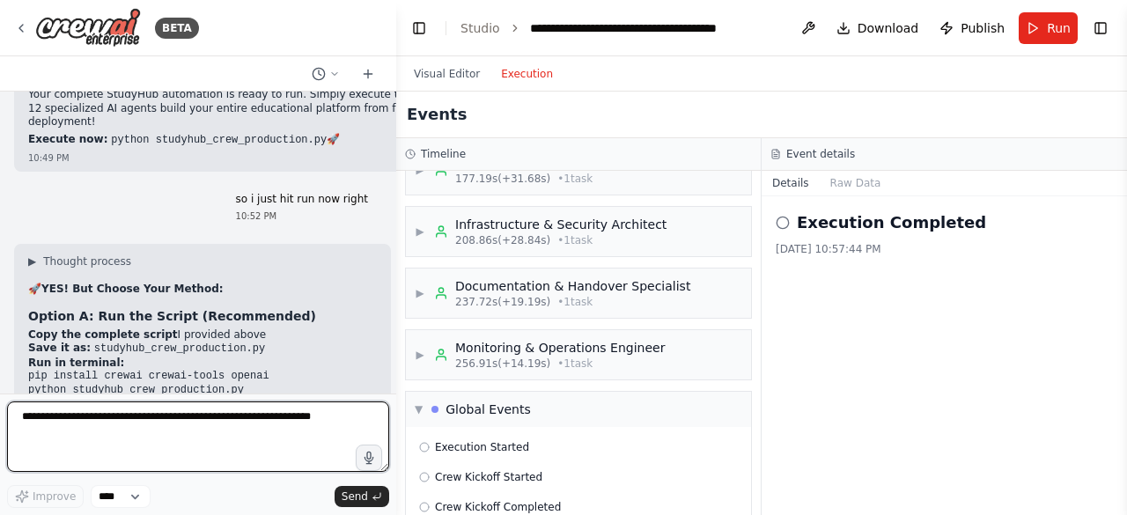
click at [114, 415] on textarea at bounding box center [198, 437] width 382 height 70
type textarea "**********"
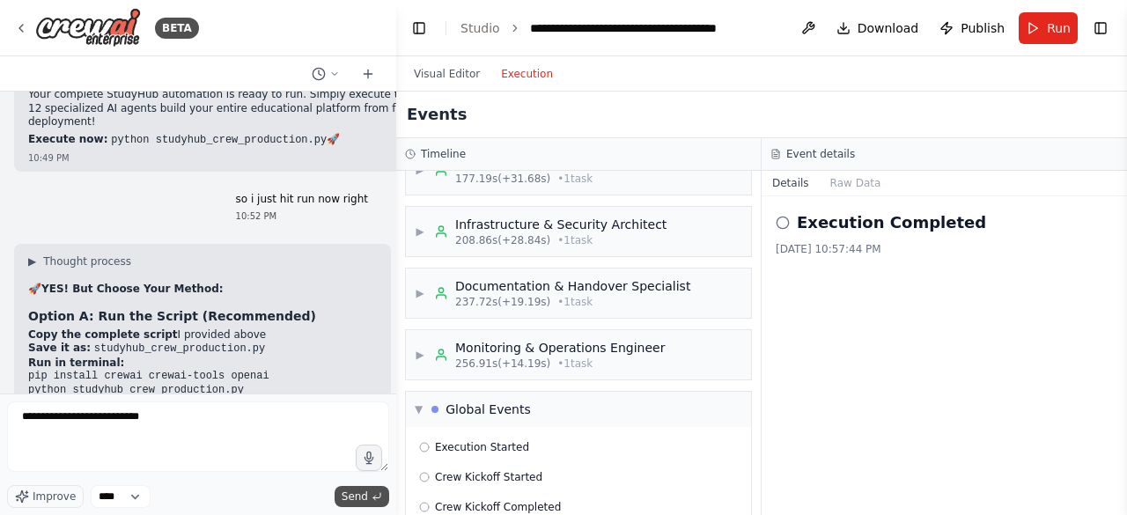
click at [361, 487] on button "Send" at bounding box center [362, 496] width 55 height 21
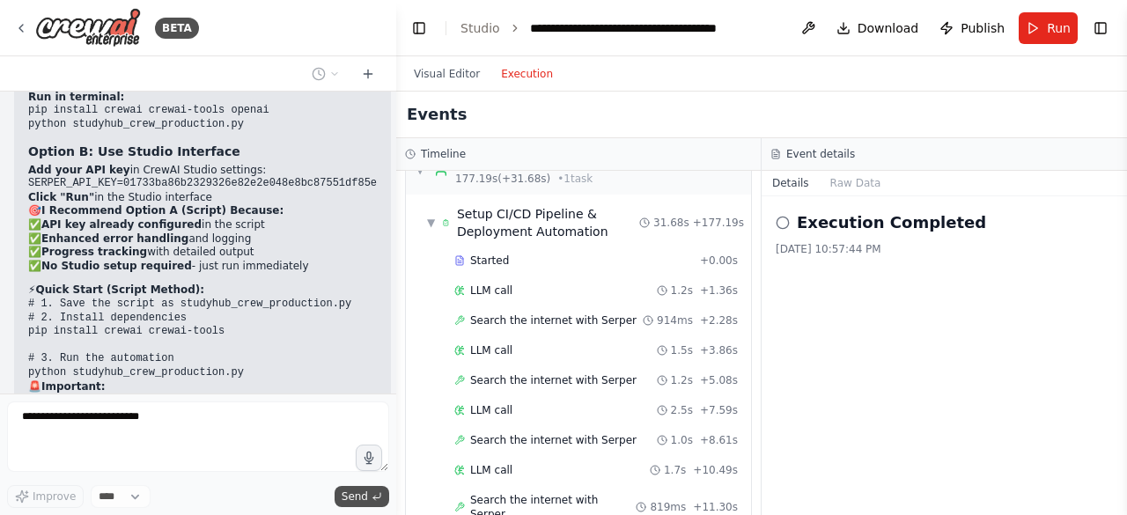
scroll to position [2167, 0]
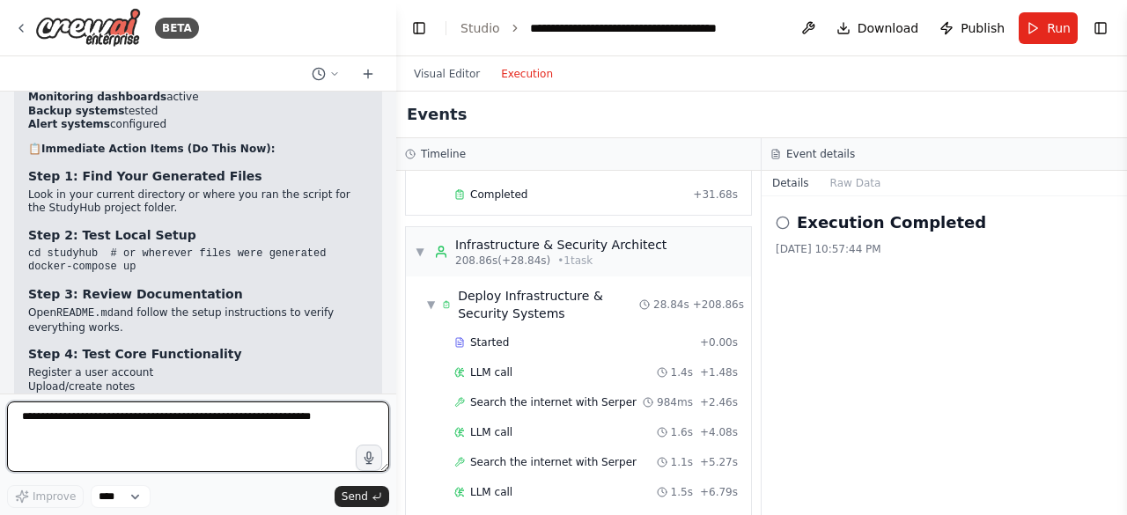
scroll to position [26499, 0]
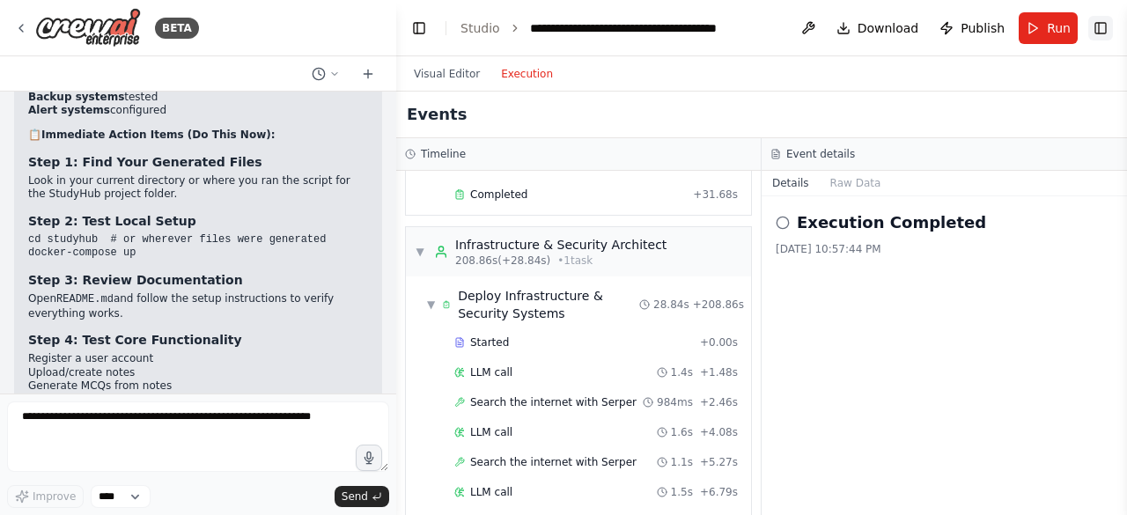
click at [1099, 29] on button "Toggle Right Sidebar" at bounding box center [1100, 28] width 25 height 25
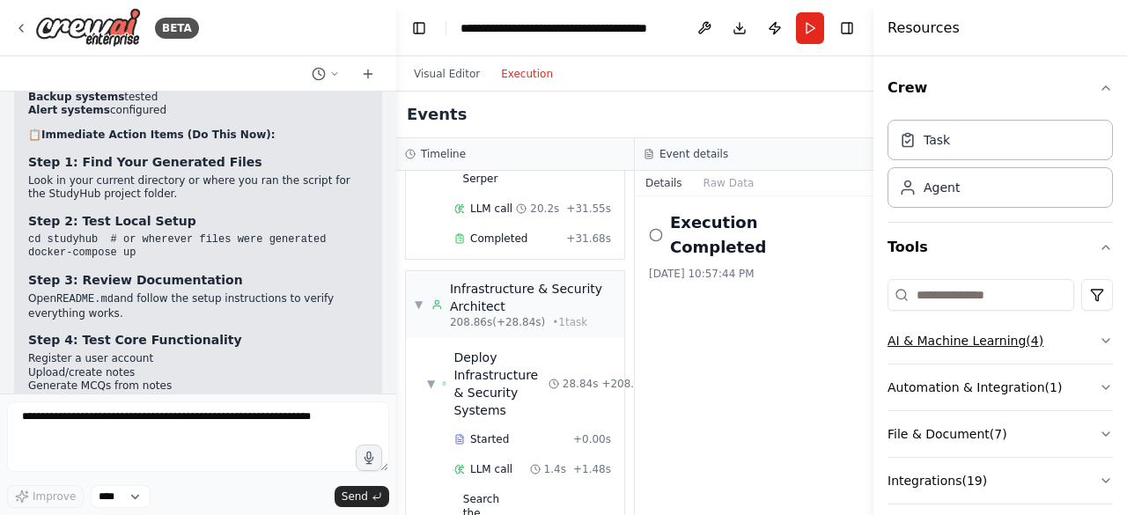
click at [1018, 348] on button "AI & Machine Learning ( 4 )" at bounding box center [1000, 341] width 225 height 46
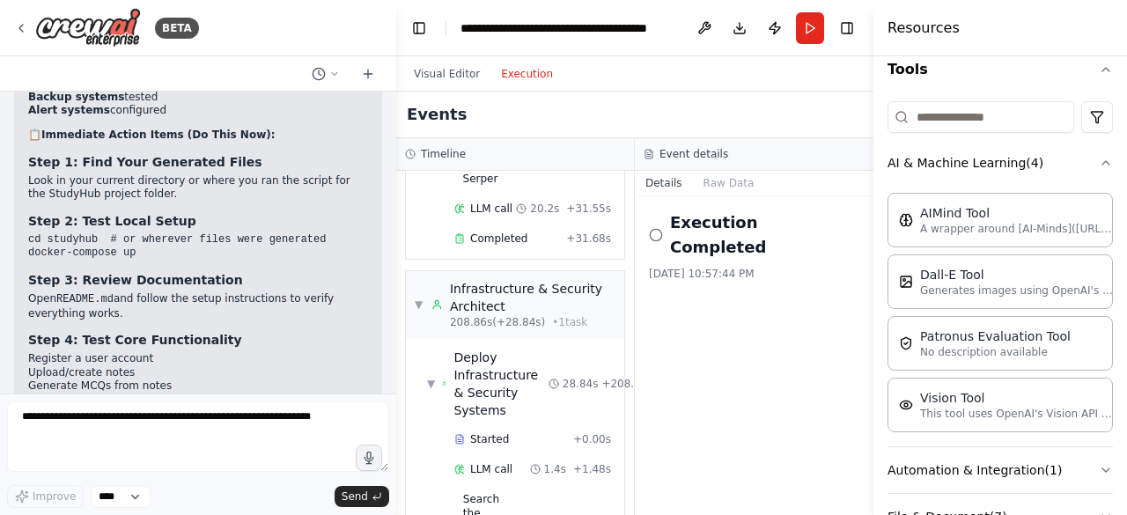
scroll to position [365, 0]
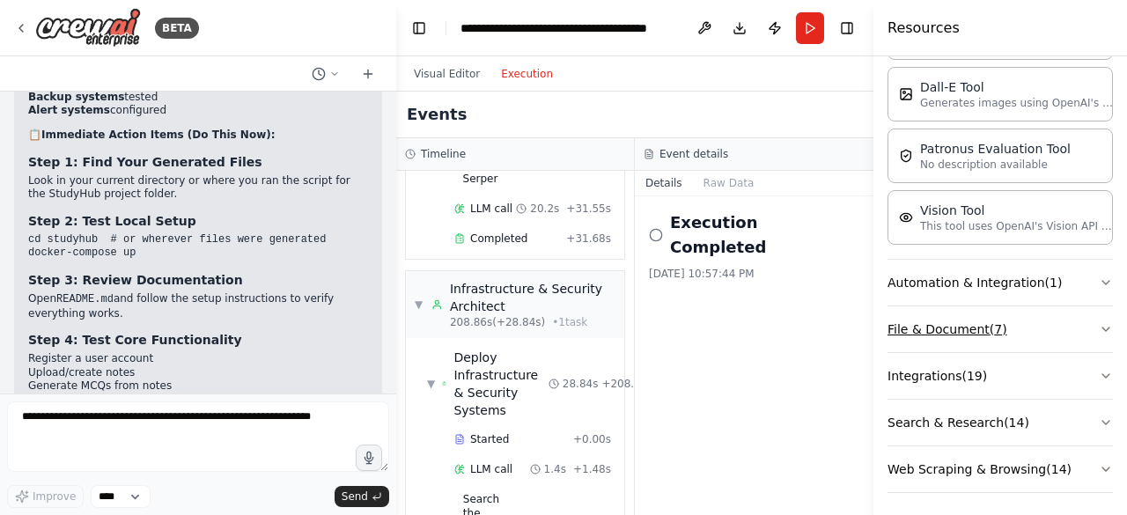
click at [1039, 309] on button "File & Document ( 7 )" at bounding box center [1000, 329] width 225 height 46
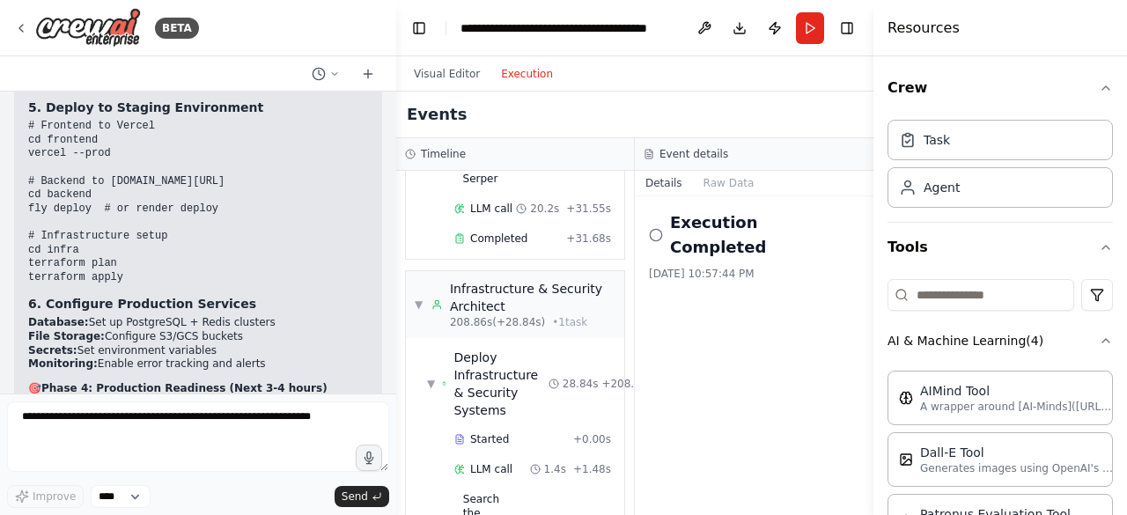
scroll to position [26499, 0]
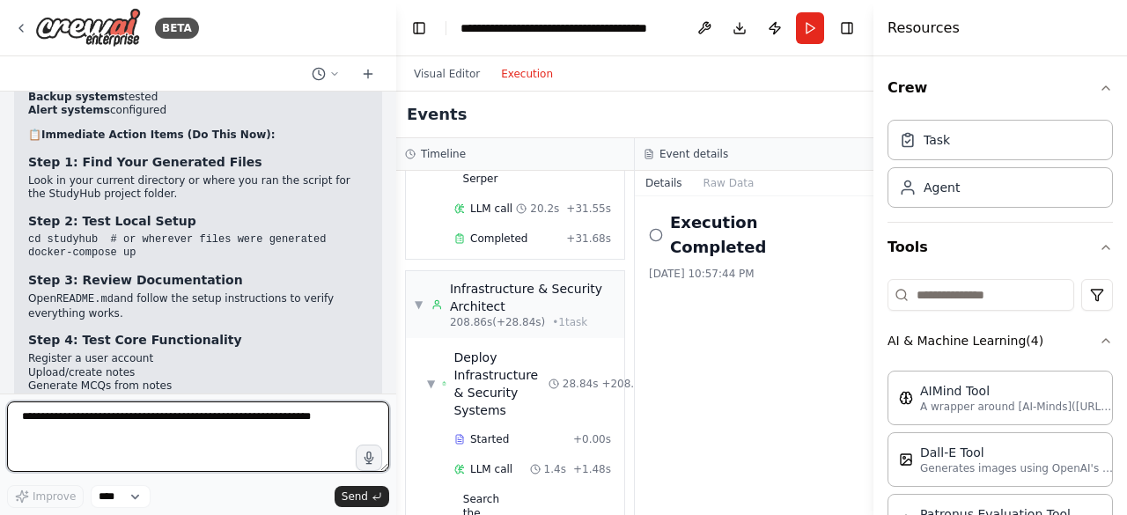
click at [289, 425] on textarea at bounding box center [198, 437] width 382 height 70
type textarea "**********"
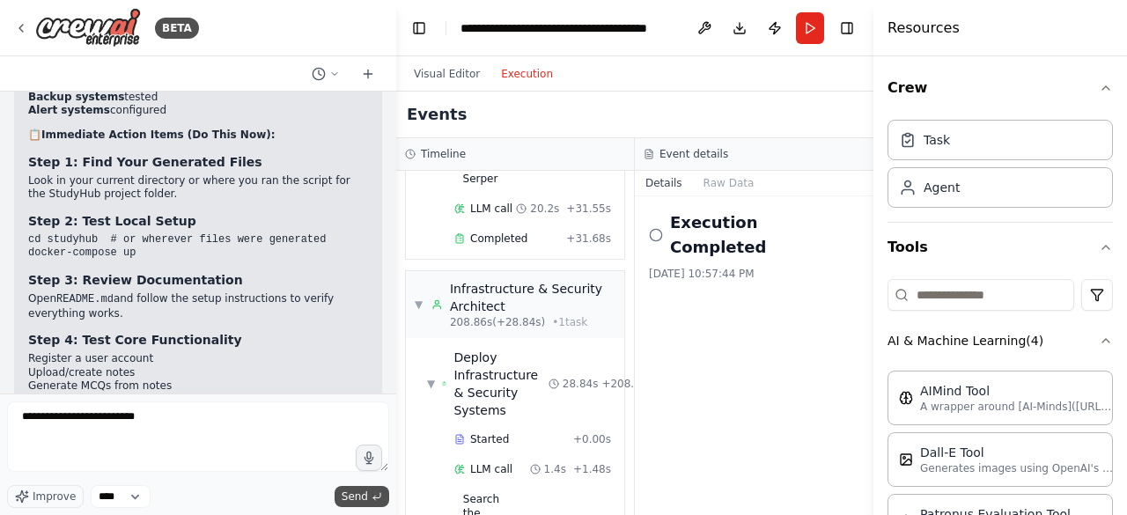
click at [363, 492] on span "Send" at bounding box center [355, 497] width 26 height 14
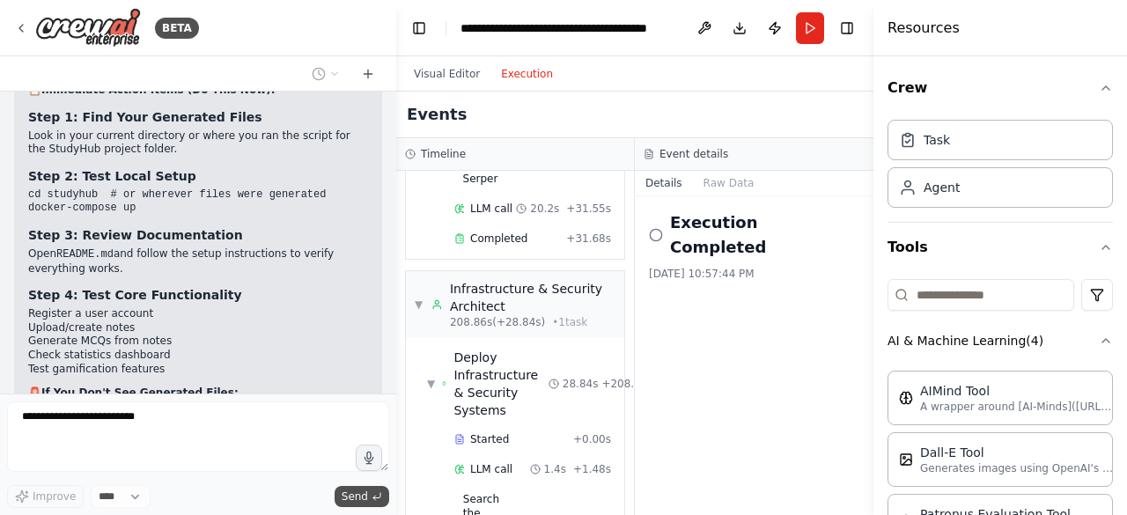
scroll to position [26604, 0]
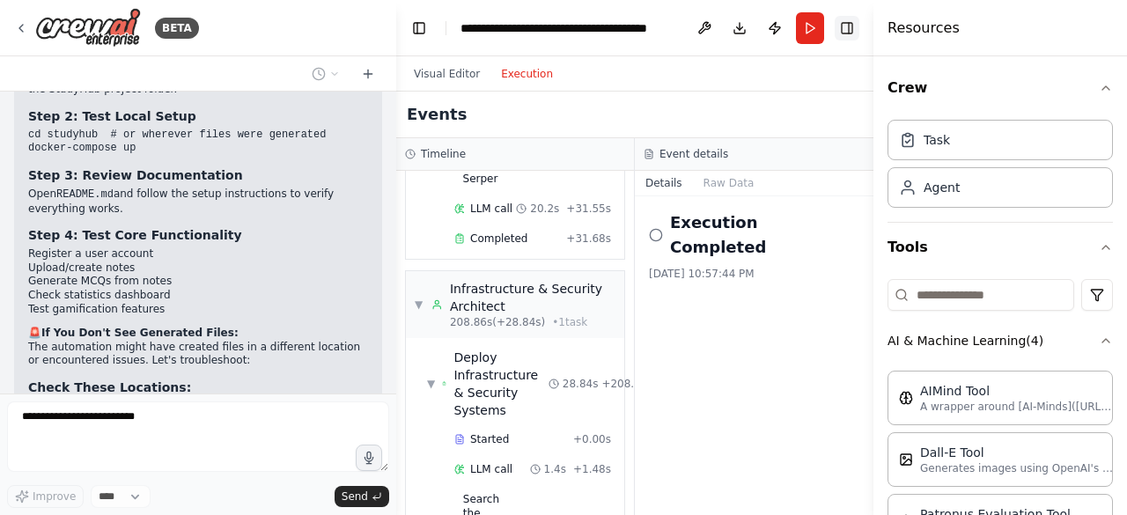
click at [844, 26] on button "Toggle Right Sidebar" at bounding box center [847, 28] width 25 height 25
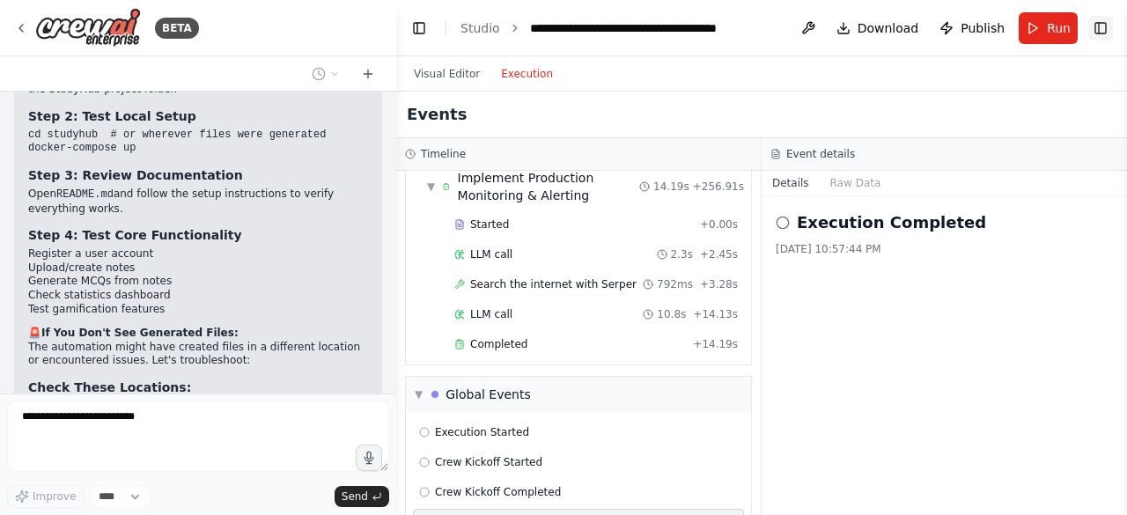
scroll to position [2167, 0]
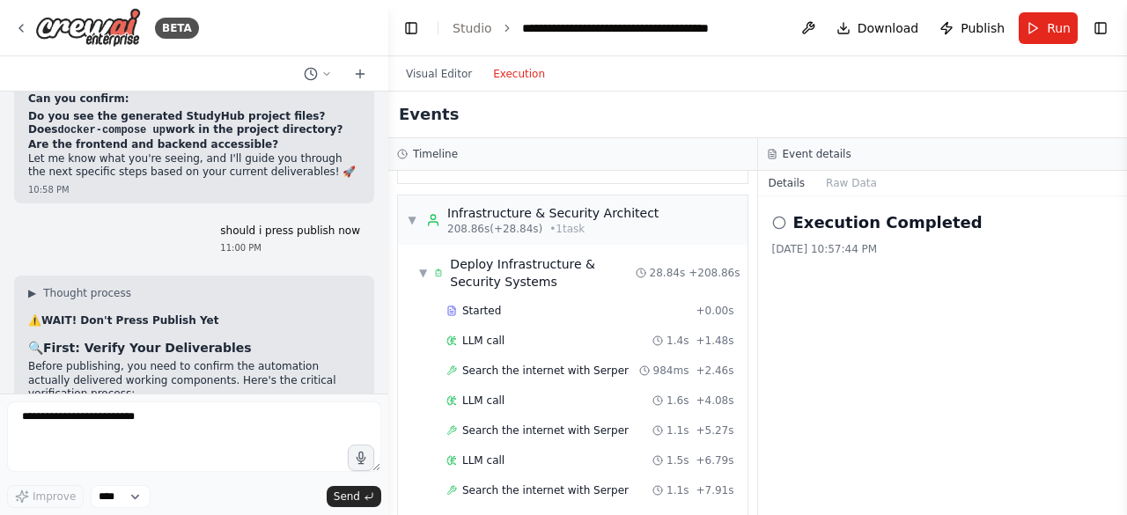
scroll to position [2149, 0]
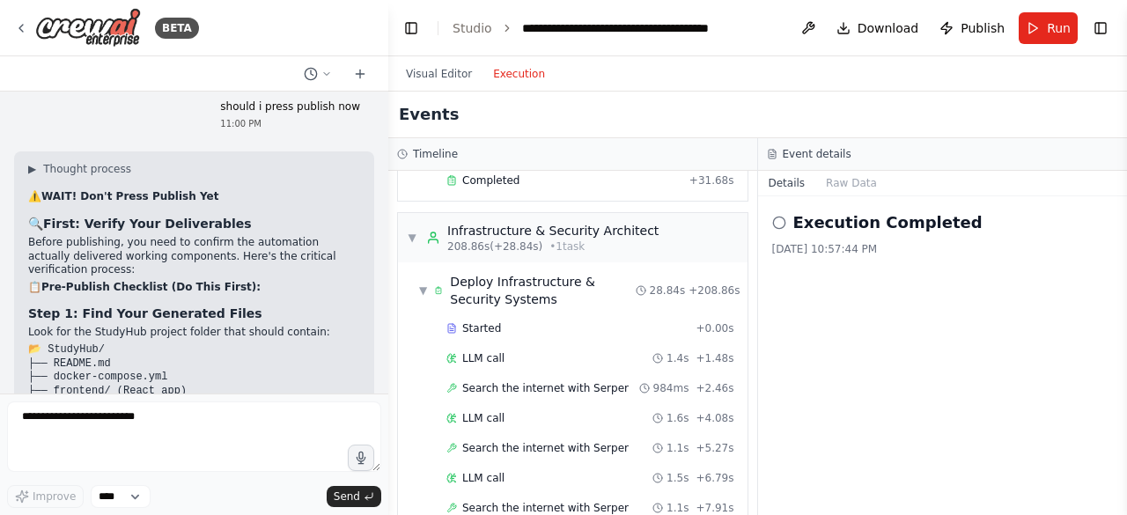
drag, startPoint x: 389, startPoint y: 374, endPoint x: 388, endPoint y: 355, distance: 19.4
click at [388, 355] on div "BETA You are a CrewAI orchestrator building StudyHub — a multi-layered personal…" at bounding box center [563, 257] width 1127 height 515
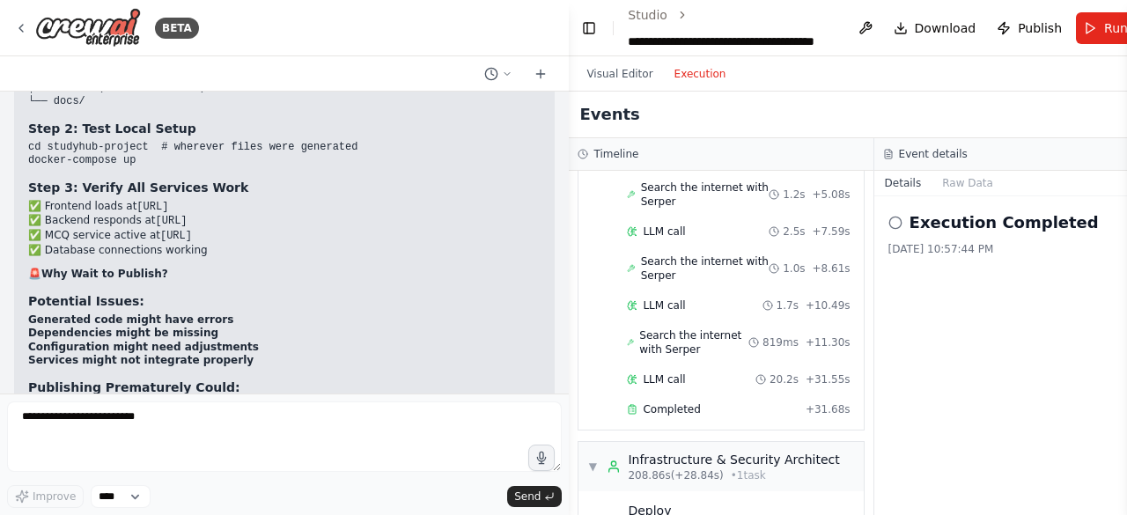
scroll to position [2378, 0]
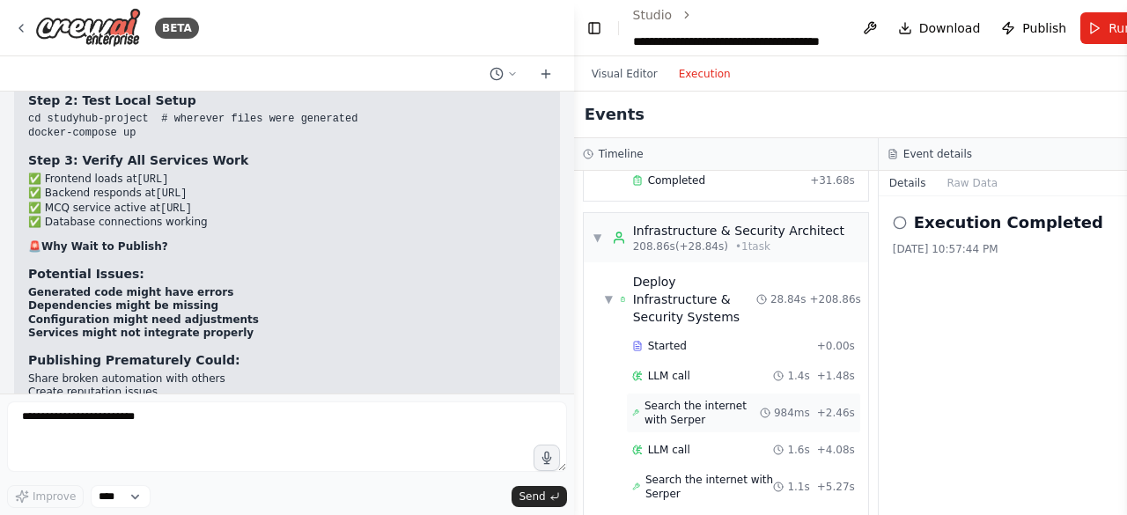
drag, startPoint x: 384, startPoint y: 384, endPoint x: 828, endPoint y: 316, distance: 448.9
click at [828, 316] on div "BETA You are a CrewAI orchestrator building StudyHub — a multi-layered personal…" at bounding box center [563, 257] width 1127 height 515
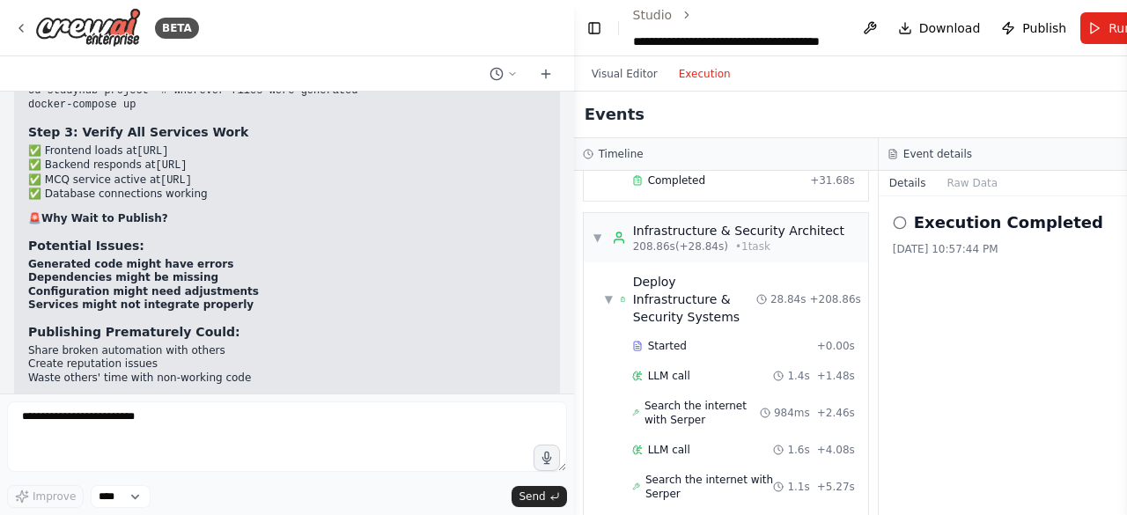
click at [413, 183] on div "▶ Thought process ⚠️ WAIT! Don't Press Publish Yet 🔍 First: Verify Your Deliver…" at bounding box center [287, 228] width 518 height 904
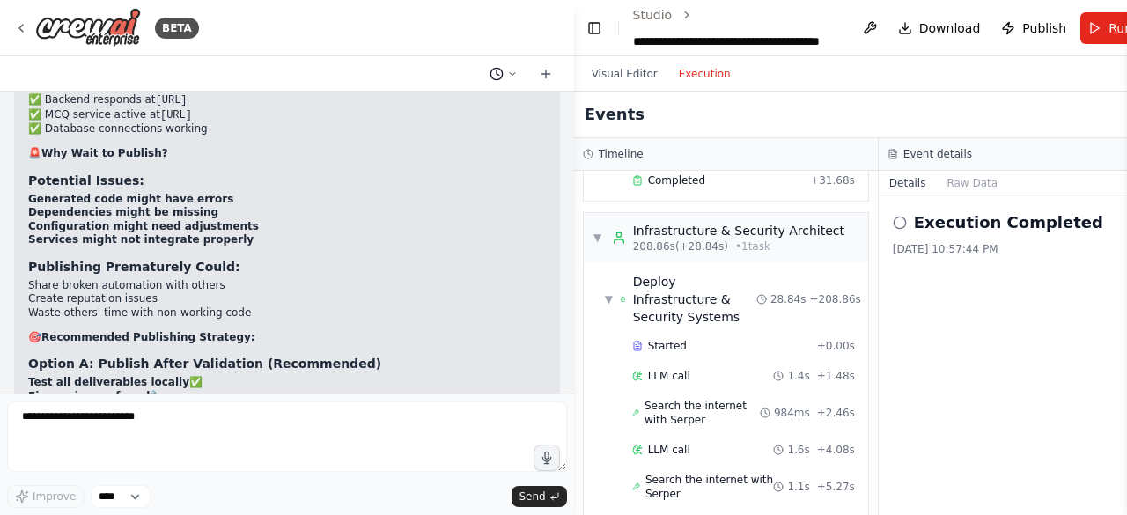
click at [507, 77] on icon at bounding box center [512, 74] width 11 height 11
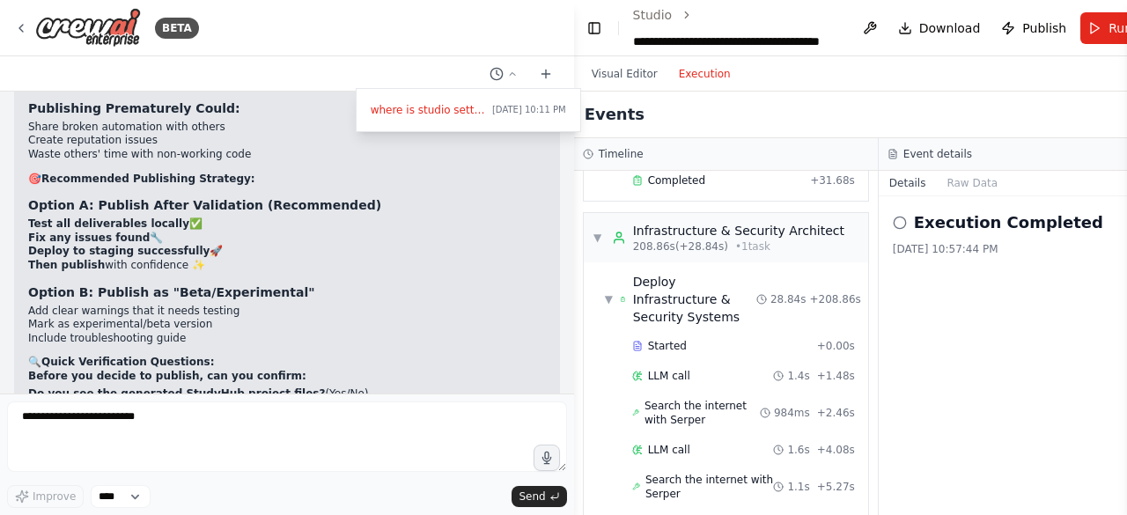
click at [548, 173] on div at bounding box center [287, 257] width 574 height 515
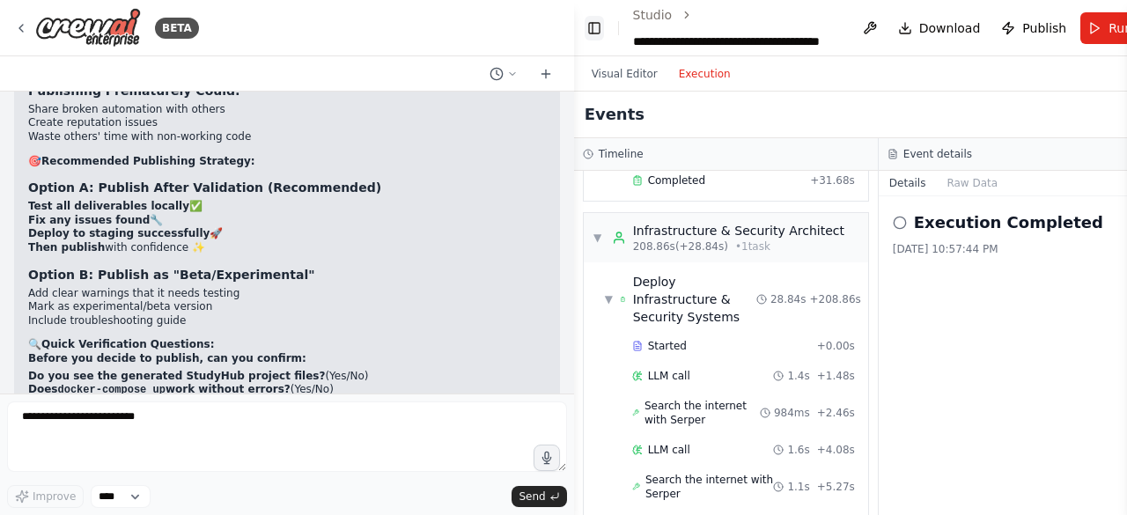
click at [595, 27] on button "Toggle Left Sidebar" at bounding box center [594, 28] width 19 height 25
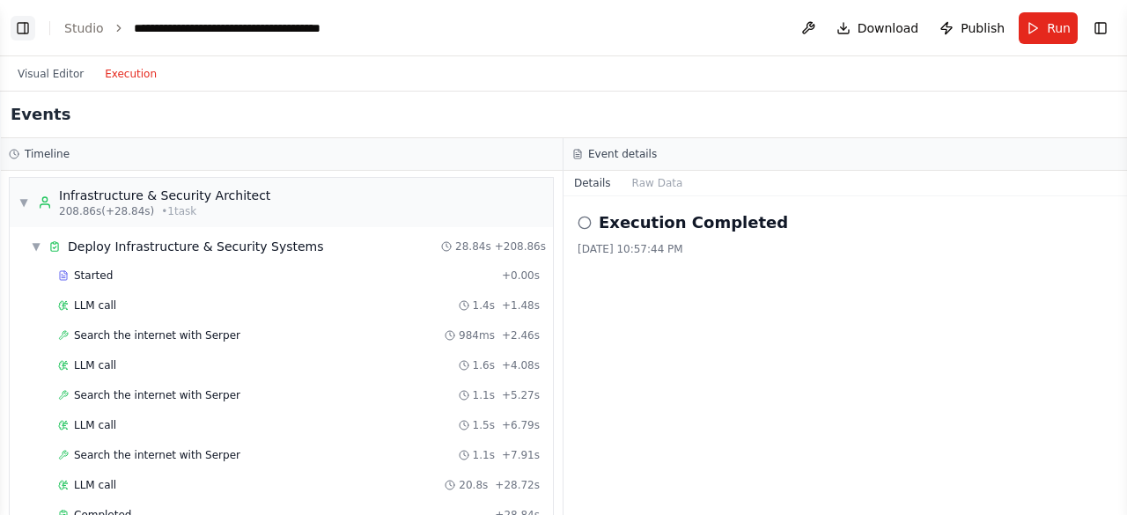
click at [30, 27] on button "Toggle Left Sidebar" at bounding box center [23, 28] width 25 height 25
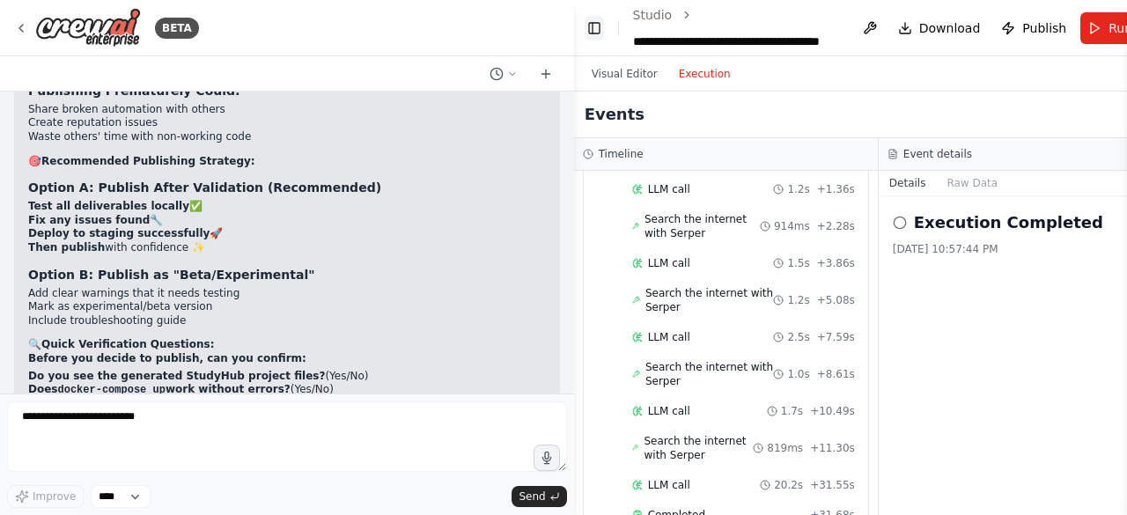
scroll to position [2378, 0]
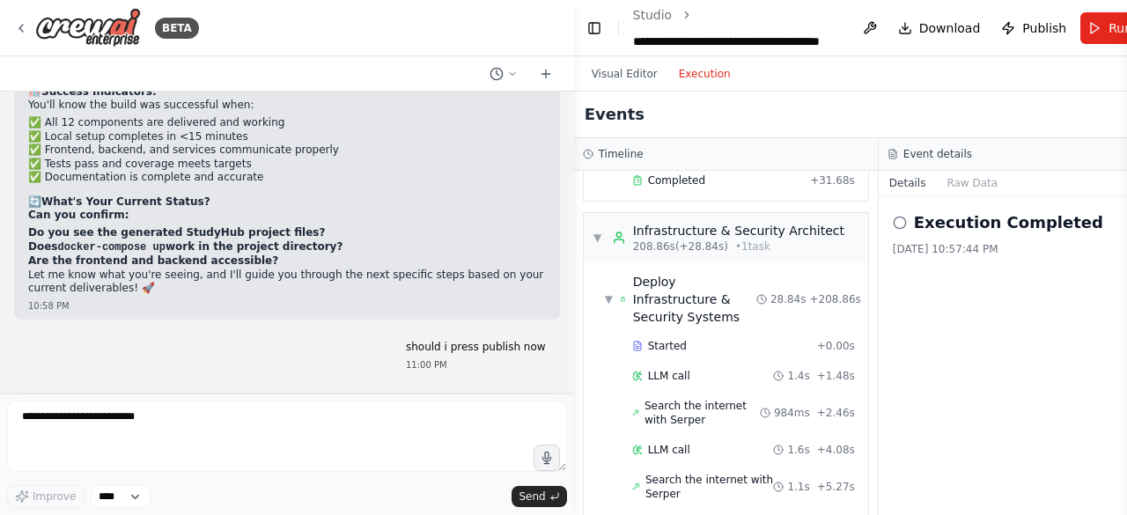
scroll to position [25524, 0]
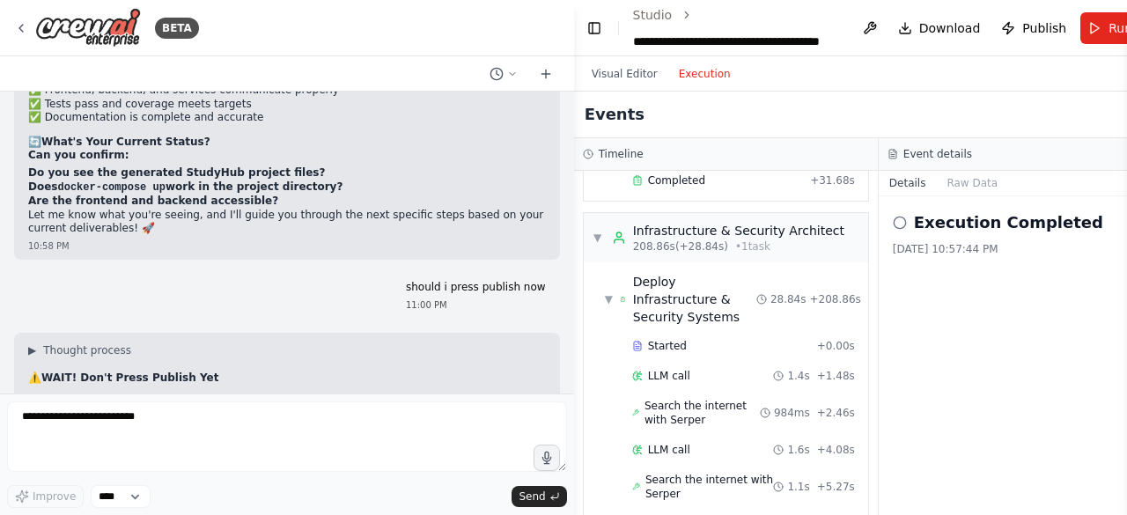
click at [991, 77] on div "Visual Editor Execution" at bounding box center [878, 73] width 609 height 35
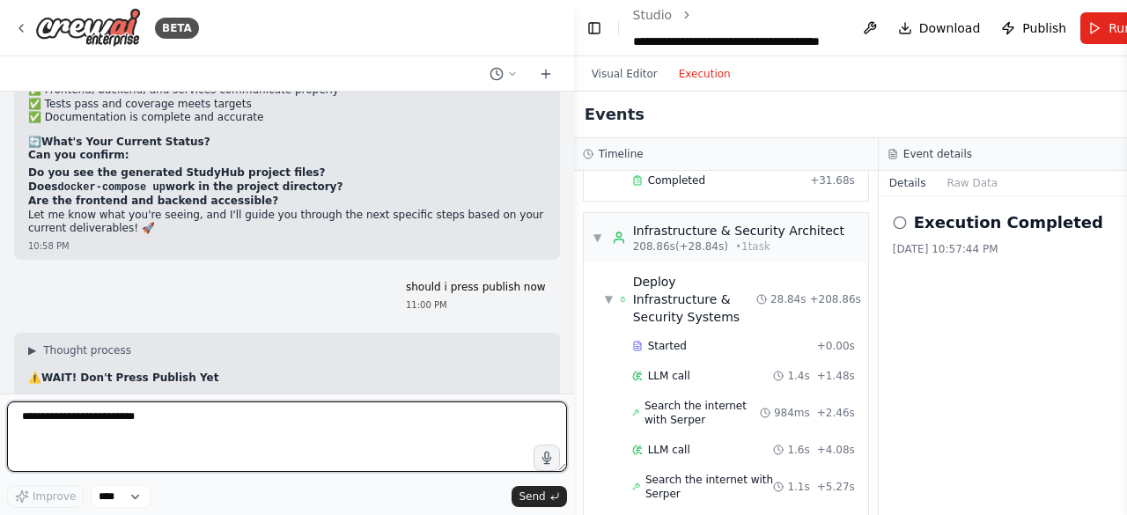
click at [116, 432] on textarea "**********" at bounding box center [287, 437] width 560 height 70
type textarea "**********"
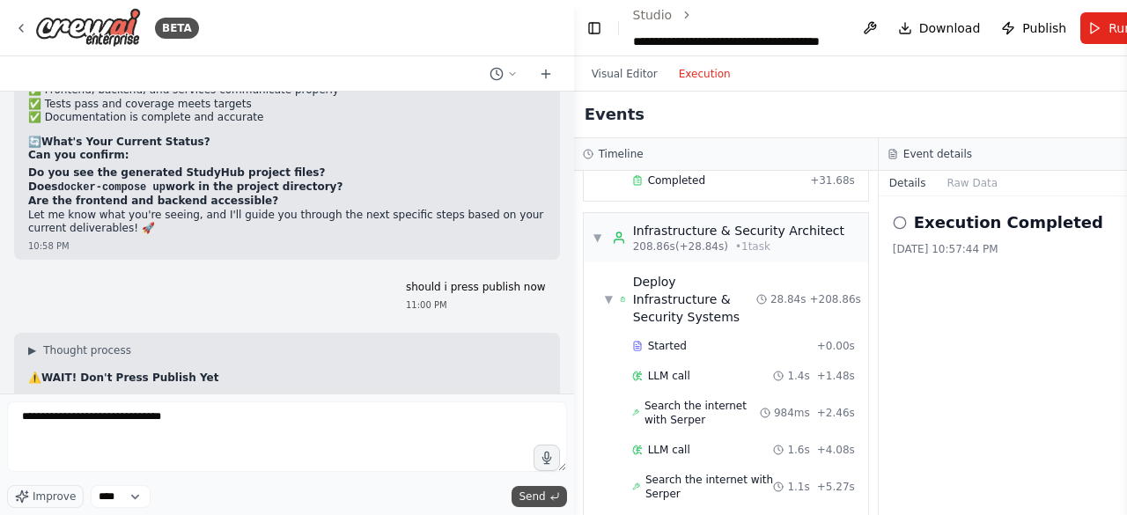
click at [545, 499] on span "Send" at bounding box center [532, 497] width 26 height 14
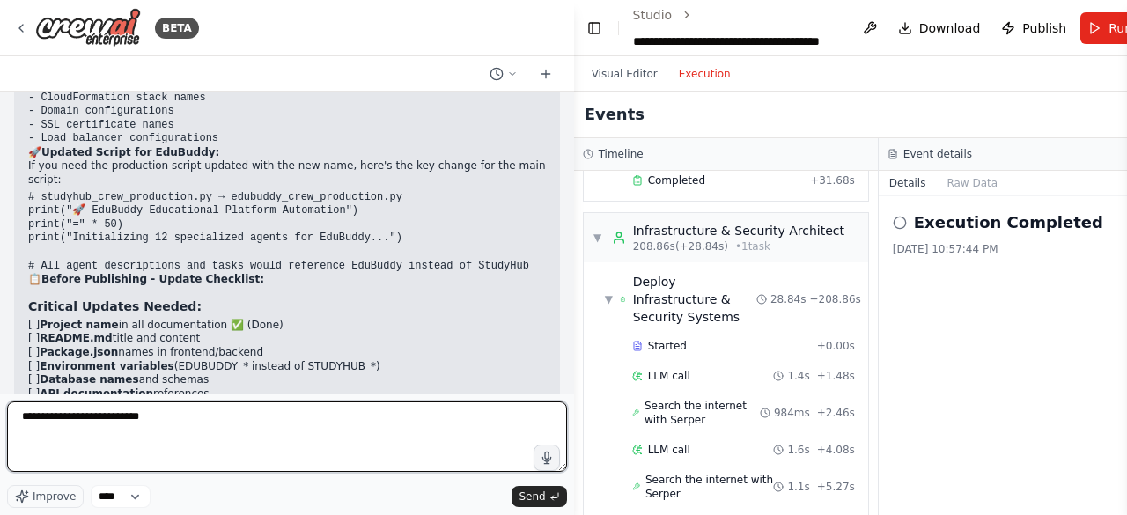
scroll to position [27615, 0]
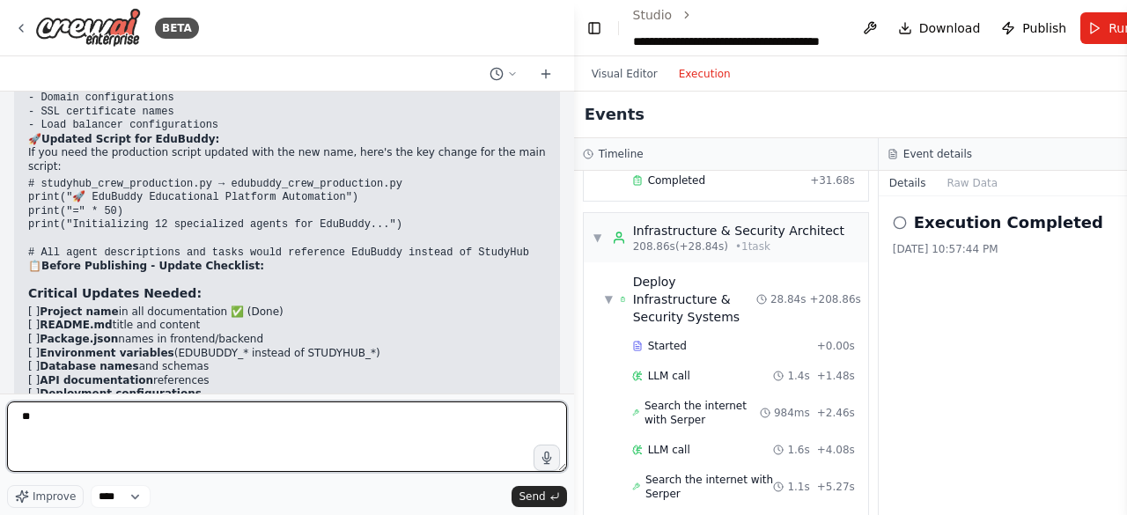
type textarea "*"
click at [0, 421] on div "BETA You are a CrewAI orchestrator building StudyHub — a multi-layered personal…" at bounding box center [287, 257] width 574 height 515
type textarea "**********"
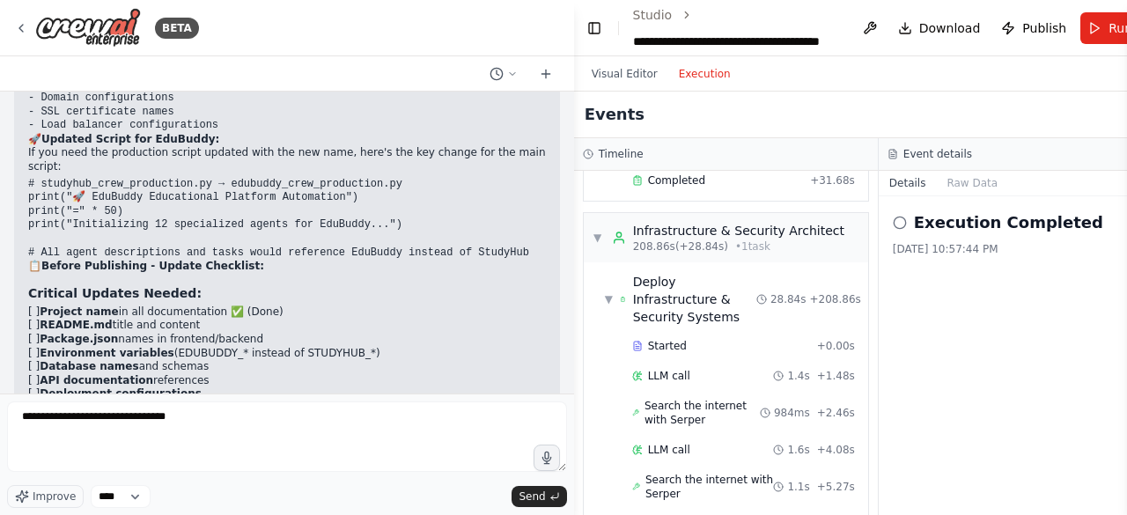
type textarea "**********"
click at [539, 490] on span "Send" at bounding box center [532, 497] width 26 height 14
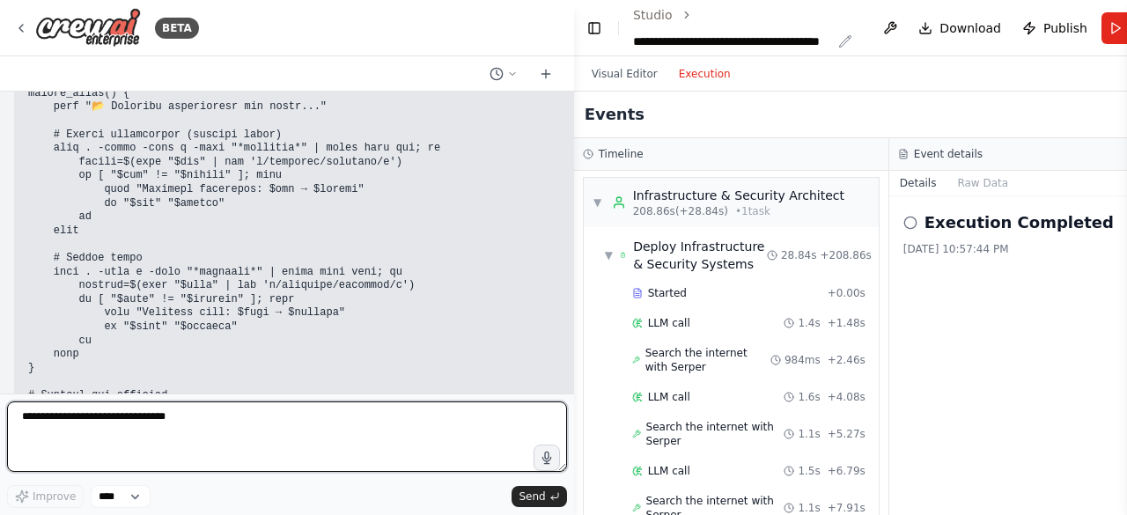
scroll to position [2378, 0]
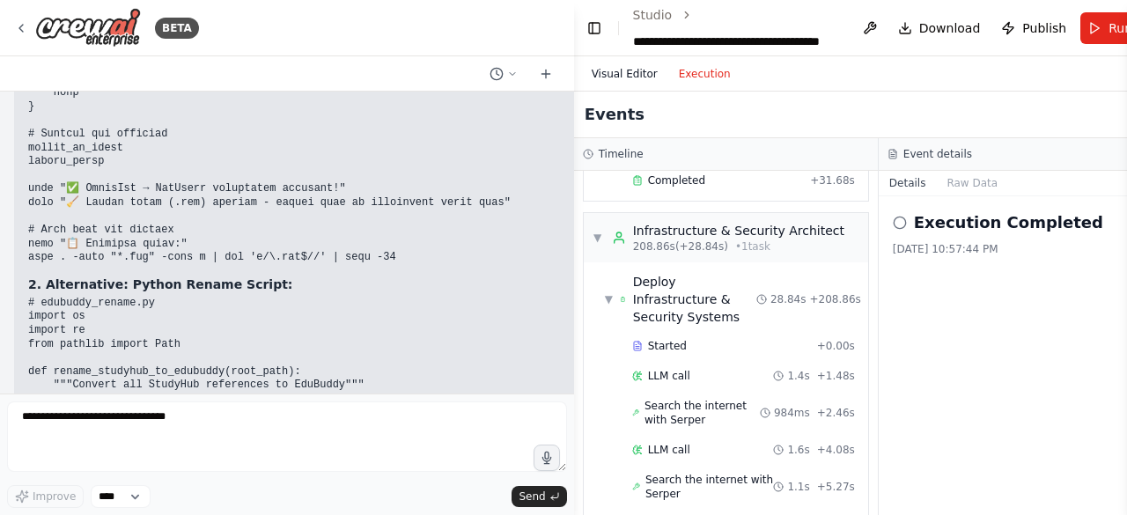
click at [630, 68] on button "Visual Editor" at bounding box center [624, 73] width 87 height 21
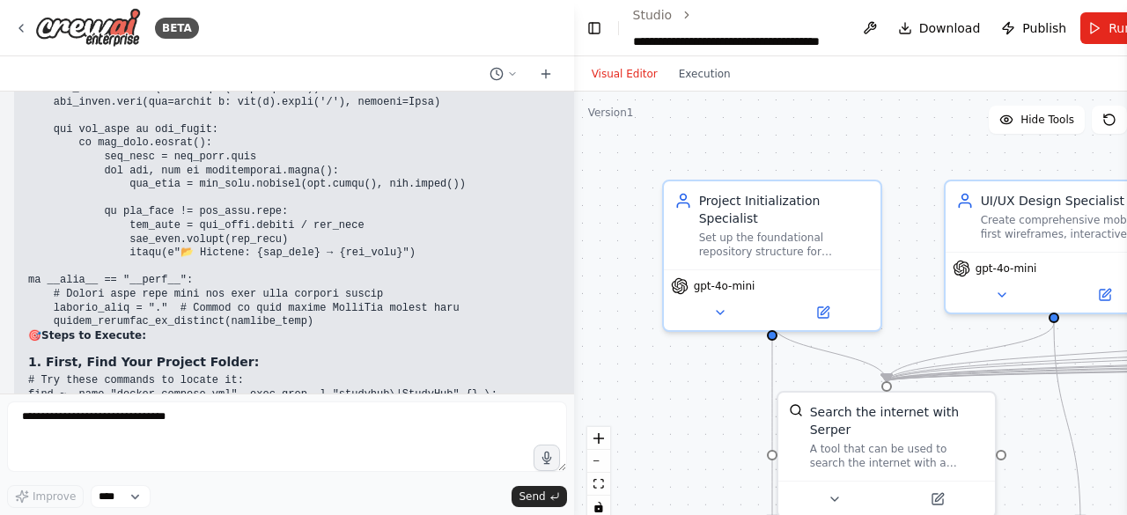
scroll to position [30604, 0]
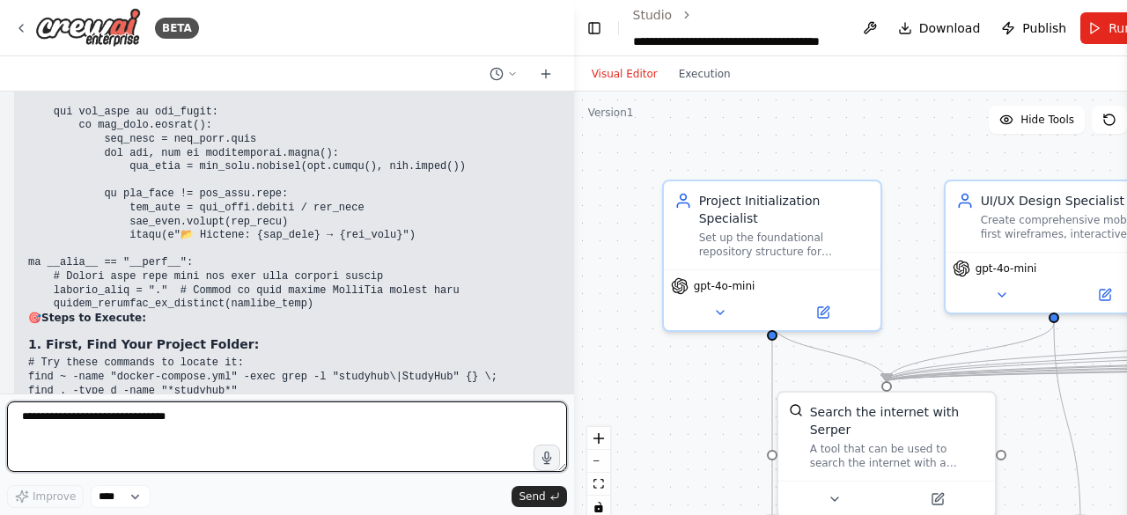
click at [201, 446] on textarea "**********" at bounding box center [287, 437] width 560 height 70
type textarea "**********"
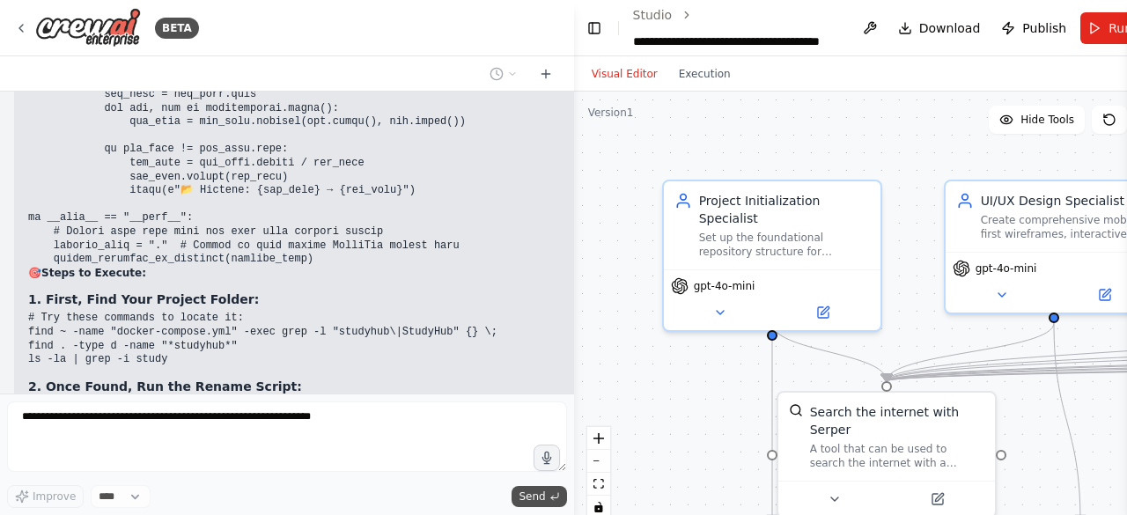
scroll to position [30709, 0]
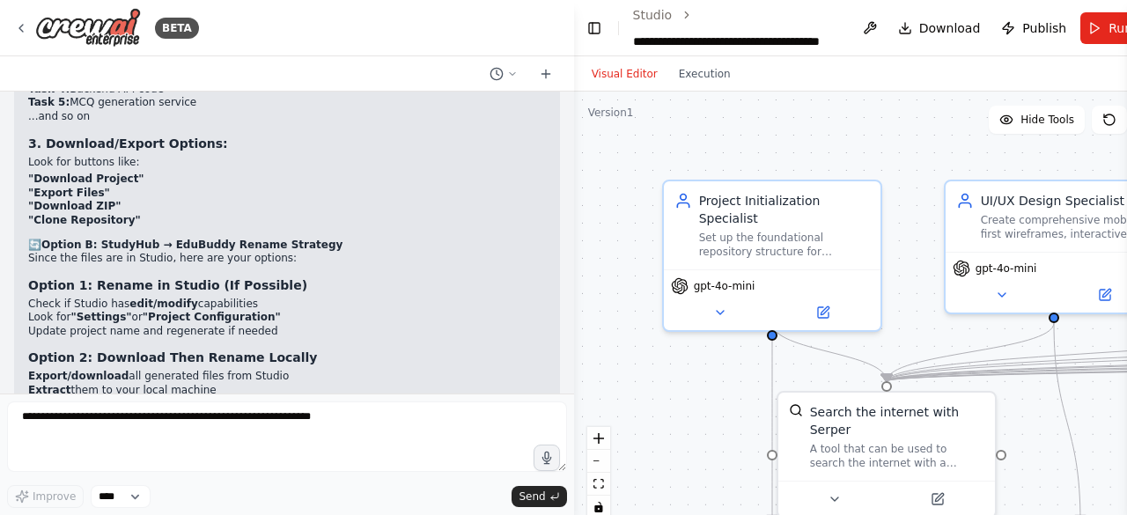
scroll to position [31664, 0]
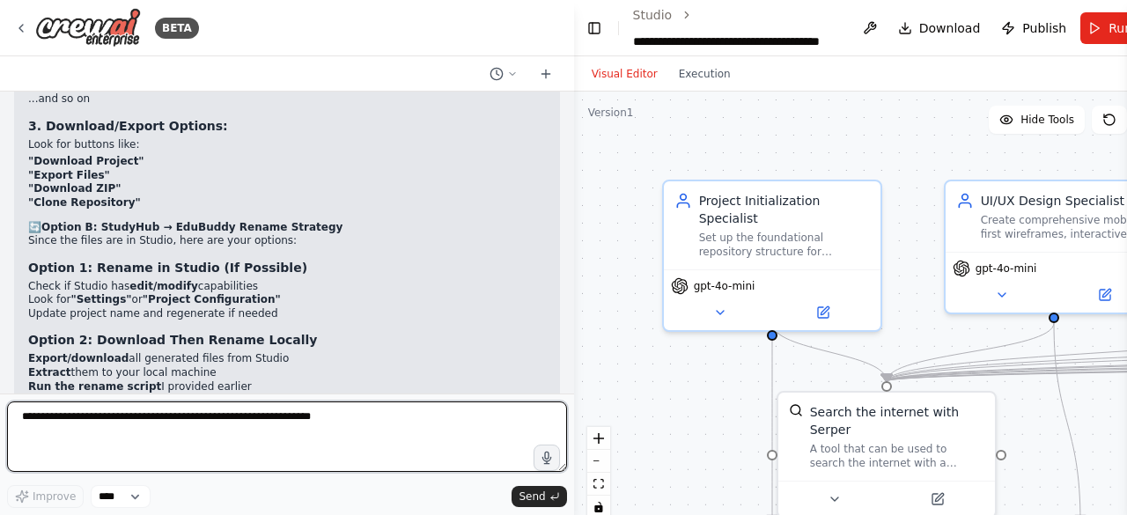
click at [278, 422] on textarea at bounding box center [287, 437] width 560 height 70
click at [160, 419] on textarea at bounding box center [287, 437] width 560 height 70
click at [172, 424] on textarea at bounding box center [287, 437] width 560 height 70
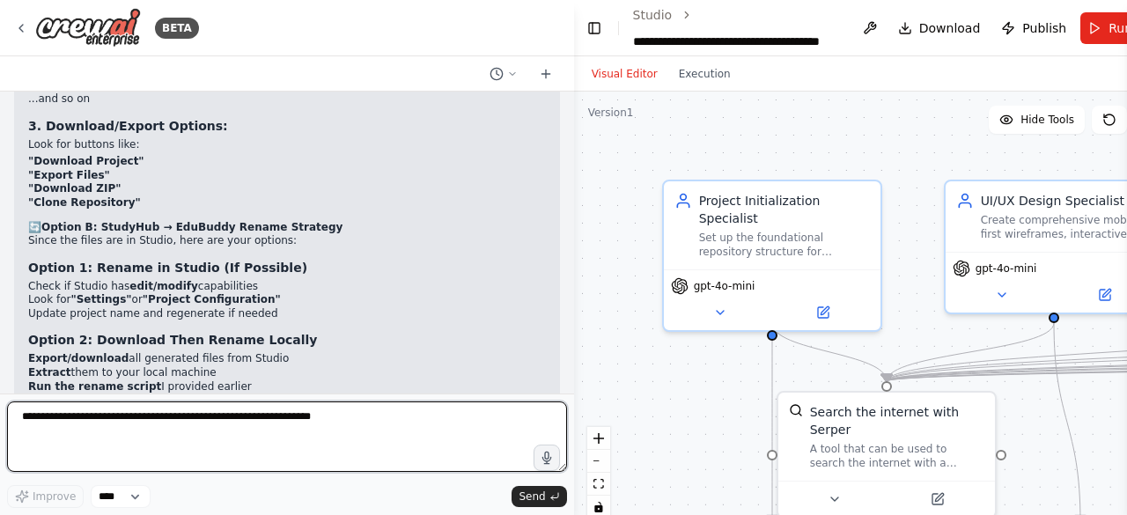
click at [317, 429] on textarea at bounding box center [287, 437] width 560 height 70
type textarea "**********"
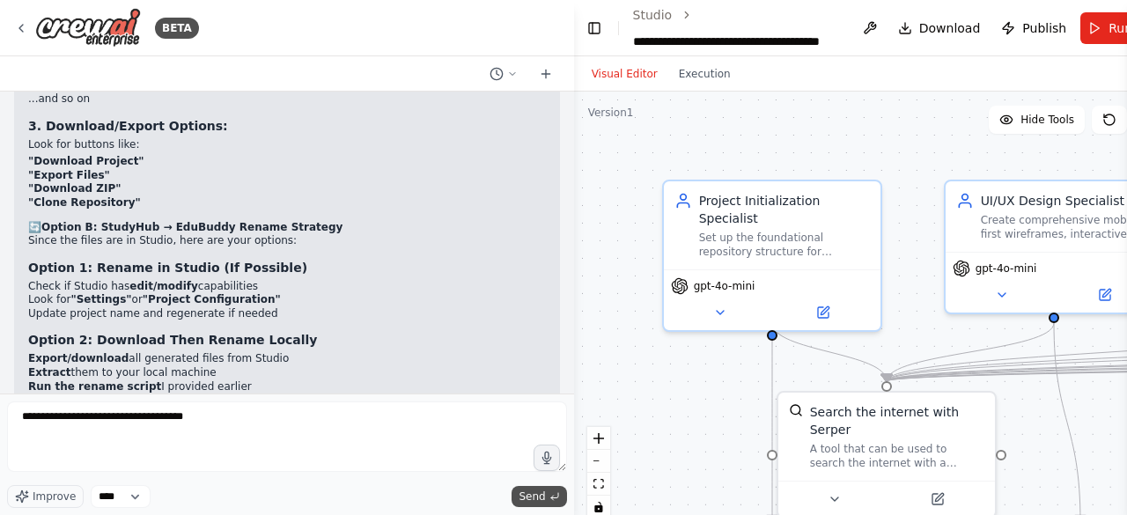
click at [530, 497] on span "Send" at bounding box center [532, 497] width 26 height 14
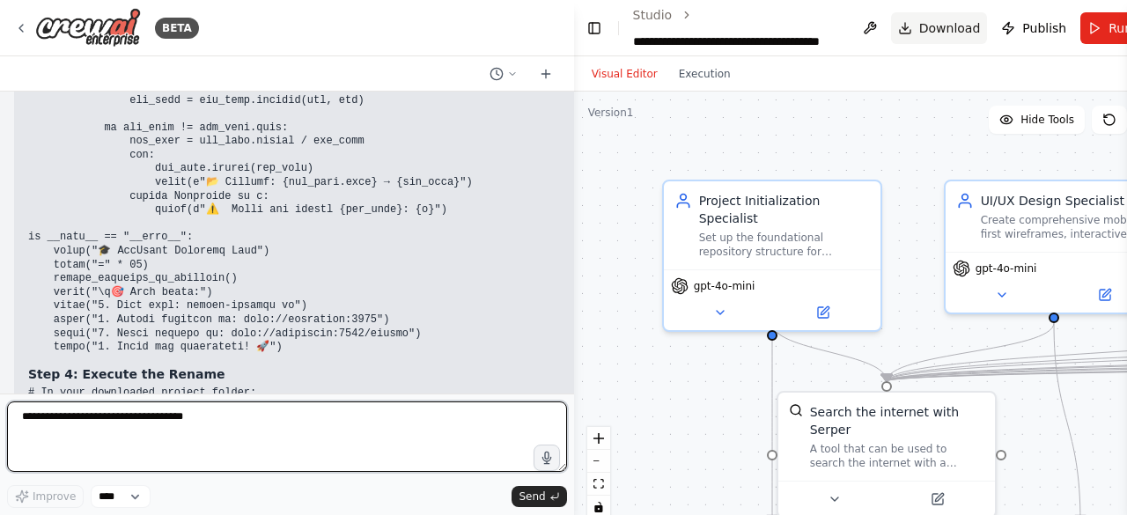
scroll to position [33948, 0]
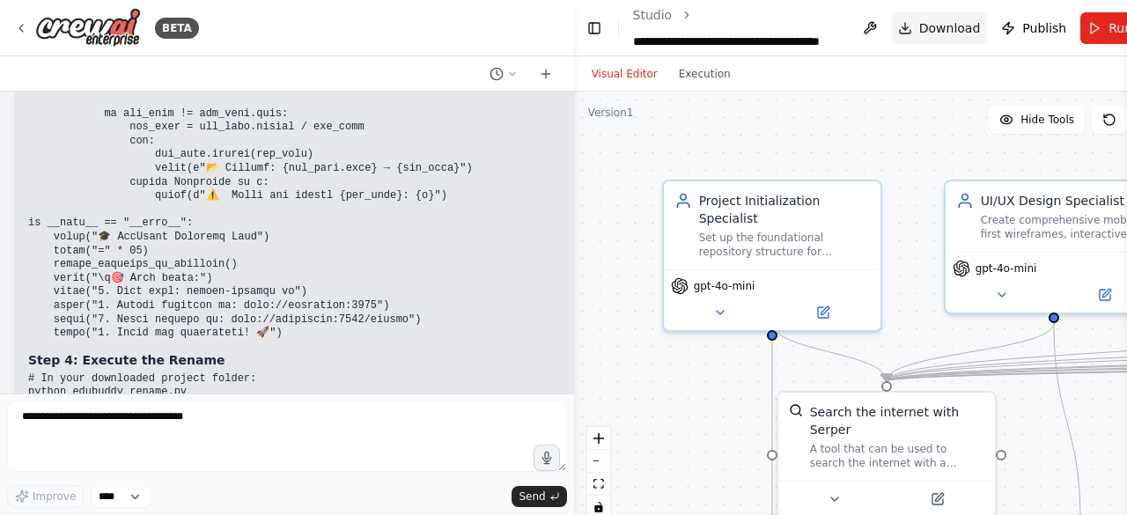
click at [947, 28] on span "Download" at bounding box center [950, 28] width 62 height 18
click at [940, 27] on span "Download" at bounding box center [950, 28] width 62 height 18
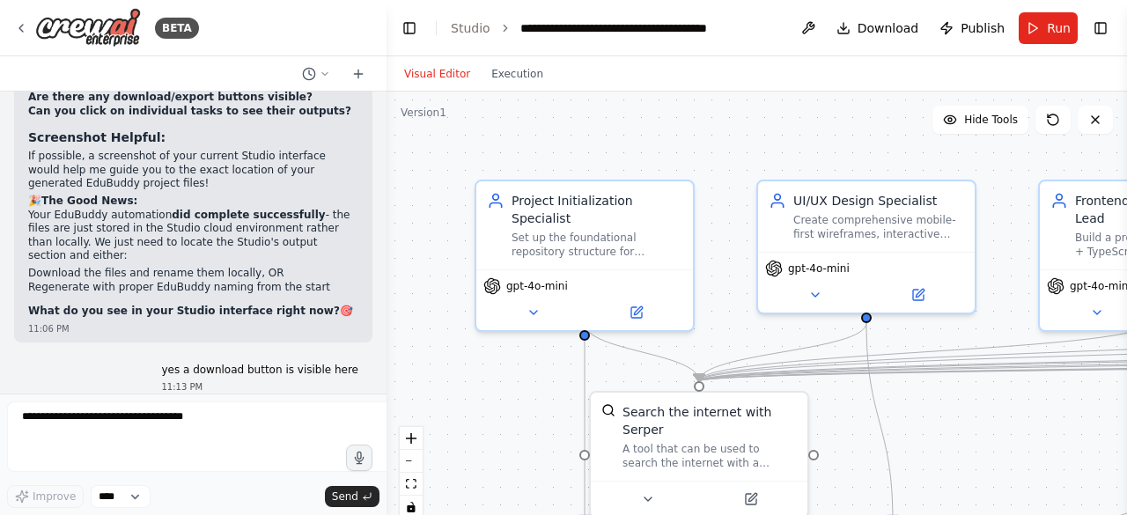
scroll to position [35698, 0]
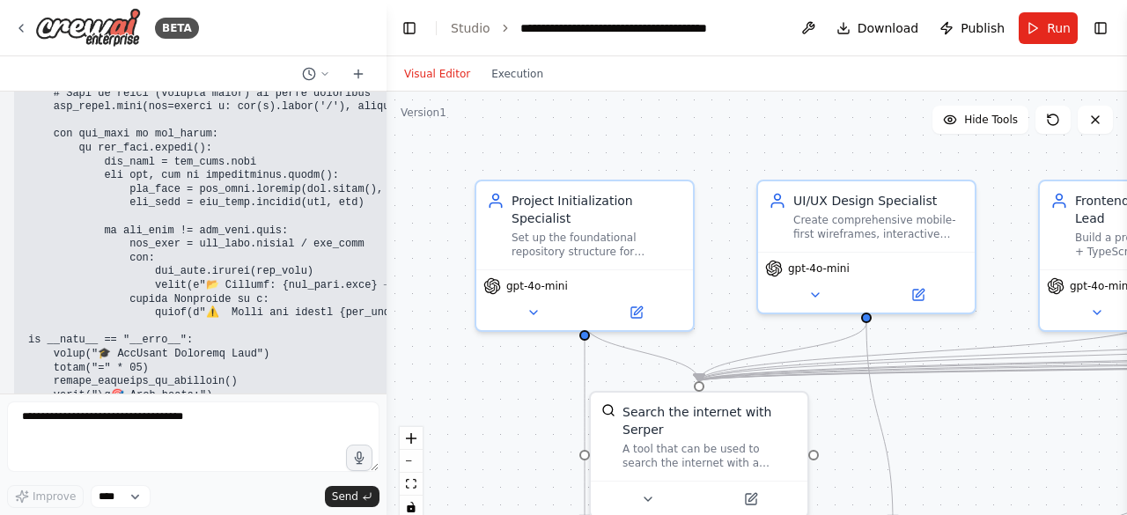
drag, startPoint x: 567, startPoint y: 181, endPoint x: 387, endPoint y: 217, distance: 184.3
click at [387, 217] on div "BETA You are a CrewAI orchestrator building StudyHub — a multi-layered personal…" at bounding box center [563, 257] width 1127 height 515
click at [875, 27] on span "Download" at bounding box center [889, 28] width 62 height 18
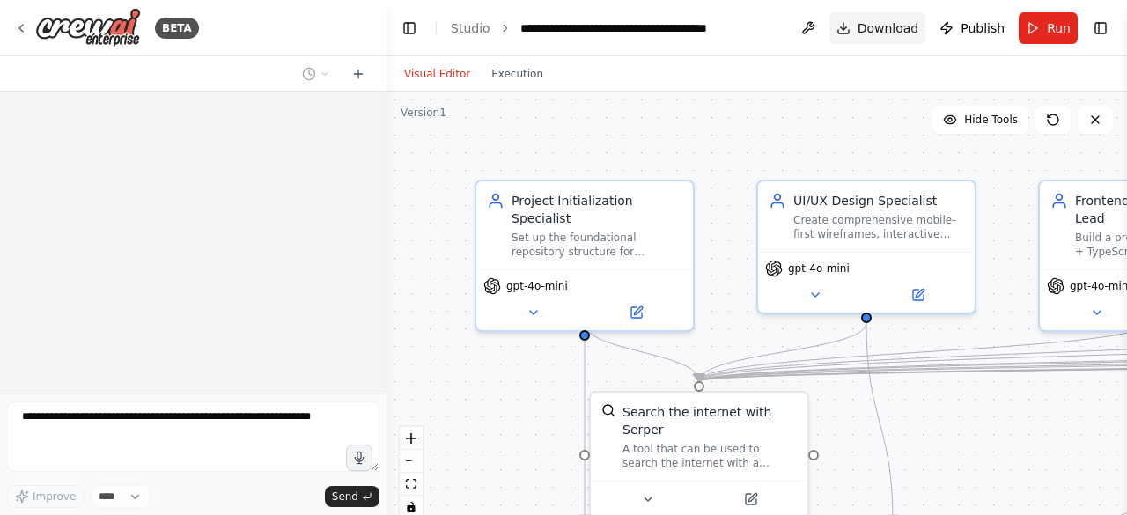
click at [897, 33] on span "Download" at bounding box center [889, 28] width 62 height 18
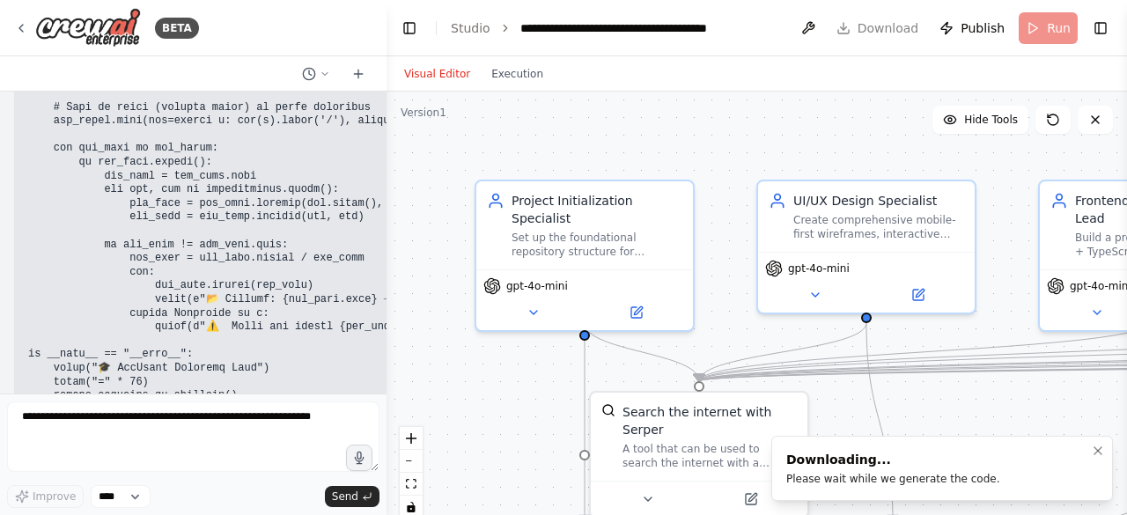
scroll to position [35698, 0]
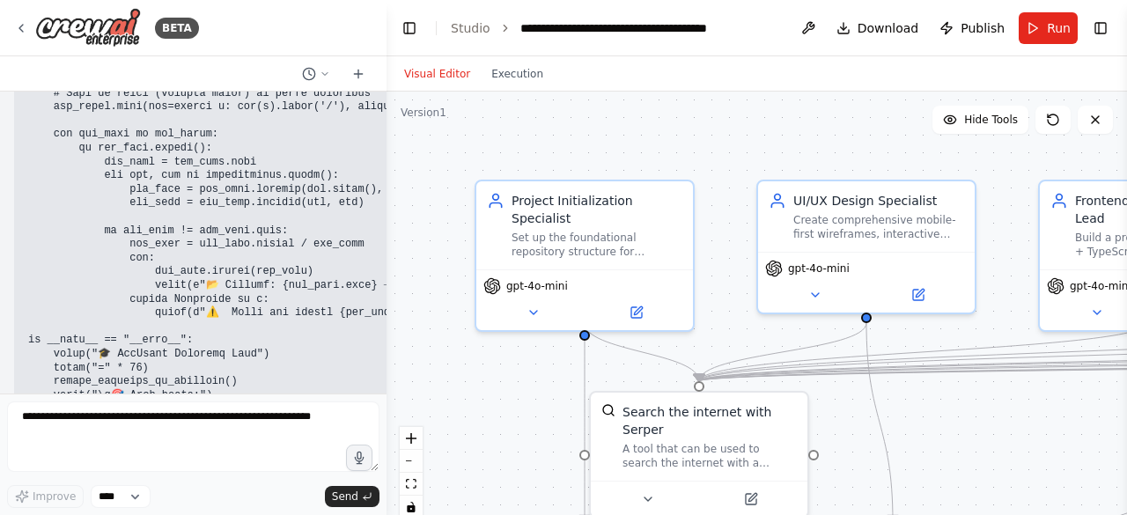
click at [379, 372] on div at bounding box center [382, 257] width 7 height 515
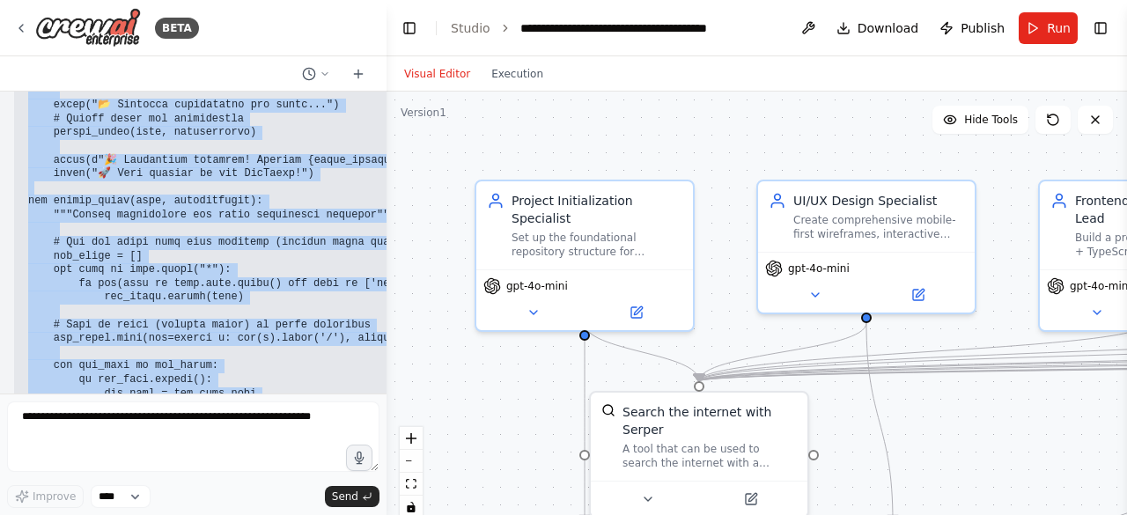
scroll to position [35470, 0]
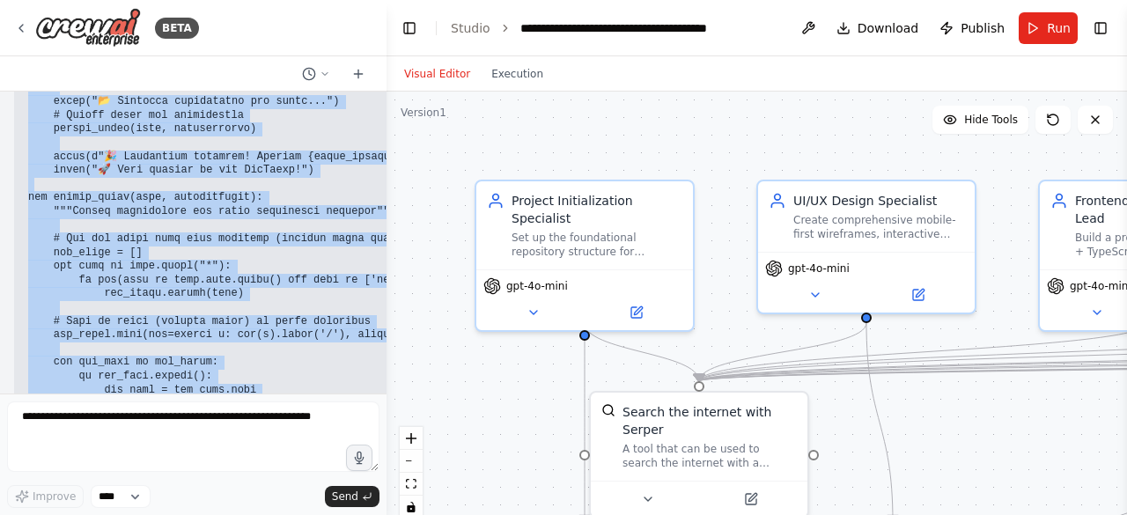
drag, startPoint x: 20, startPoint y: 206, endPoint x: 280, endPoint y: 189, distance: 260.3
copy code "# loremips_dolors.am consec ad elitse do eius tempori utlabo Etdo mag aliqua_en…"
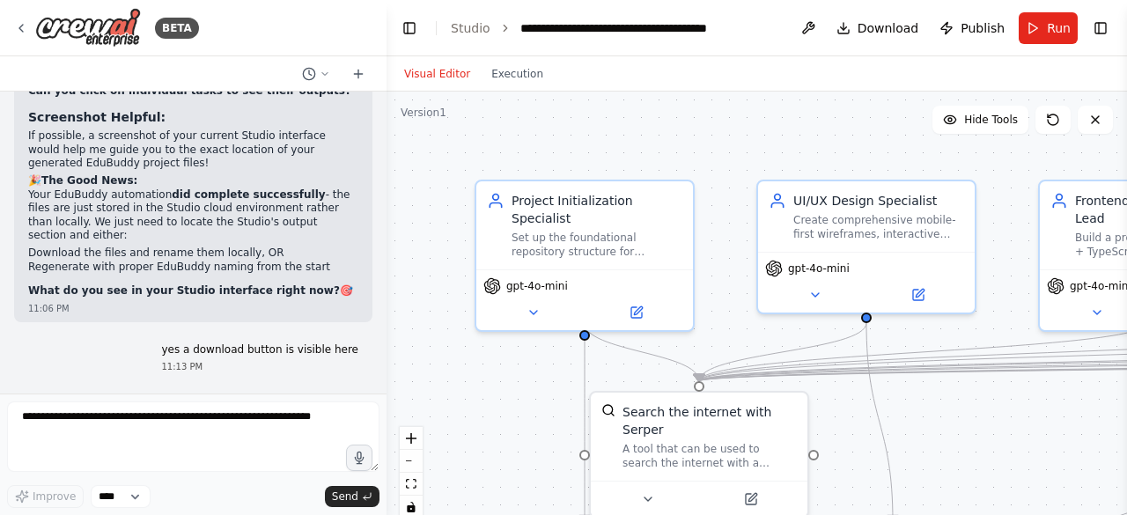
scroll to position [34050, 0]
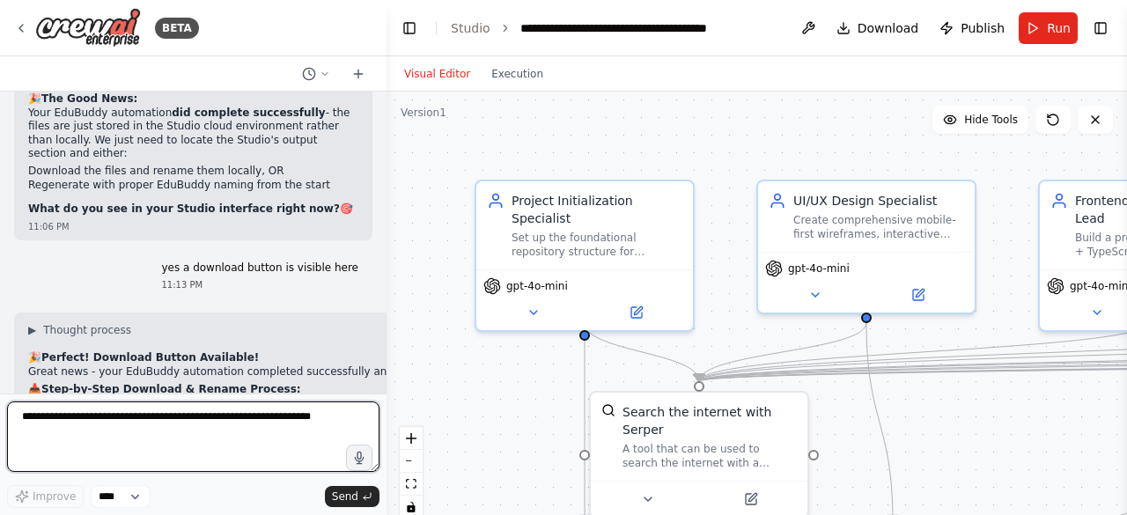
click at [212, 457] on textarea at bounding box center [193, 437] width 372 height 70
type textarea "**********"
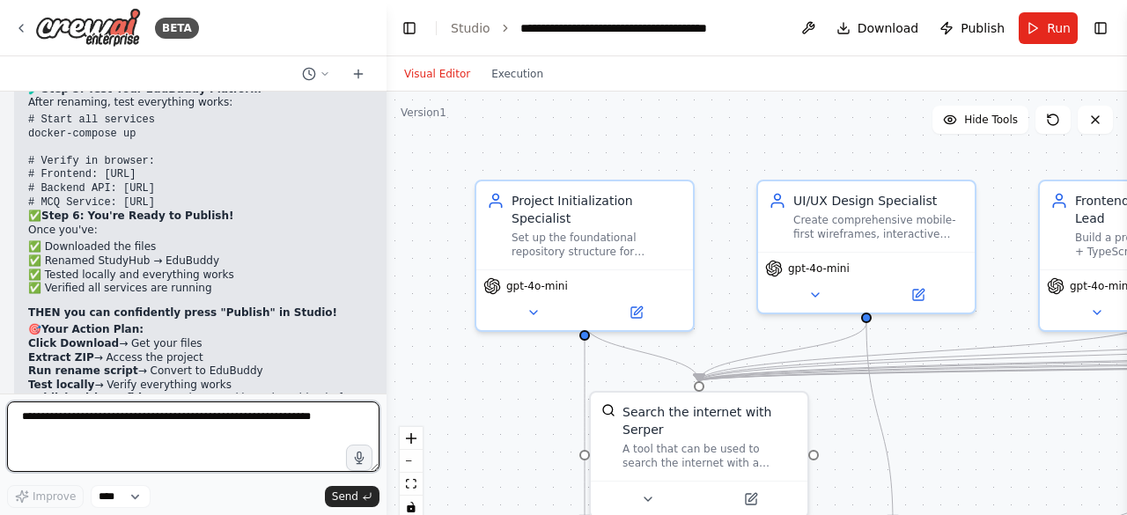
scroll to position [36217, 0]
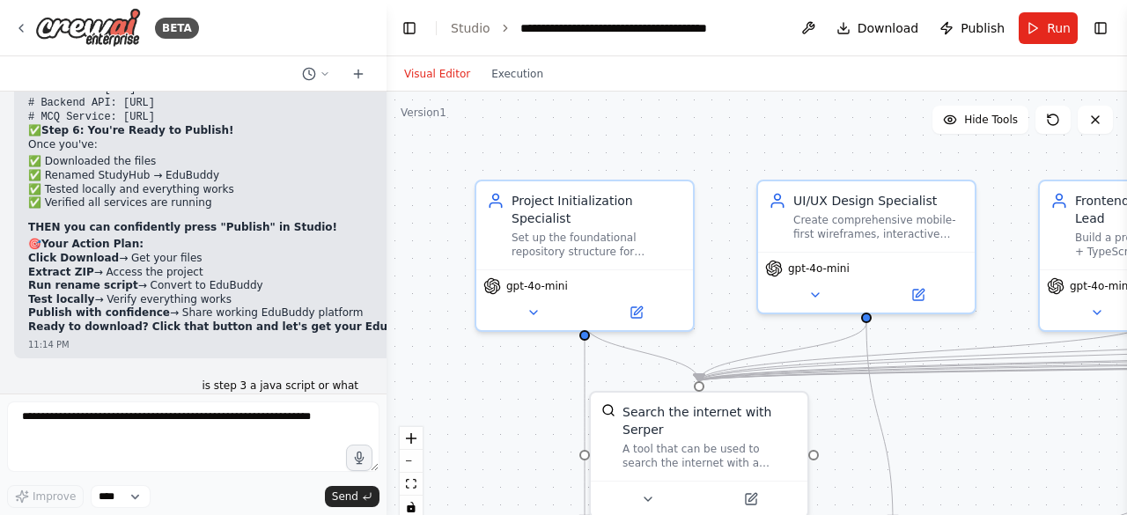
drag, startPoint x: 76, startPoint y: 204, endPoint x: 27, endPoint y: 208, distance: 48.6
copy li "StudyHub"
drag, startPoint x: 137, startPoint y: 205, endPoint x: 92, endPoint y: 202, distance: 45.9
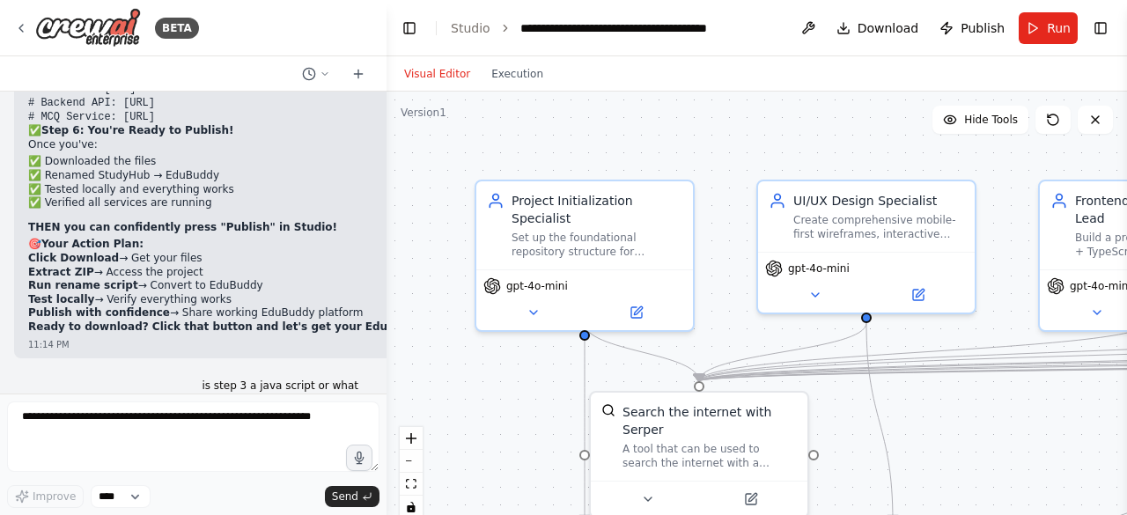
copy code "EduBuddy"
drag, startPoint x: 72, startPoint y: 221, endPoint x: 22, endPoint y: 223, distance: 50.2
copy code "studyhub"
drag, startPoint x: 137, startPoint y: 221, endPoint x: 87, endPoint y: 221, distance: 50.2
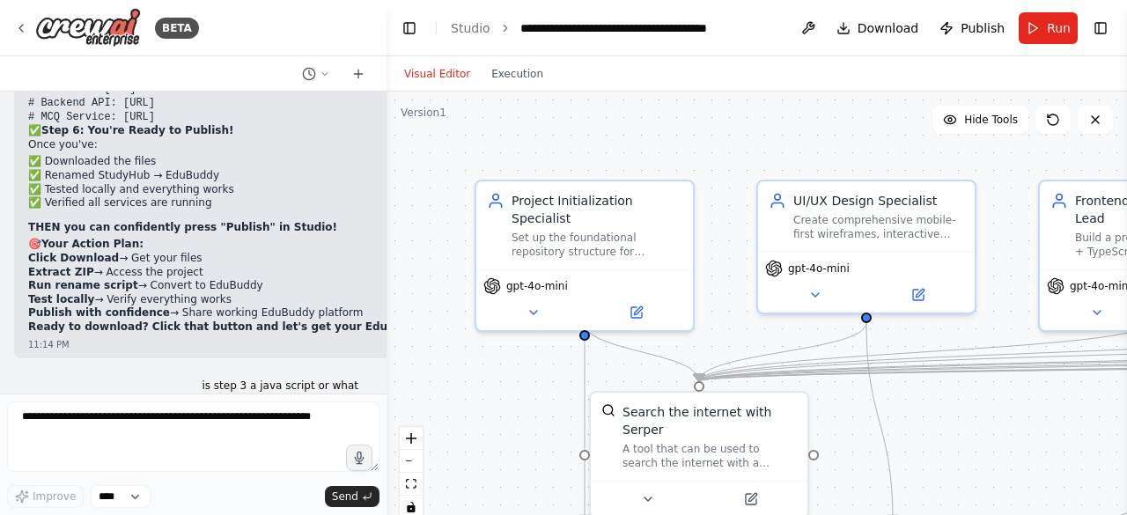
copy li "edubuddy"
drag, startPoint x: 71, startPoint y: 232, endPoint x: 26, endPoint y: 236, distance: 45.9
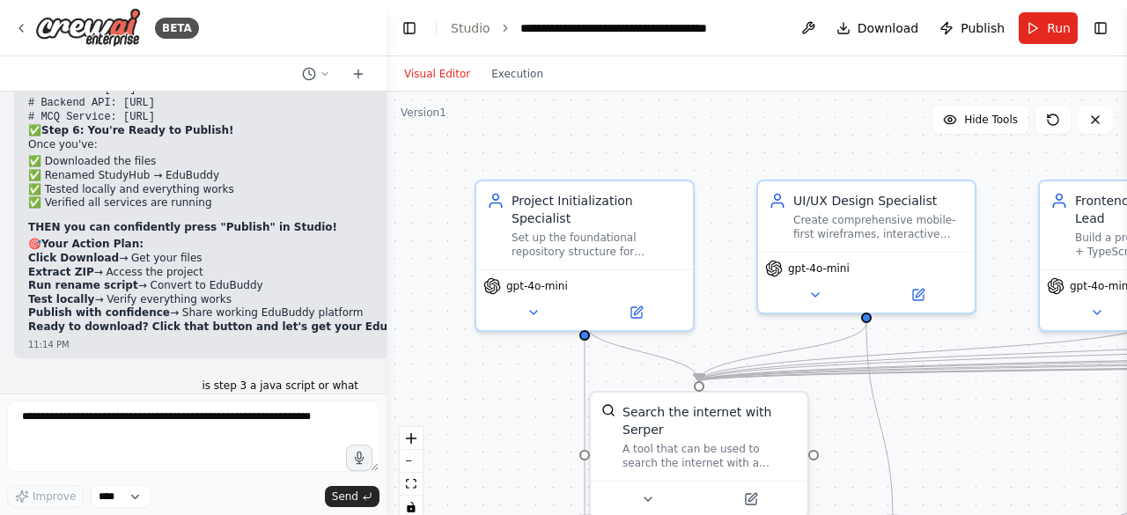
drag, startPoint x: 72, startPoint y: 231, endPoint x: 17, endPoint y: 239, distance: 56.2
copy li "STUDYHUB"
drag, startPoint x: 144, startPoint y: 228, endPoint x: 90, endPoint y: 233, distance: 54.8
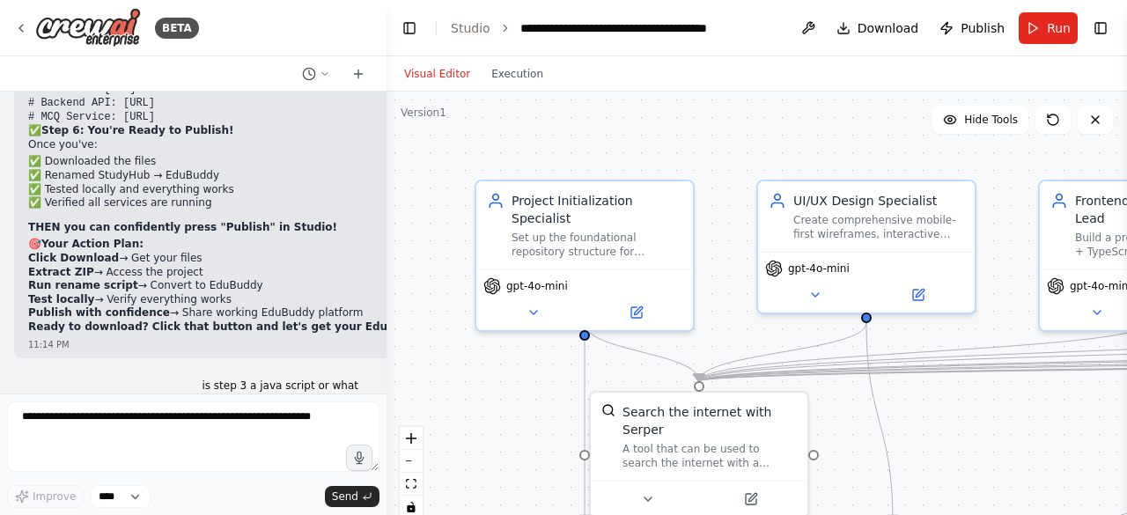
copy code "EDUBUDDY"
click at [386, 394] on div at bounding box center [382, 257] width 7 height 515
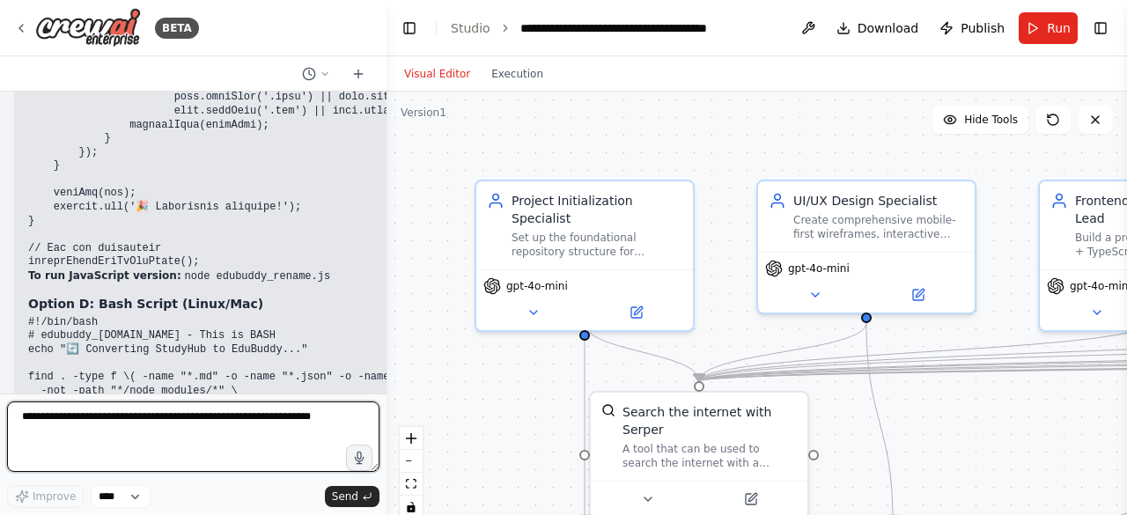
click at [137, 461] on textarea at bounding box center [193, 437] width 372 height 70
type textarea "**********"
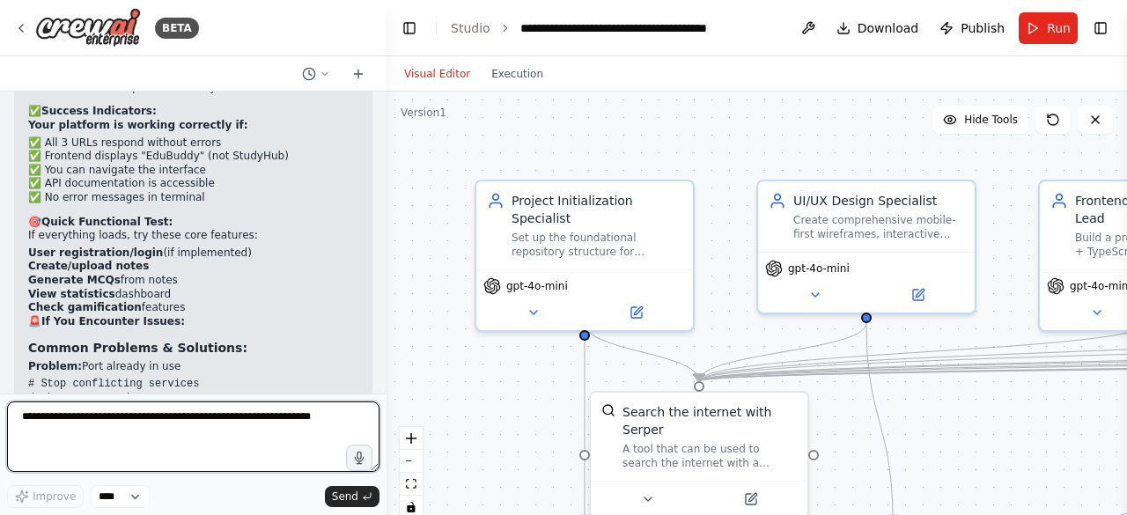
scroll to position [39020, 0]
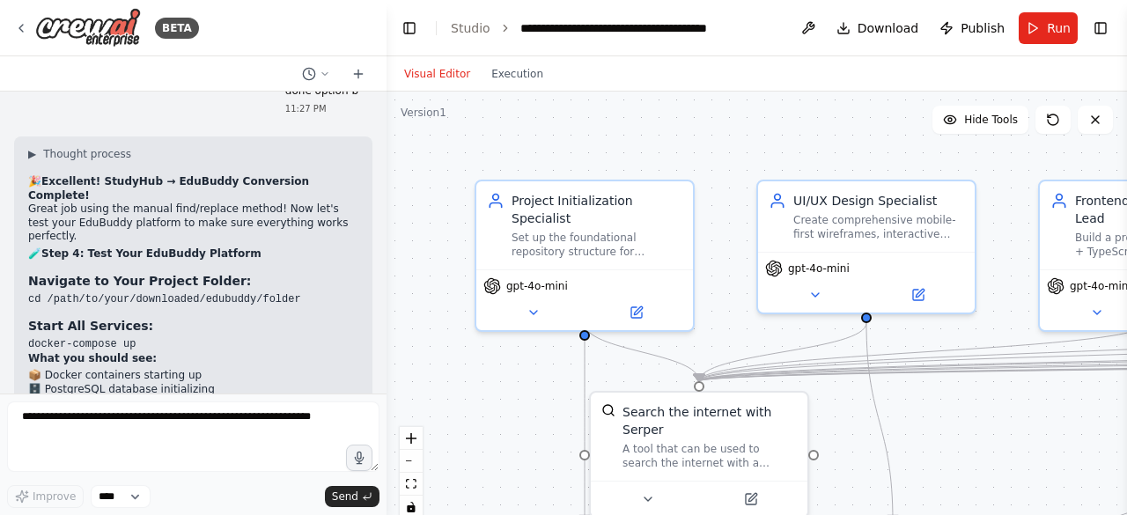
scroll to position [38178, 0]
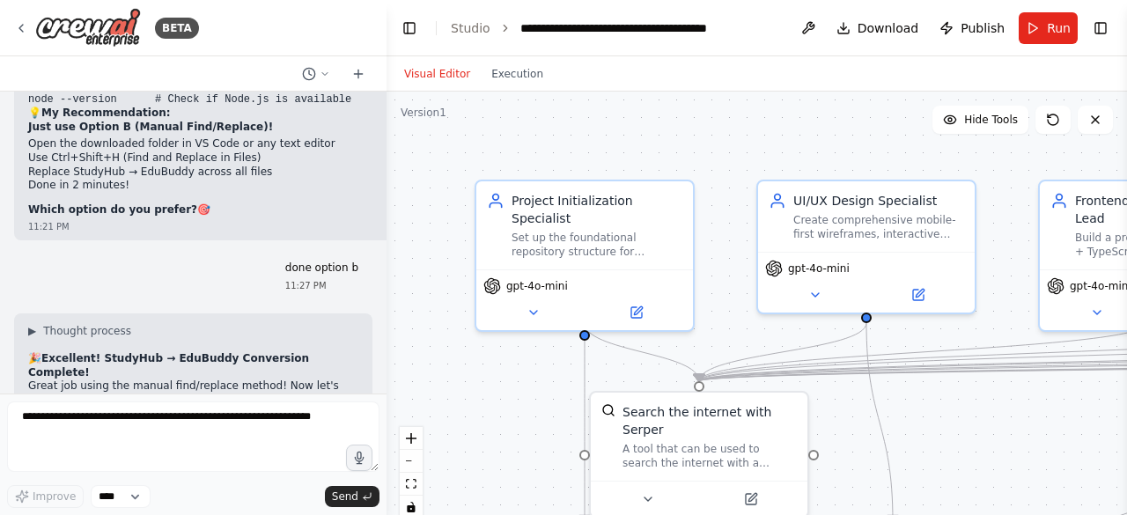
drag, startPoint x: 192, startPoint y: 166, endPoint x: 61, endPoint y: 158, distance: 131.4
copy code "[URL]"
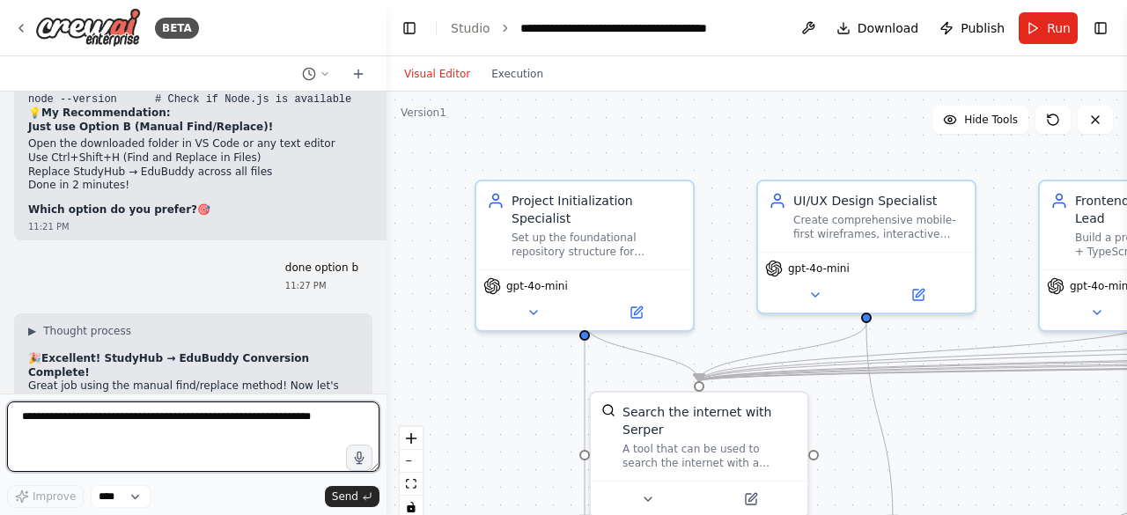
click at [114, 414] on textarea at bounding box center [193, 437] width 372 height 70
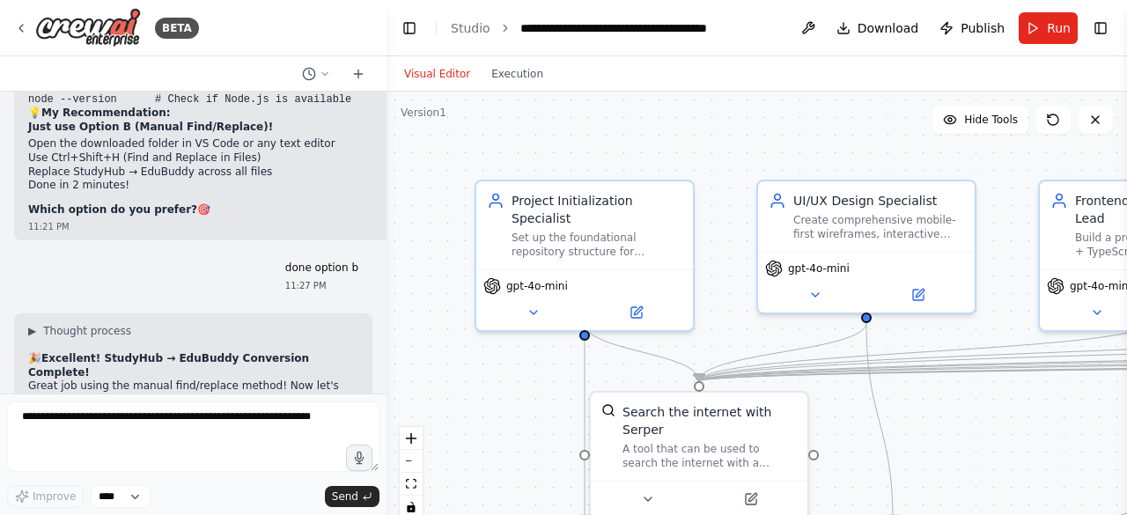
drag, startPoint x: 195, startPoint y: 163, endPoint x: 59, endPoint y: 166, distance: 135.6
copy code "[URL]"
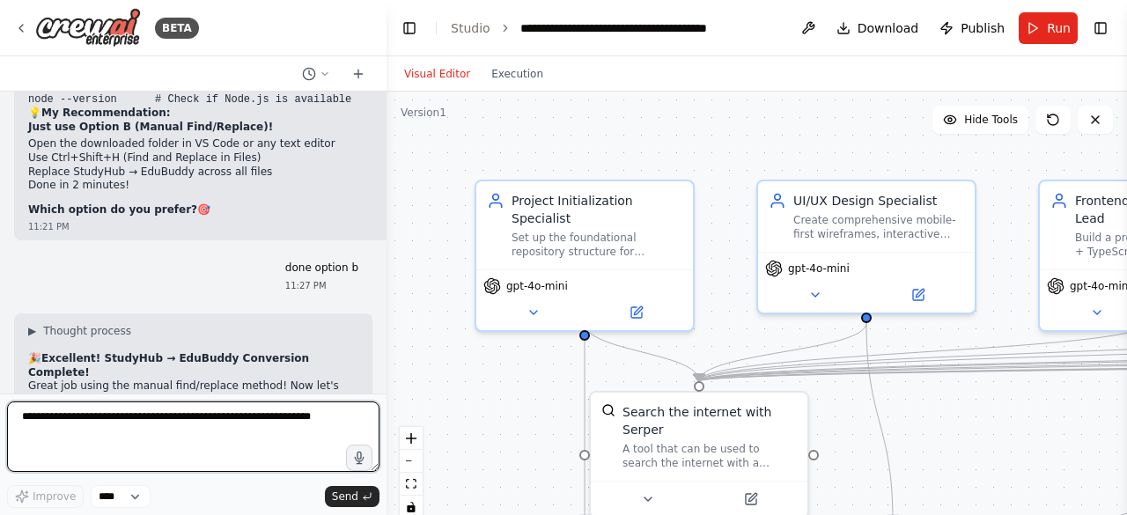
click at [118, 463] on textarea at bounding box center [193, 437] width 372 height 70
type textarea "**********"
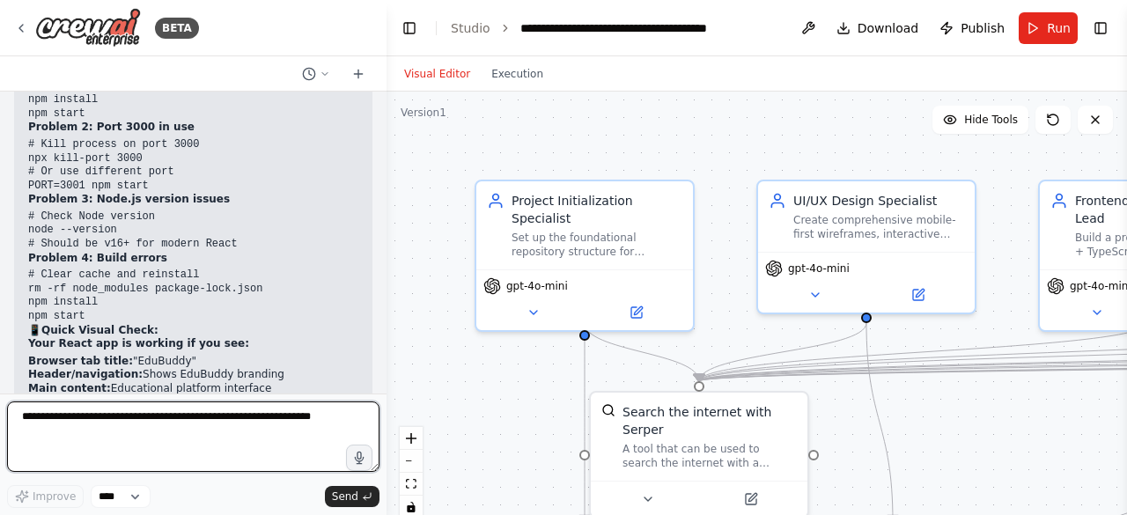
scroll to position [40827, 0]
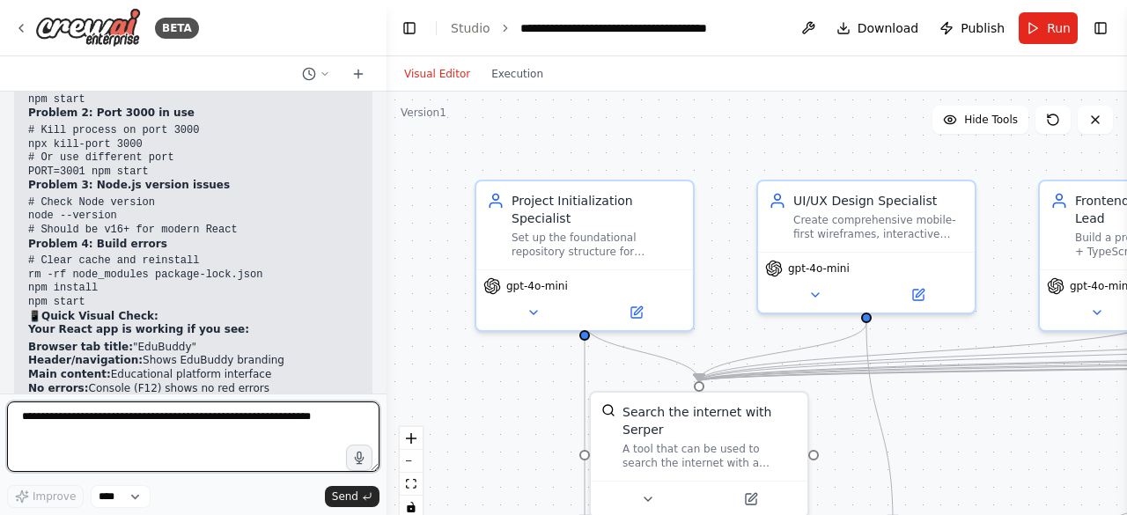
click at [380, 374] on div at bounding box center [382, 257] width 7 height 515
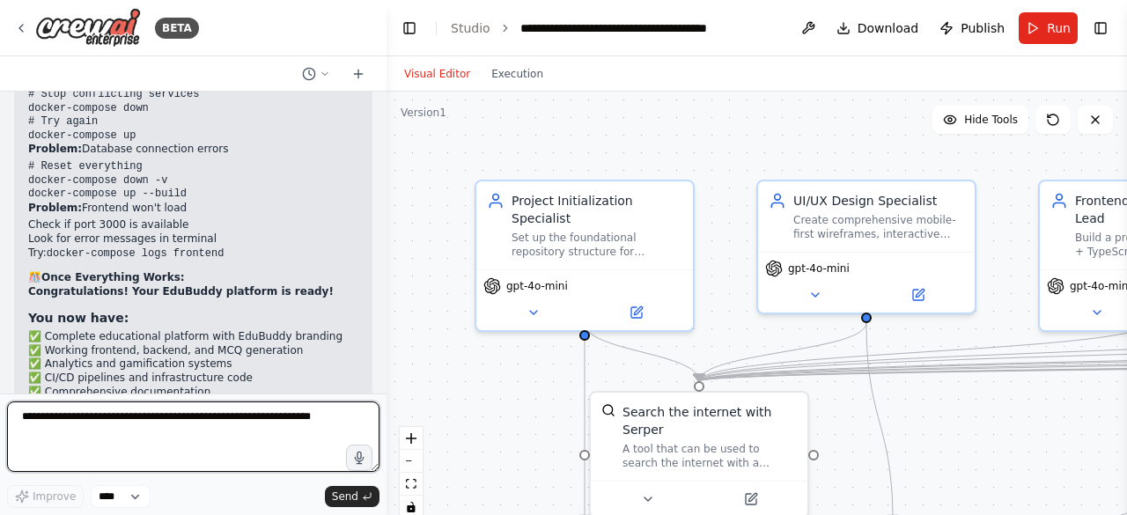
scroll to position [39388, 0]
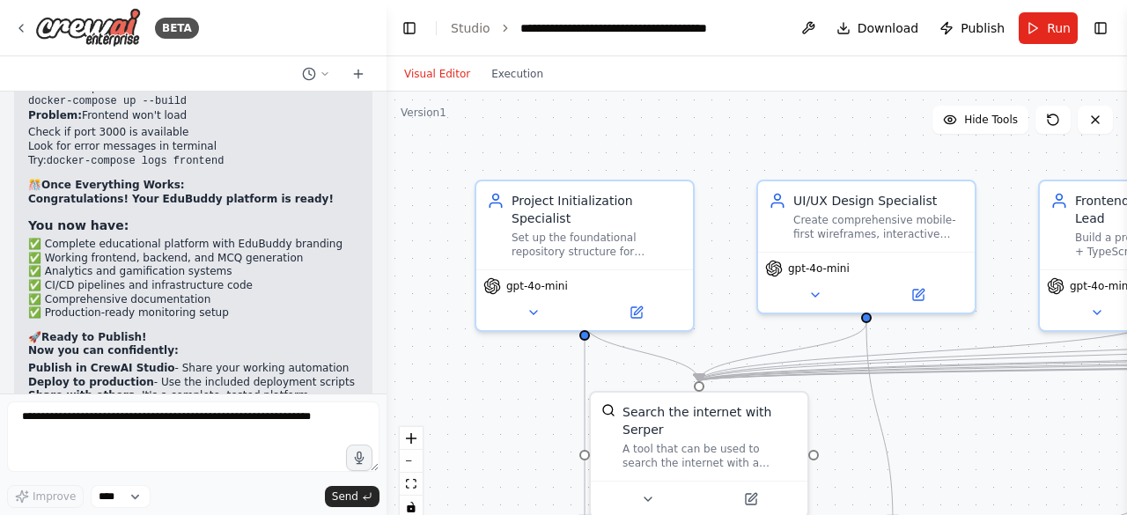
drag, startPoint x: 230, startPoint y: 181, endPoint x: 27, endPoint y: 171, distance: 202.7
copy code "cd /path/to/your/edubuddy/frontend"
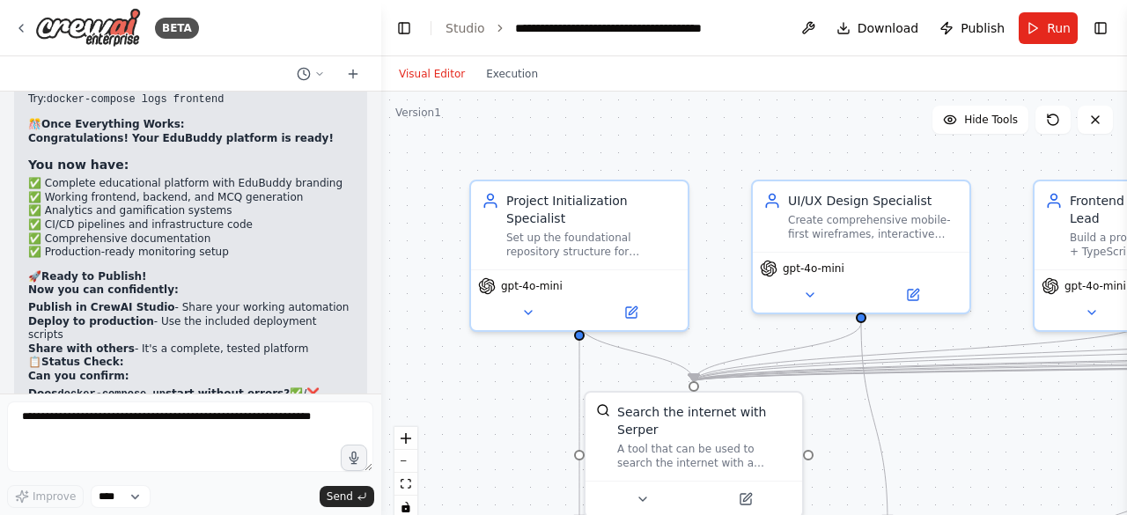
scroll to position [39502, 0]
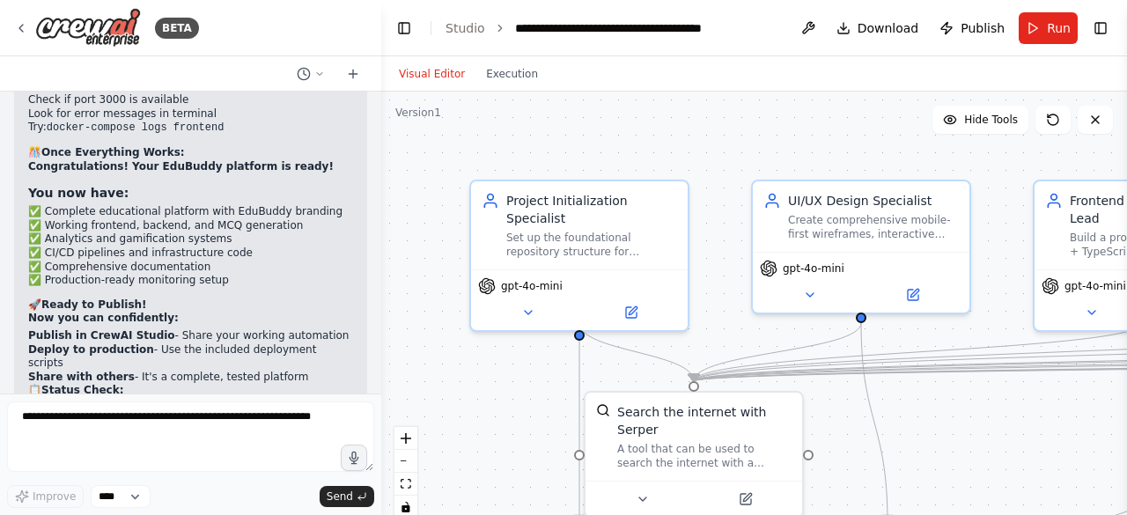
drag, startPoint x: 380, startPoint y: 363, endPoint x: 381, endPoint y: 376, distance: 13.2
click at [381, 376] on div "BETA You are a CrewAI orchestrator building StudyHub — a multi-layered personal…" at bounding box center [563, 257] width 1127 height 515
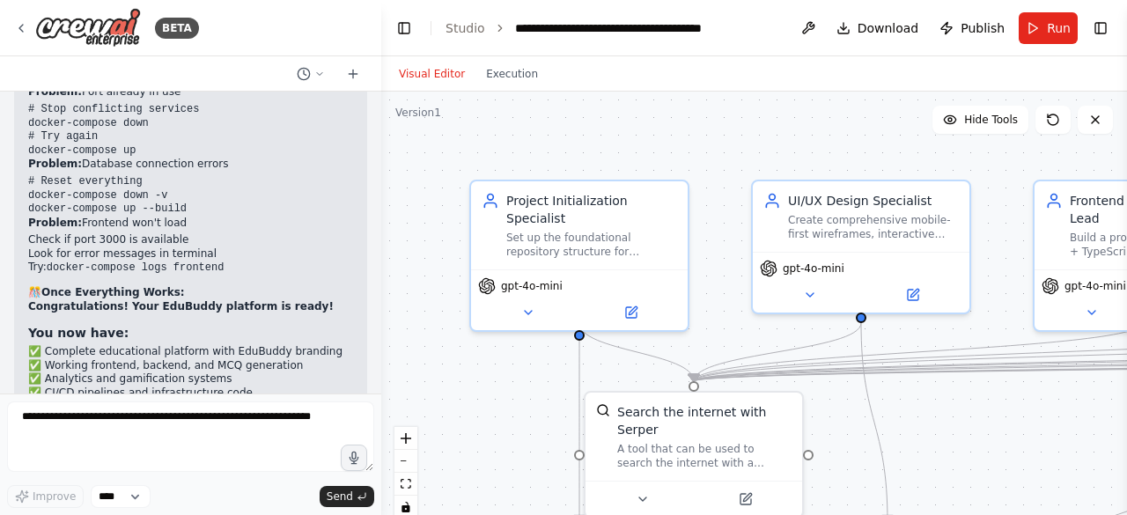
scroll to position [40940, 0]
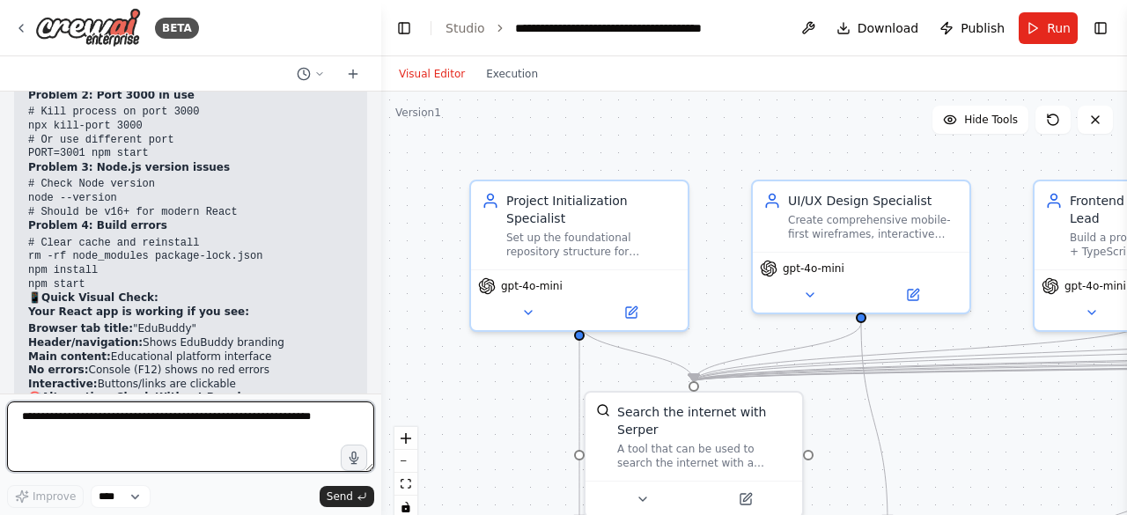
click at [247, 441] on textarea at bounding box center [190, 437] width 367 height 70
type textarea "********"
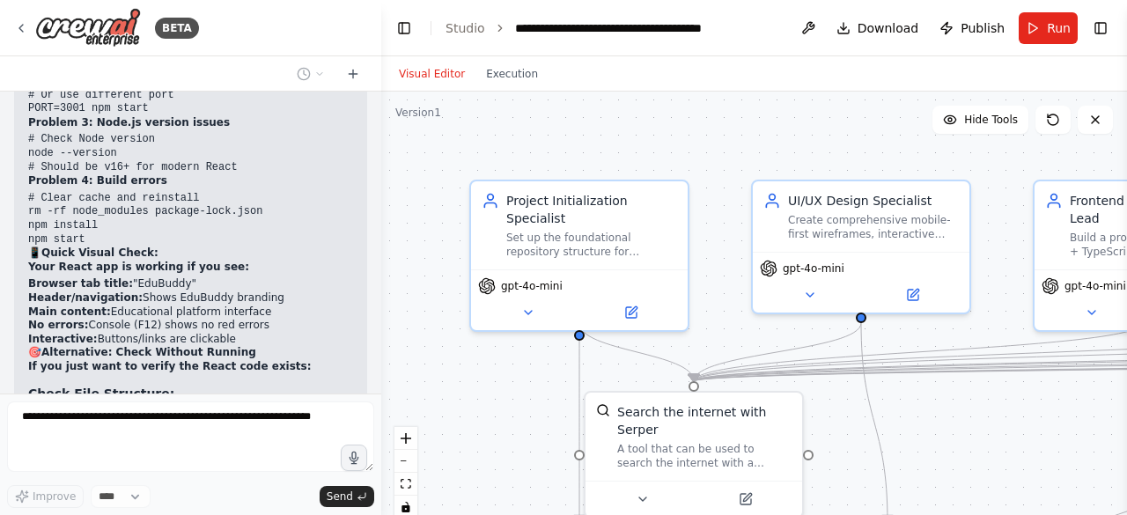
scroll to position [41045, 0]
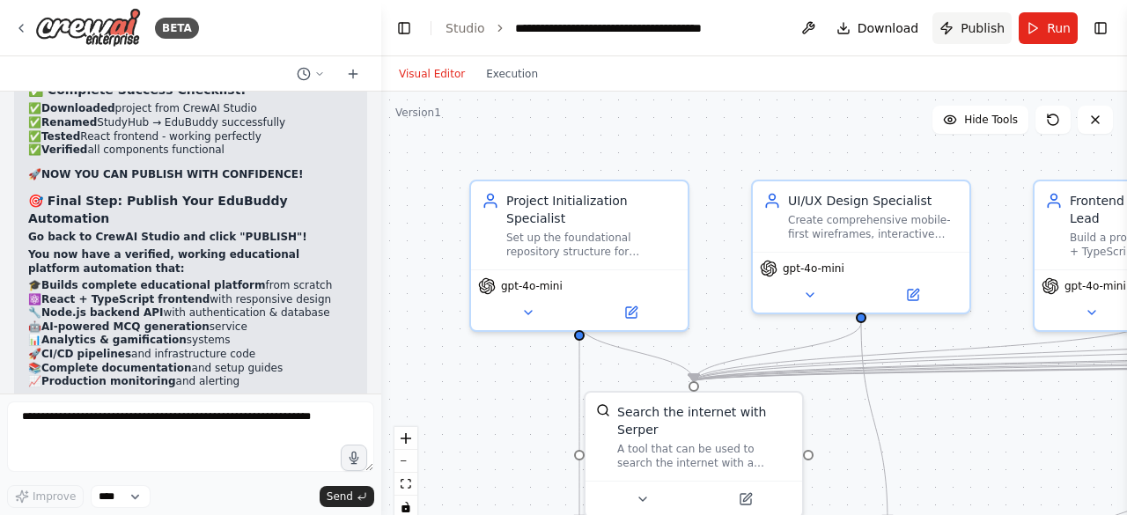
click at [980, 34] on span "Publish" at bounding box center [983, 28] width 44 height 18
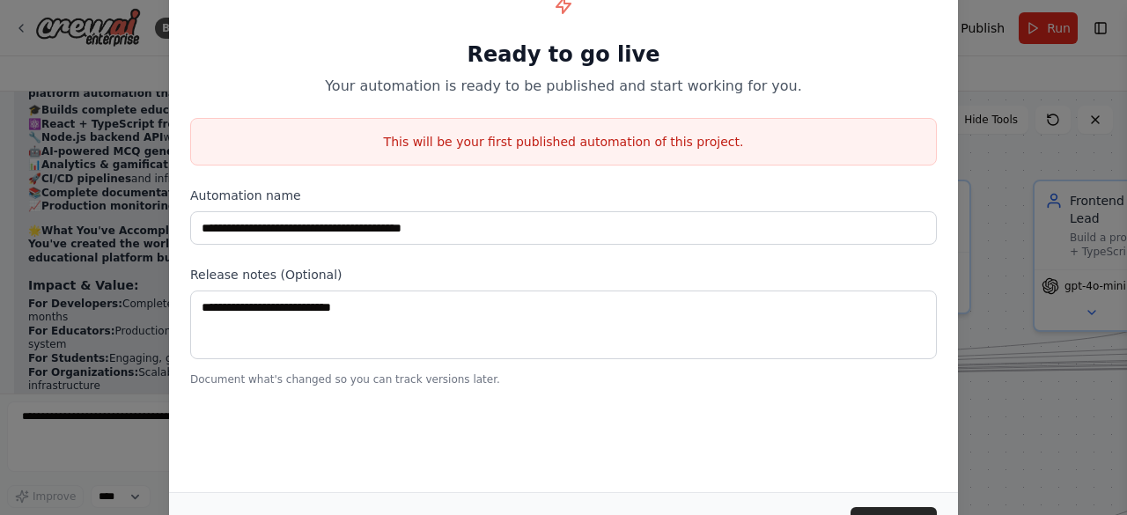
scroll to position [42123, 0]
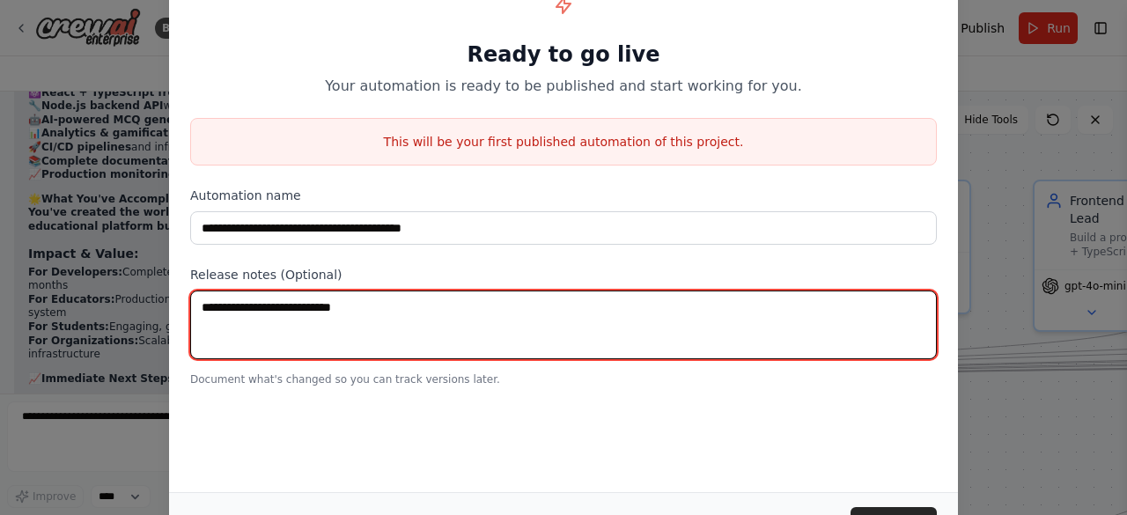
click at [433, 320] on textarea at bounding box center [563, 325] width 747 height 69
type textarea "**********"
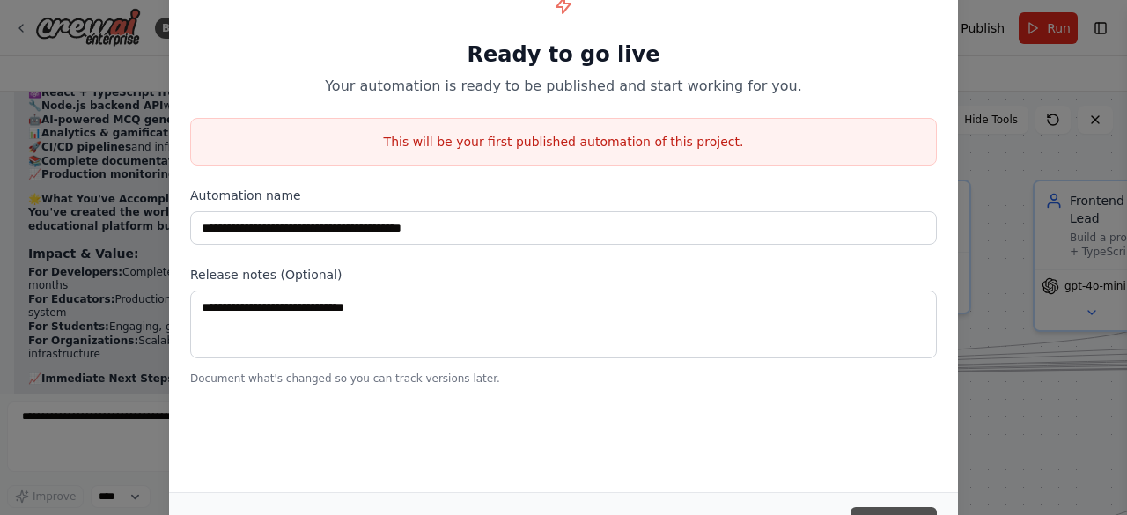
click at [868, 512] on button "Publish" at bounding box center [894, 523] width 86 height 32
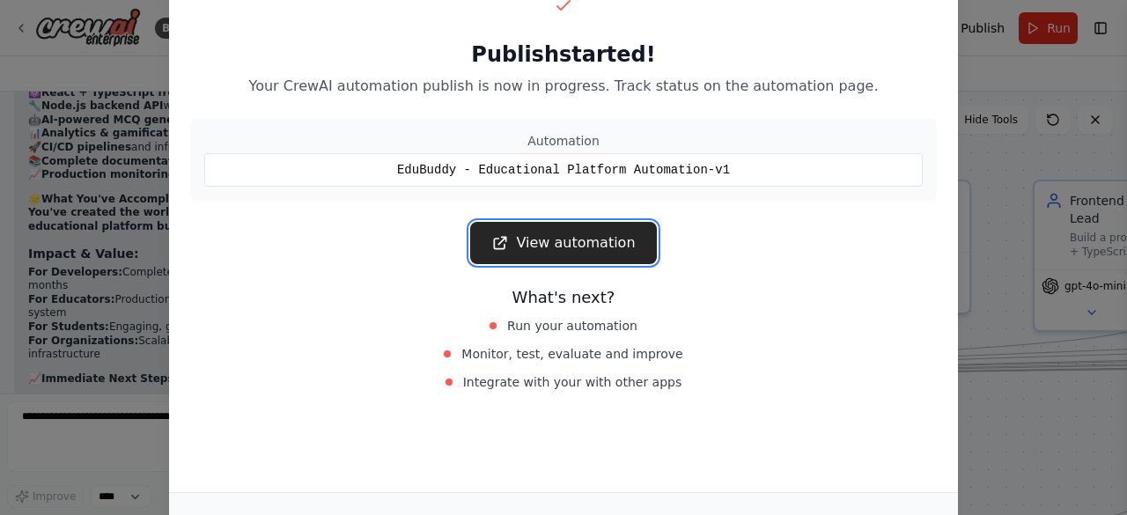
click at [552, 252] on link "View automation" at bounding box center [563, 243] width 186 height 42
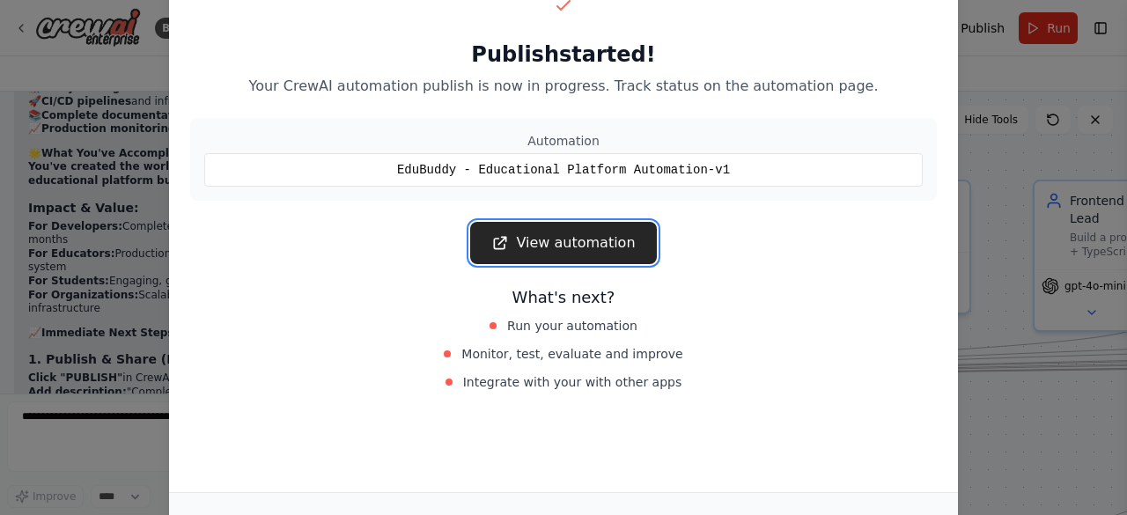
click at [584, 246] on link "View automation" at bounding box center [563, 243] width 186 height 42
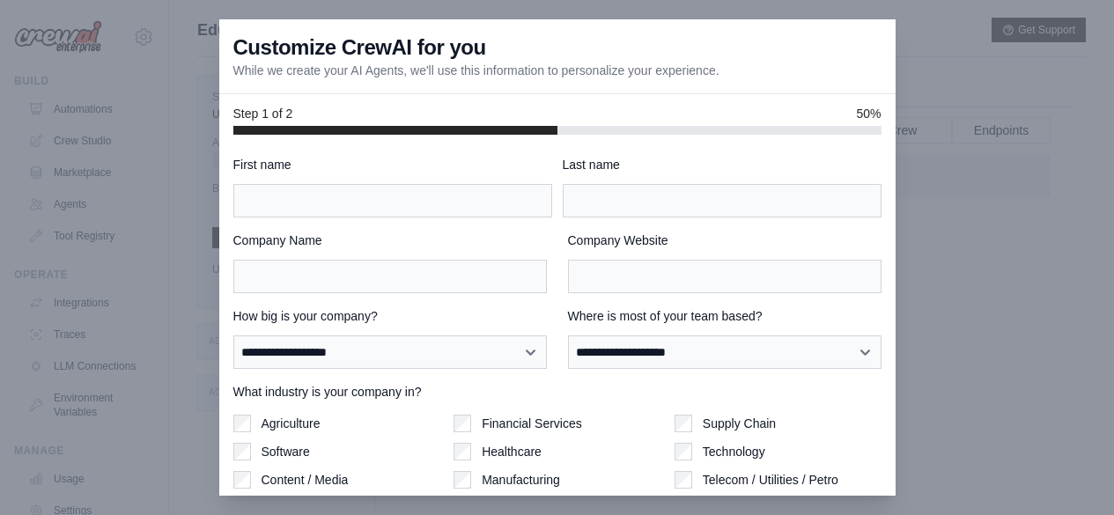
click at [512, 198] on input "First name" at bounding box center [392, 200] width 319 height 33
type input "*****"
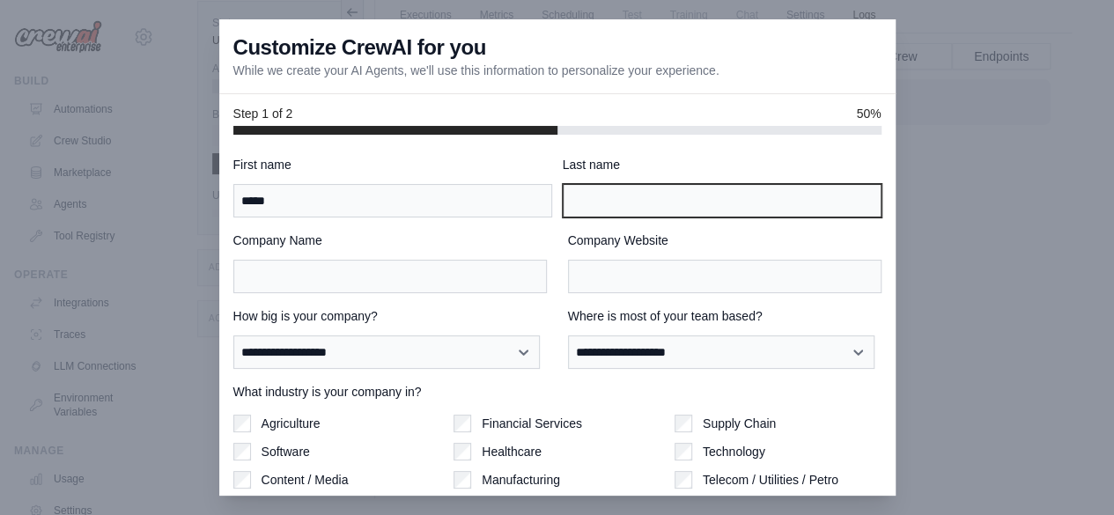
click at [668, 210] on input "Last name" at bounding box center [722, 200] width 319 height 33
type input "******"
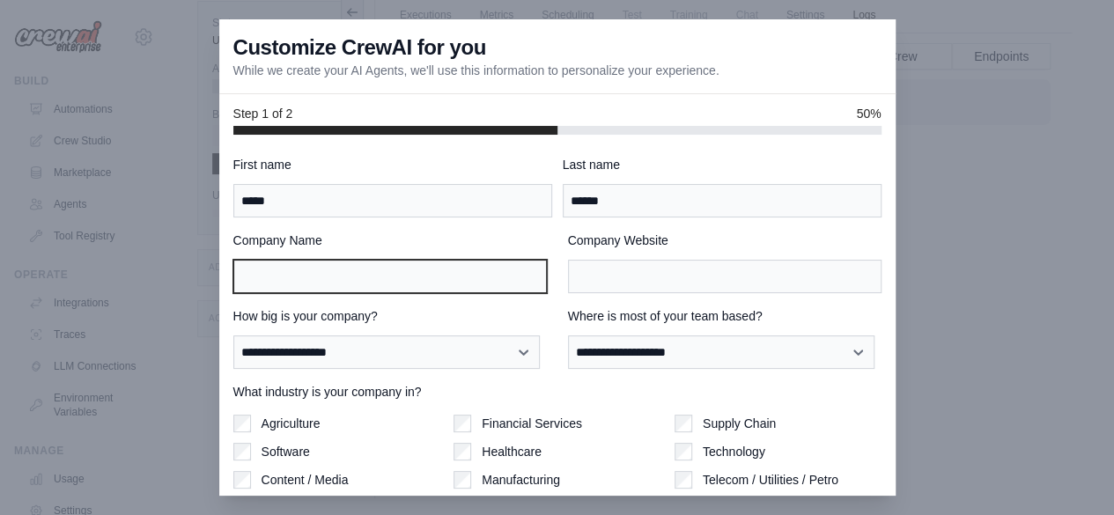
click at [456, 278] on input "Company Name" at bounding box center [389, 276] width 313 height 33
type input "*****"
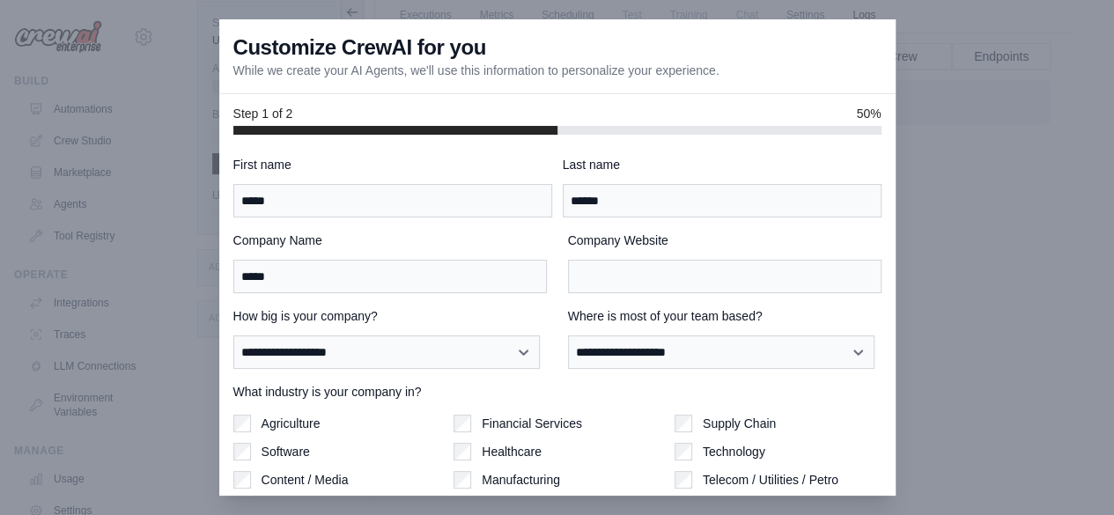
drag, startPoint x: 552, startPoint y: 279, endPoint x: 595, endPoint y: 286, distance: 43.7
click at [595, 286] on div "Company Name ***** Company Website" at bounding box center [557, 263] width 648 height 62
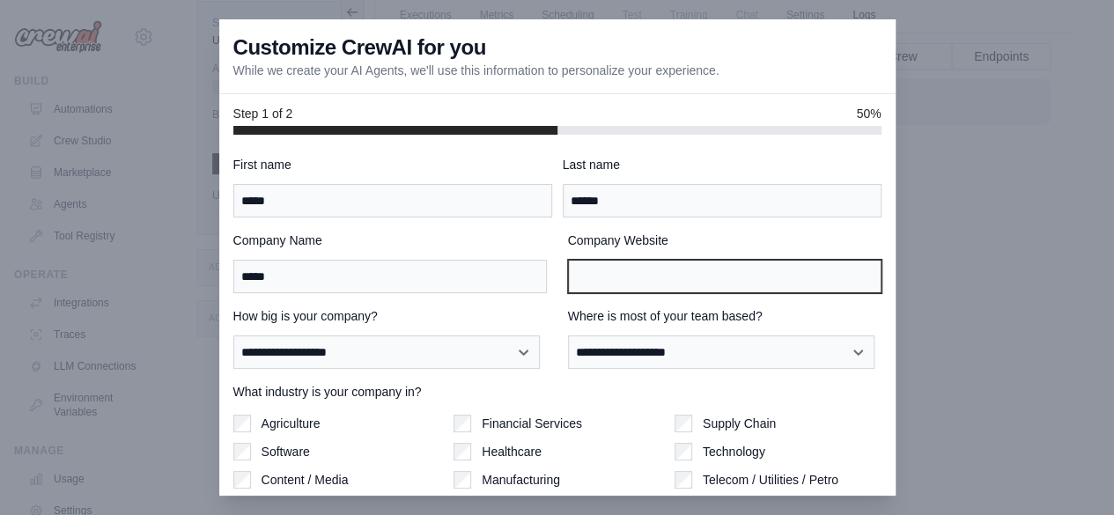
click at [595, 286] on input "Company Website" at bounding box center [724, 276] width 313 height 33
type input "*********"
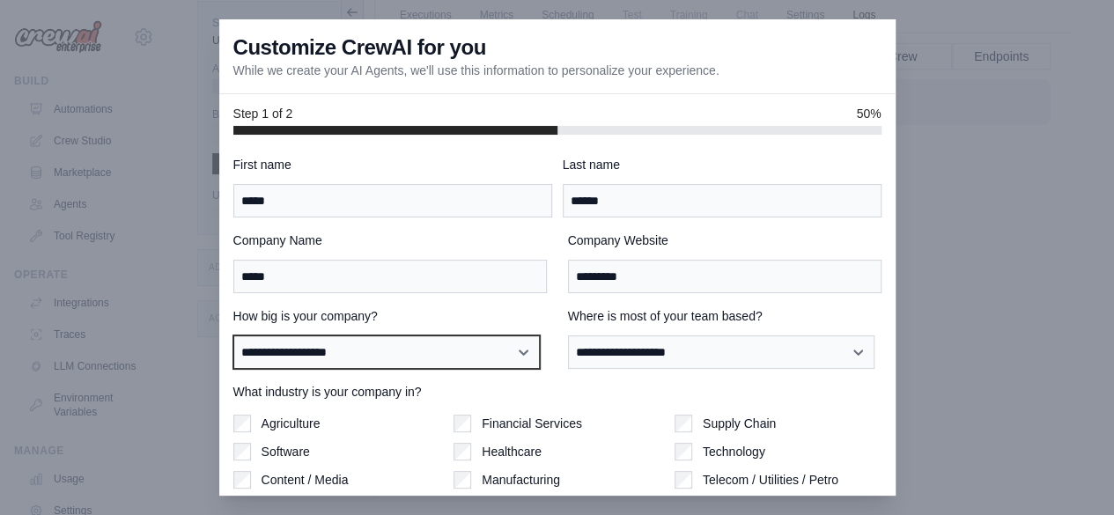
click at [499, 343] on select "**********" at bounding box center [386, 351] width 306 height 33
select select "**********"
click at [233, 335] on select "**********" at bounding box center [386, 351] width 306 height 33
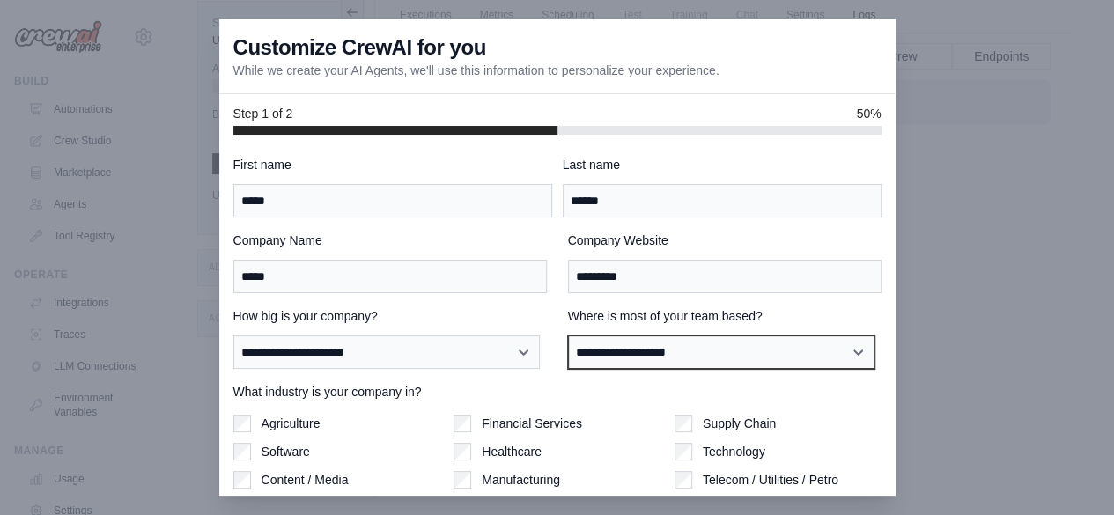
click at [668, 355] on select "**********" at bounding box center [721, 351] width 306 height 33
select select "**********"
click at [568, 335] on select "**********" at bounding box center [721, 351] width 306 height 33
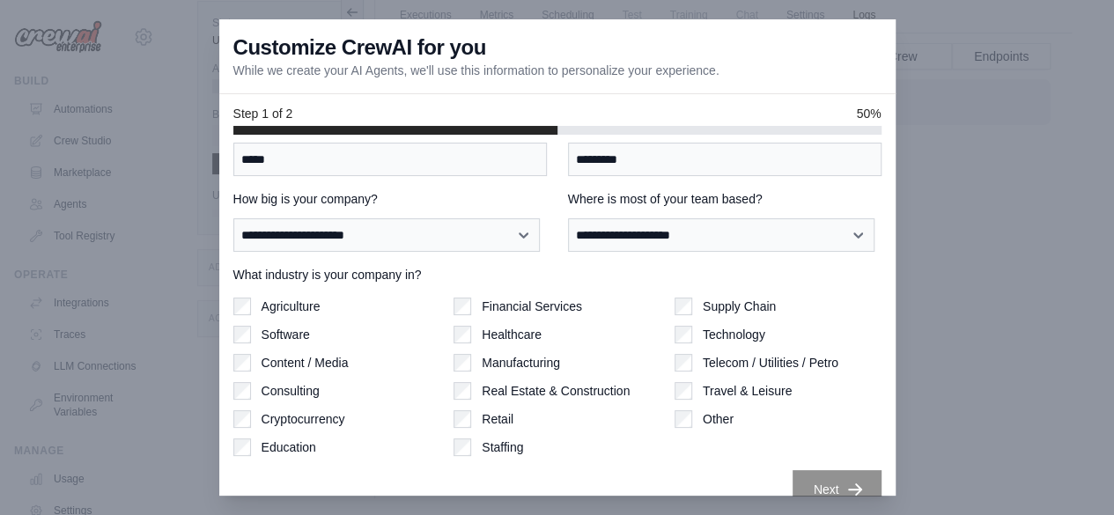
scroll to position [143, 0]
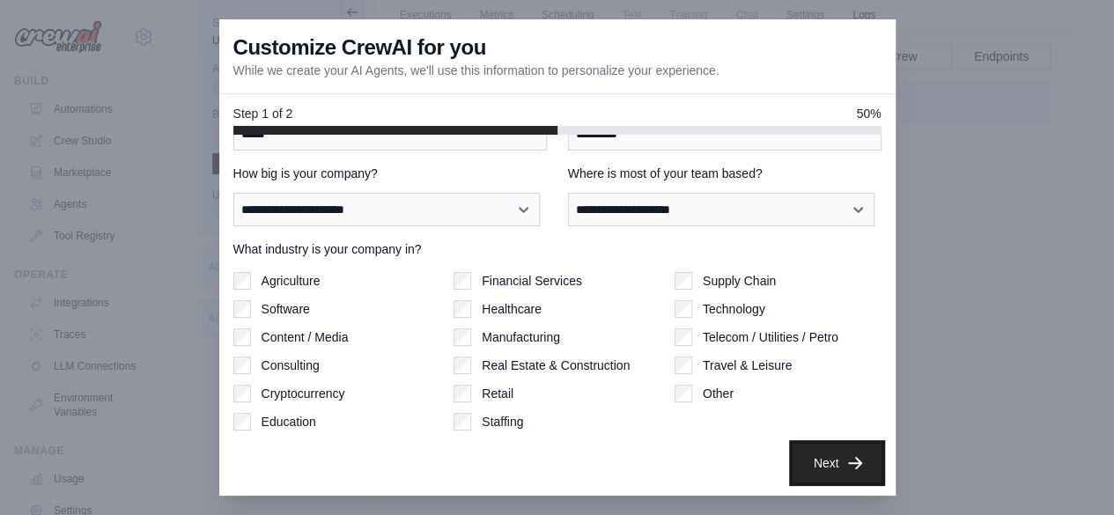
click at [828, 464] on button "Next" at bounding box center [836, 463] width 89 height 39
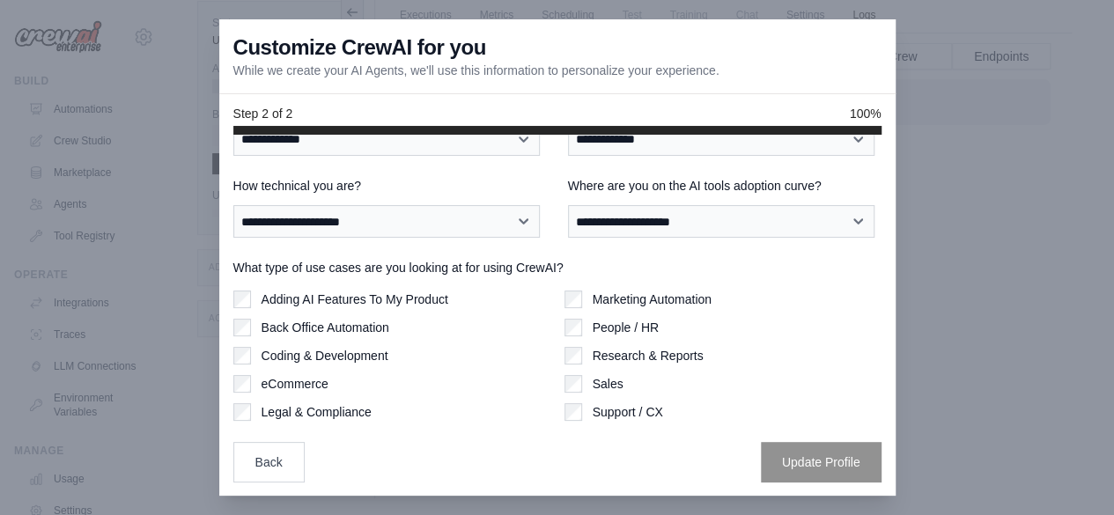
scroll to position [0, 0]
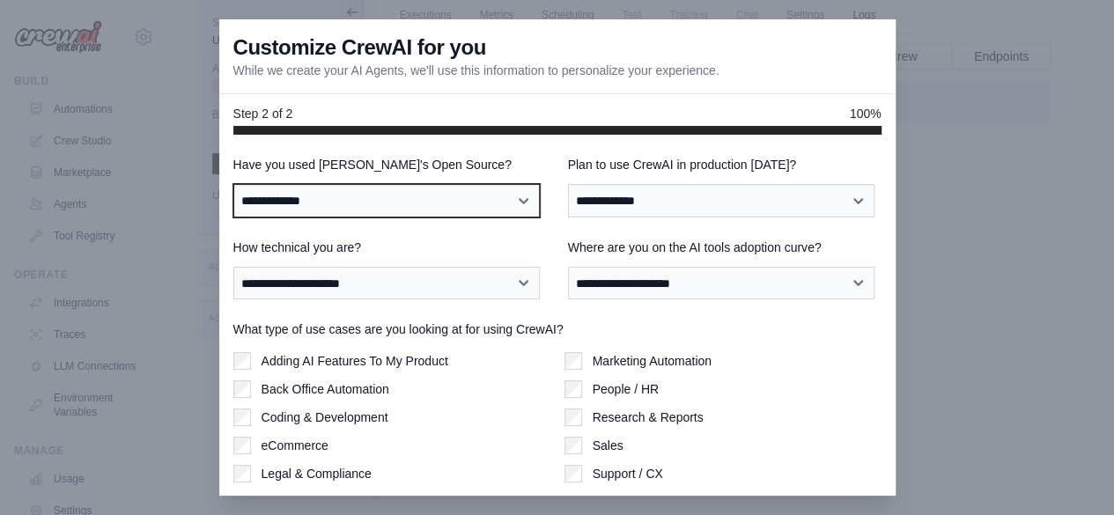
click at [475, 193] on select "**********" at bounding box center [386, 200] width 306 height 33
select select "**********"
click at [233, 184] on select "**********" at bounding box center [386, 200] width 306 height 33
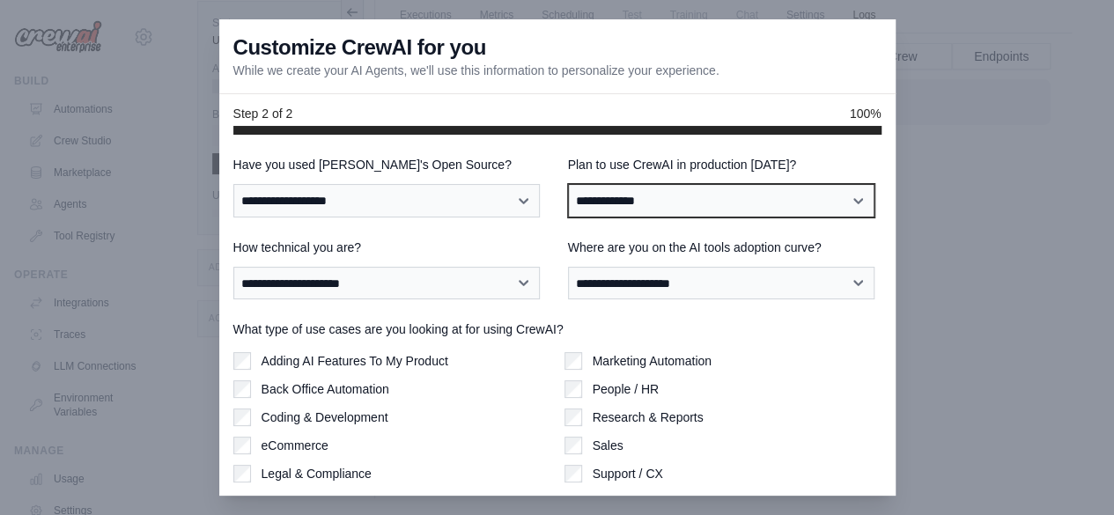
click at [653, 200] on select "**********" at bounding box center [721, 200] width 306 height 33
click at [568, 184] on select "**********" at bounding box center [721, 200] width 306 height 33
click at [655, 209] on select "**********" at bounding box center [721, 200] width 306 height 33
select select "*****"
click at [568, 184] on select "**********" at bounding box center [721, 200] width 306 height 33
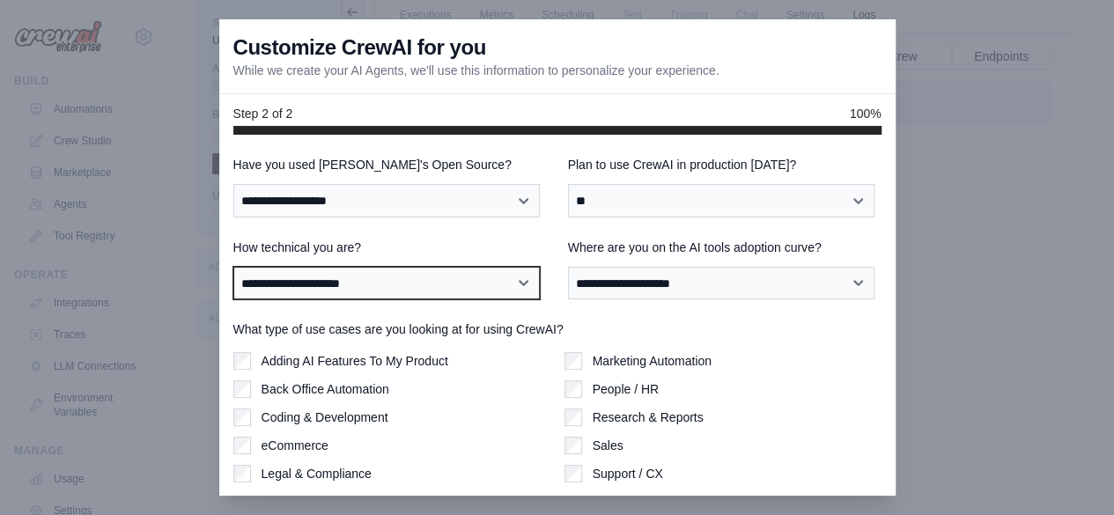
click at [501, 294] on select "**********" at bounding box center [386, 283] width 306 height 33
select select "**********"
click at [233, 267] on select "**********" at bounding box center [386, 283] width 306 height 33
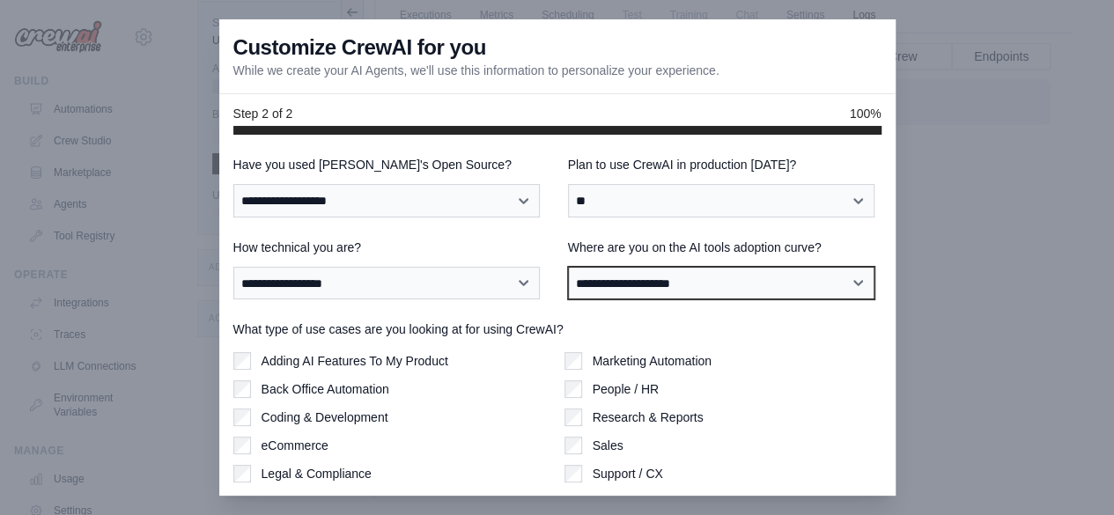
click at [637, 279] on select "**********" at bounding box center [721, 283] width 306 height 33
select select "**********"
click at [568, 267] on select "**********" at bounding box center [721, 283] width 306 height 33
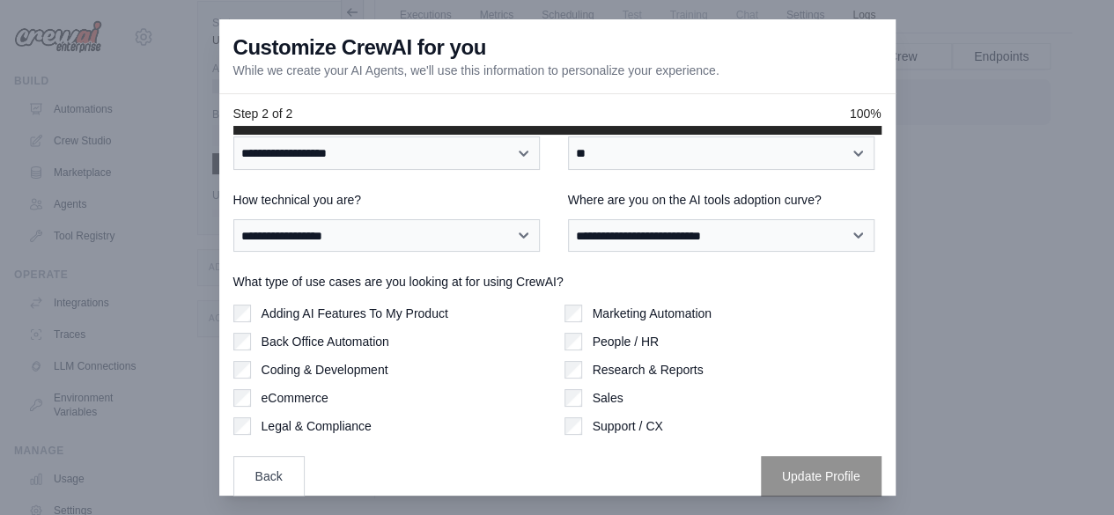
scroll to position [62, 0]
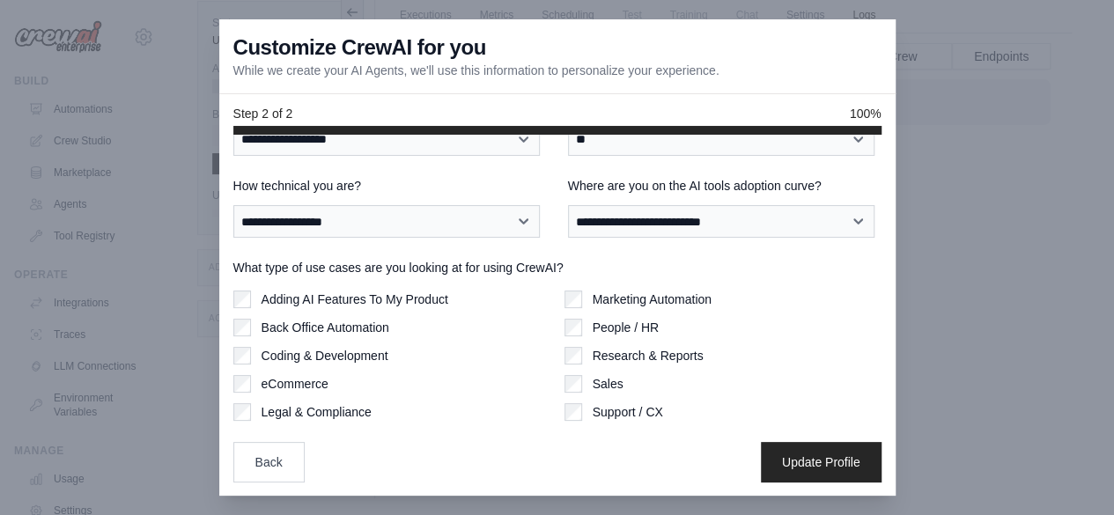
click at [252, 359] on div "Coding & Development" at bounding box center [391, 356] width 317 height 18
click at [770, 475] on button "Update Profile" at bounding box center [821, 461] width 121 height 41
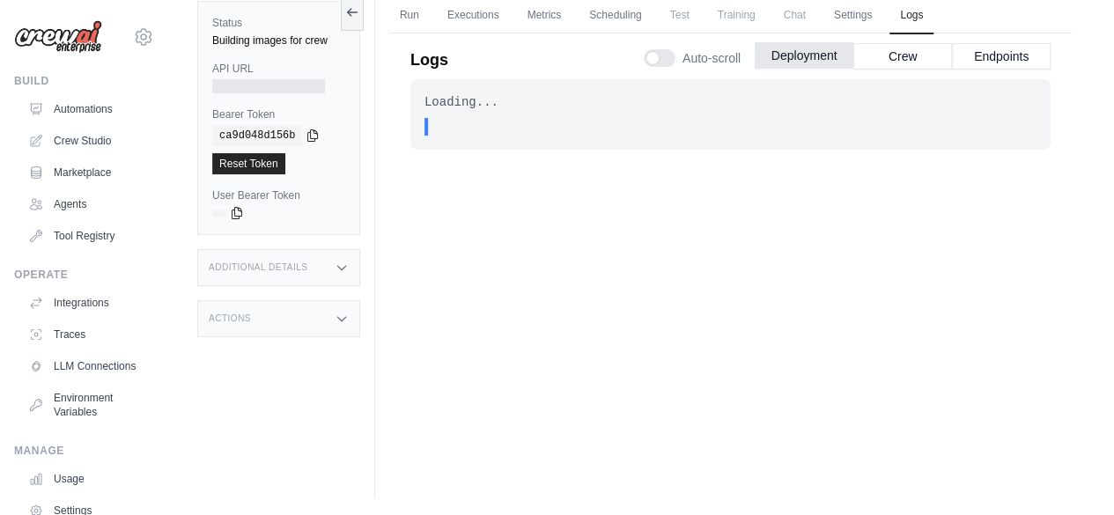
click at [801, 66] on button "Deployment" at bounding box center [804, 55] width 99 height 26
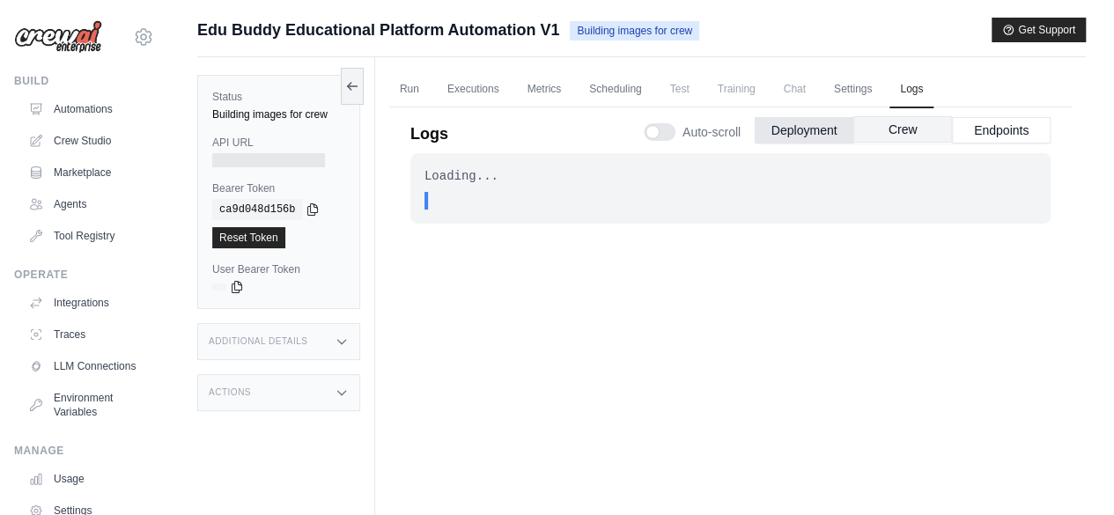
click at [880, 129] on button "Crew" at bounding box center [902, 129] width 99 height 26
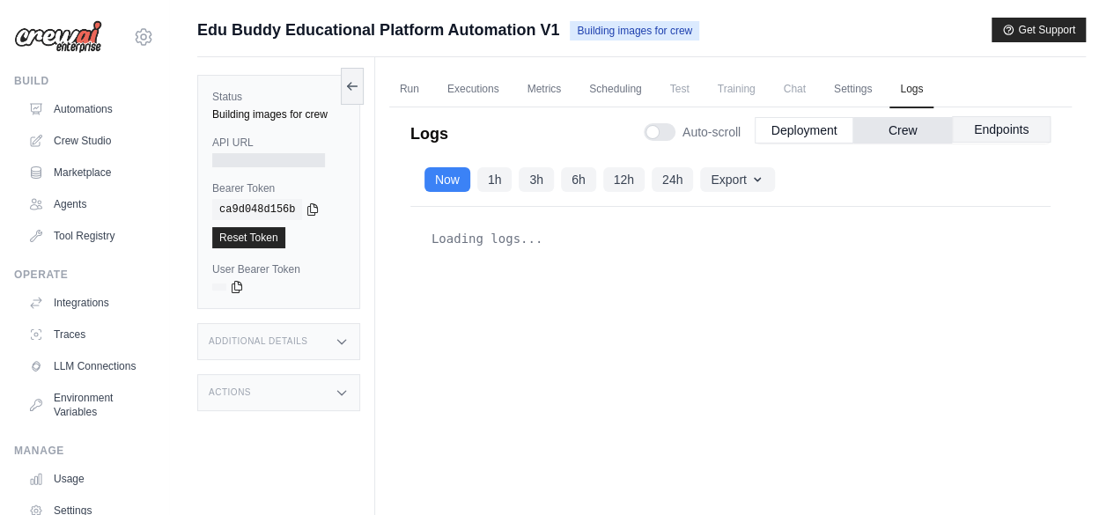
click at [1010, 127] on button "Endpoints" at bounding box center [1001, 129] width 99 height 26
click at [796, 128] on button "Deployment" at bounding box center [804, 129] width 99 height 26
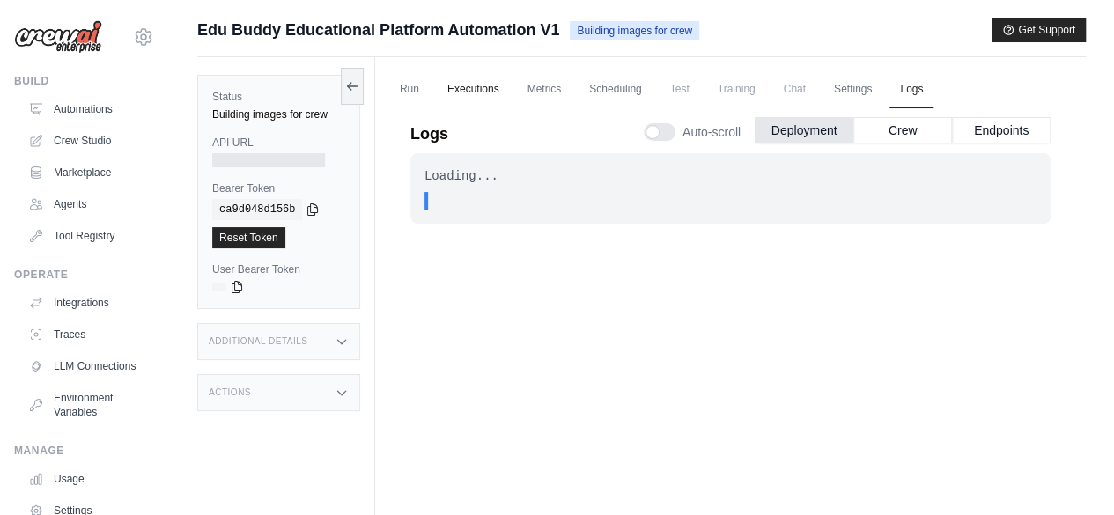
click at [469, 87] on link "Executions" at bounding box center [473, 89] width 73 height 37
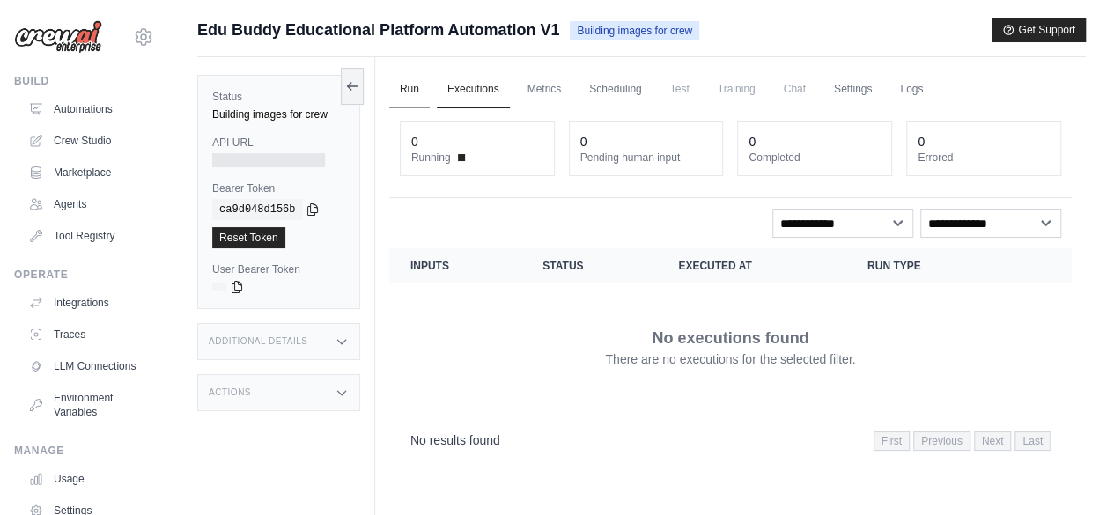
click at [410, 91] on link "Run" at bounding box center [409, 89] width 41 height 37
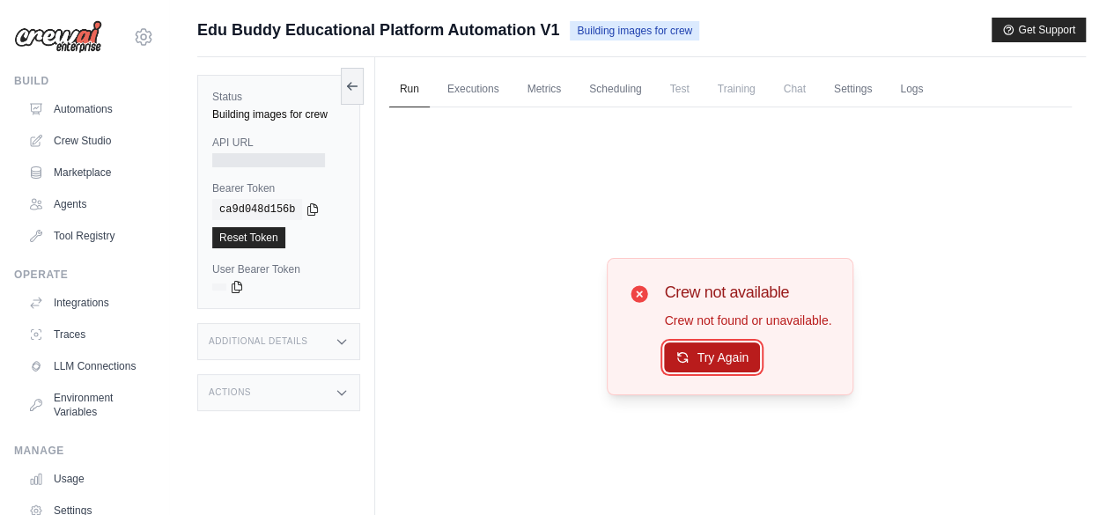
click at [730, 357] on button "Try Again" at bounding box center [712, 358] width 96 height 30
click at [92, 145] on link "Crew Studio" at bounding box center [89, 141] width 133 height 28
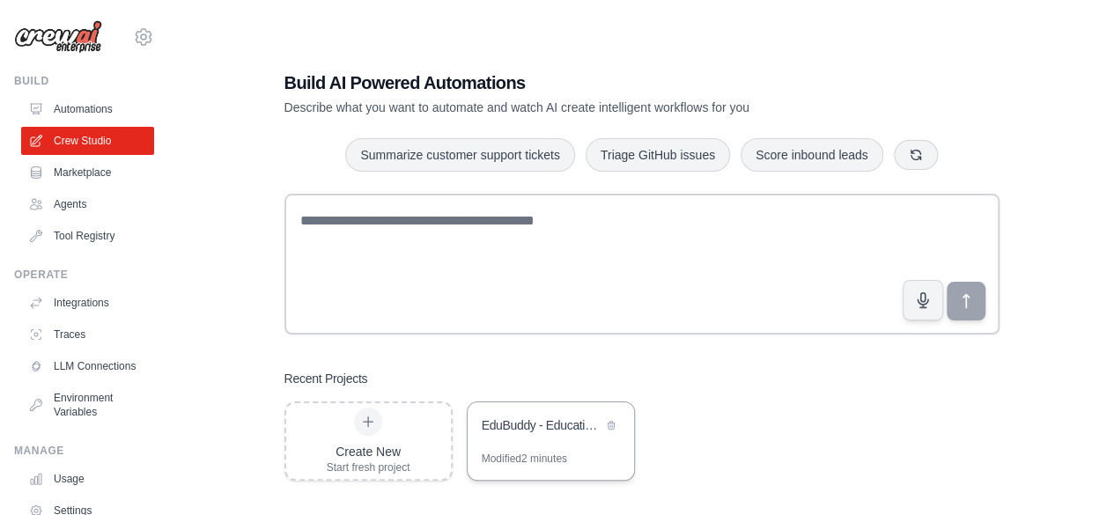
click at [532, 429] on div "EduBuddy - Educational Platform Automation" at bounding box center [542, 425] width 121 height 18
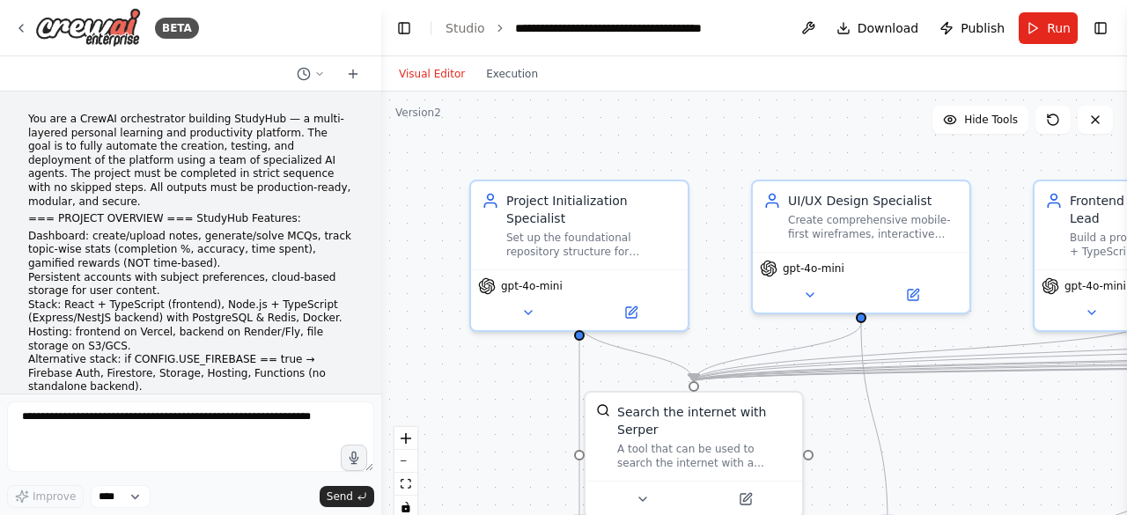
scroll to position [42123, 0]
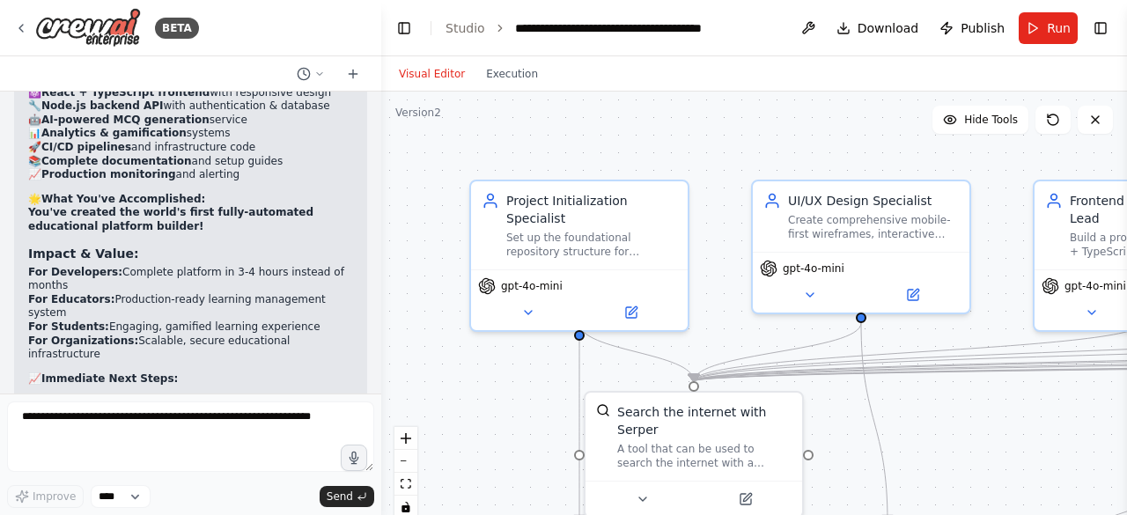
click at [294, 212] on div "▶ Thought process 🎉 AMAZING! EduBuddy Platform is Ready! ✅ Complete Success Che…" at bounding box center [190, 389] width 325 height 1134
click at [374, 372] on div at bounding box center [377, 257] width 7 height 515
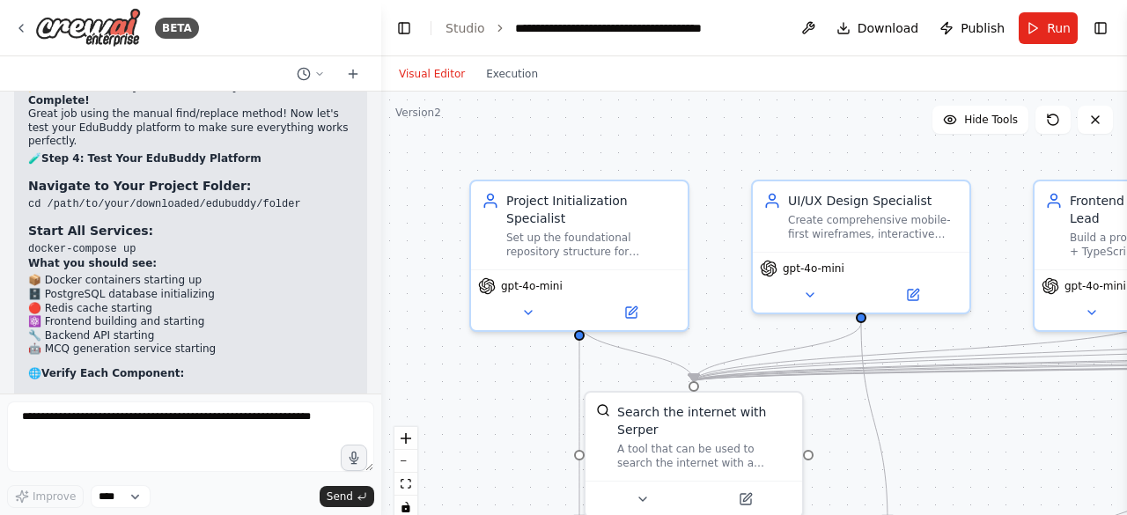
scroll to position [38341, 0]
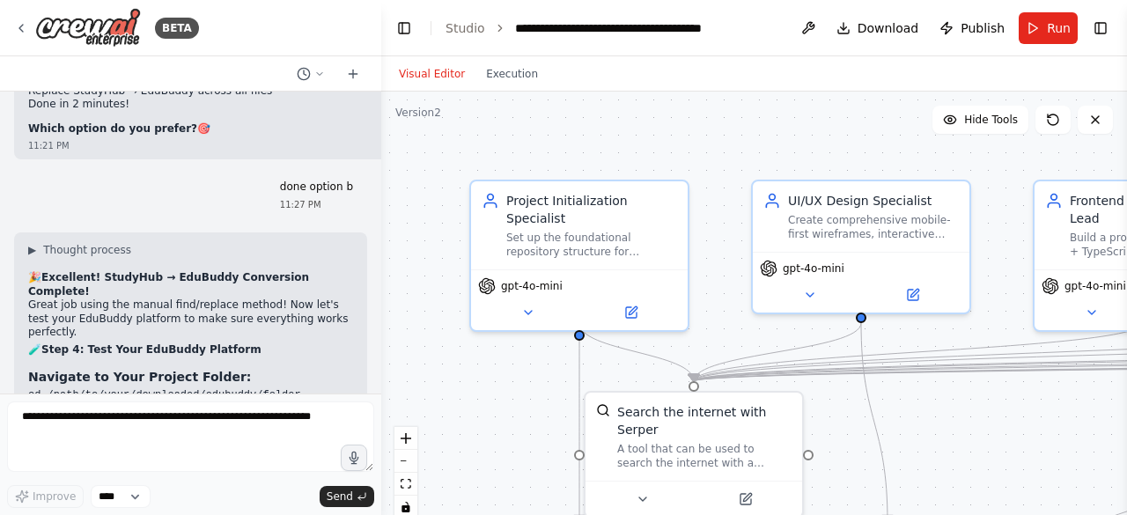
drag, startPoint x: 233, startPoint y: 191, endPoint x: 63, endPoint y: 184, distance: 170.1
copy code "[URL]"
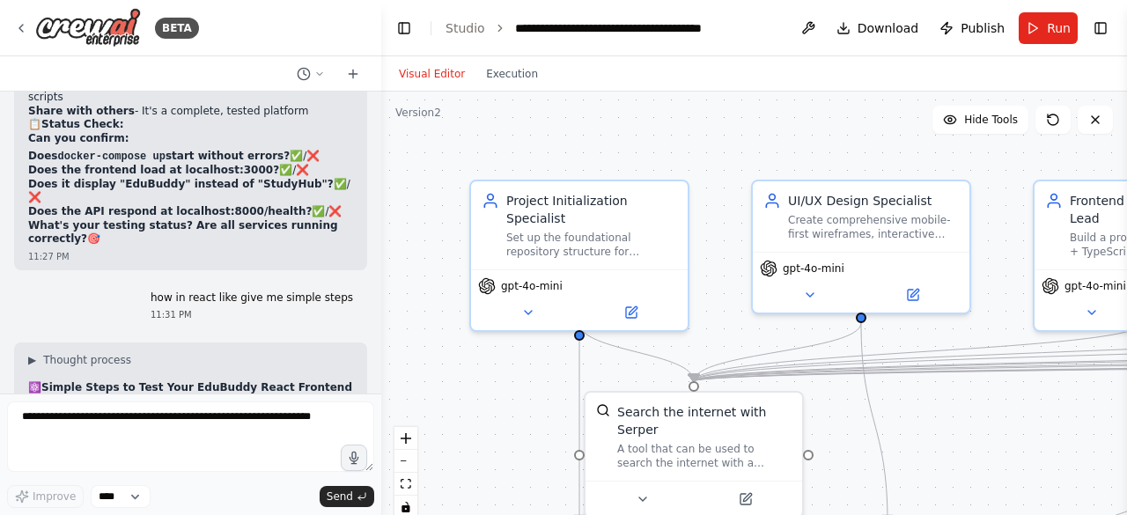
scroll to position [39785, 0]
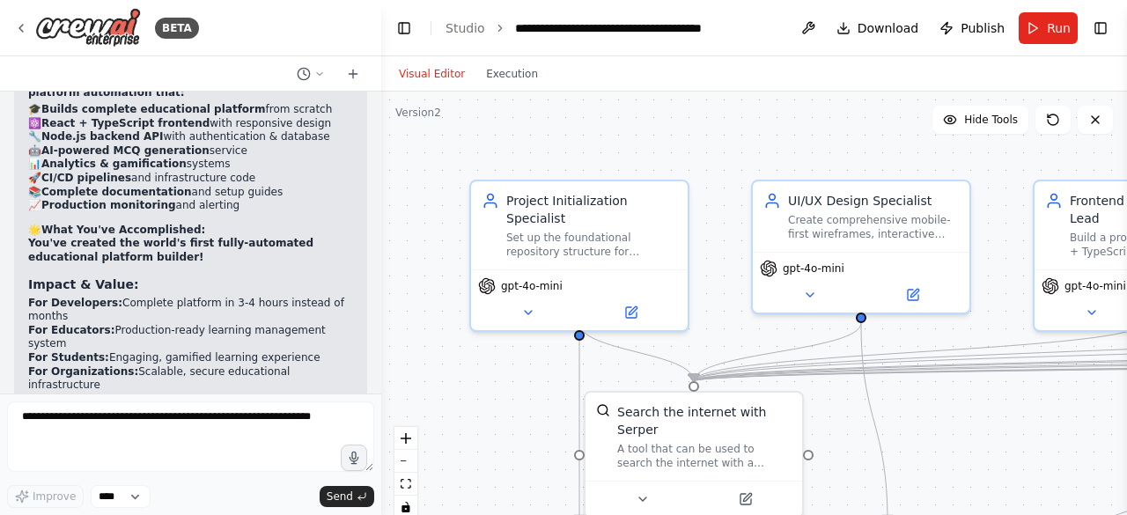
scroll to position [42123, 0]
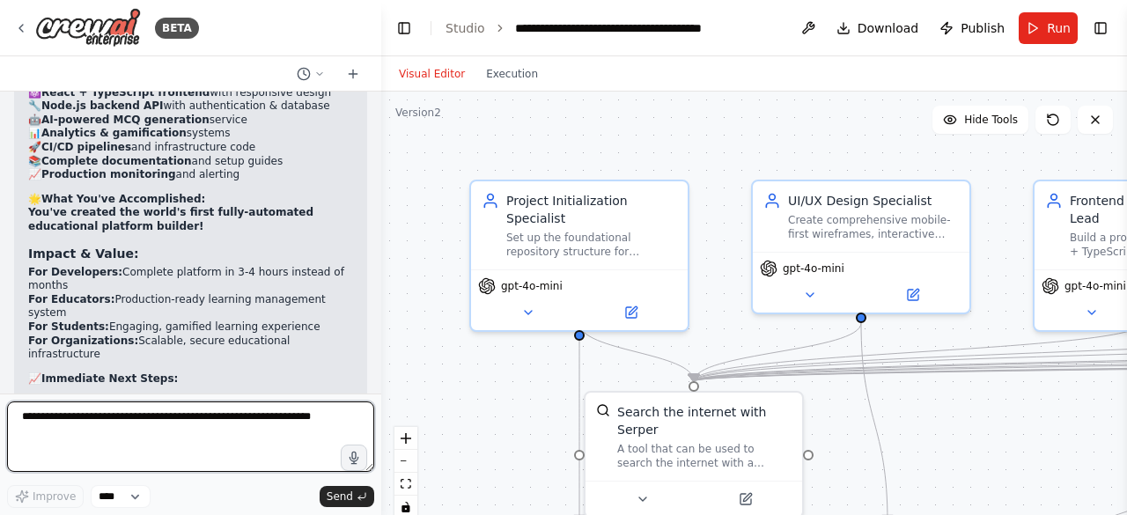
click at [210, 435] on textarea at bounding box center [190, 437] width 367 height 70
type textarea "**********"
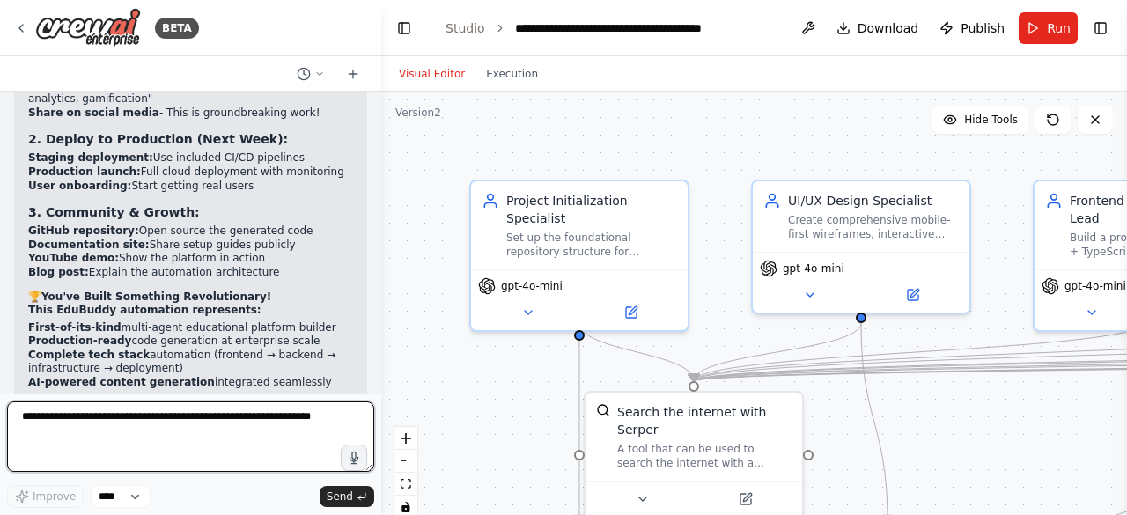
paste textarea "**********"
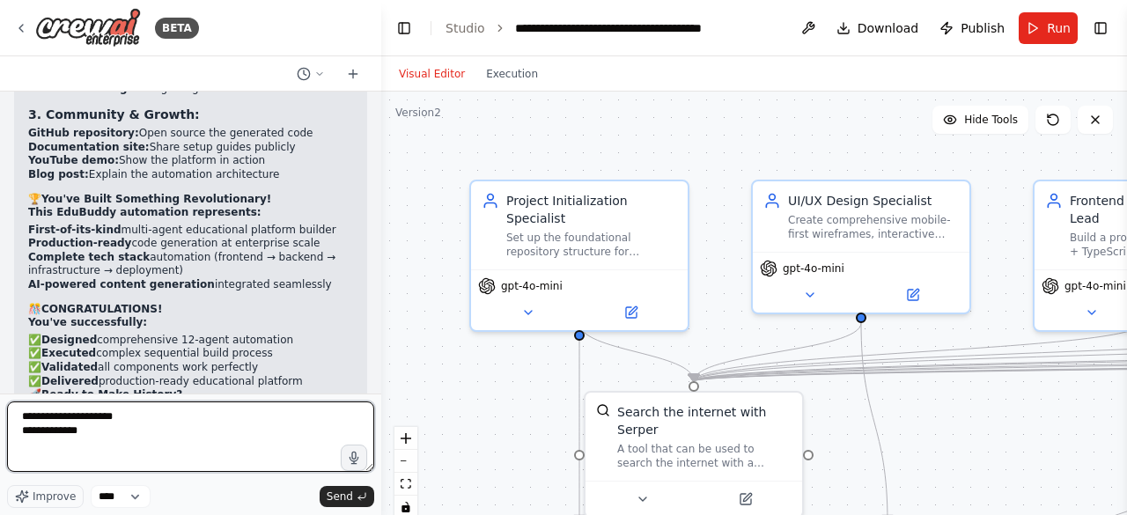
scroll to position [42601, 0]
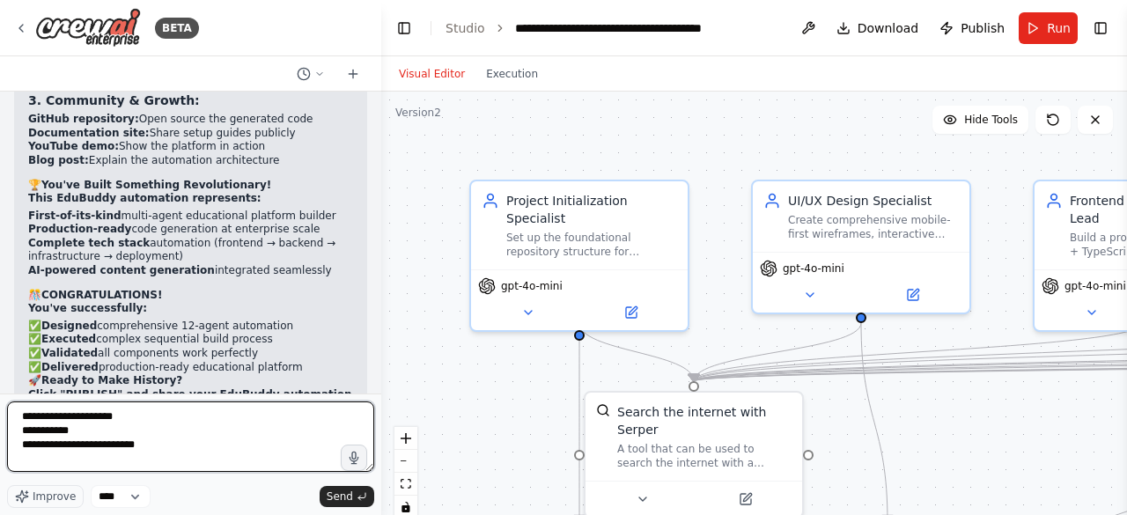
type textarea "**********"
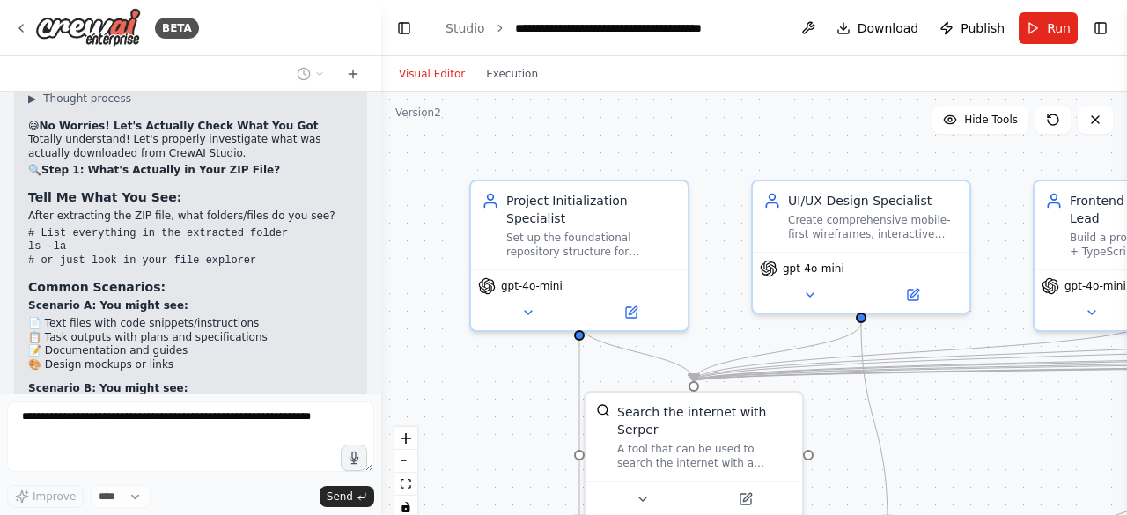
click at [129, 173] on div "▶ Thought process 😅 No Worries! Let's Actually Check What You Got Totally under…" at bounding box center [190, 473] width 325 height 762
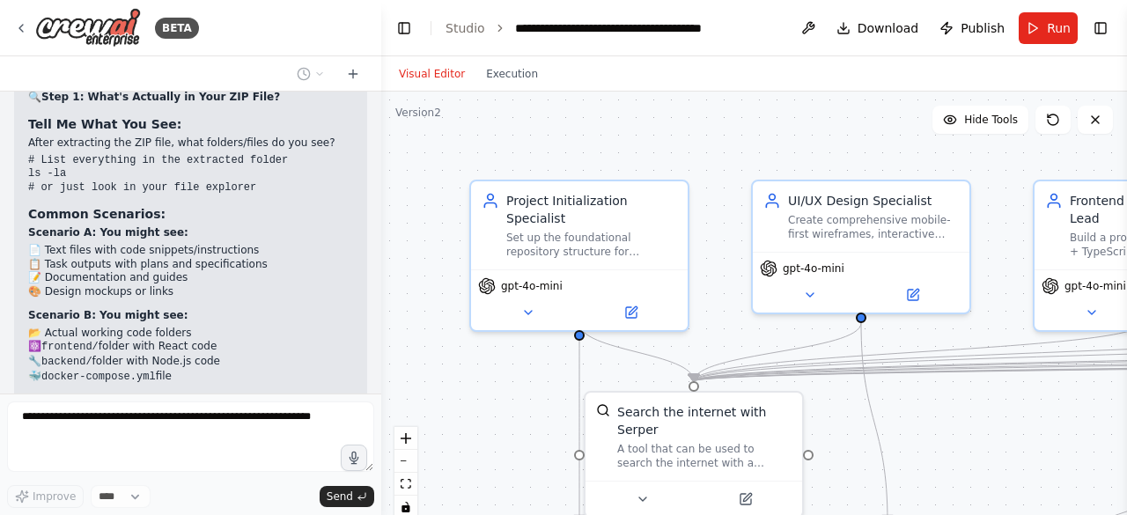
click at [377, 377] on div at bounding box center [377, 257] width 7 height 515
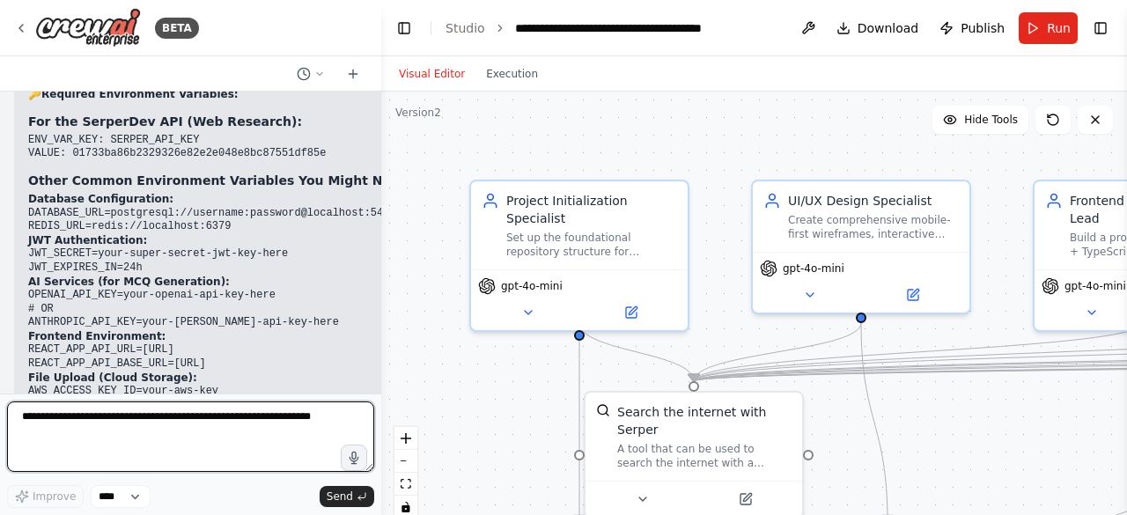
scroll to position [44566, 0]
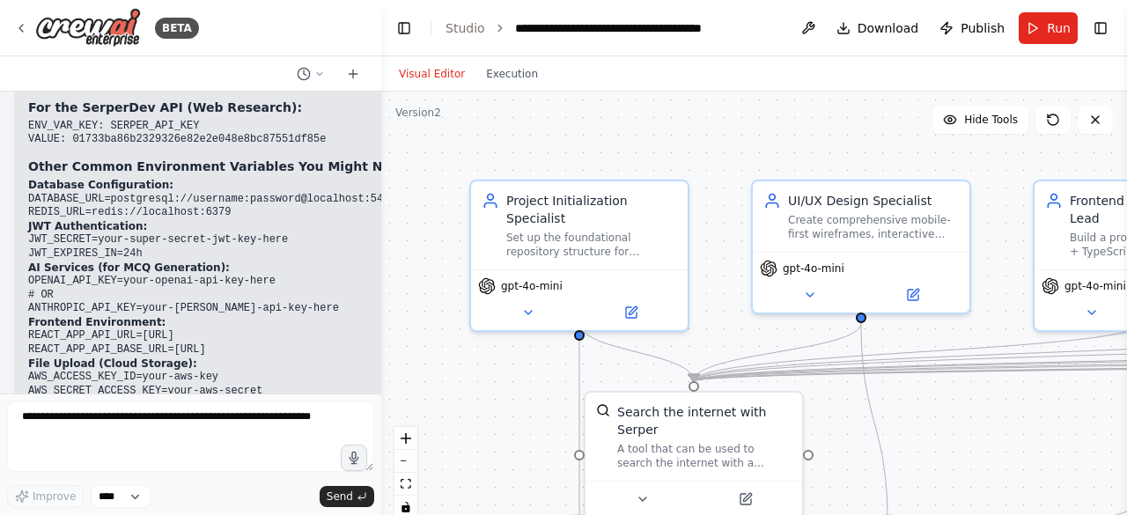
drag, startPoint x: 163, startPoint y: 286, endPoint x: 53, endPoint y: 294, distance: 110.3
copy code "SERPER_API_KEY"
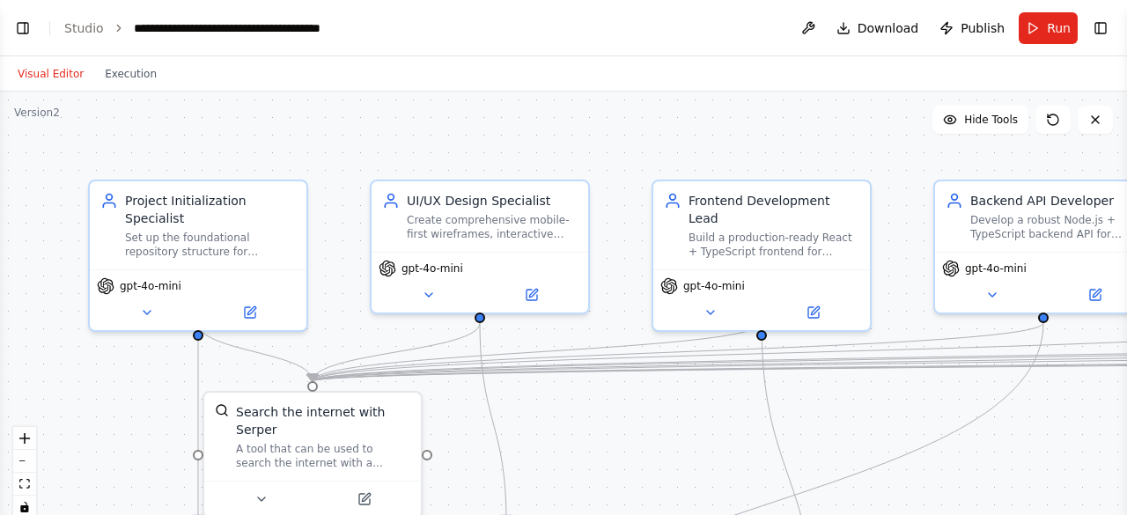
select select "****"
click at [33, 30] on button "Toggle Left Sidebar" at bounding box center [23, 28] width 25 height 25
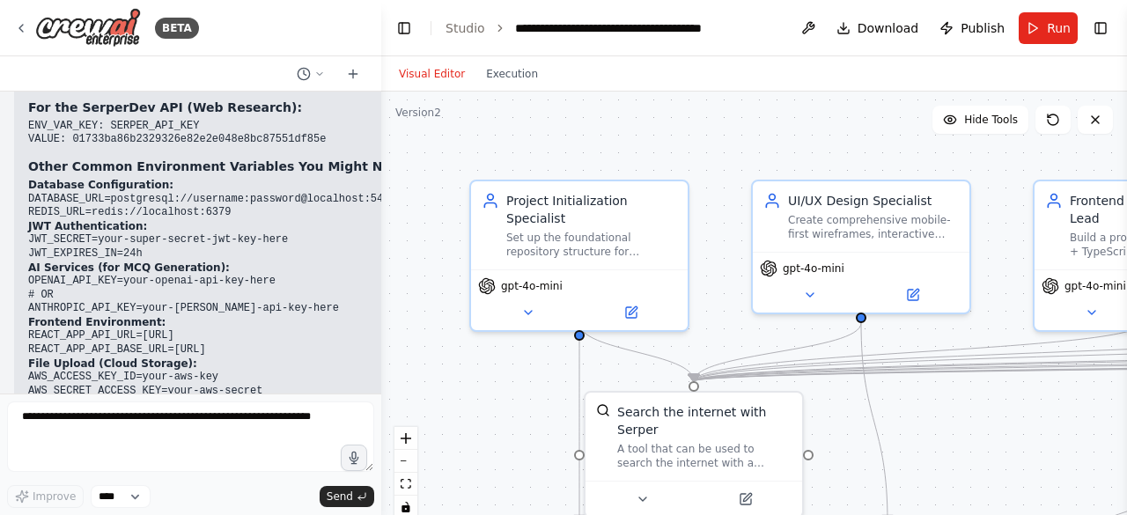
drag, startPoint x: 301, startPoint y: 302, endPoint x: 68, endPoint y: 308, distance: 233.4
copy code "01733ba86b2329326e82e2e048e8bc87551df85e"
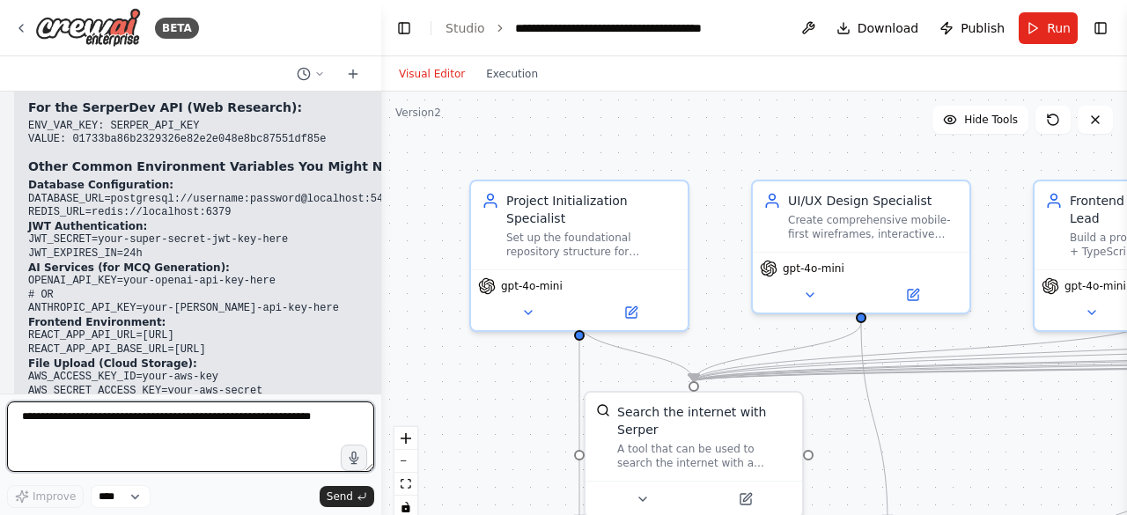
click at [289, 414] on textarea at bounding box center [190, 437] width 367 height 70
type textarea "**********"
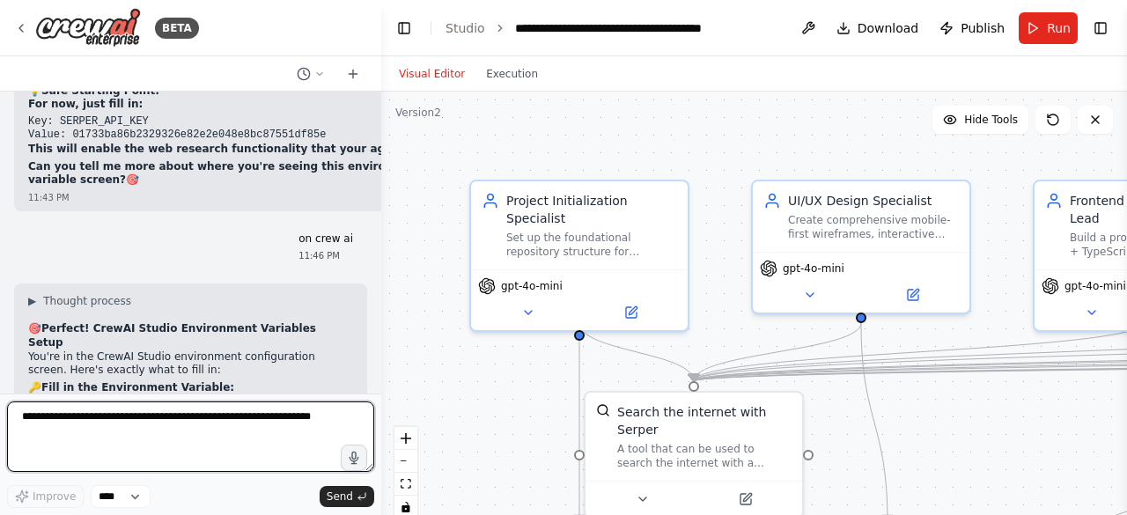
scroll to position [45377, 0]
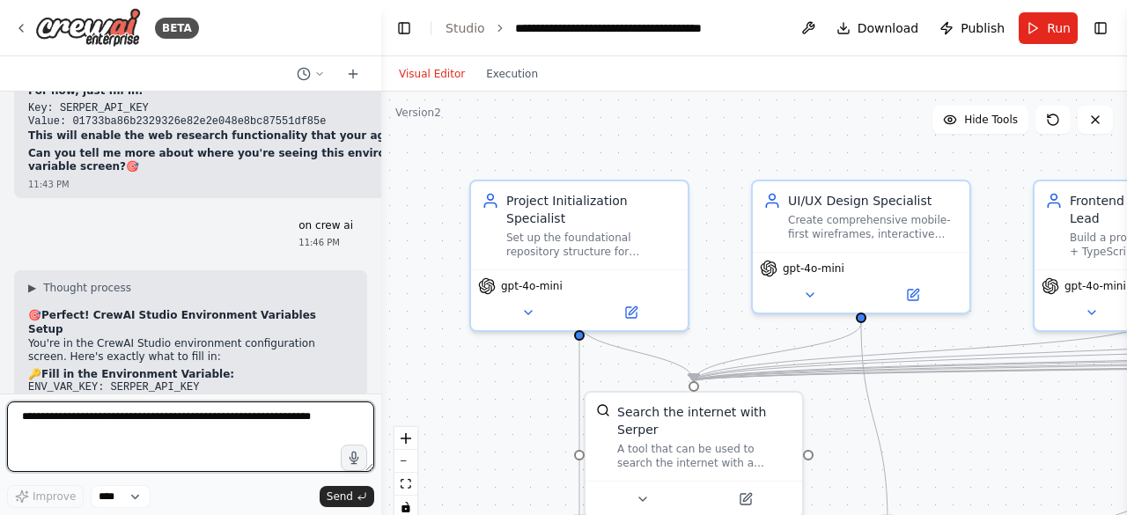
click at [172, 430] on textarea at bounding box center [190, 437] width 367 height 70
type textarea "**********"
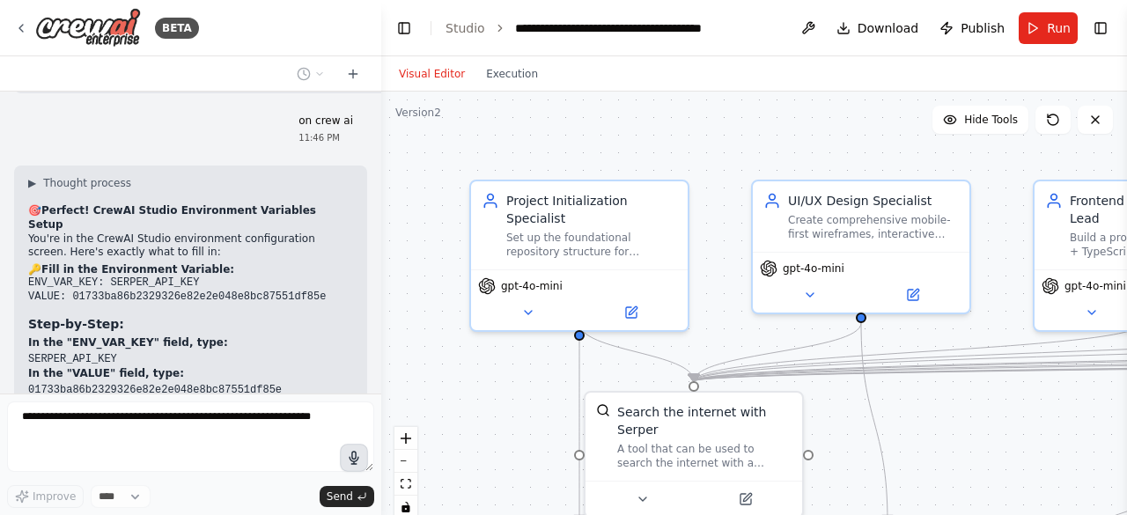
scroll to position [45482, 0]
click at [893, 30] on span "Download" at bounding box center [889, 28] width 62 height 18
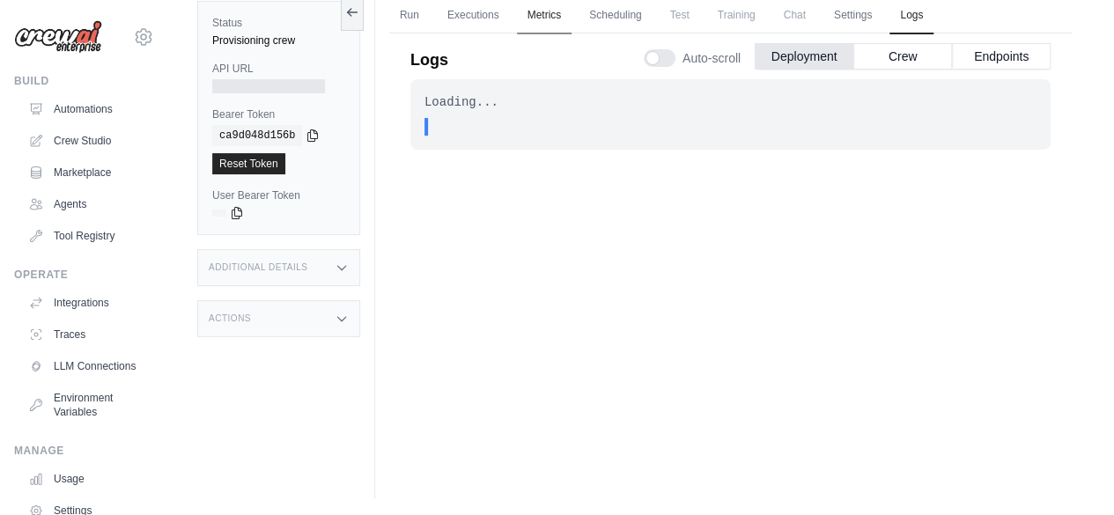
click at [533, 17] on link "Metrics" at bounding box center [544, 15] width 55 height 37
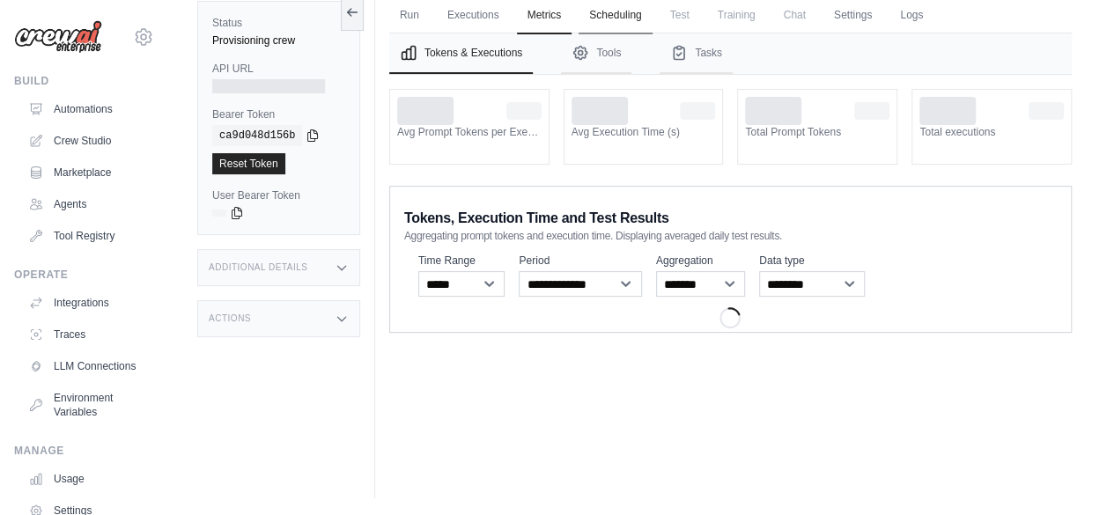
click at [609, 12] on link "Scheduling" at bounding box center [614, 15] width 73 height 37
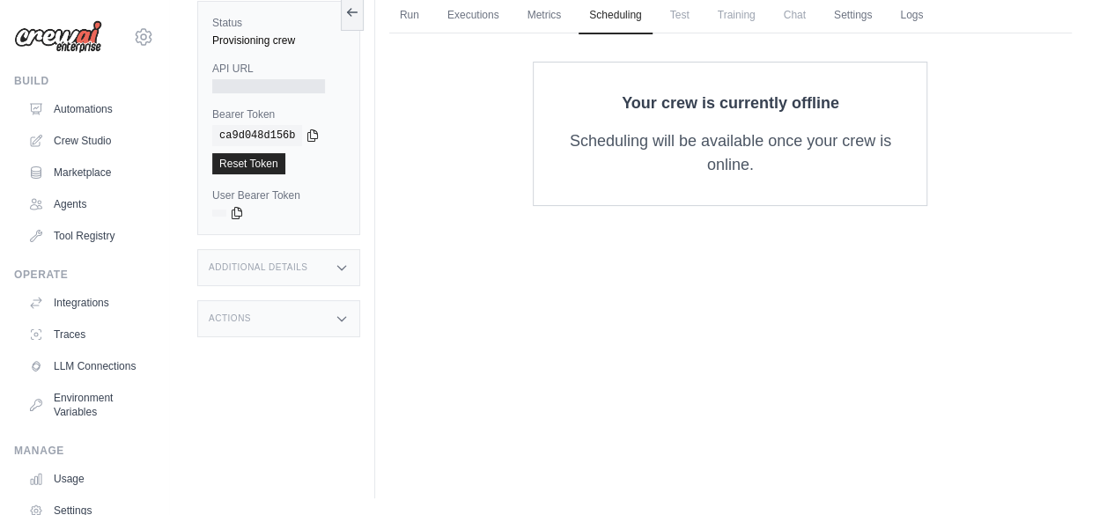
click at [269, 86] on div at bounding box center [268, 86] width 113 height 14
click at [350, 15] on icon at bounding box center [352, 11] width 14 height 14
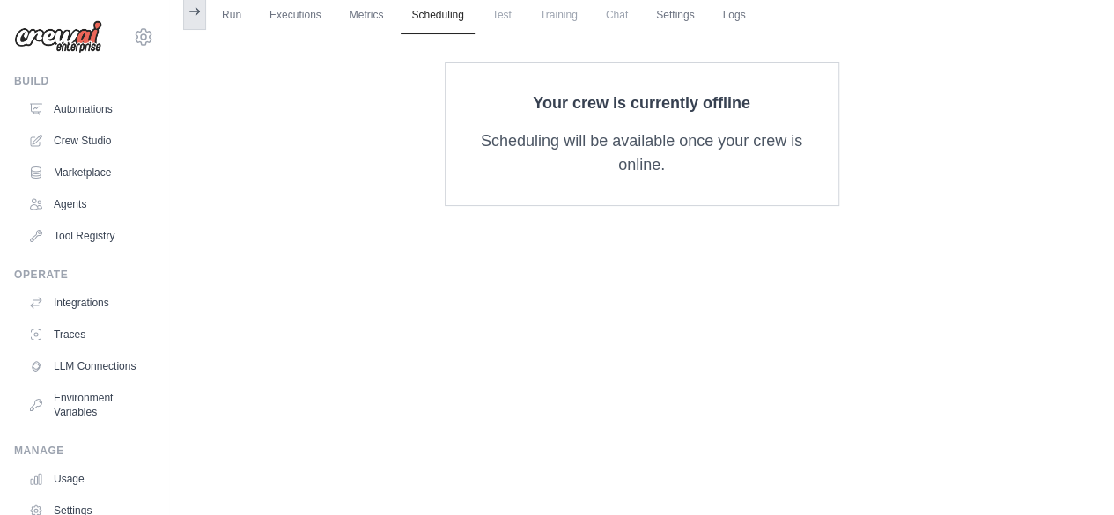
click at [199, 18] on button at bounding box center [194, 11] width 23 height 37
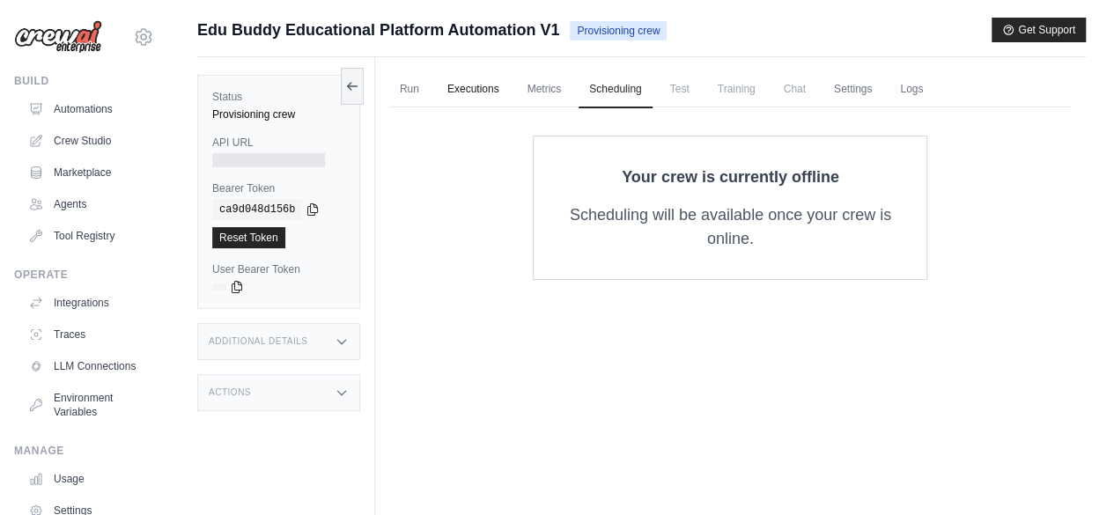
click at [497, 79] on link "Executions" at bounding box center [473, 89] width 73 height 37
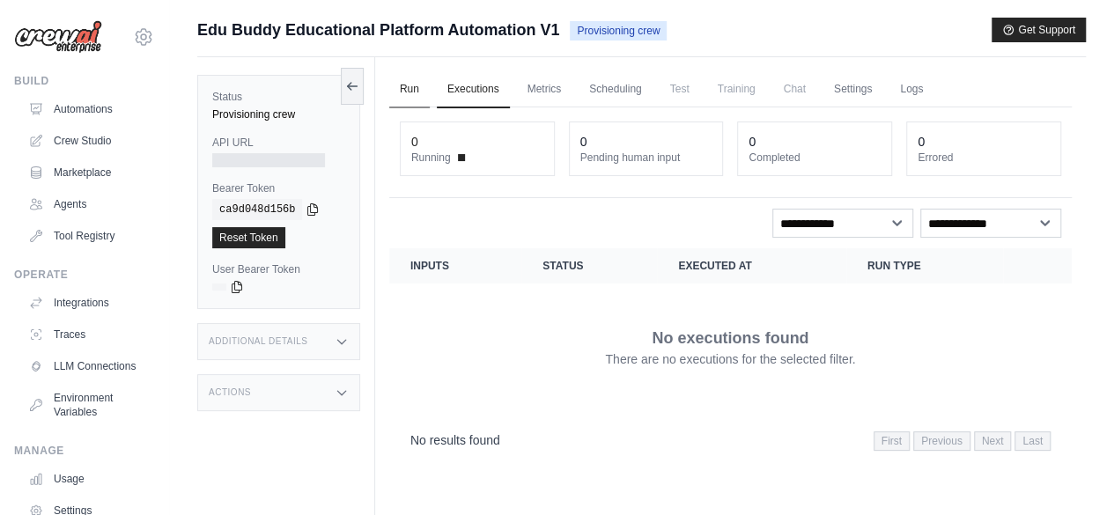
click at [394, 80] on link "Run" at bounding box center [409, 89] width 41 height 37
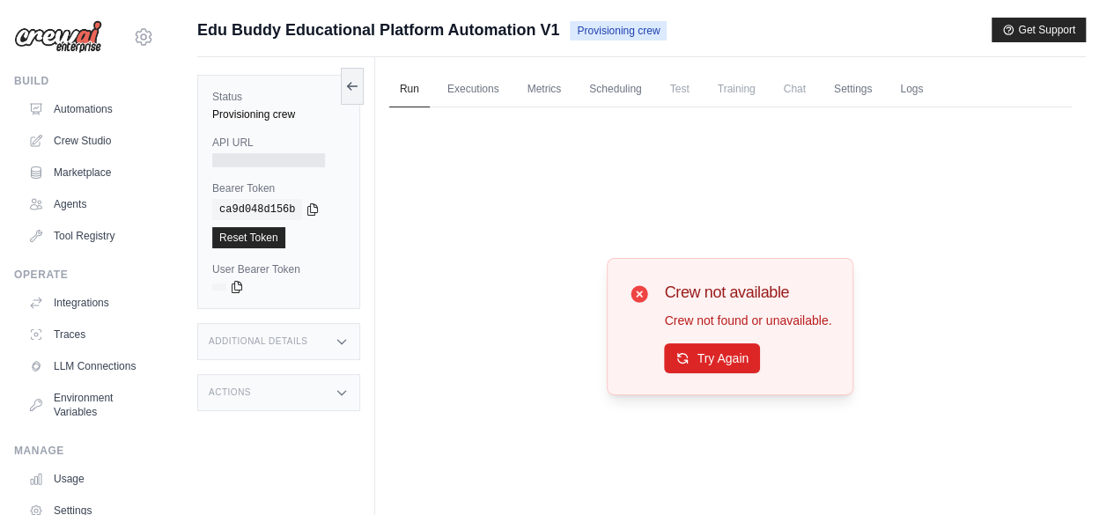
click at [234, 283] on div "copied" at bounding box center [238, 272] width 38 height 21
click at [308, 207] on icon at bounding box center [313, 209] width 14 height 14
click at [112, 115] on link "Automations" at bounding box center [89, 109] width 133 height 28
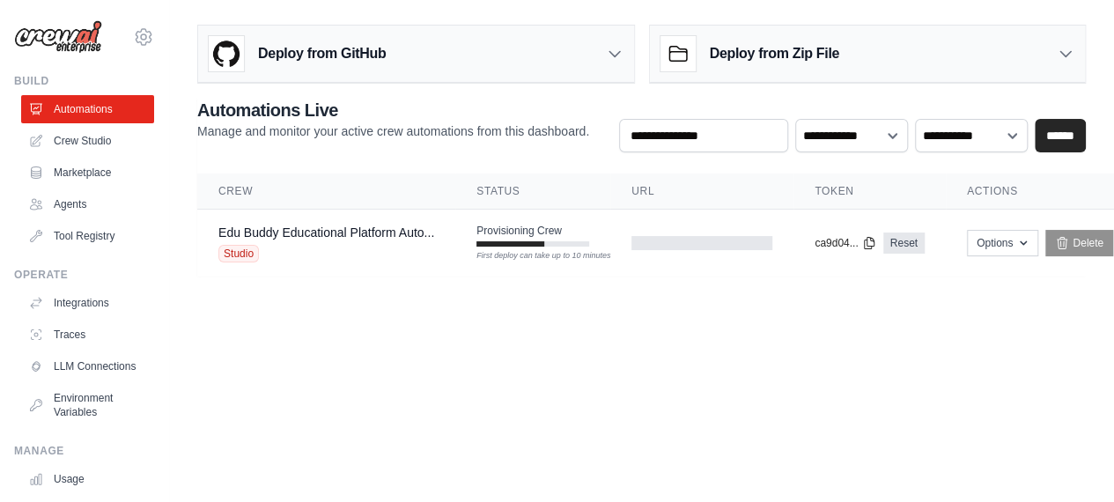
click at [791, 66] on div "Deploy from Zip File" at bounding box center [749, 53] width 179 height 35
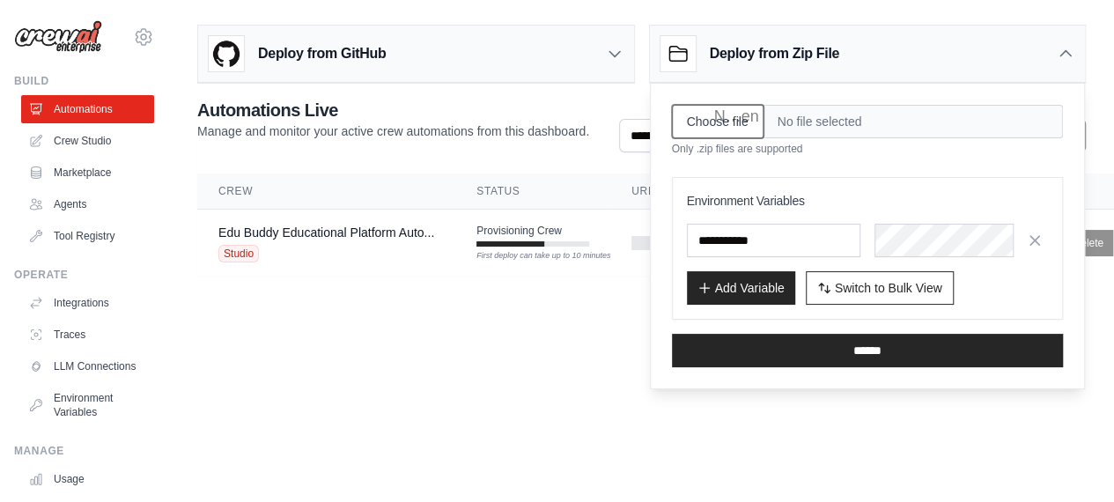
click at [715, 113] on input "Choose file" at bounding box center [718, 121] width 92 height 33
type input "**********"
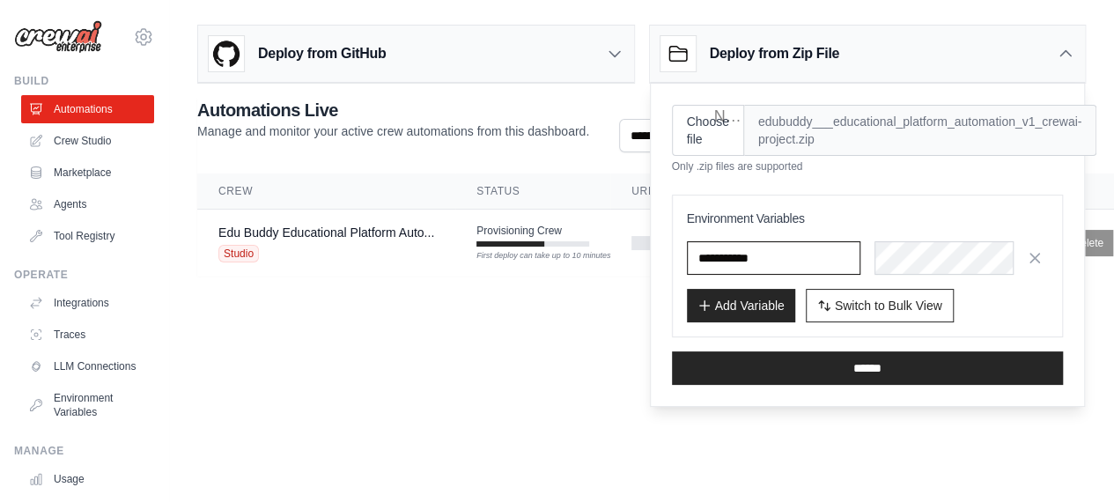
click at [783, 249] on input "text" at bounding box center [773, 257] width 173 height 33
drag, startPoint x: 808, startPoint y: 258, endPoint x: 726, endPoint y: 236, distance: 85.6
click at [710, 246] on input "text" at bounding box center [773, 257] width 173 height 33
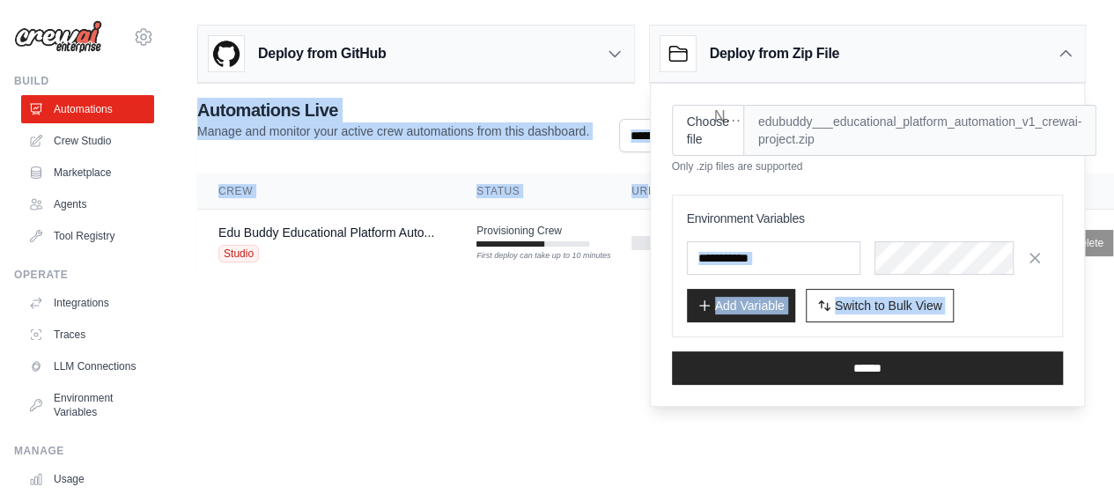
drag, startPoint x: 819, startPoint y: 215, endPoint x: 647, endPoint y: 195, distance: 172.8
click at [647, 195] on div "Deploy from GitHub Deploy your project directly from GitHub. Select a repositor…" at bounding box center [641, 147] width 945 height 259
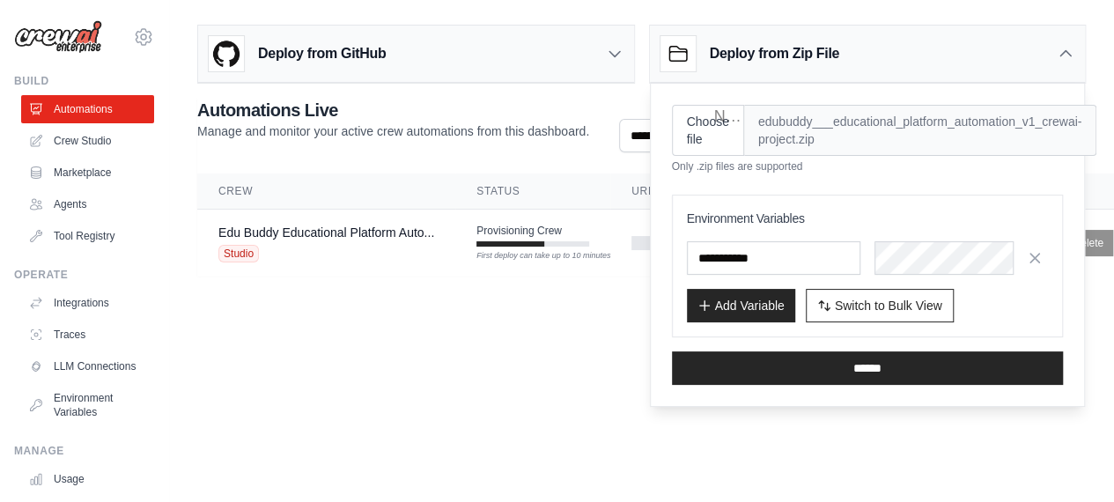
click at [687, 212] on h3 "Environment Variables" at bounding box center [868, 219] width 362 height 18
click at [963, 251] on div "Environment Variables Add Variable Switch to Bulk View Switch to Table View" at bounding box center [868, 266] width 392 height 143
copy div "Environment Variables"
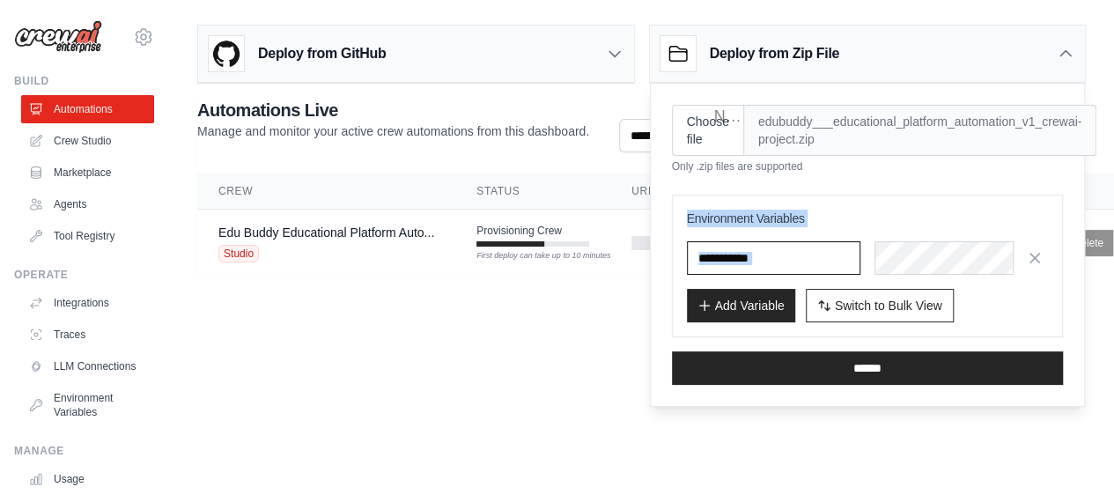
click at [768, 262] on input "text" at bounding box center [773, 257] width 173 height 33
paste input "**********"
click at [702, 254] on input "**********" at bounding box center [773, 257] width 173 height 33
type input "**********"
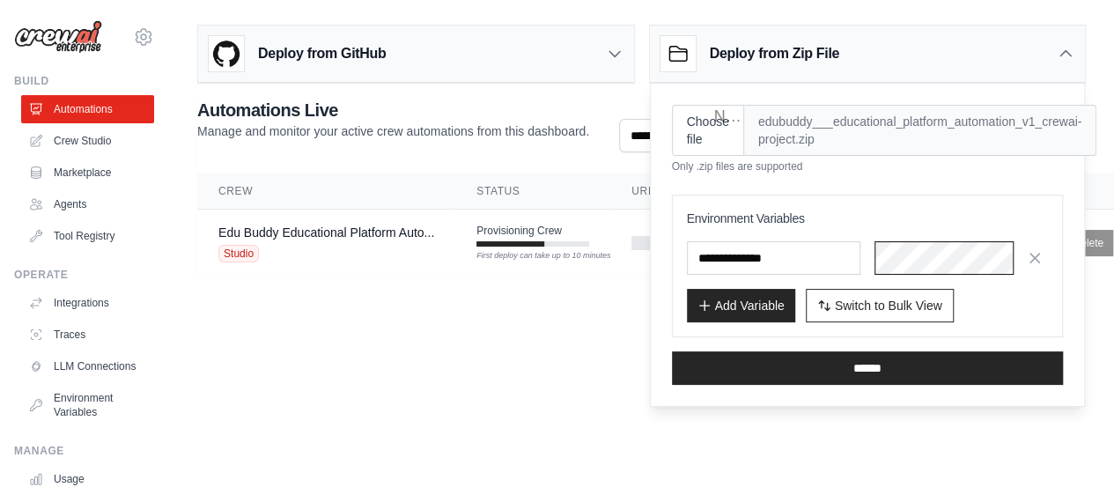
scroll to position [0, 154]
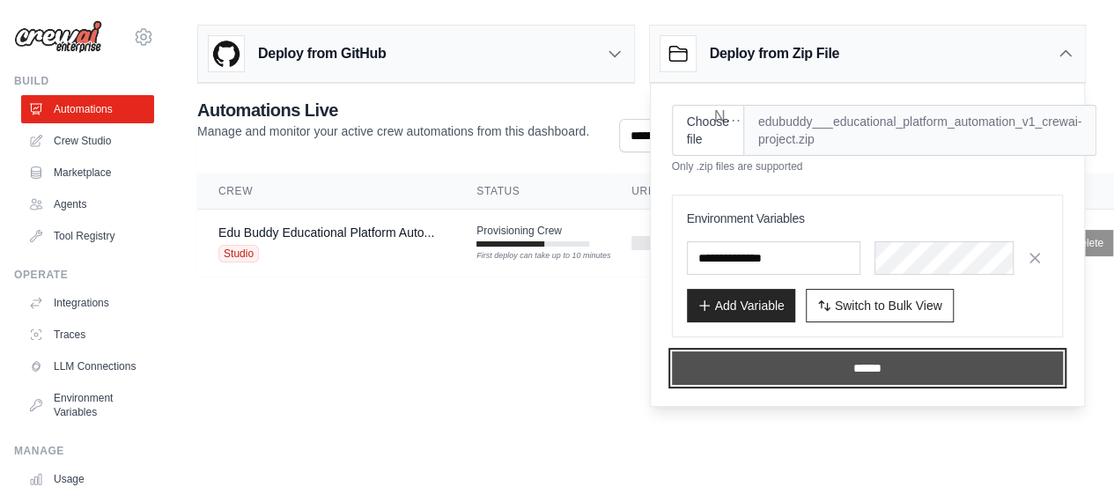
click at [902, 366] on input "******" at bounding box center [868, 367] width 392 height 33
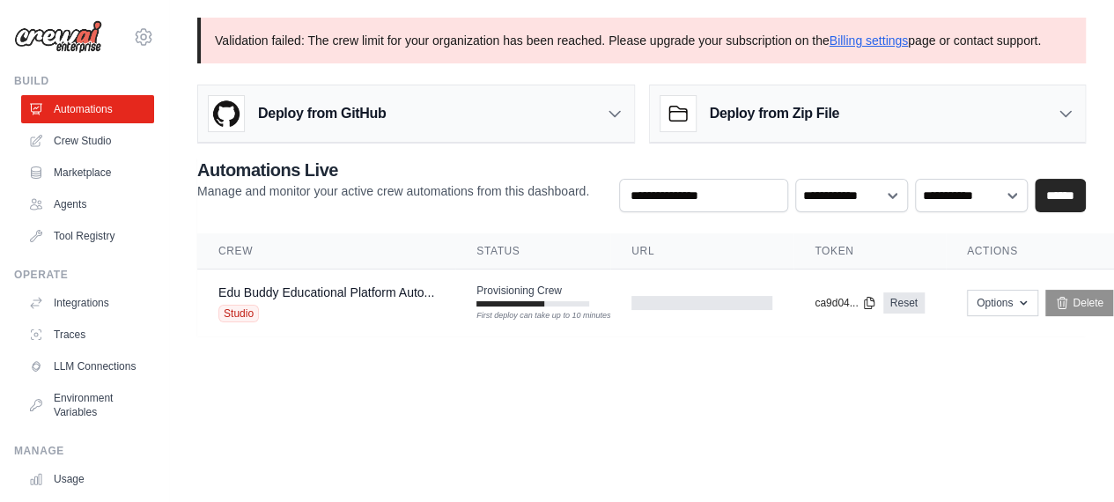
click at [608, 107] on icon at bounding box center [615, 114] width 18 height 18
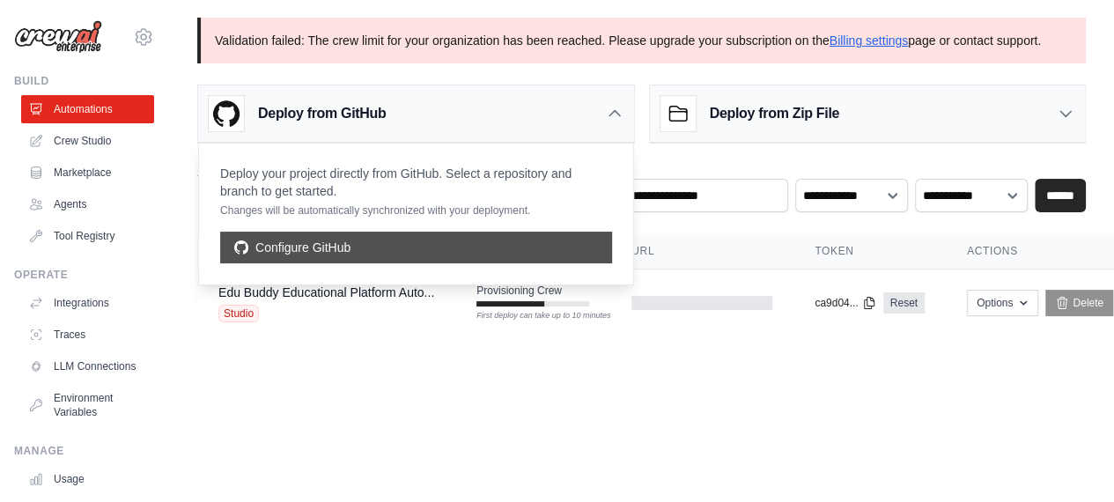
click at [528, 251] on link "Configure GitHub" at bounding box center [416, 248] width 392 height 32
